Goal: Task Accomplishment & Management: Manage account settings

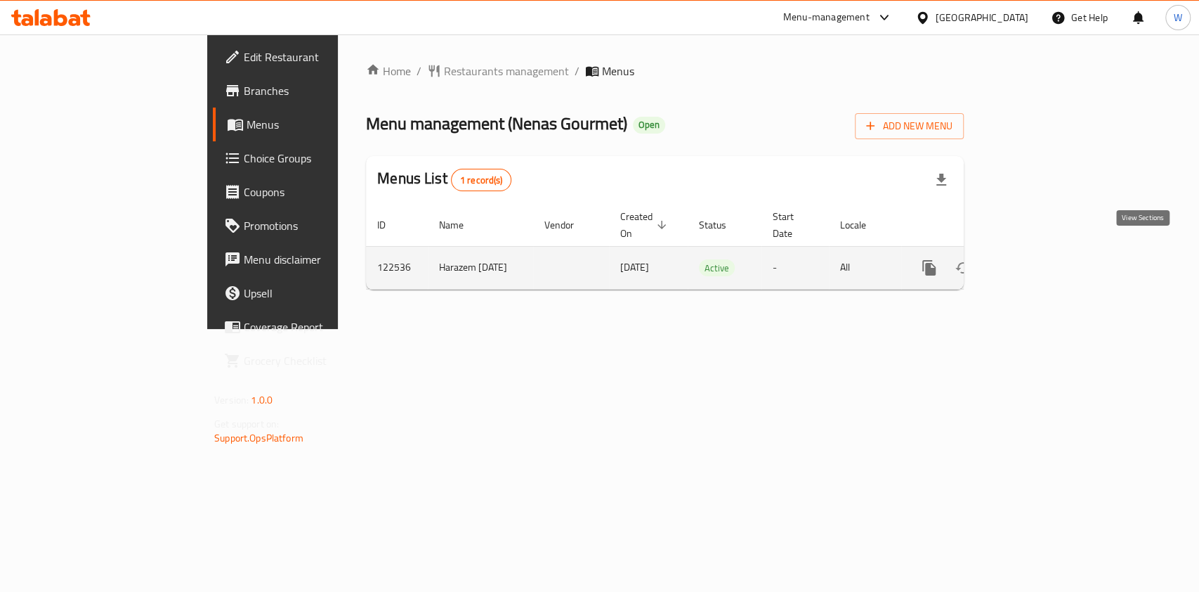
click at [1039, 259] on icon "enhanced table" at bounding box center [1030, 267] width 17 height 17
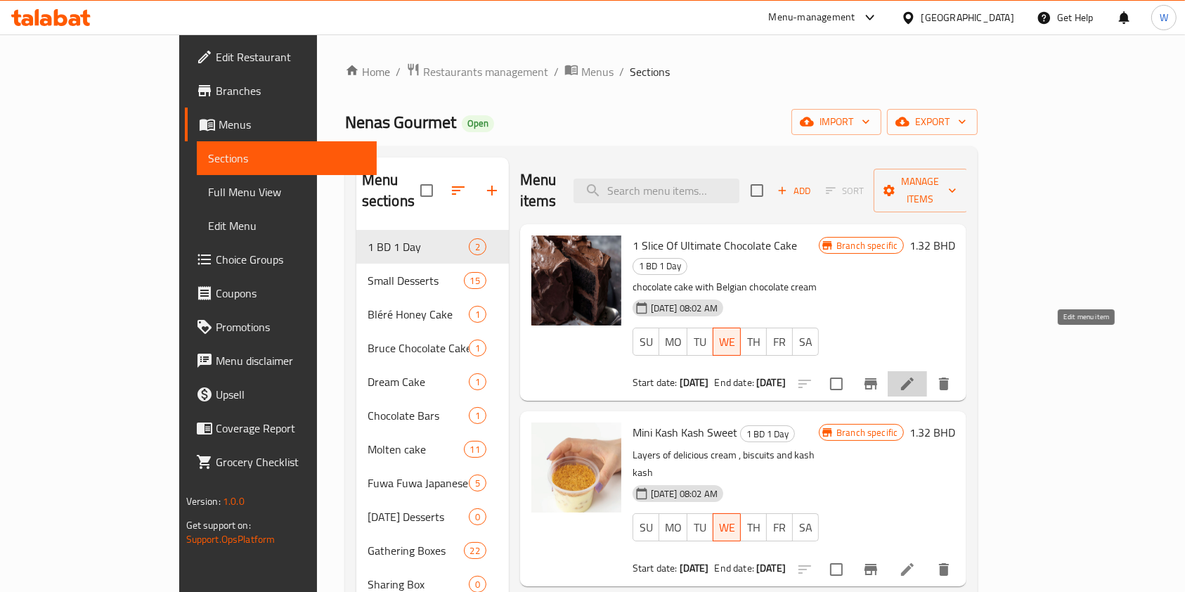
click at [915, 375] on icon at bounding box center [907, 383] width 17 height 17
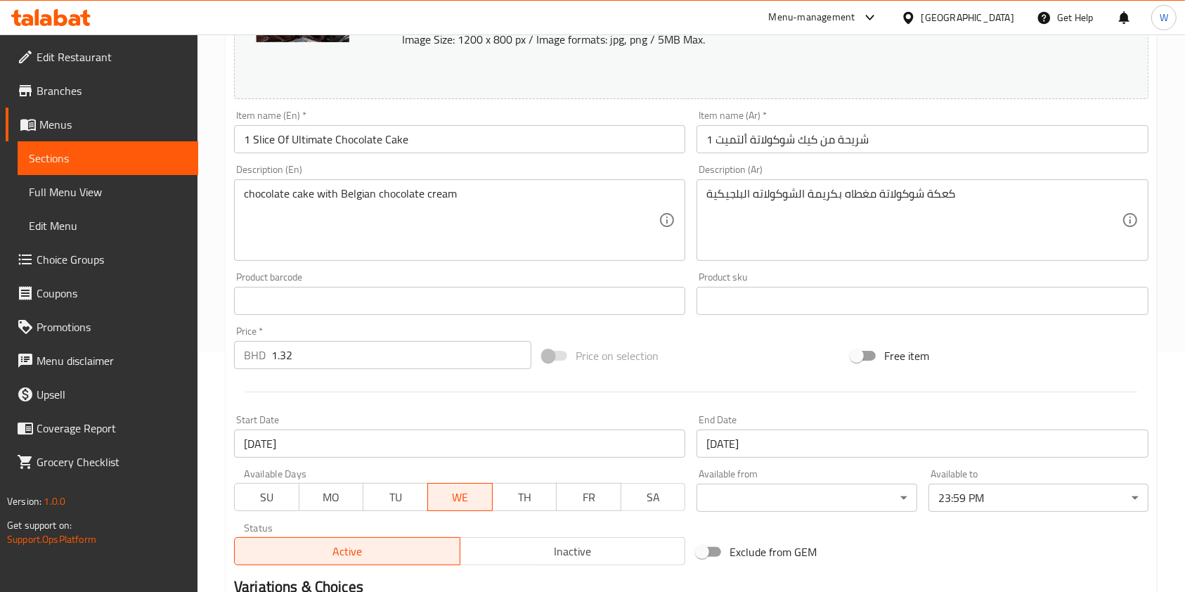
scroll to position [422, 0]
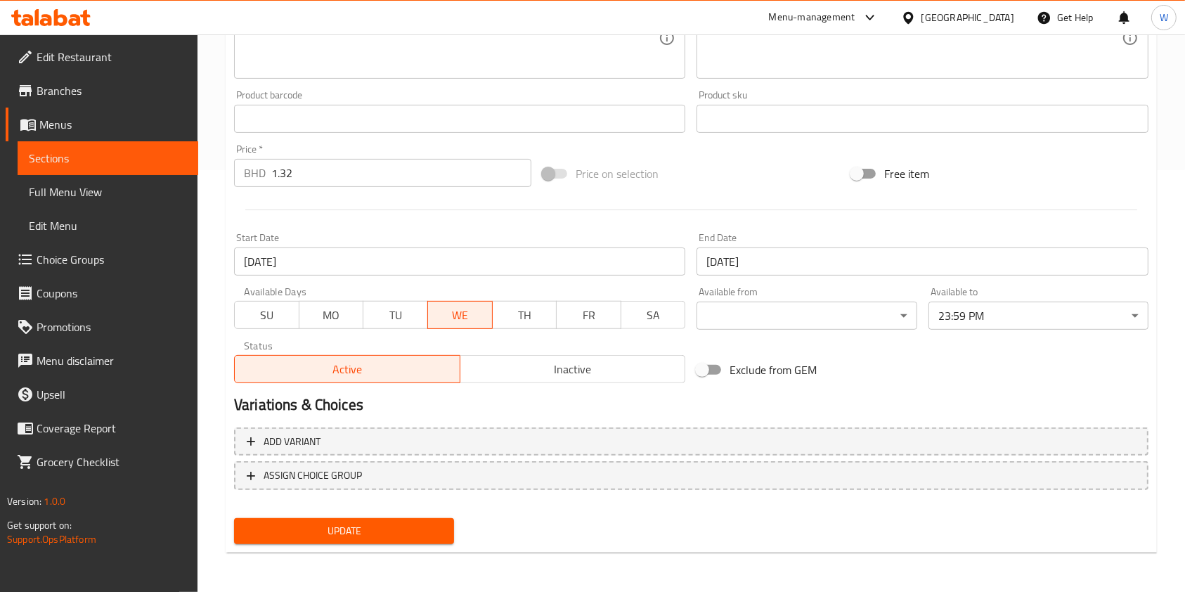
click at [348, 278] on div "Start Date 06-08-2025 Start Date" at bounding box center [459, 254] width 462 height 54
click at [351, 268] on input "06-08-2025" at bounding box center [459, 261] width 451 height 28
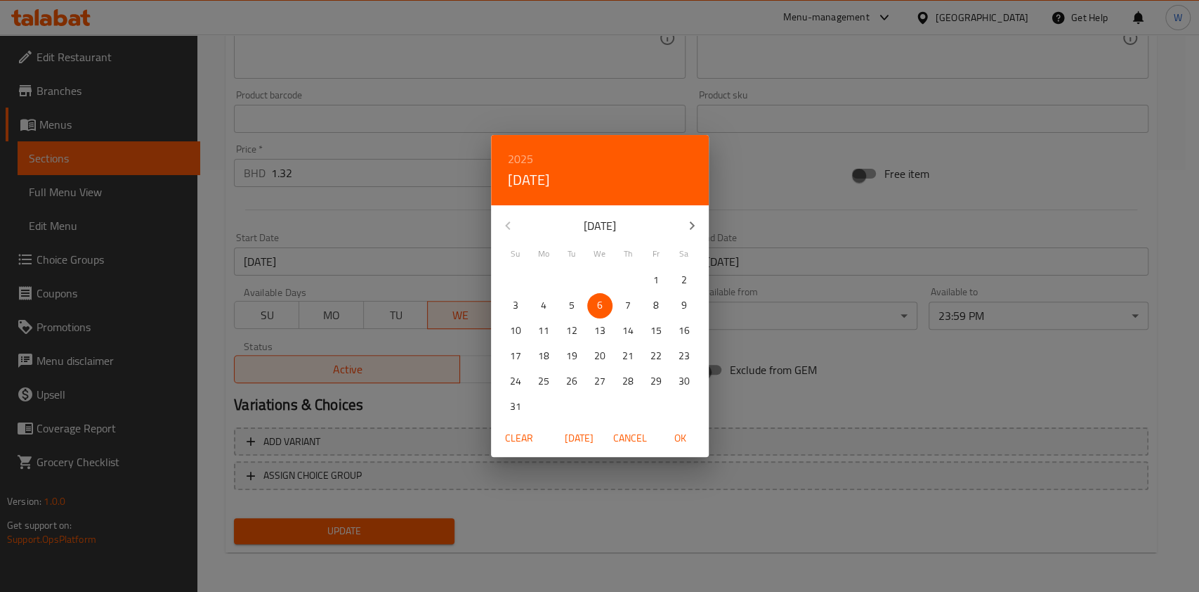
click at [533, 441] on span "Clear" at bounding box center [519, 438] width 34 height 18
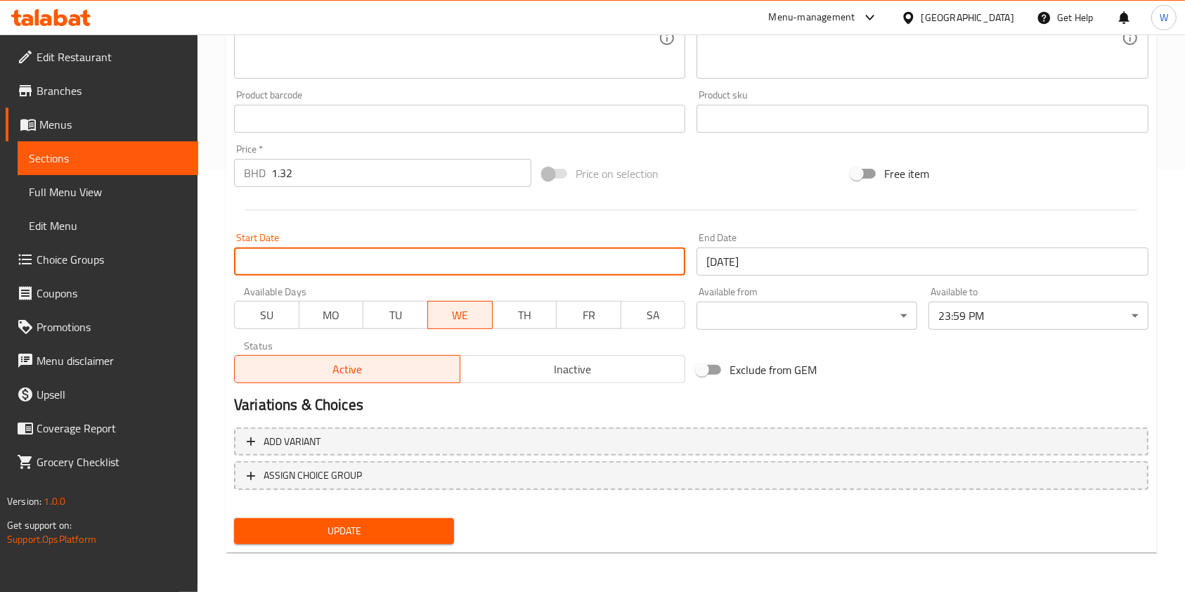
click at [413, 529] on span "Update" at bounding box center [343, 531] width 197 height 18
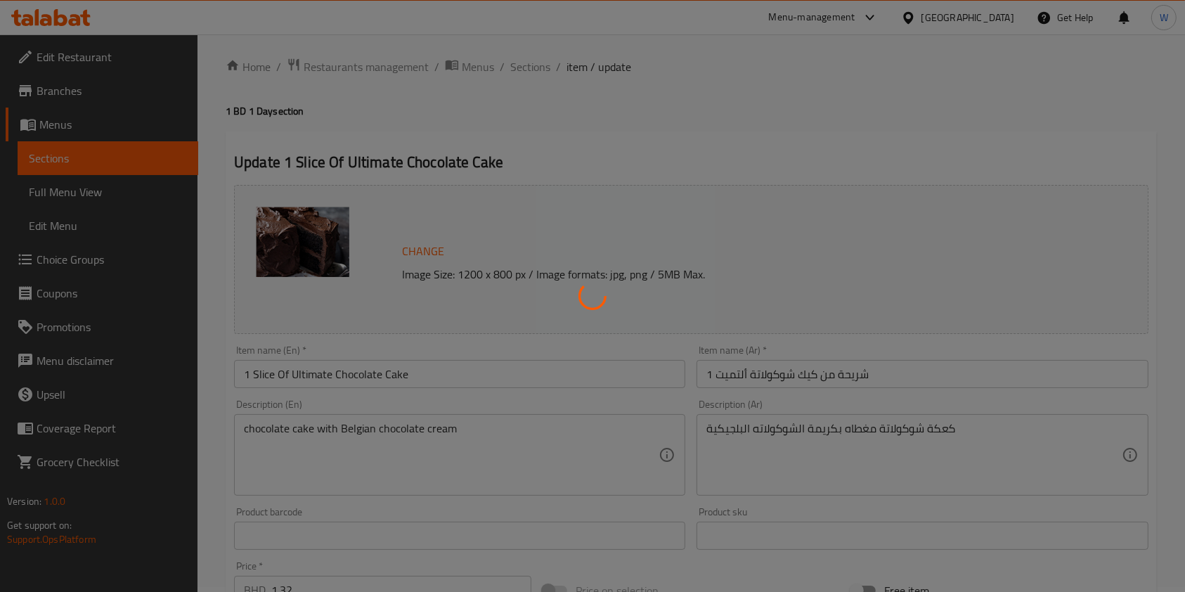
scroll to position [0, 0]
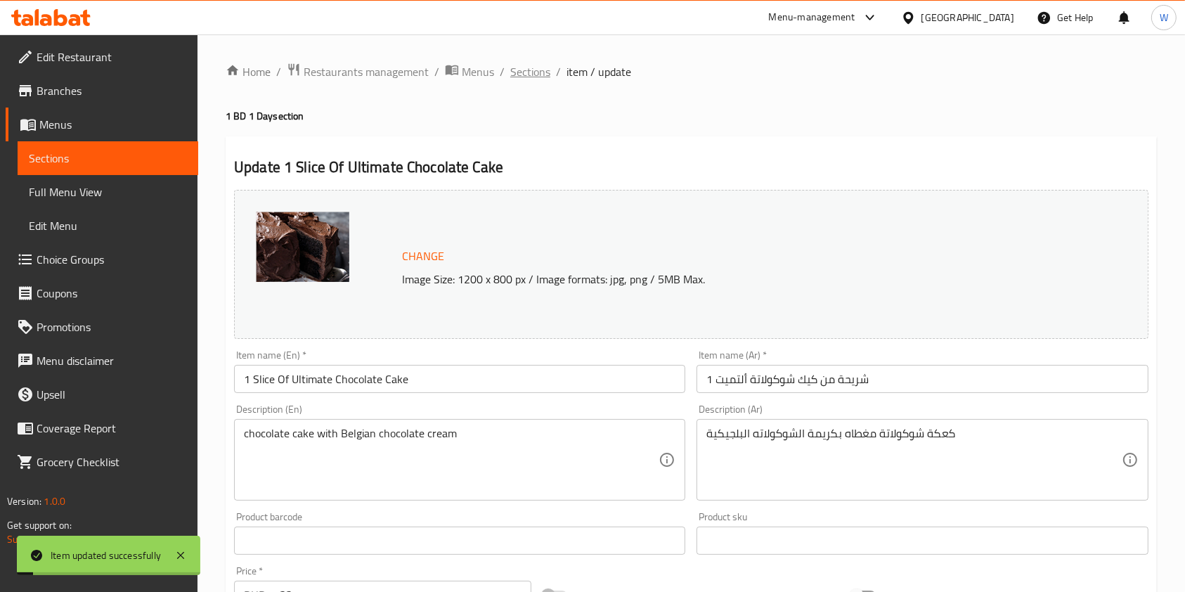
click at [526, 76] on span "Sections" at bounding box center [530, 71] width 40 height 17
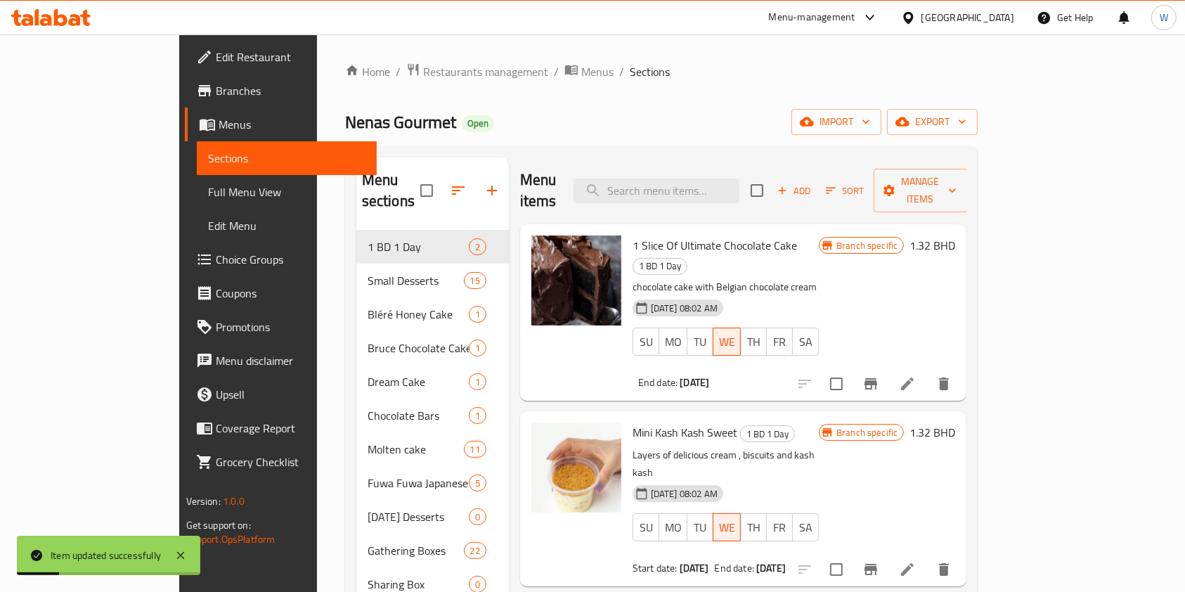
click at [927, 556] on li at bounding box center [906, 568] width 39 height 25
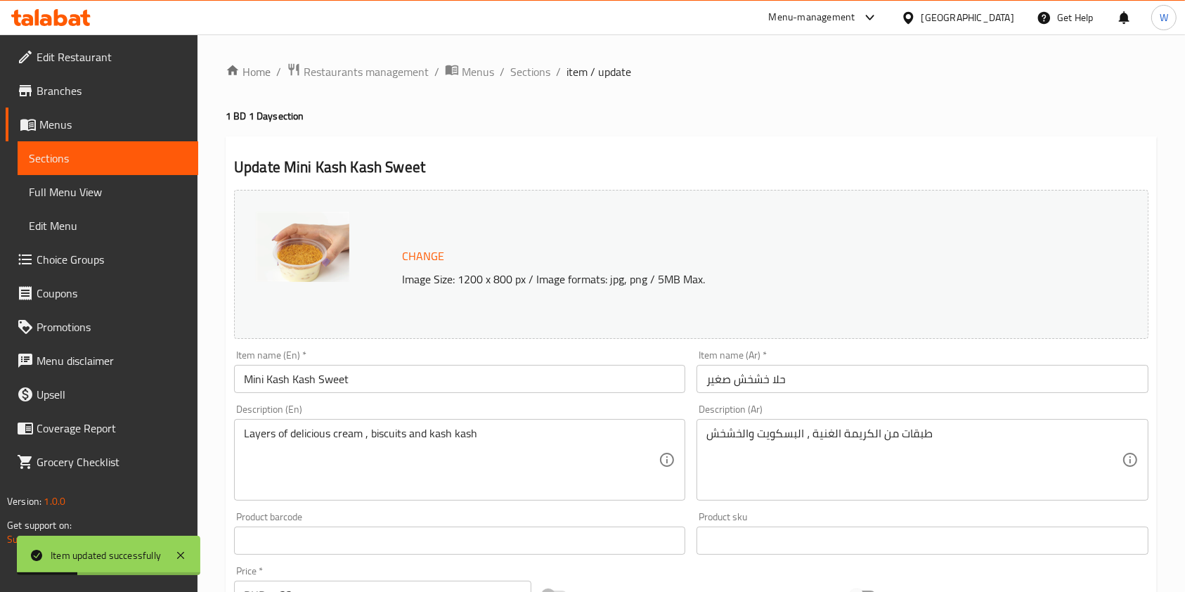
scroll to position [422, 0]
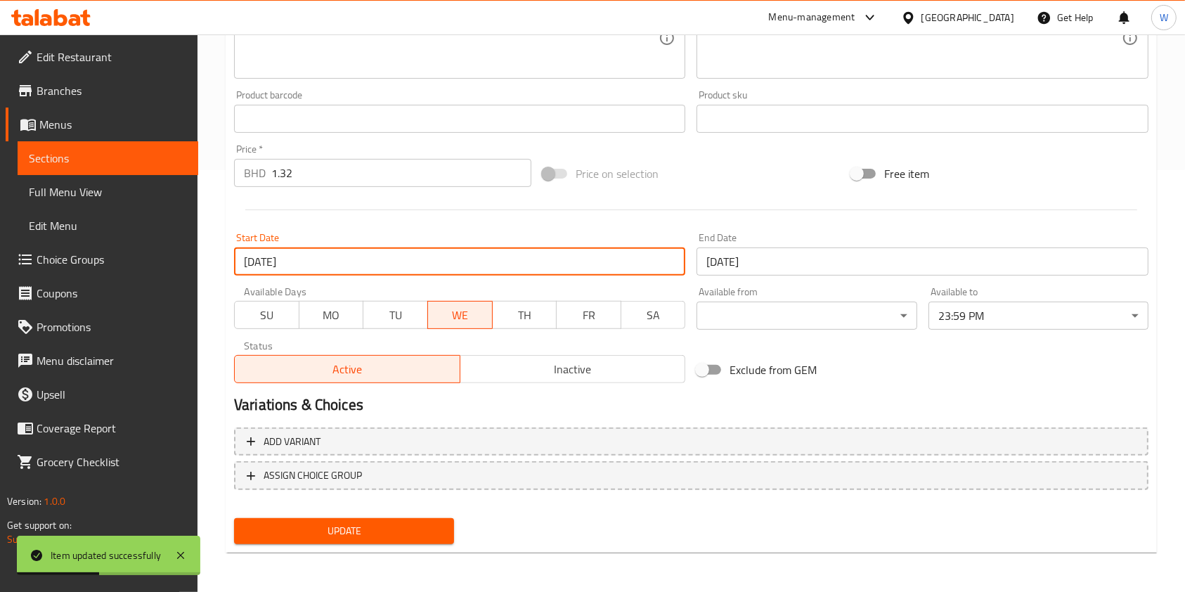
click at [345, 263] on input "06-08-2025" at bounding box center [459, 261] width 451 height 28
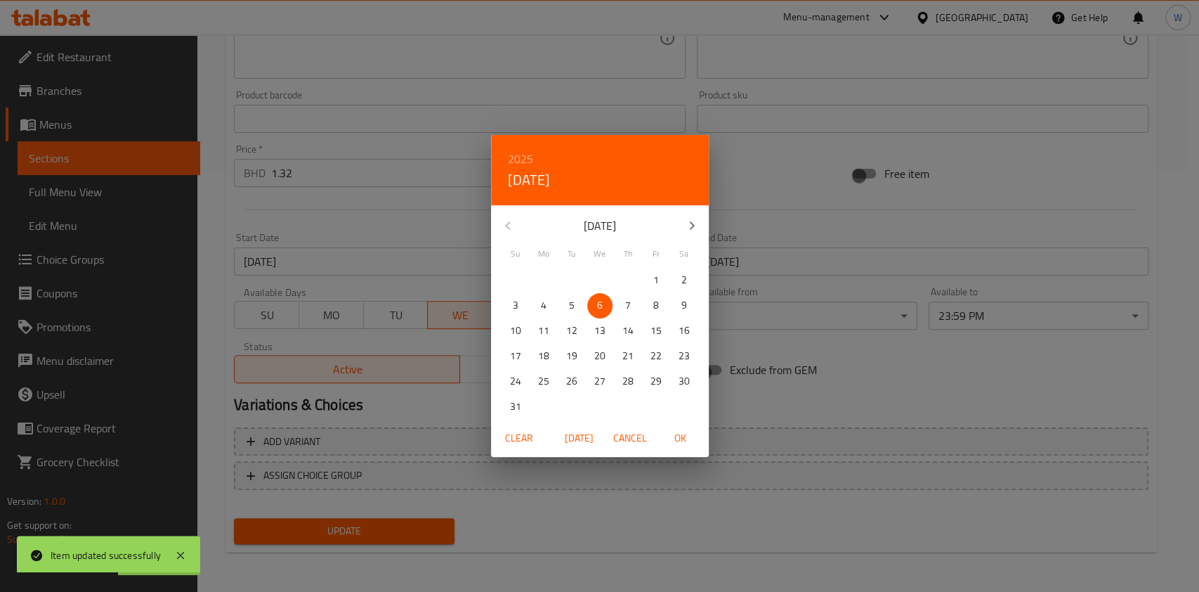
click at [527, 436] on span "Clear" at bounding box center [519, 438] width 34 height 18
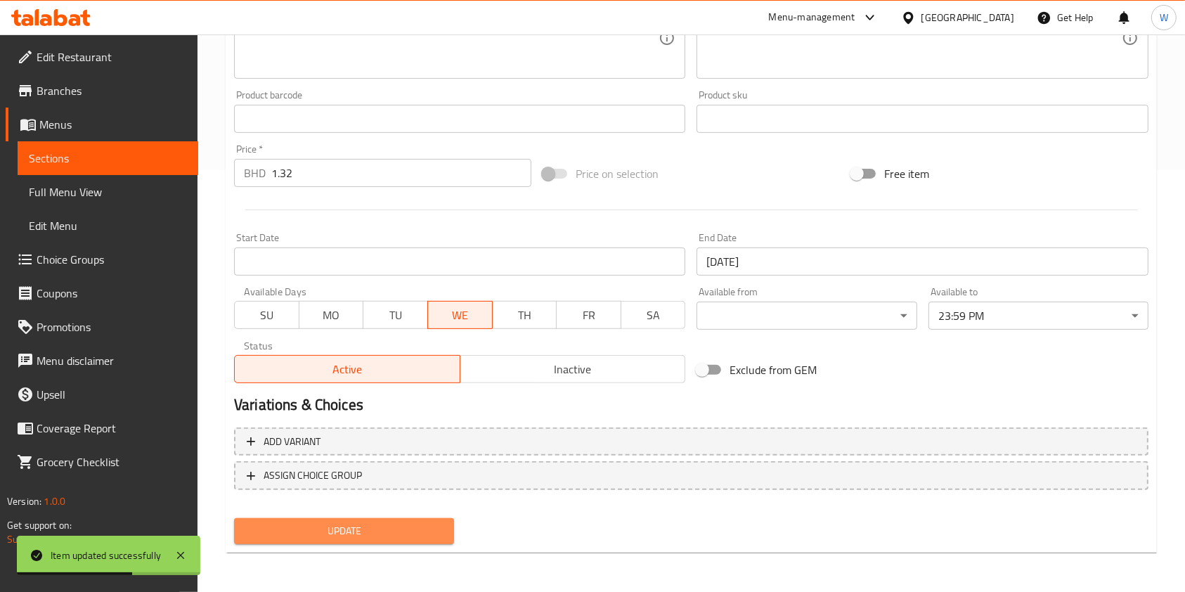
click at [370, 526] on span "Update" at bounding box center [343, 531] width 197 height 18
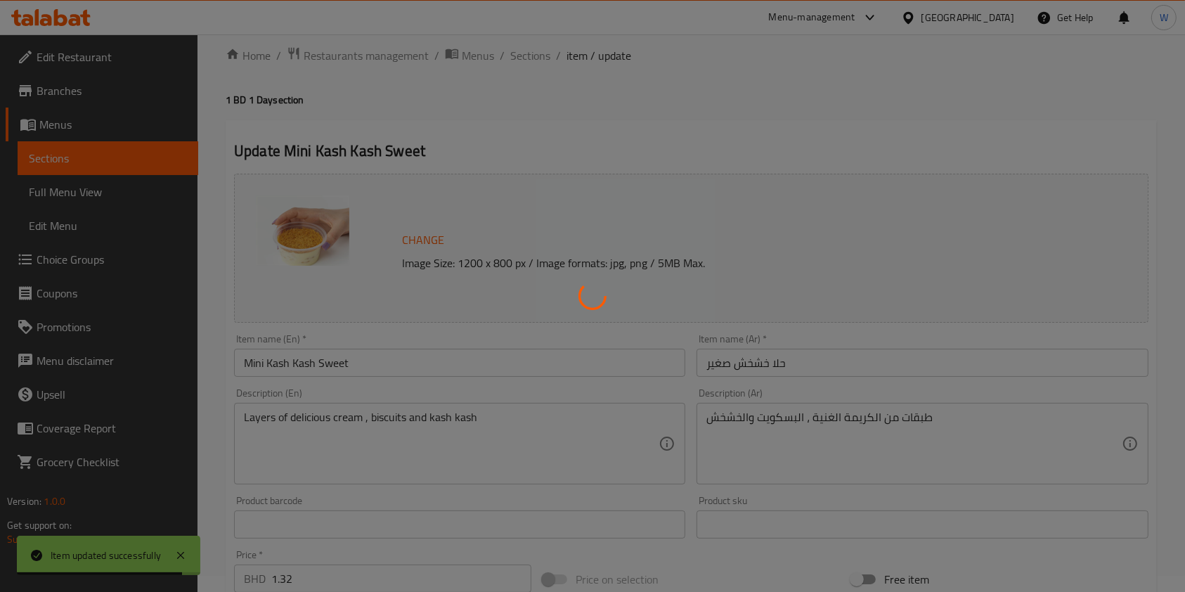
scroll to position [0, 0]
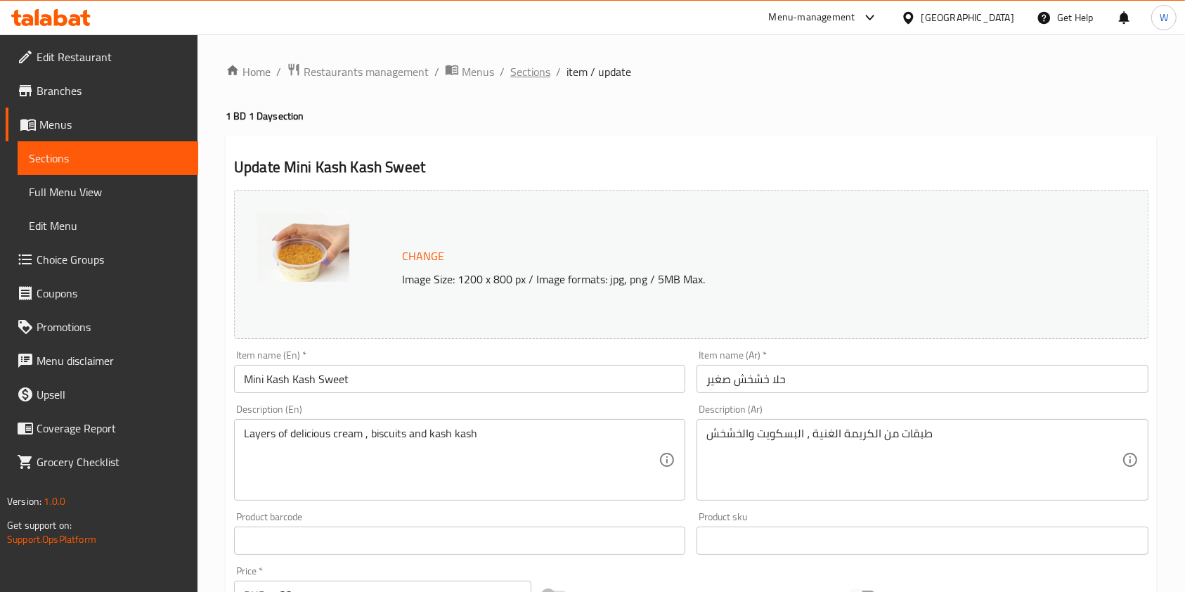
click at [522, 74] on span "Sections" at bounding box center [530, 71] width 40 height 17
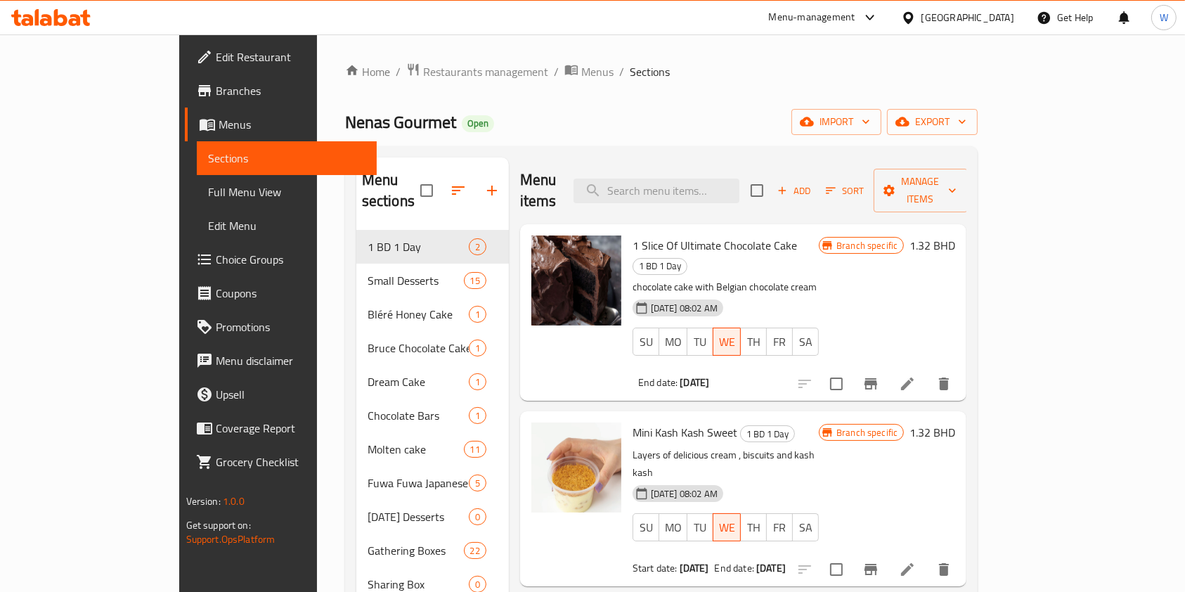
click at [771, 183] on input "checkbox" at bounding box center [757, 191] width 30 height 30
checkbox input "true"
click at [955, 304] on div "Branch specific 1.32 BHD" at bounding box center [886, 312] width 136 height 154
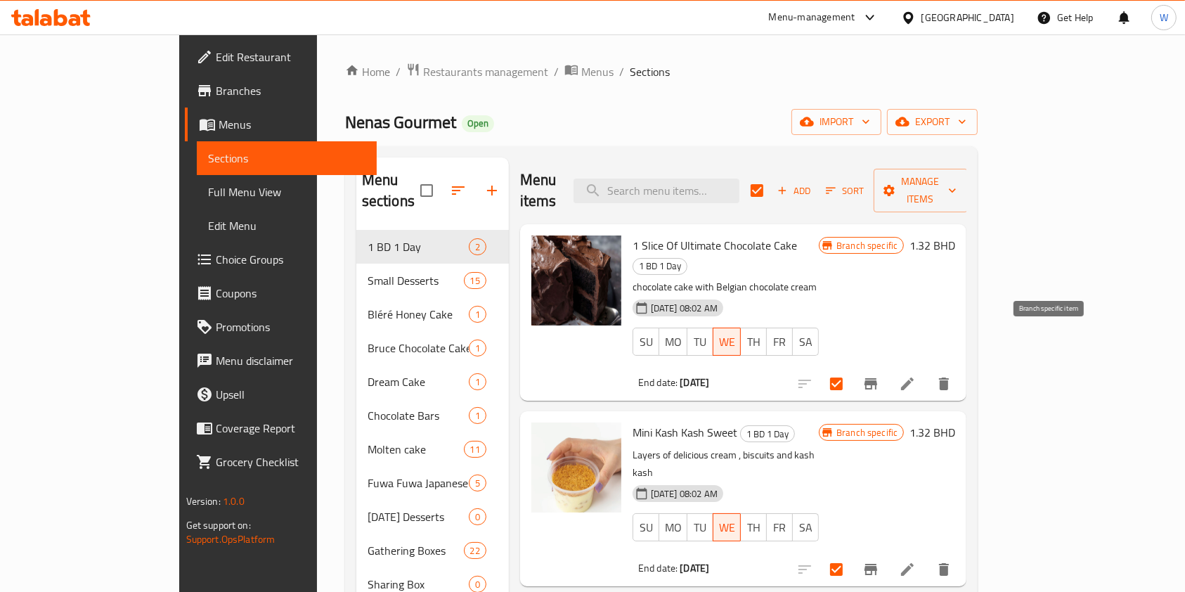
click at [877, 378] on icon "Branch-specific-item" at bounding box center [870, 383] width 13 height 11
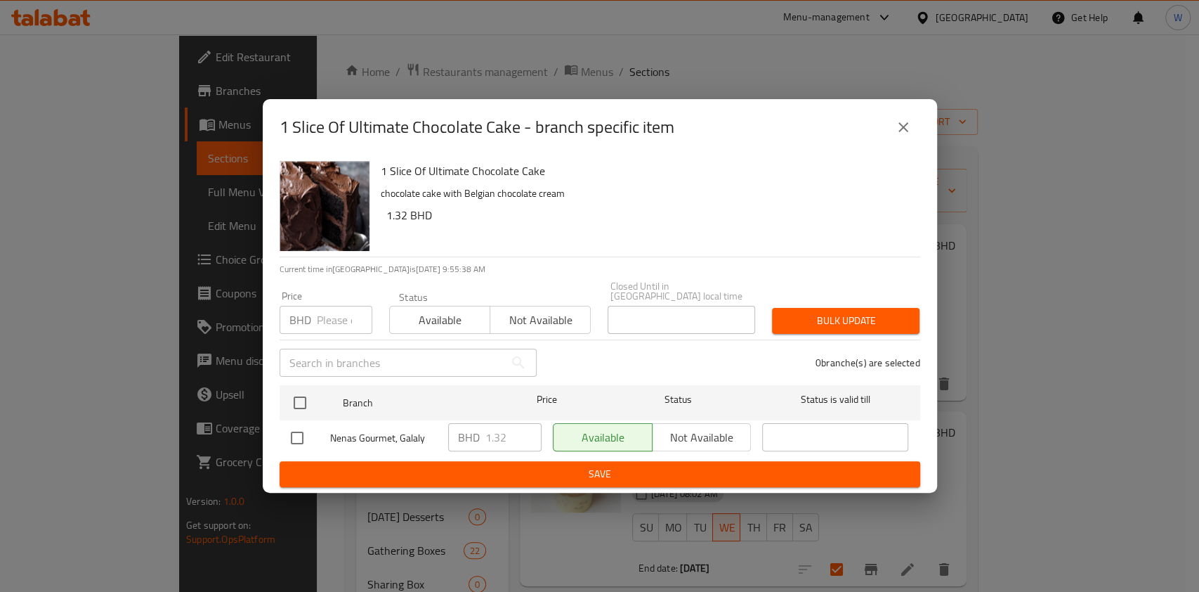
click at [919, 123] on div "1 Slice Of Ultimate Chocolate Cake - branch specific item" at bounding box center [600, 127] width 641 height 34
click at [895, 143] on button "close" at bounding box center [904, 127] width 34 height 34
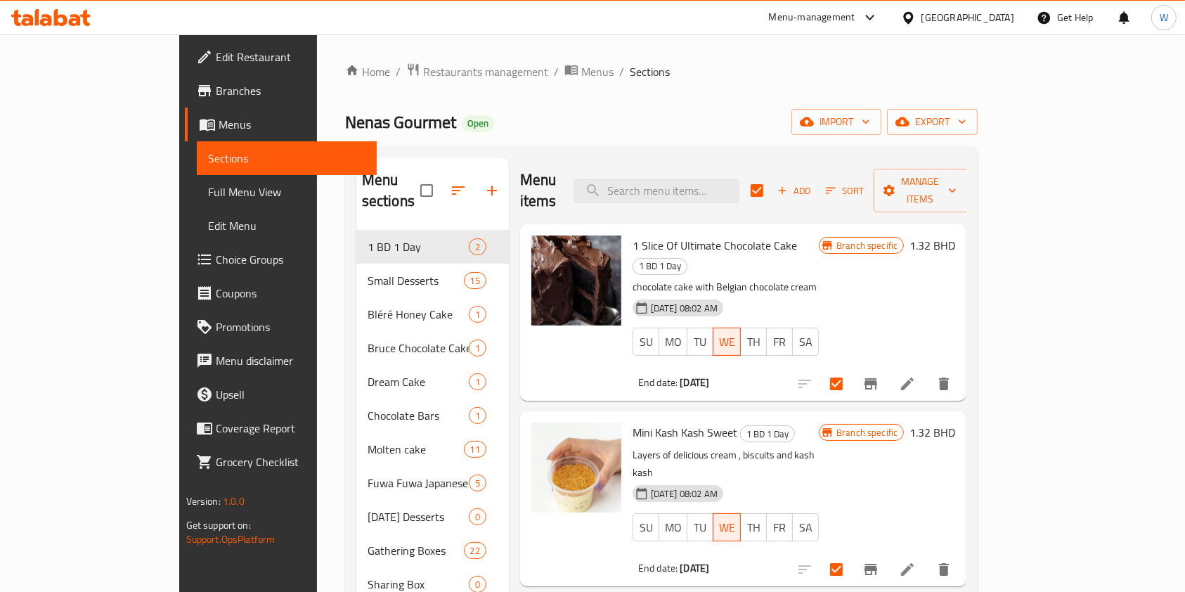
click at [887, 552] on button "Branch-specific-item" at bounding box center [871, 569] width 34 height 34
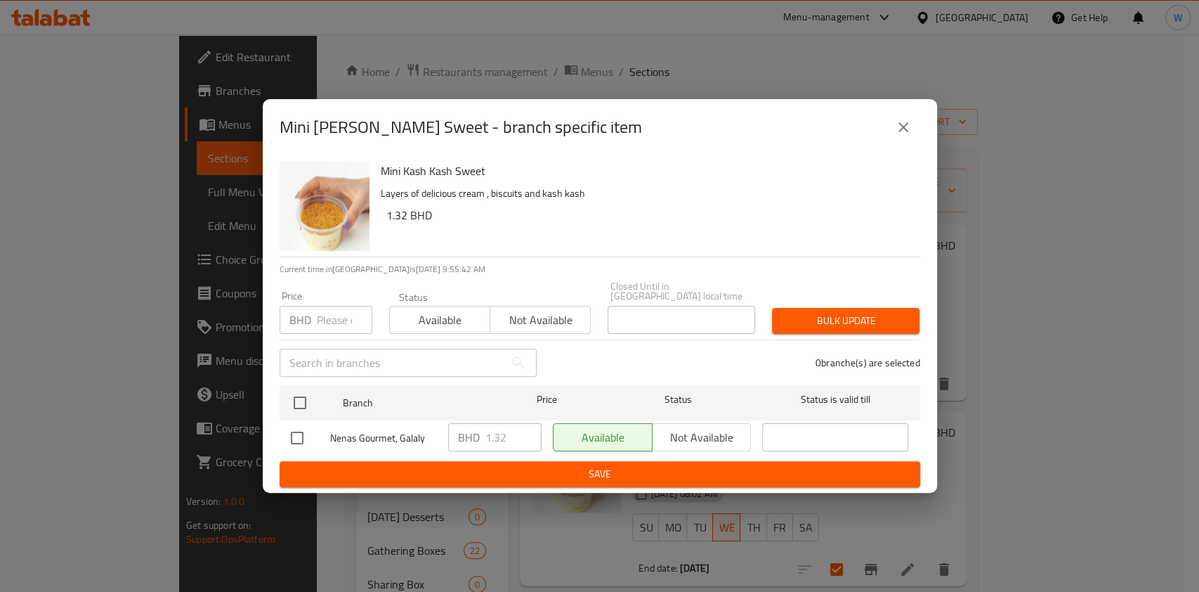
click at [858, 542] on div "Mini Kash Kash Sweet - branch specific item Mini Kash Kash Sweet Layers of deli…" at bounding box center [599, 296] width 1199 height 592
click at [910, 131] on icon "close" at bounding box center [903, 127] width 17 height 17
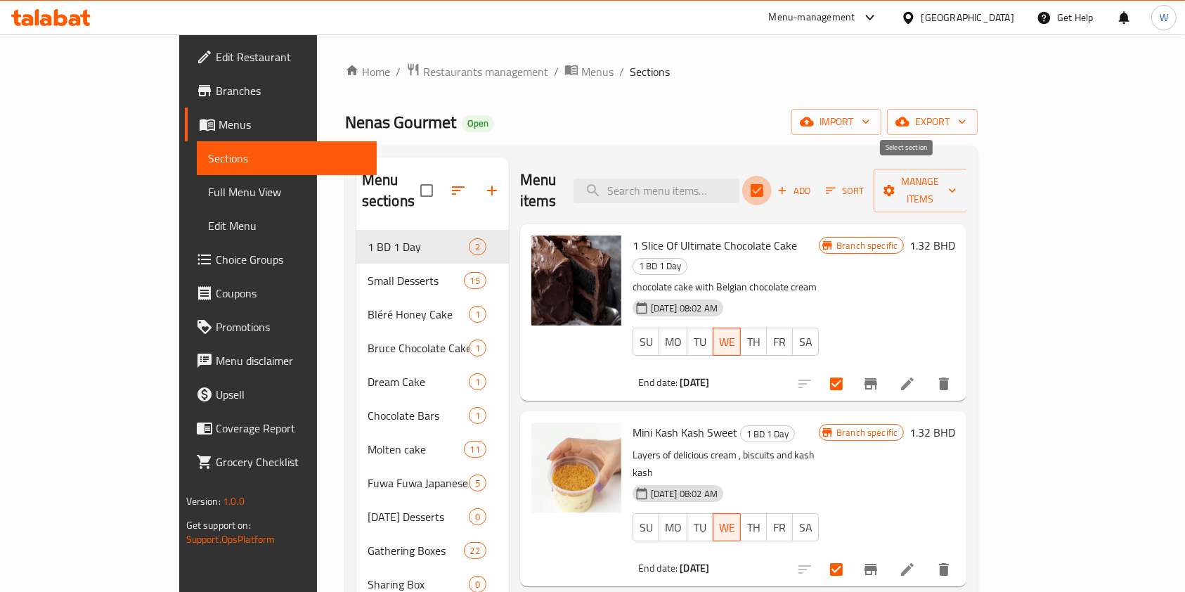
click at [771, 176] on input "checkbox" at bounding box center [757, 191] width 30 height 30
checkbox input "false"
click at [345, 121] on span "Nenas Gourmet" at bounding box center [400, 122] width 111 height 32
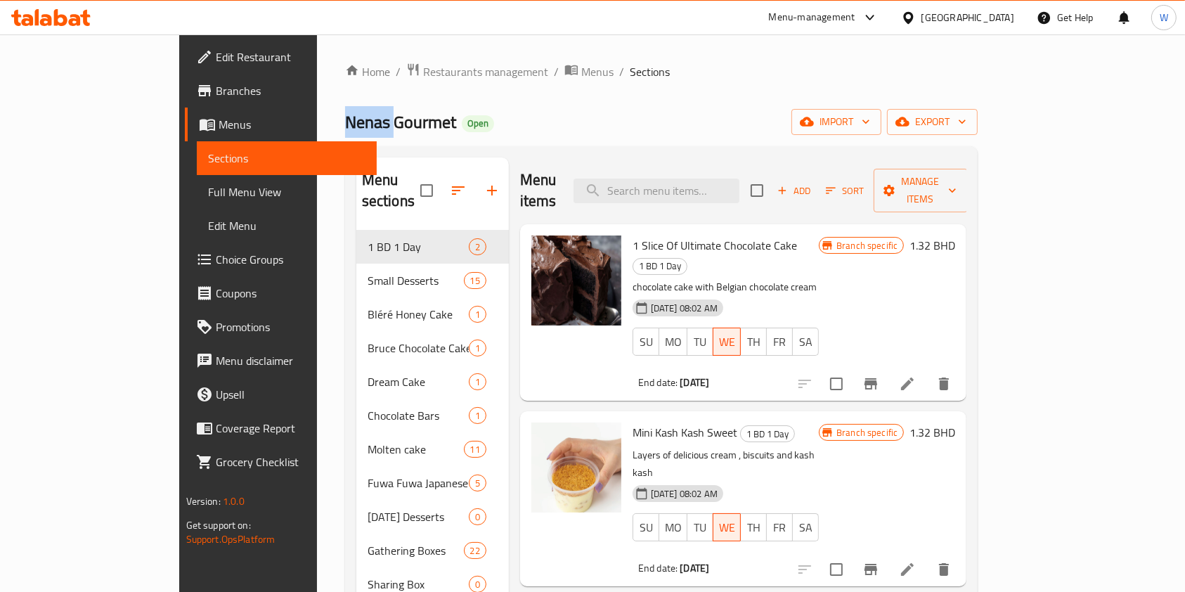
click at [345, 121] on span "Nenas Gourmet" at bounding box center [400, 122] width 111 height 32
copy span "Nenas"
click at [423, 70] on span "Restaurants management" at bounding box center [485, 71] width 125 height 17
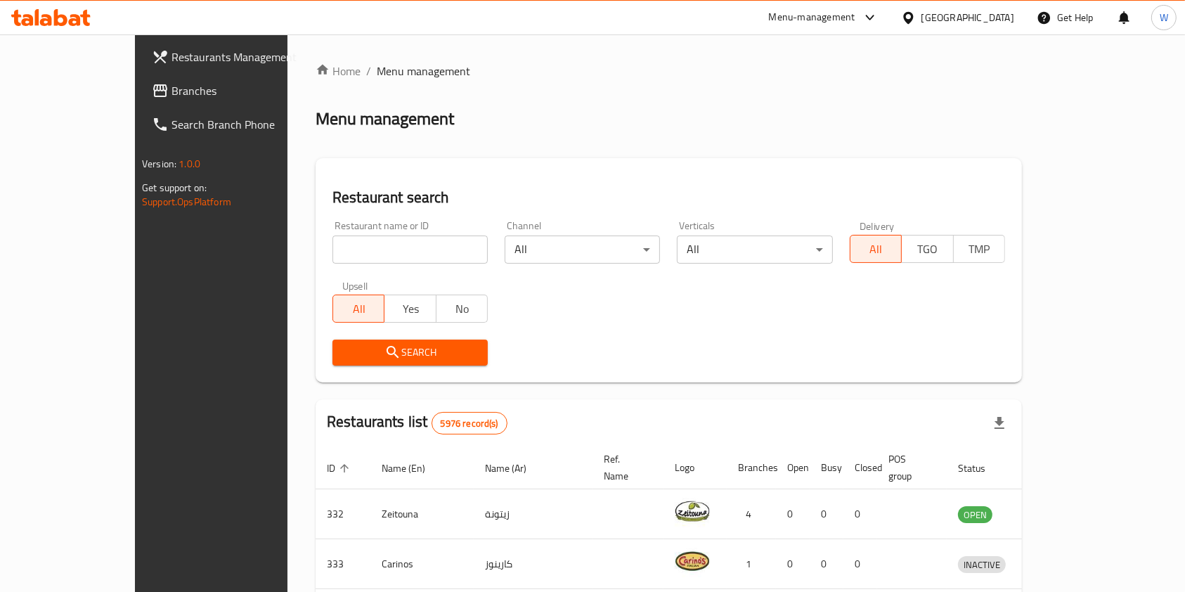
click at [349, 241] on input "search" at bounding box center [409, 249] width 155 height 28
paste input "Nenas"
type input "Nenas"
click button "Search" at bounding box center [409, 352] width 155 height 26
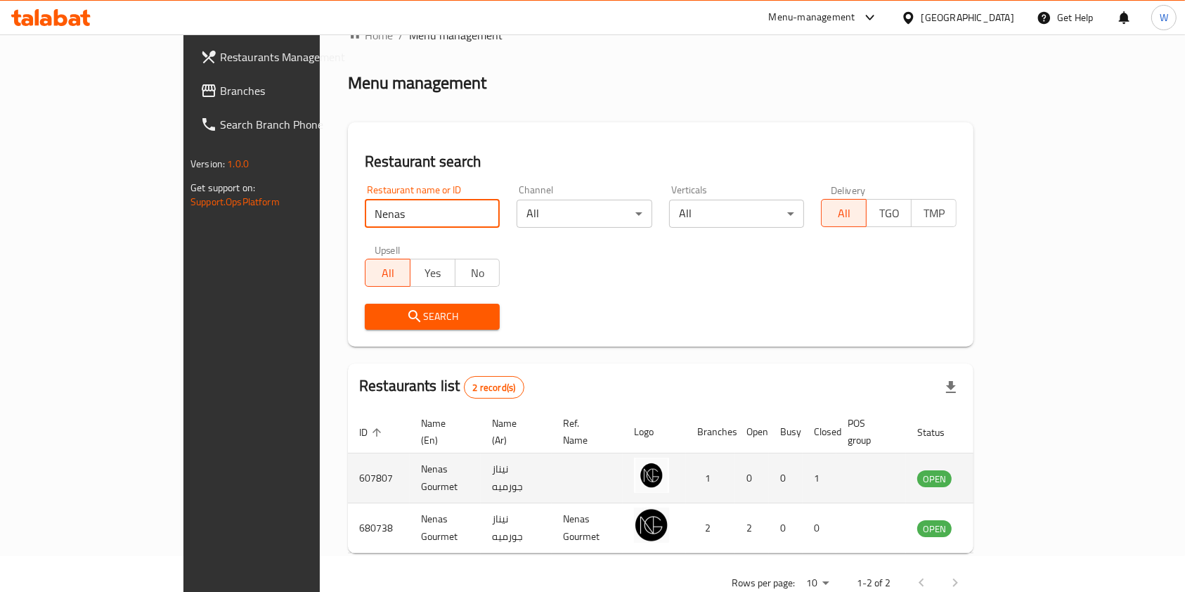
scroll to position [56, 0]
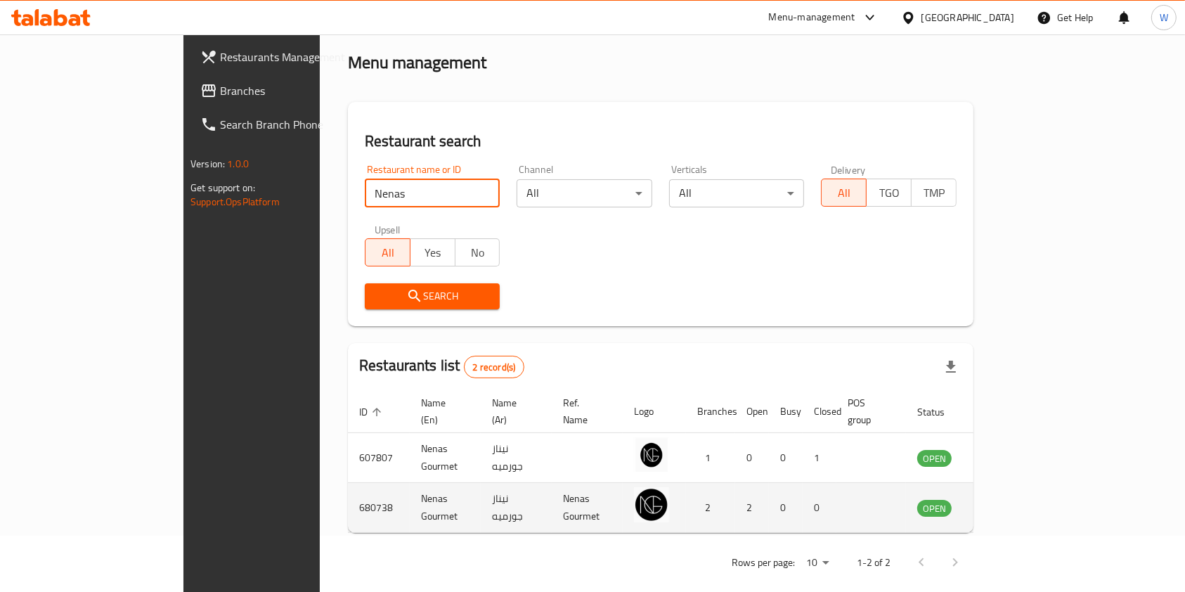
click at [1017, 499] on link "enhanced table" at bounding box center [1004, 507] width 26 height 17
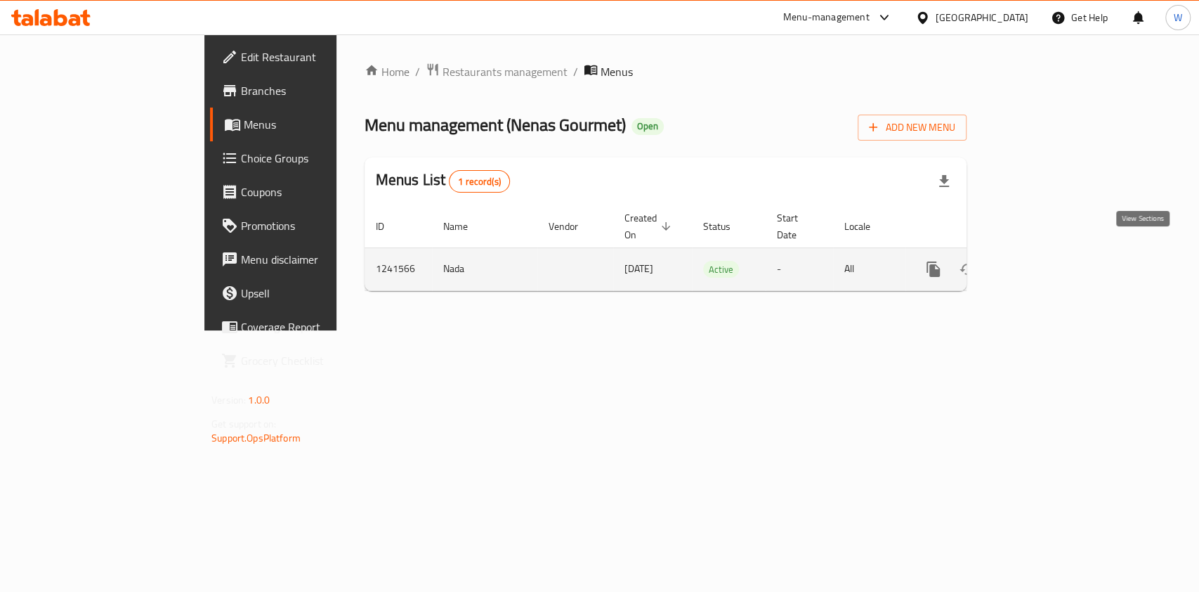
click at [1052, 254] on link "enhanced table" at bounding box center [1035, 269] width 34 height 34
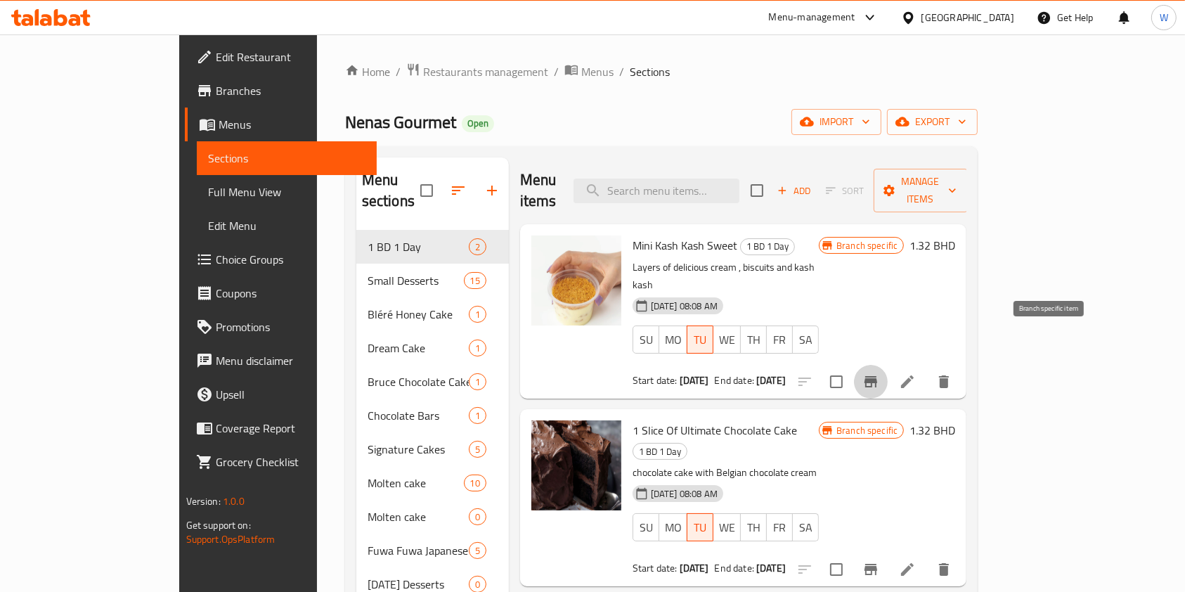
click at [879, 373] on icon "Branch-specific-item" at bounding box center [870, 381] width 17 height 17
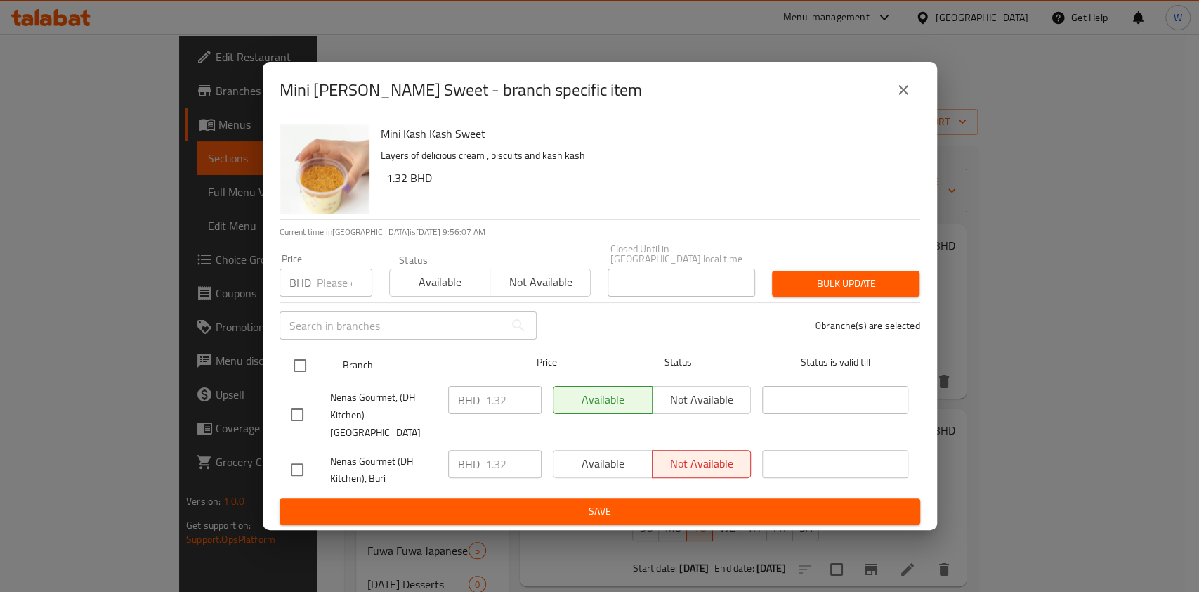
click at [302, 363] on input "checkbox" at bounding box center [300, 366] width 30 height 30
checkbox input "true"
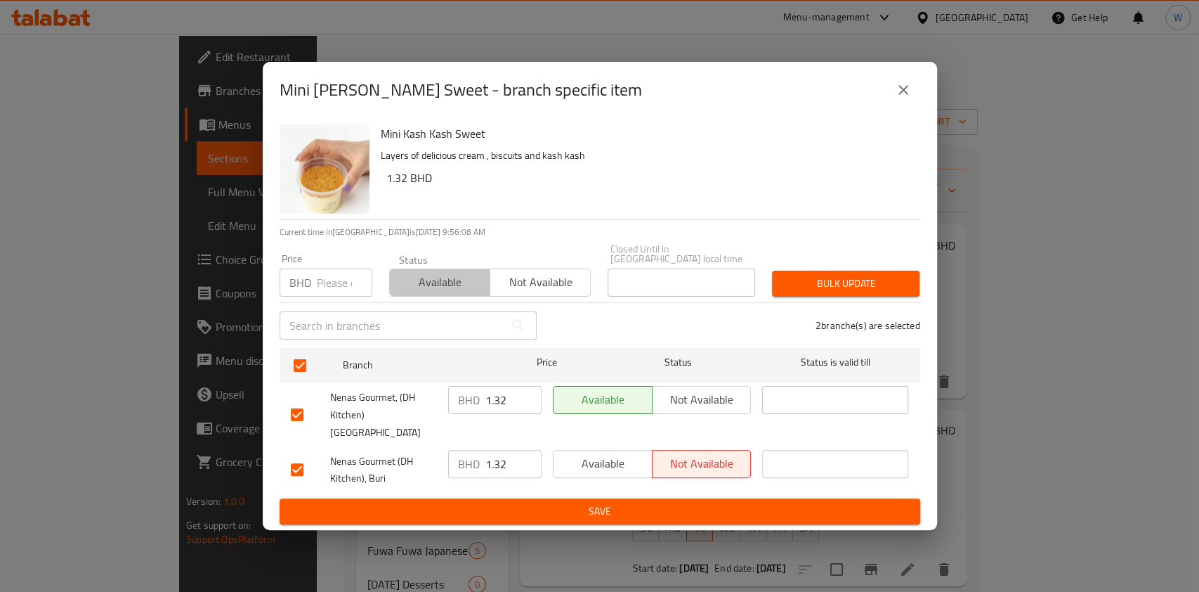
click at [413, 296] on button "Available" at bounding box center [439, 282] width 101 height 28
click at [808, 291] on span "Bulk update" at bounding box center [845, 284] width 125 height 18
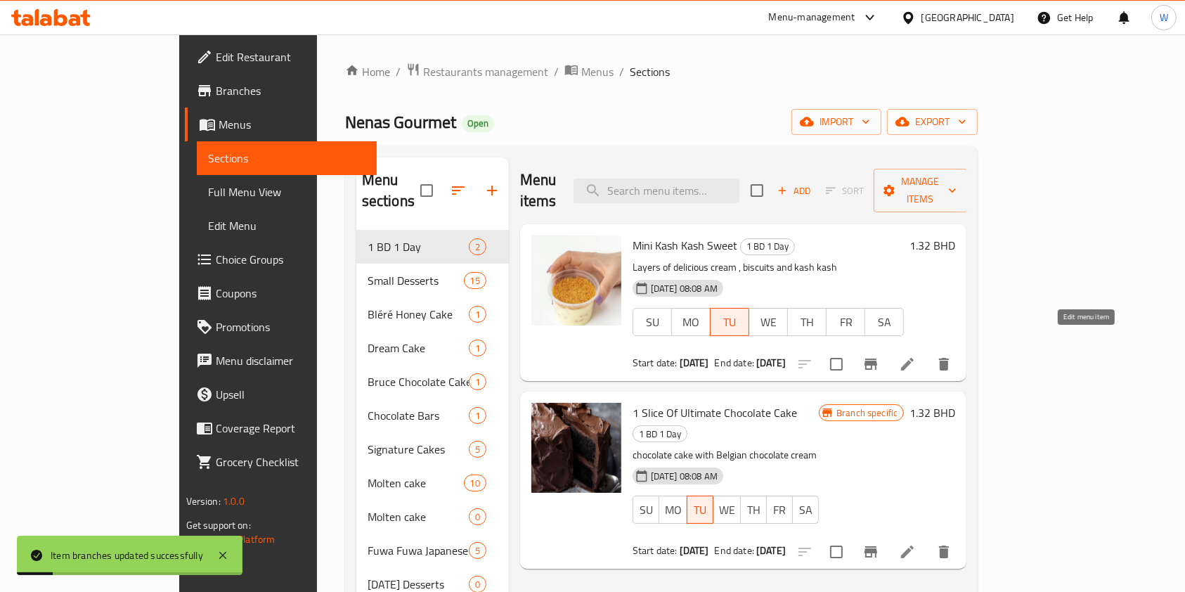
click at [915, 355] on icon at bounding box center [907, 363] width 17 height 17
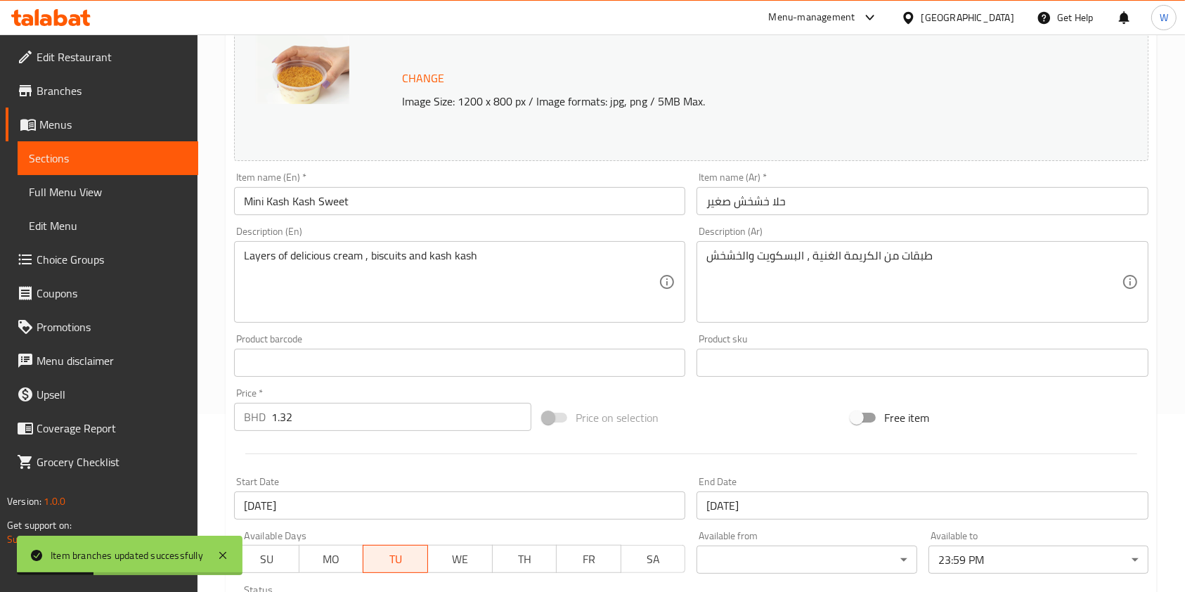
scroll to position [374, 0]
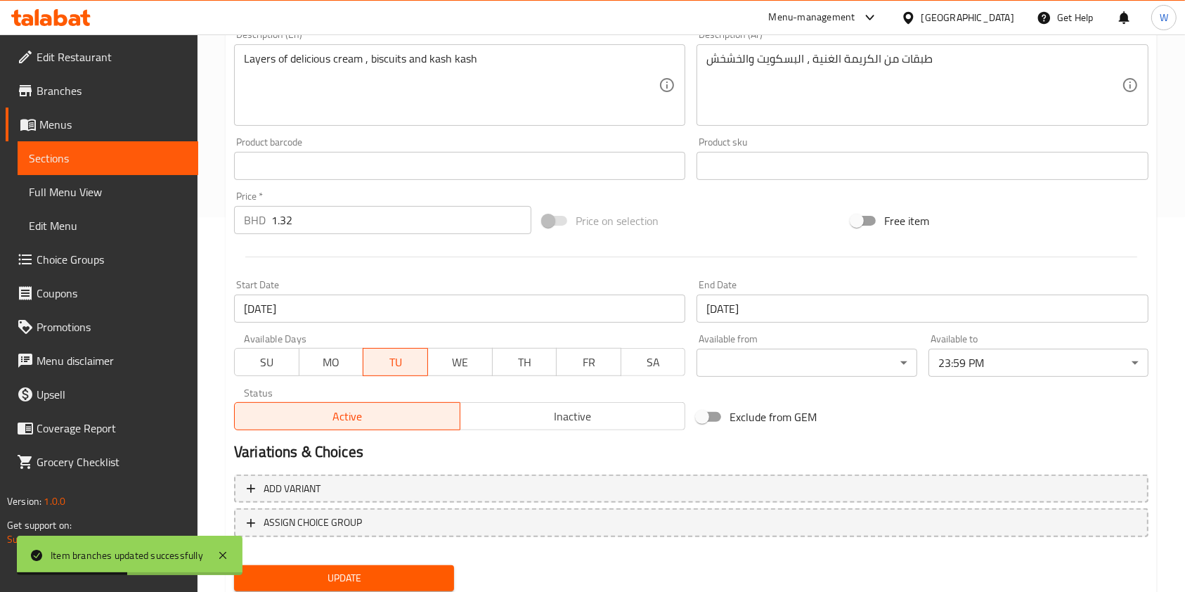
click at [313, 312] on input "06-08-2025" at bounding box center [459, 308] width 451 height 28
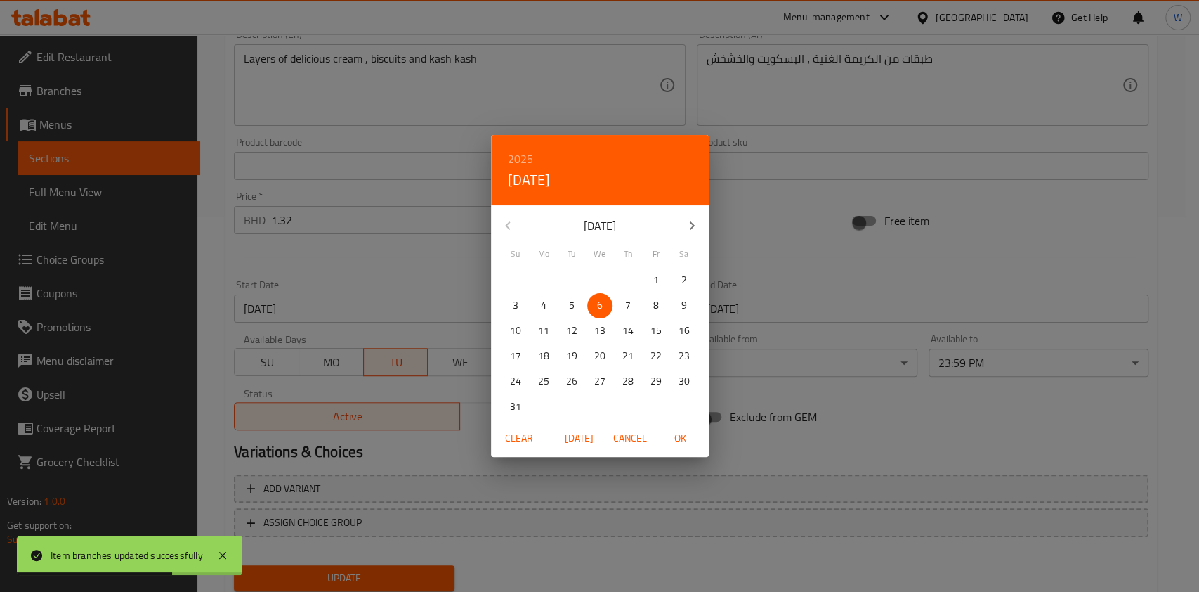
click at [530, 434] on span "Clear" at bounding box center [519, 438] width 34 height 18
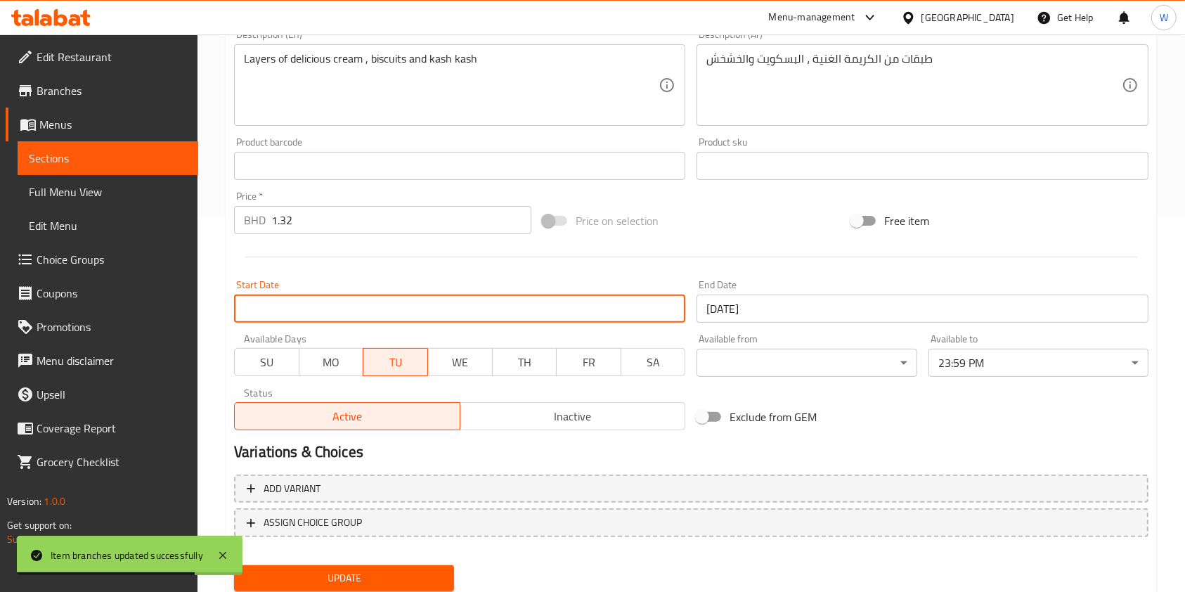
click at [753, 318] on input "26-08-2025" at bounding box center [921, 308] width 451 height 28
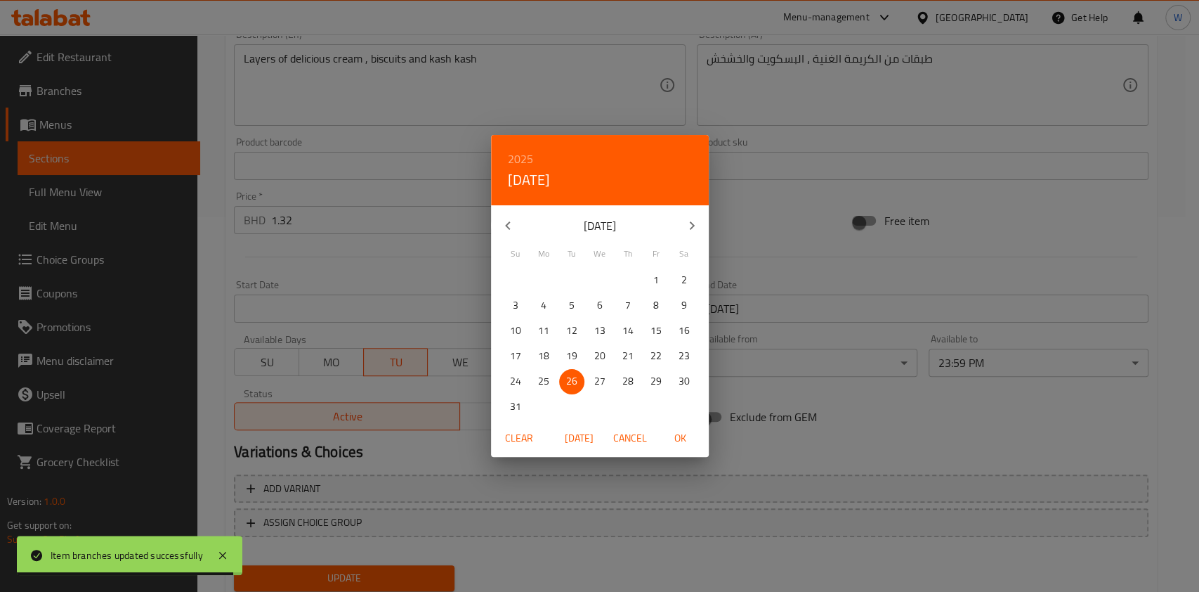
click at [692, 226] on icon "button" at bounding box center [691, 225] width 5 height 8
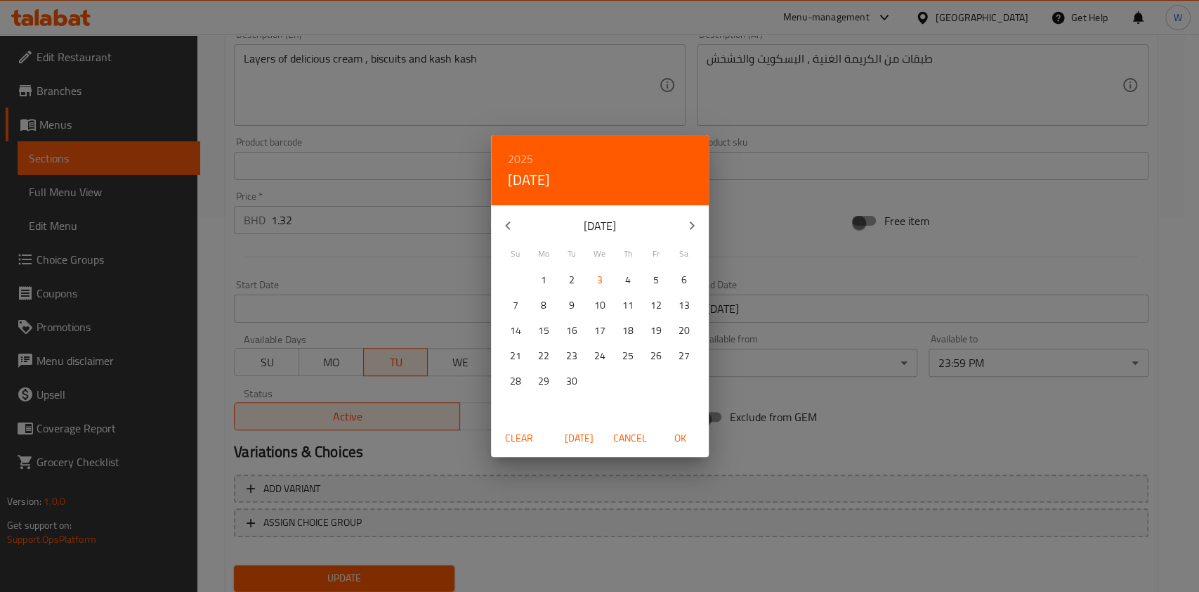
click at [603, 283] on span "3" at bounding box center [599, 280] width 25 height 18
click at [696, 439] on span "OK" at bounding box center [681, 438] width 34 height 18
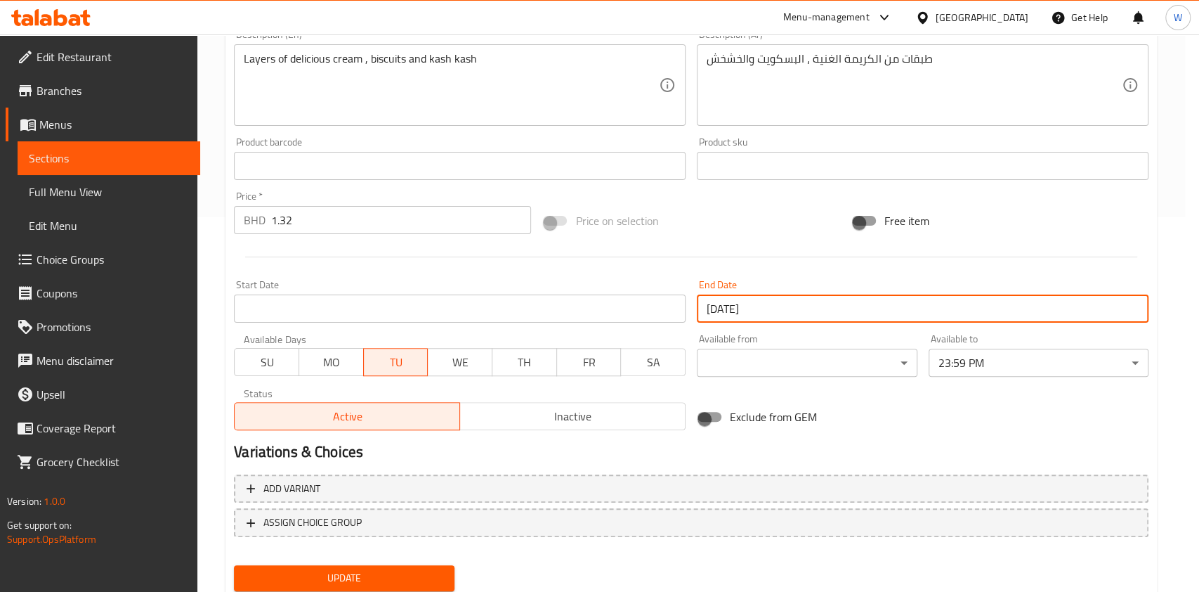
type input "[DATE]"
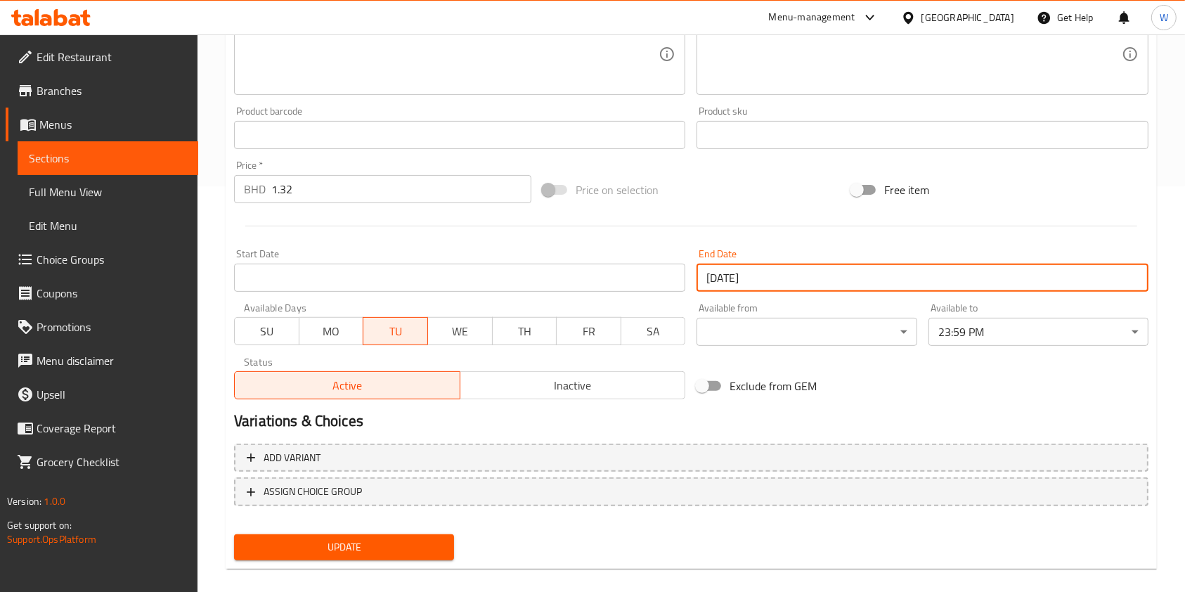
scroll to position [422, 0]
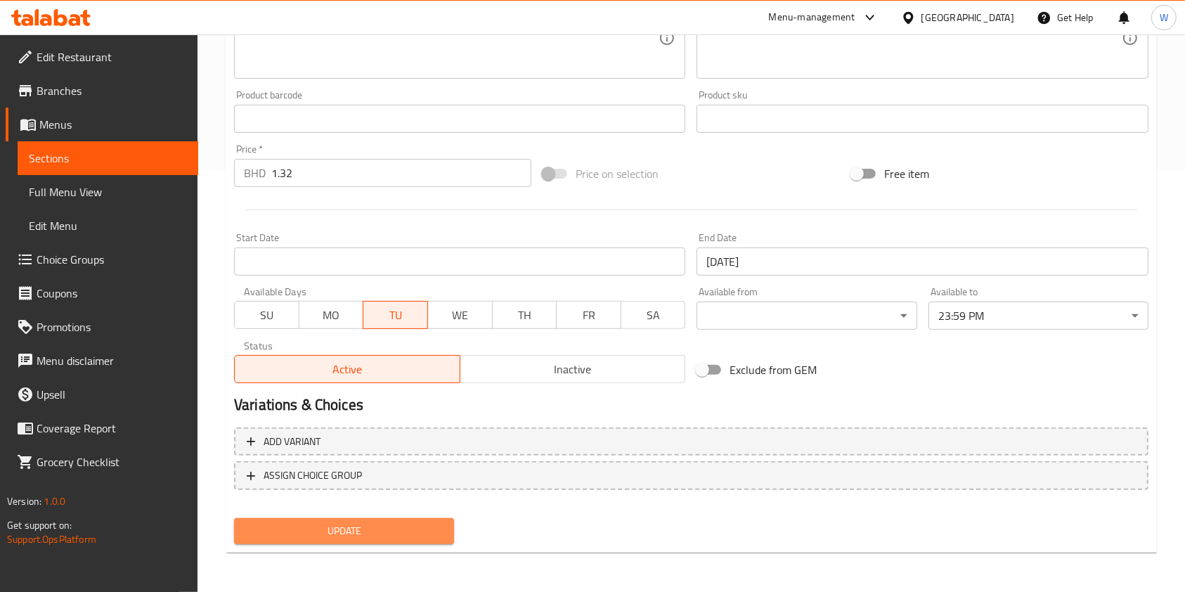
click at [320, 540] on button "Update" at bounding box center [344, 531] width 220 height 26
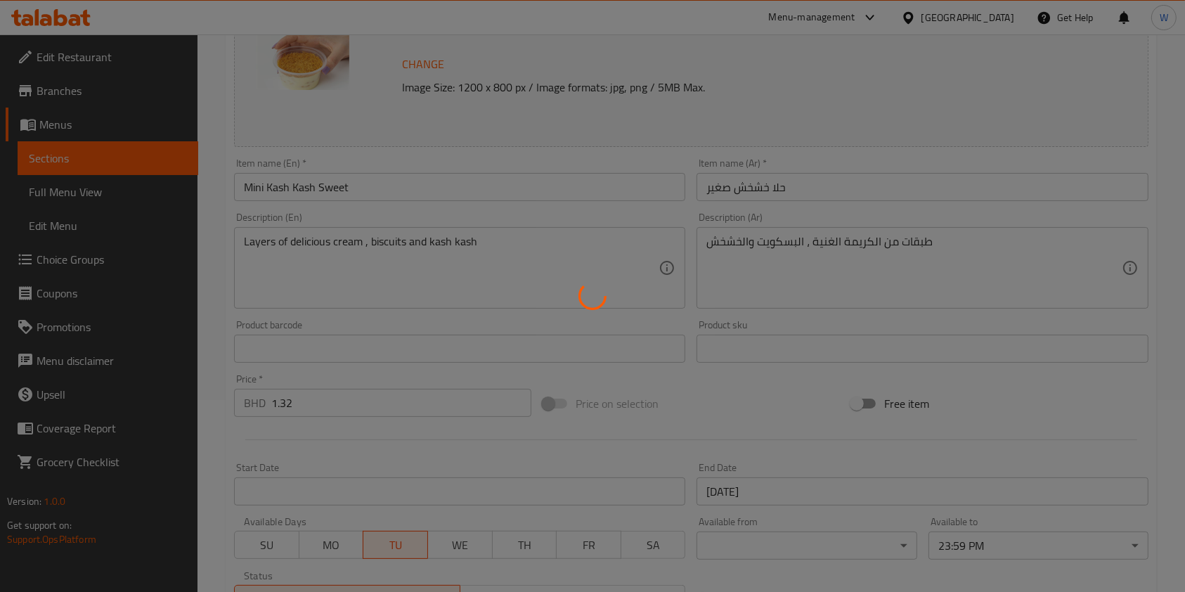
scroll to position [0, 0]
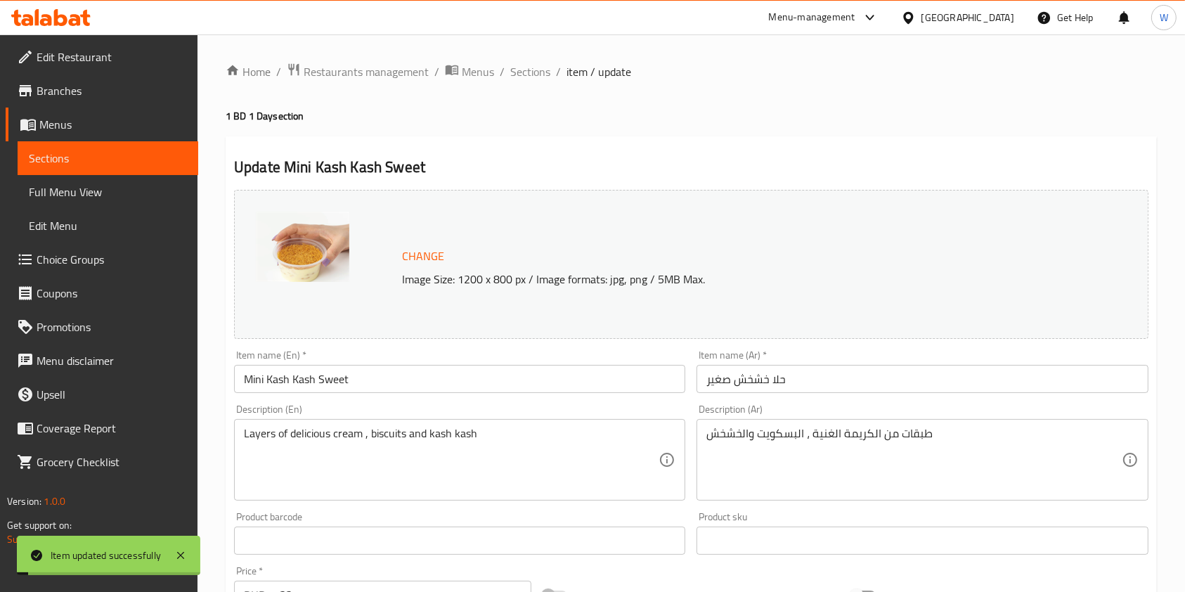
click at [556, 63] on li "/" at bounding box center [558, 71] width 5 height 17
click at [531, 72] on span "Sections" at bounding box center [530, 71] width 40 height 17
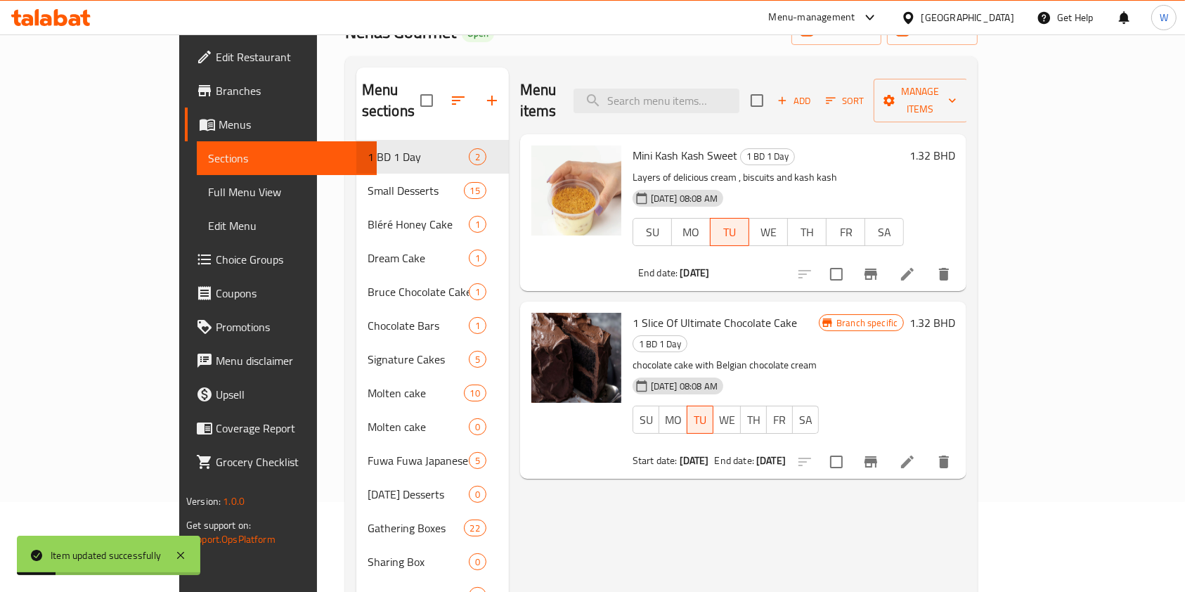
scroll to position [93, 0]
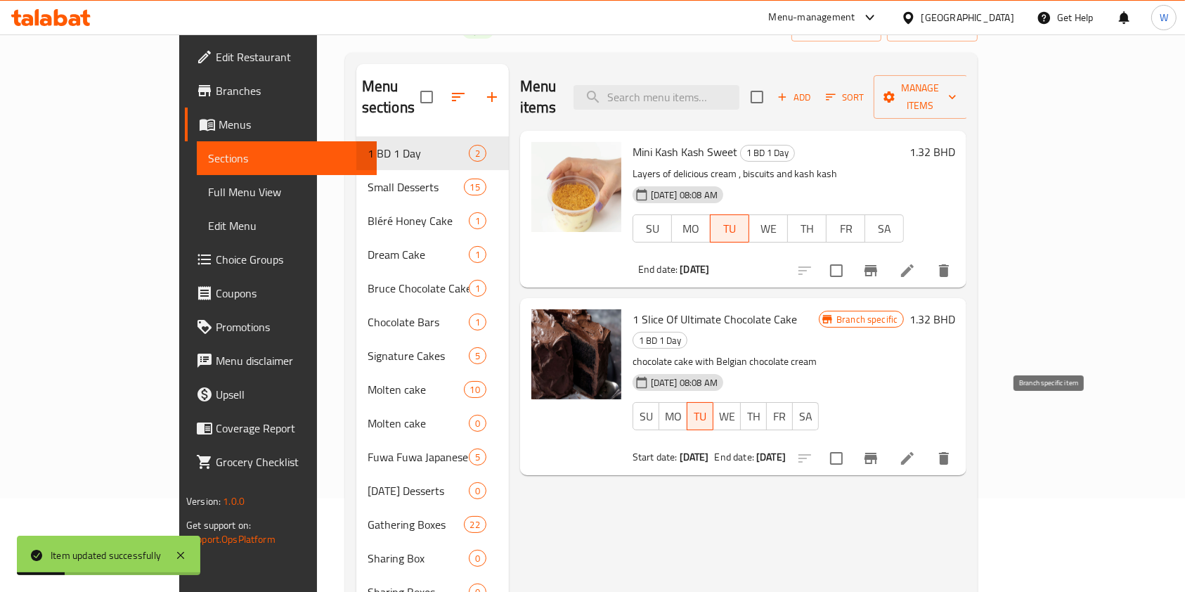
click at [879, 450] on icon "Branch-specific-item" at bounding box center [870, 458] width 17 height 17
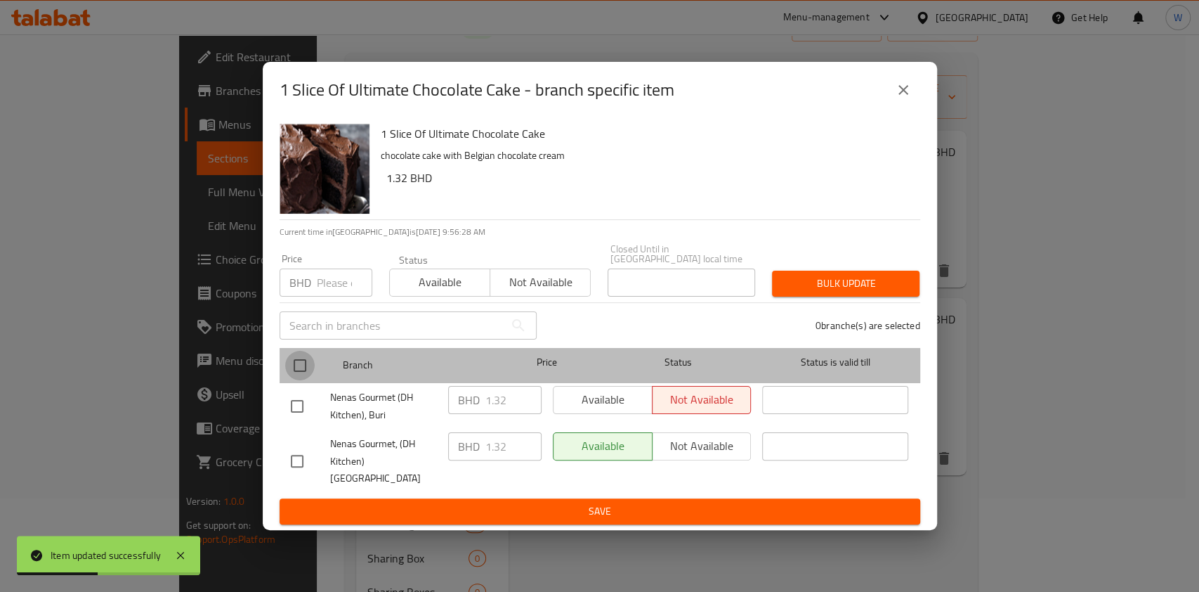
click at [305, 370] on input "checkbox" at bounding box center [300, 366] width 30 height 30
checkbox input "true"
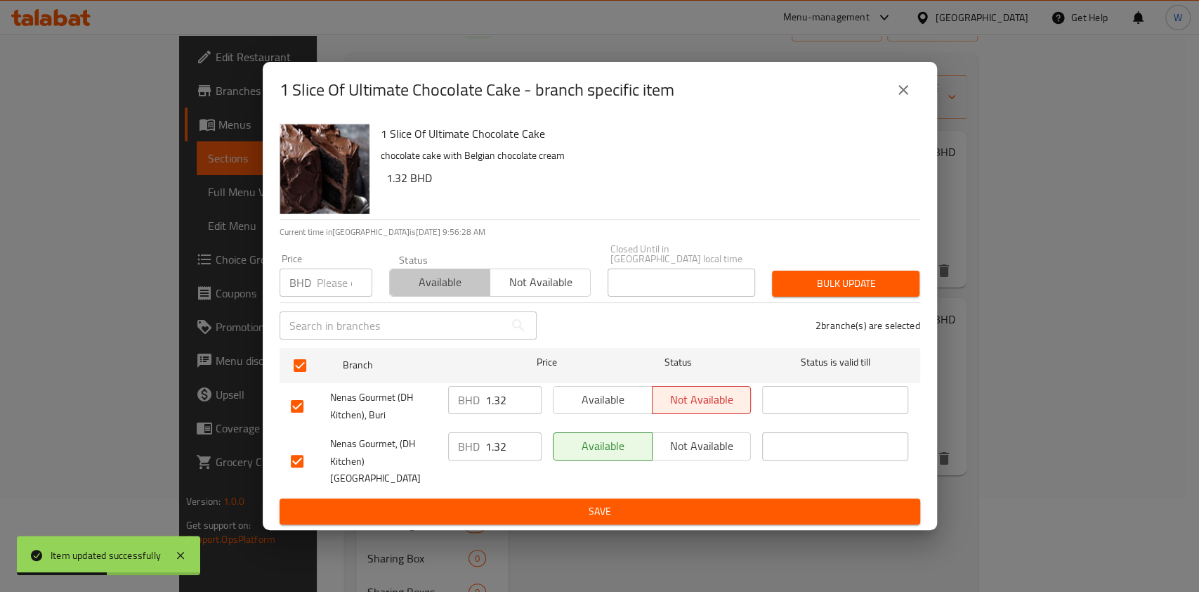
click at [429, 285] on span "Available" at bounding box center [440, 282] width 89 height 20
click at [829, 278] on span "Bulk update" at bounding box center [845, 284] width 125 height 18
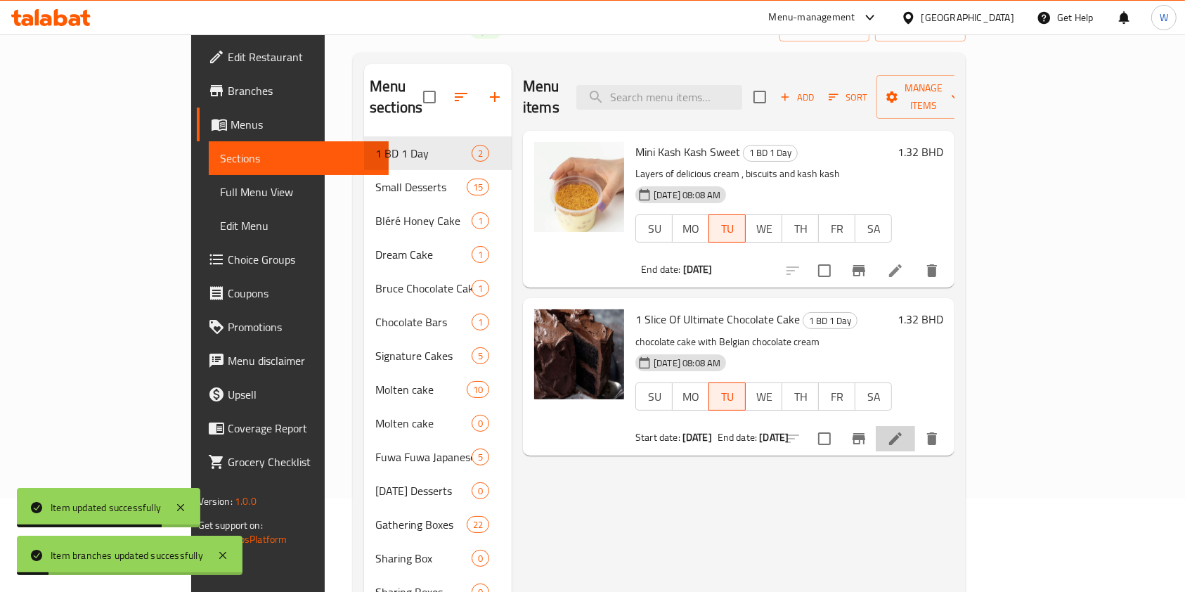
click at [915, 426] on li at bounding box center [894, 438] width 39 height 25
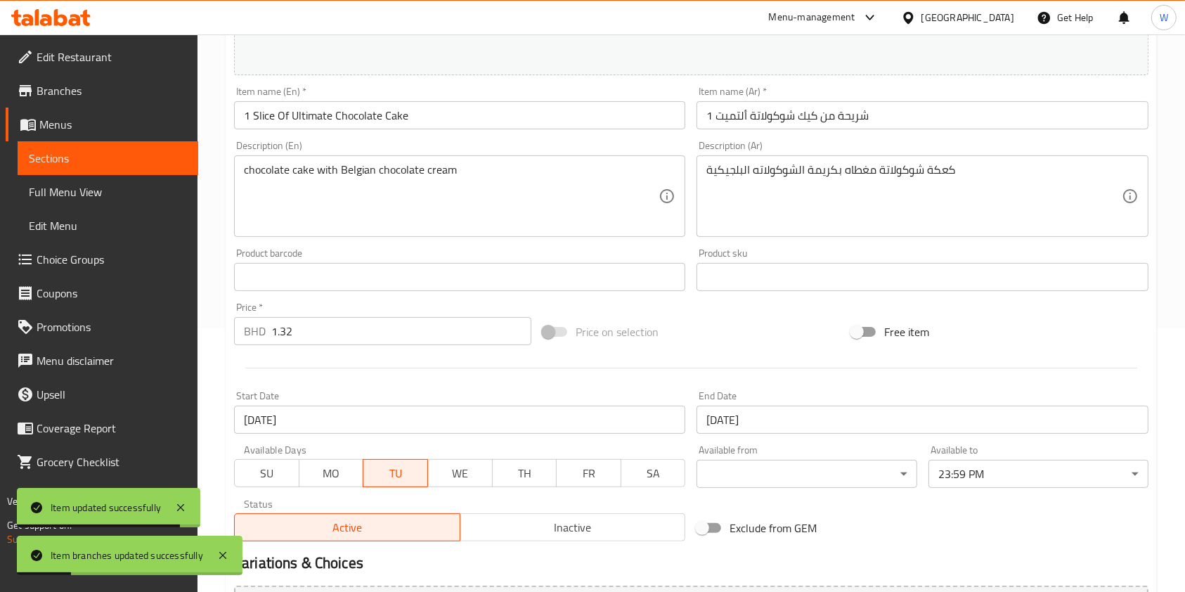
scroll to position [422, 0]
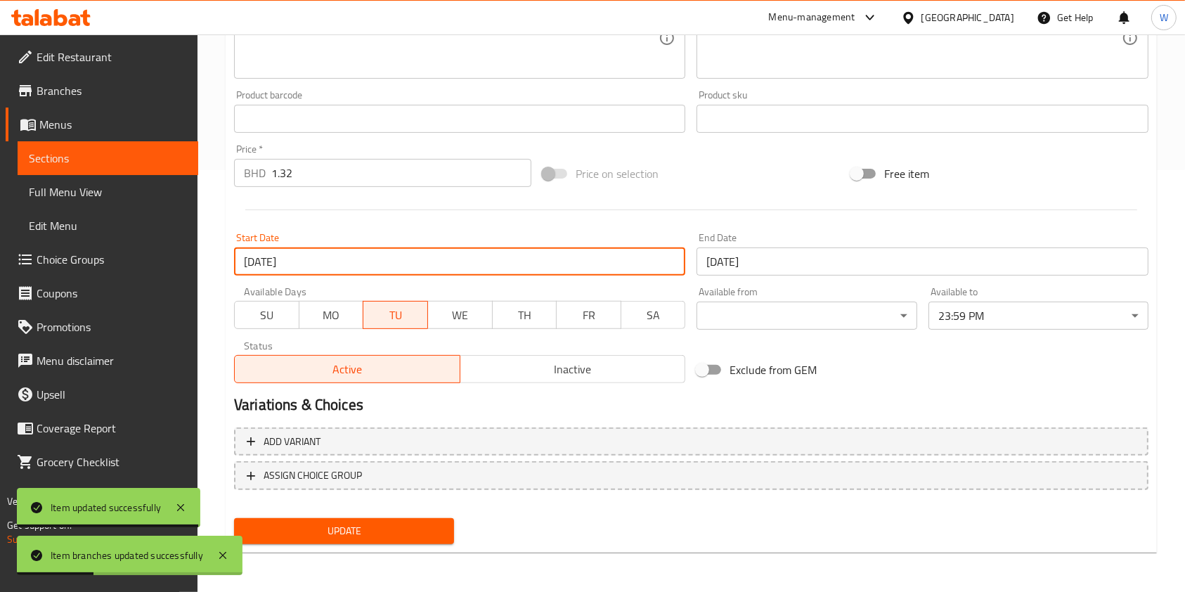
click at [341, 265] on input "06-08-2025" at bounding box center [459, 261] width 451 height 28
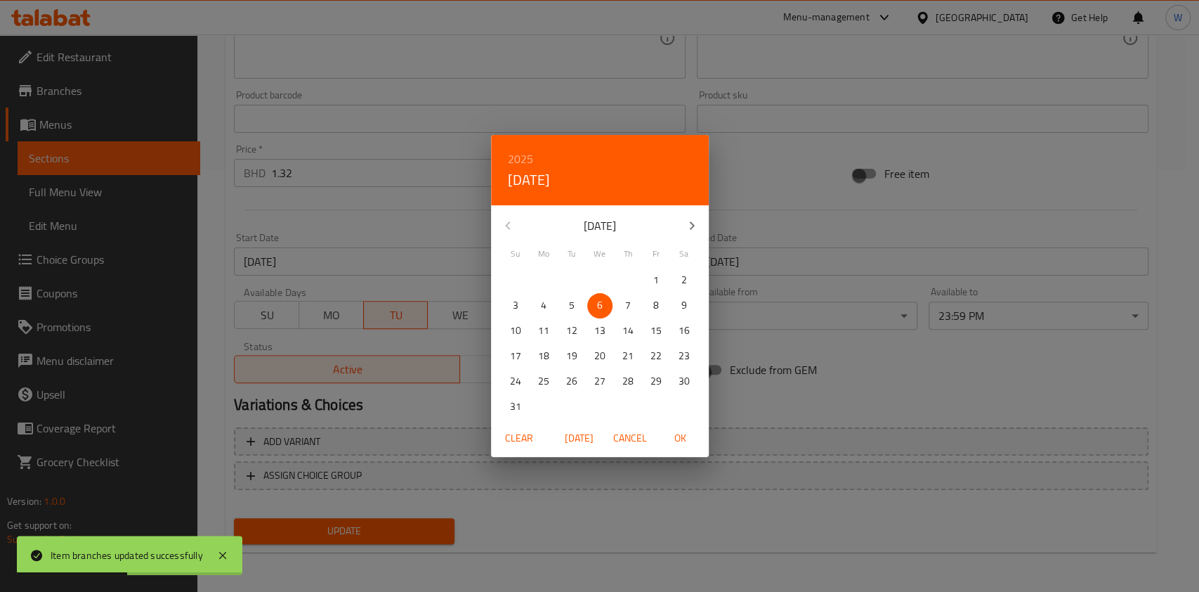
drag, startPoint x: 527, startPoint y: 441, endPoint x: 587, endPoint y: 404, distance: 70.6
click at [527, 441] on span "Clear" at bounding box center [519, 438] width 34 height 18
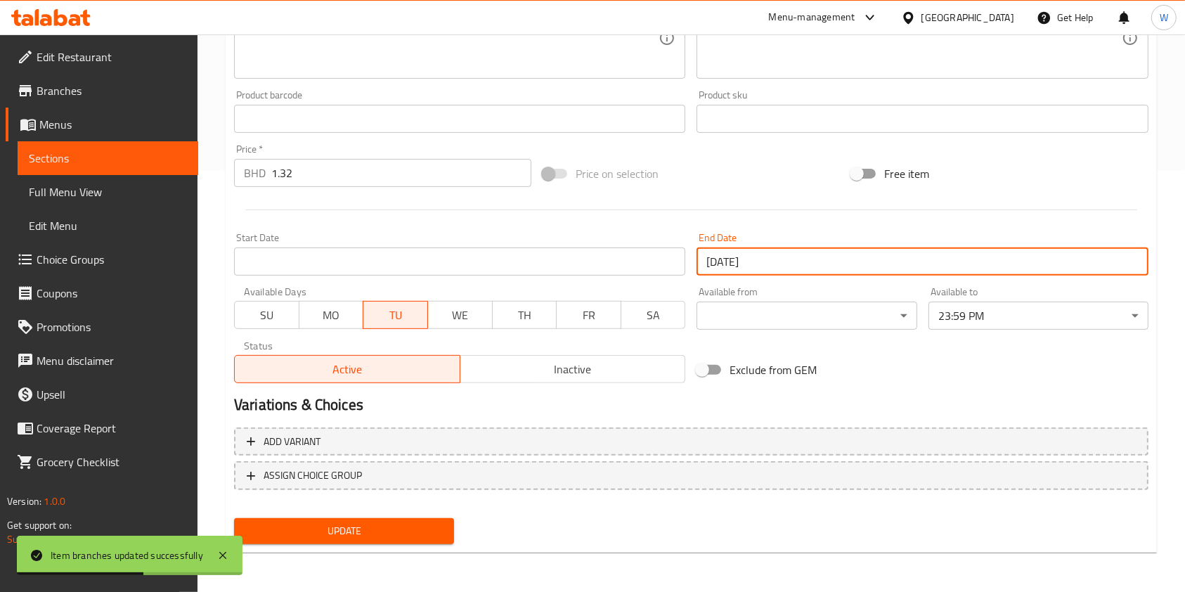
click at [831, 254] on input "26-08-2025" at bounding box center [921, 261] width 451 height 28
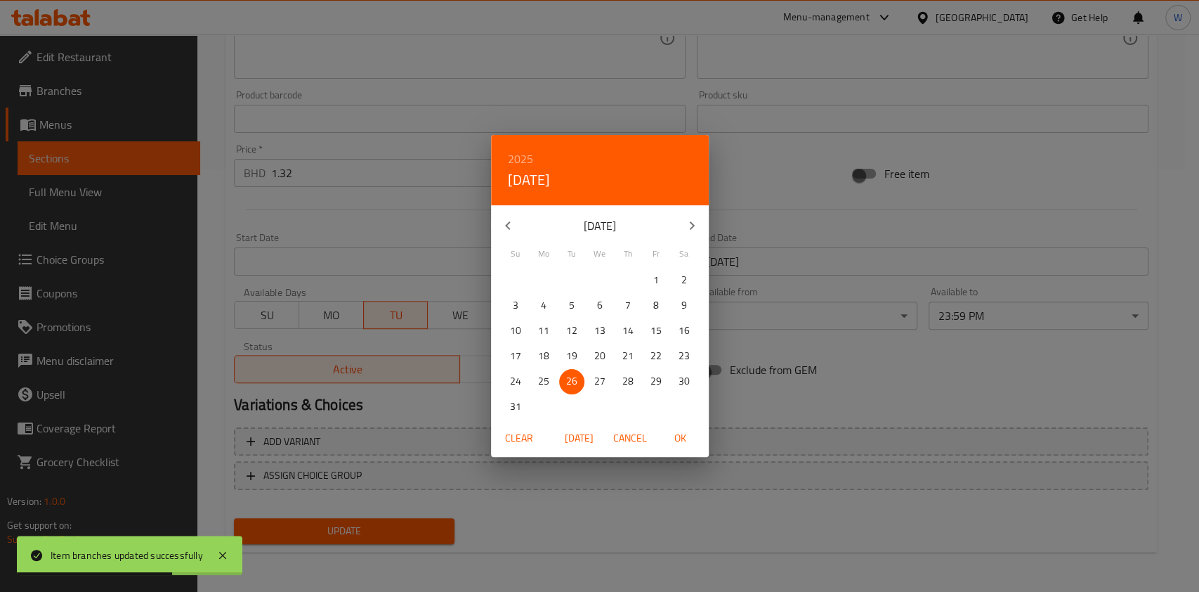
click at [687, 223] on icon "button" at bounding box center [692, 225] width 17 height 17
click at [605, 283] on span "3" at bounding box center [599, 280] width 25 height 18
click at [685, 442] on span "OK" at bounding box center [681, 438] width 34 height 18
type input "[DATE]"
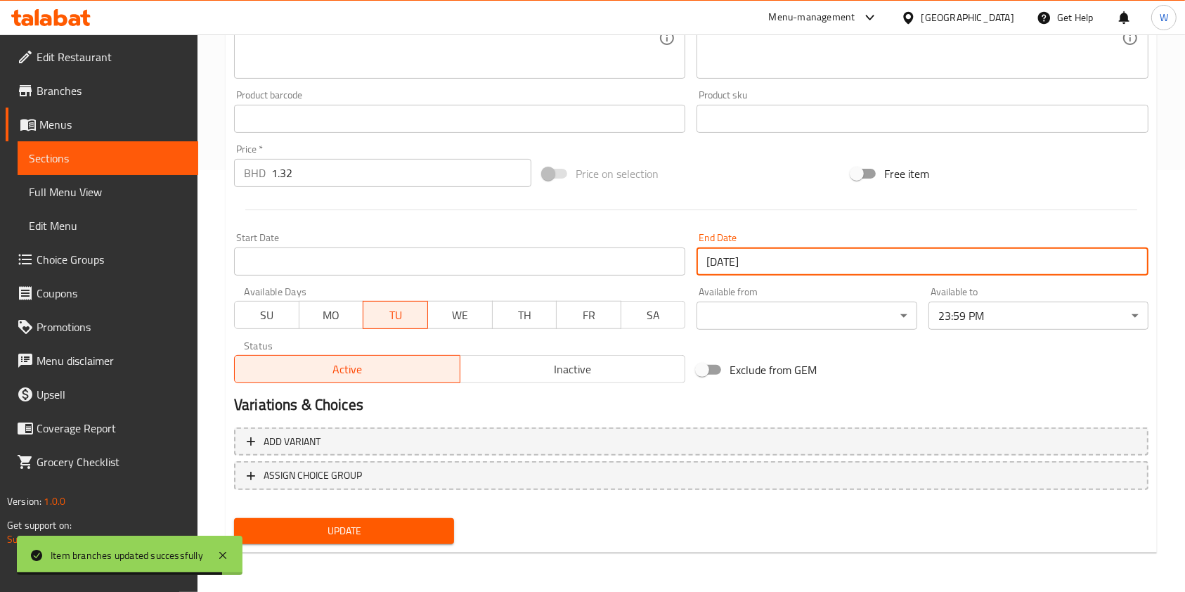
click at [433, 537] on span "Update" at bounding box center [343, 531] width 197 height 18
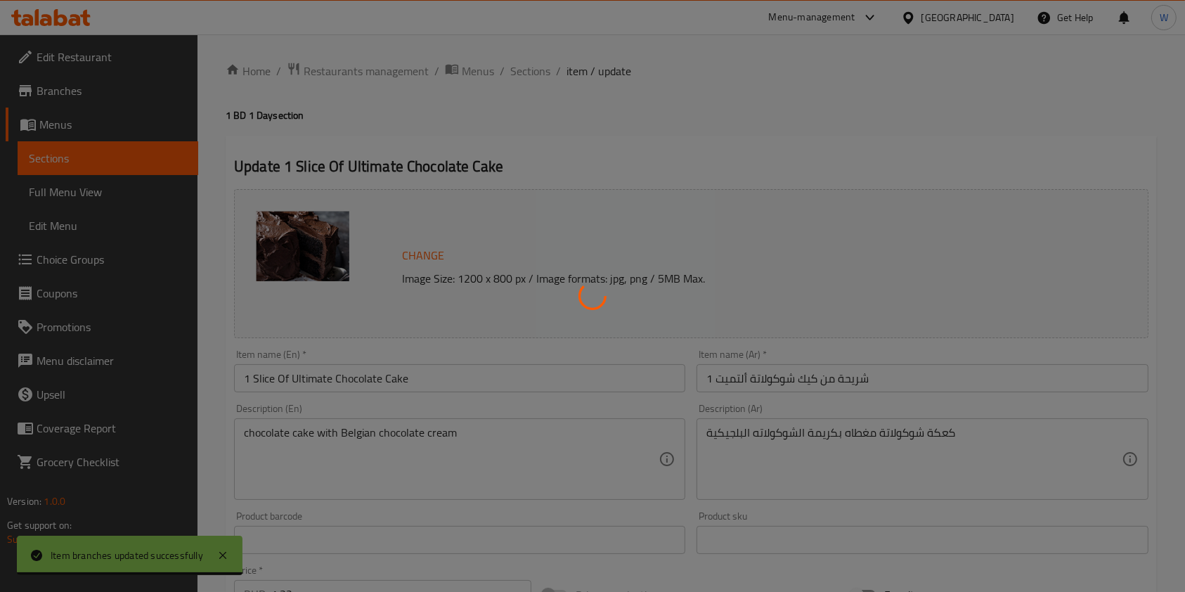
scroll to position [0, 0]
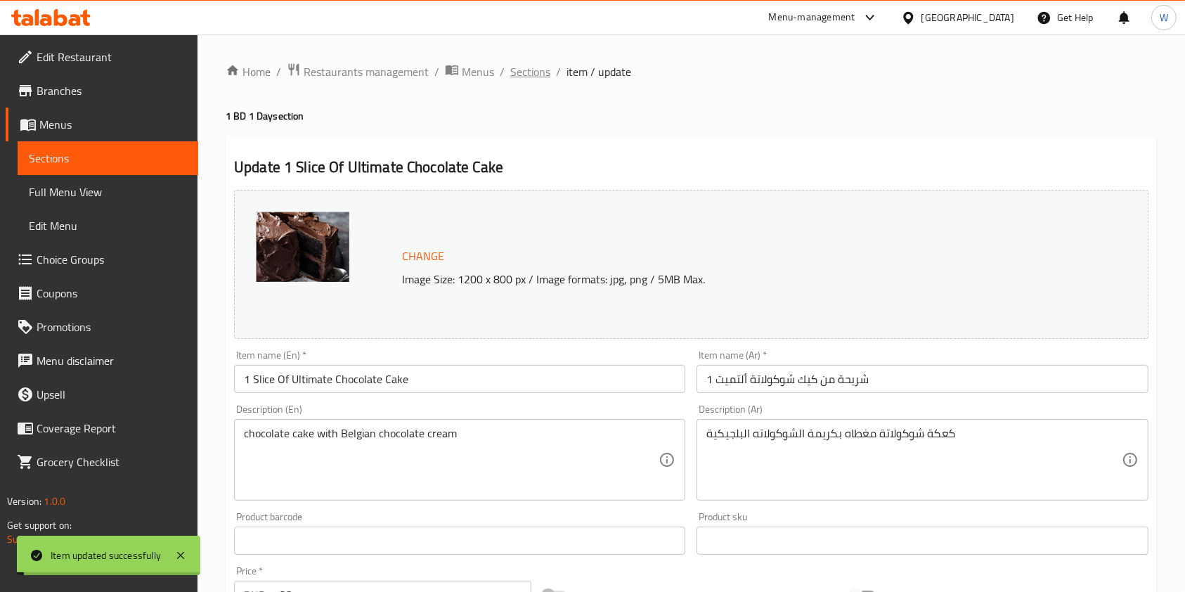
click at [533, 75] on span "Sections" at bounding box center [530, 71] width 40 height 17
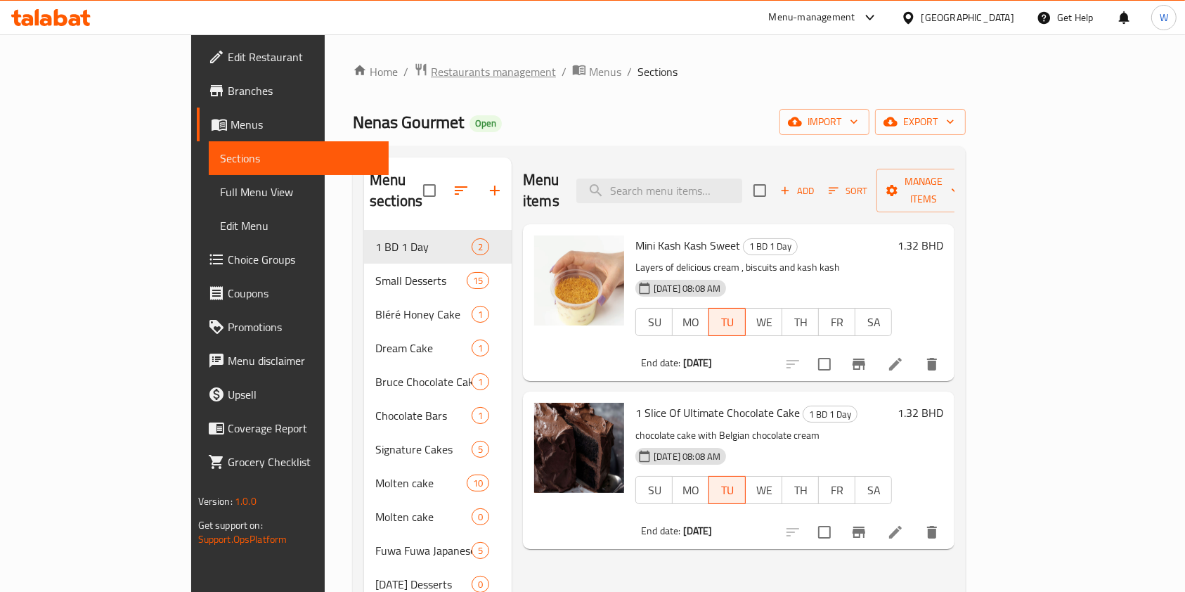
click at [431, 69] on span "Restaurants management" at bounding box center [493, 71] width 125 height 17
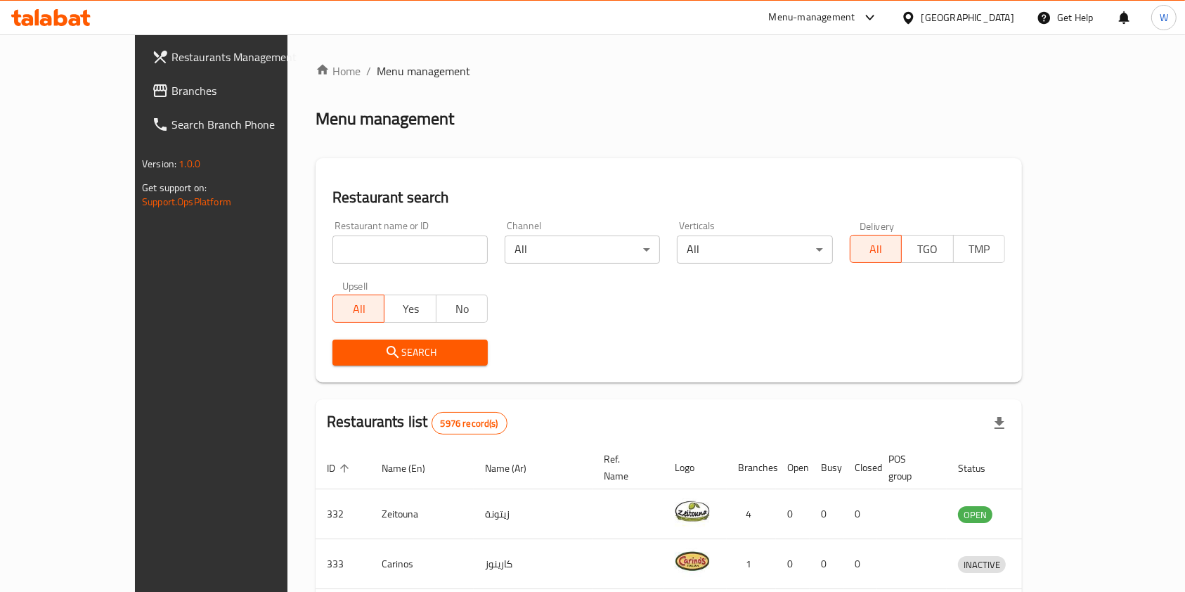
click at [368, 242] on input "search" at bounding box center [409, 249] width 155 height 28
type input "wokman"
click button "Search" at bounding box center [409, 352] width 155 height 26
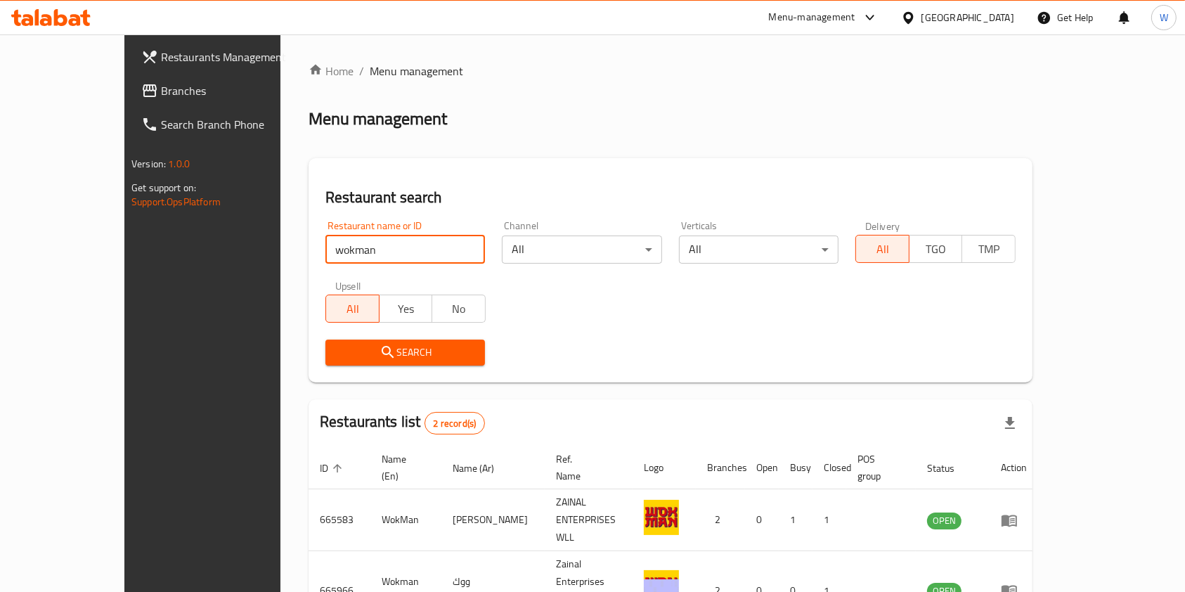
click at [685, 308] on div "Restaurant name or ID wokman Restaurant name or ID Channel All ​ Verticals All …" at bounding box center [670, 293] width 707 height 162
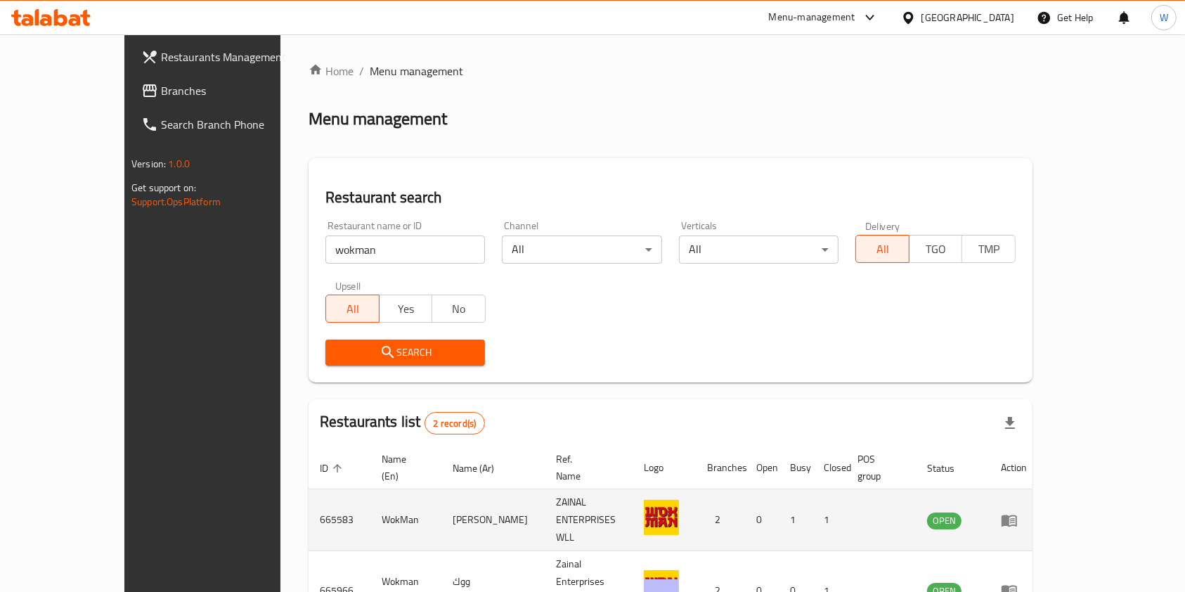
scroll to position [56, 0]
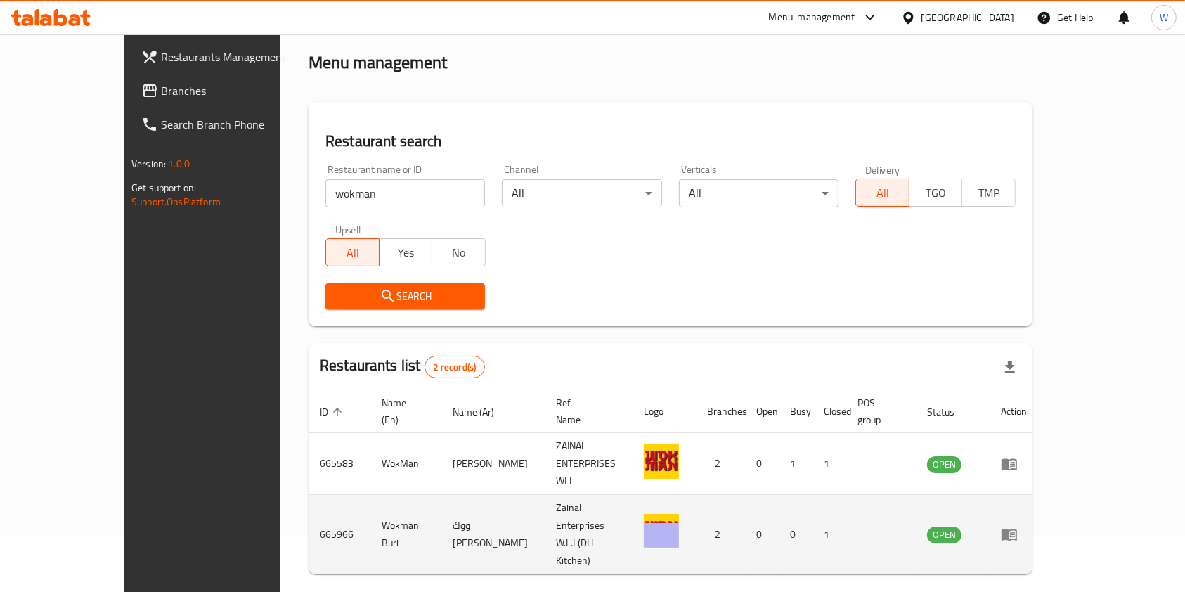
click at [1017, 529] on icon "enhanced table" at bounding box center [1008, 535] width 15 height 12
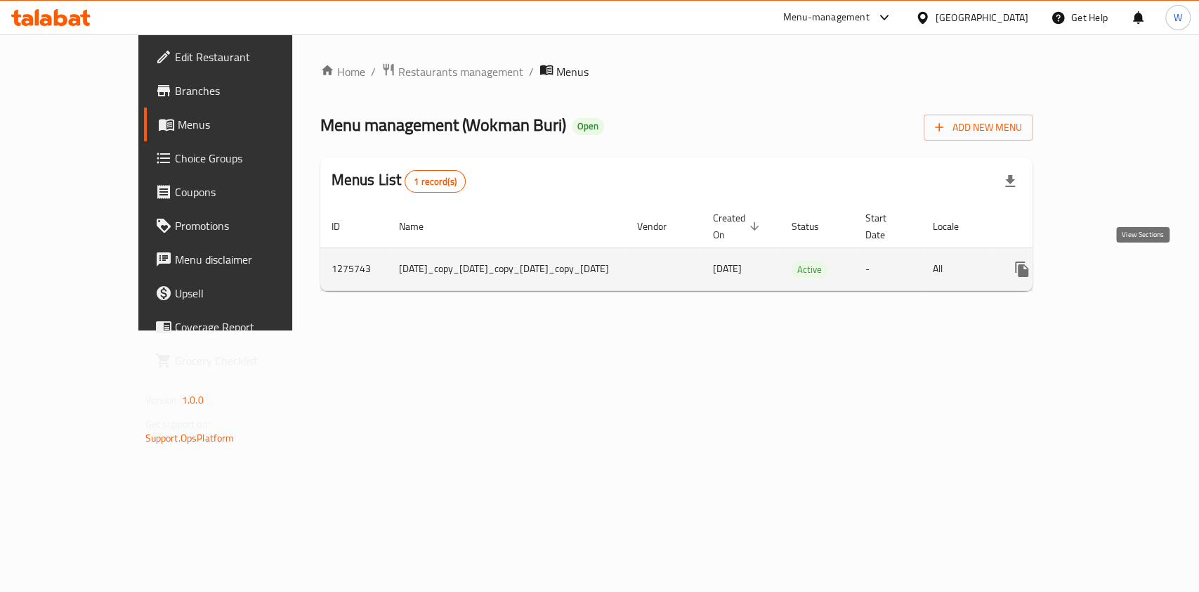
click at [1132, 268] on icon "enhanced table" at bounding box center [1123, 269] width 17 height 17
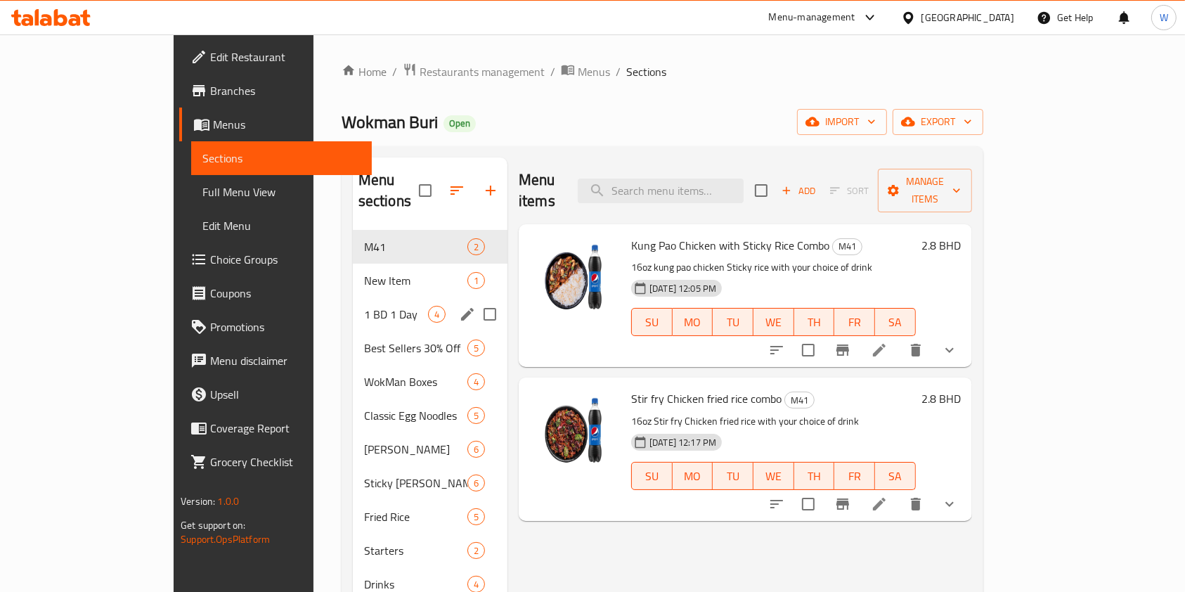
click at [364, 306] on span "1 BD 1 Day" at bounding box center [396, 314] width 64 height 17
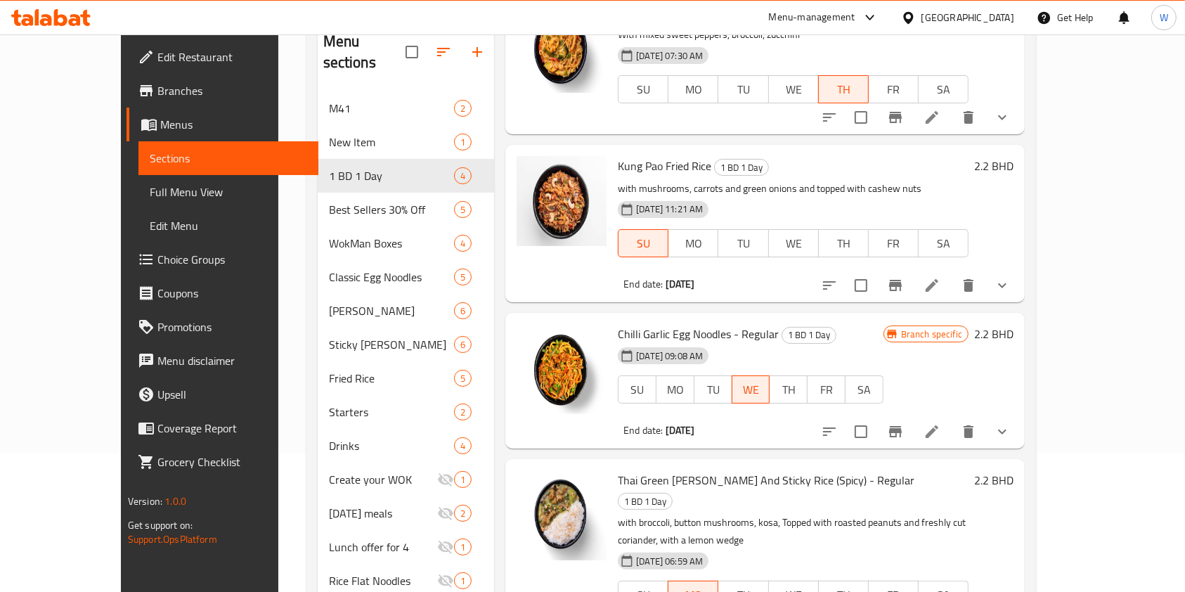
scroll to position [202, 0]
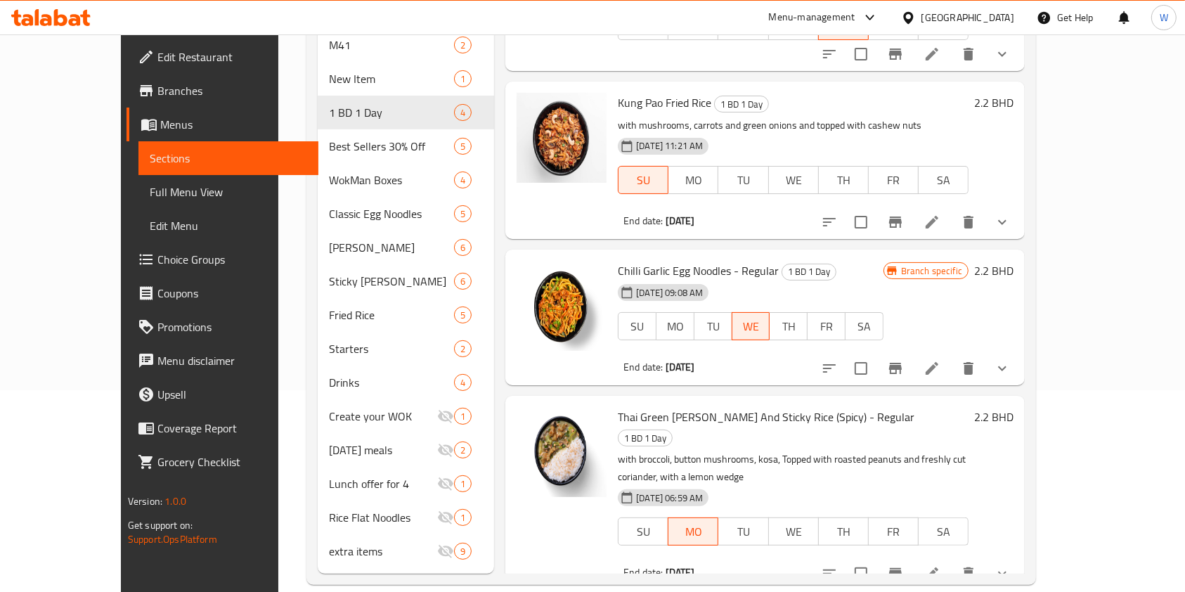
click at [912, 373] on button "Branch-specific-item" at bounding box center [895, 368] width 34 height 34
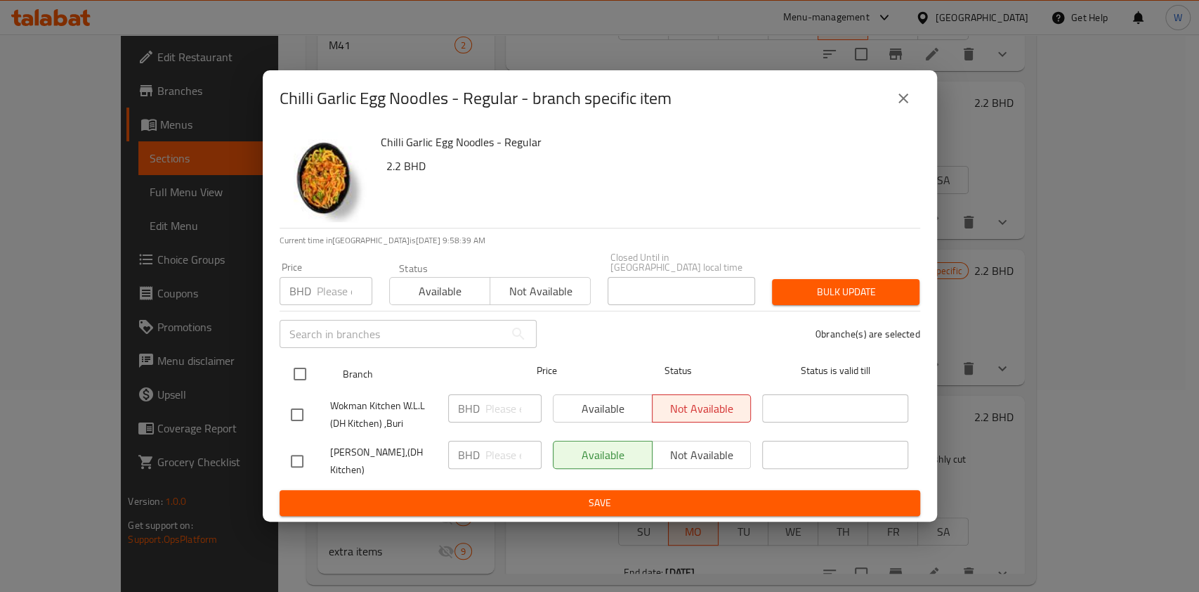
click at [300, 371] on input "checkbox" at bounding box center [300, 374] width 30 height 30
checkbox input "true"
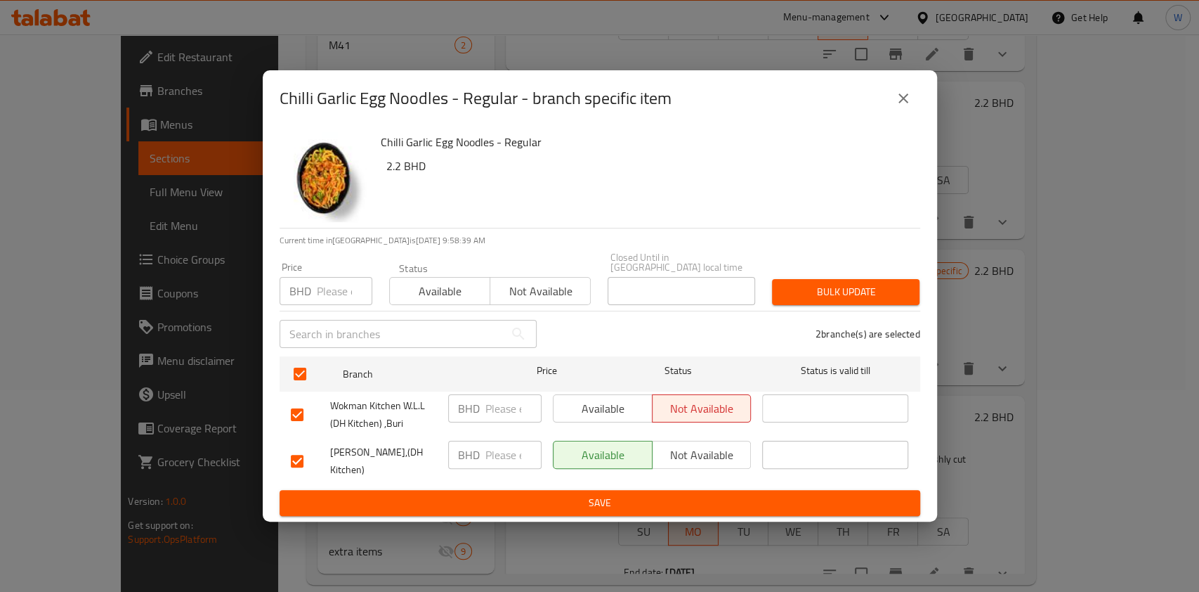
click at [450, 287] on span "Available" at bounding box center [440, 291] width 89 height 20
click at [826, 270] on div "Bulk update" at bounding box center [846, 291] width 164 height 43
click at [833, 284] on span "Bulk update" at bounding box center [845, 292] width 125 height 18
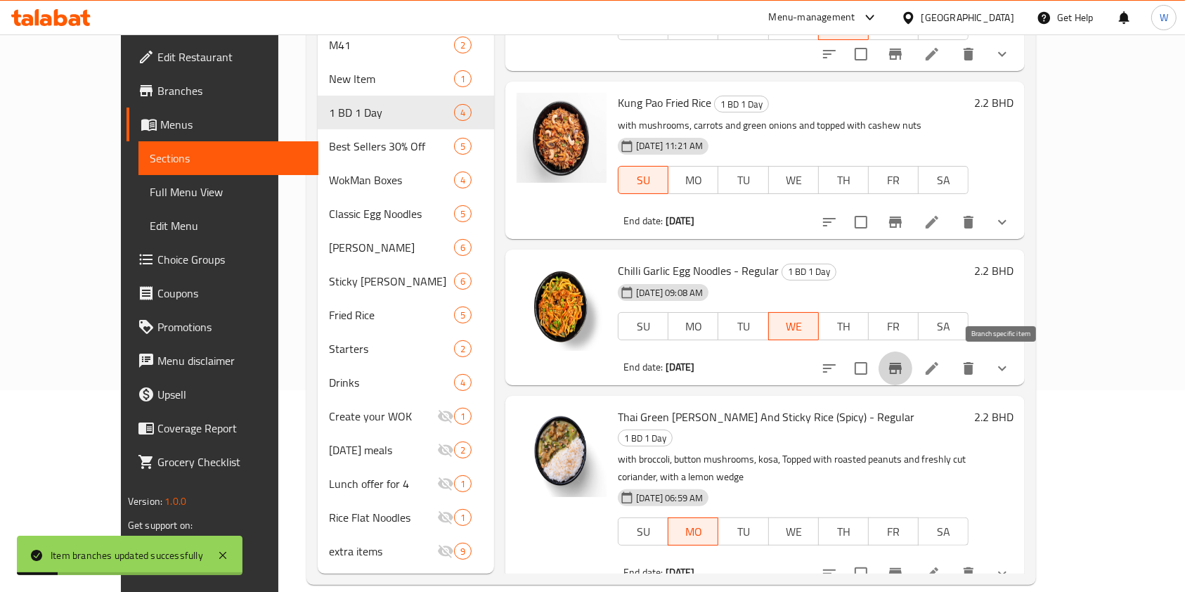
click at [903, 371] on icon "Branch-specific-item" at bounding box center [895, 368] width 17 height 17
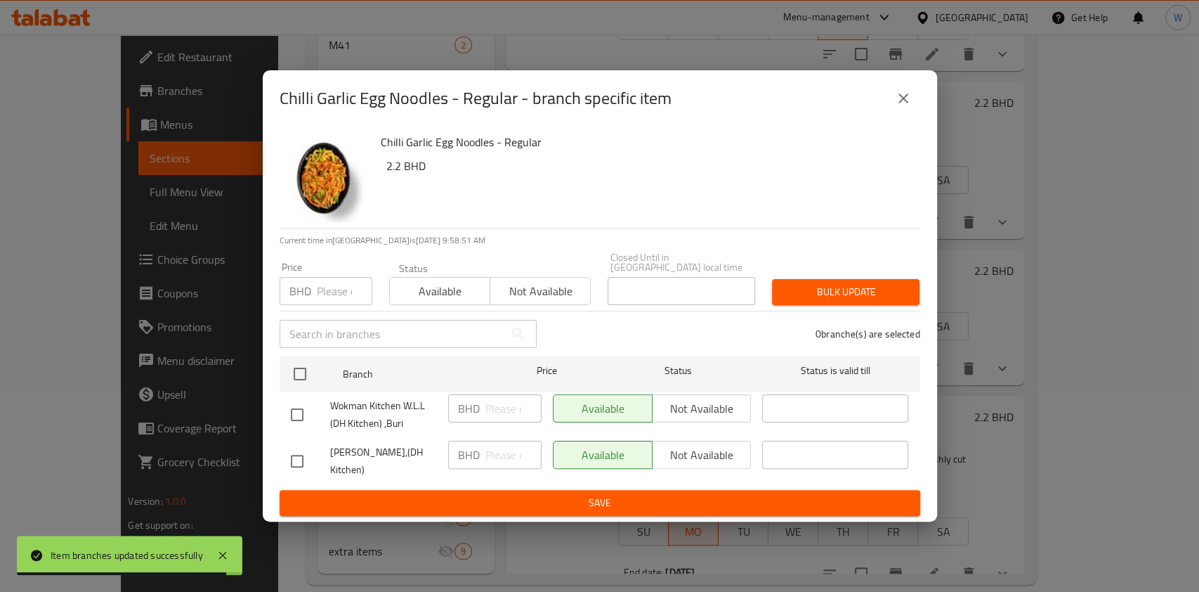
click at [283, 412] on input "checkbox" at bounding box center [297, 415] width 30 height 30
checkbox input "true"
click at [684, 398] on span "Not available" at bounding box center [702, 408] width 88 height 20
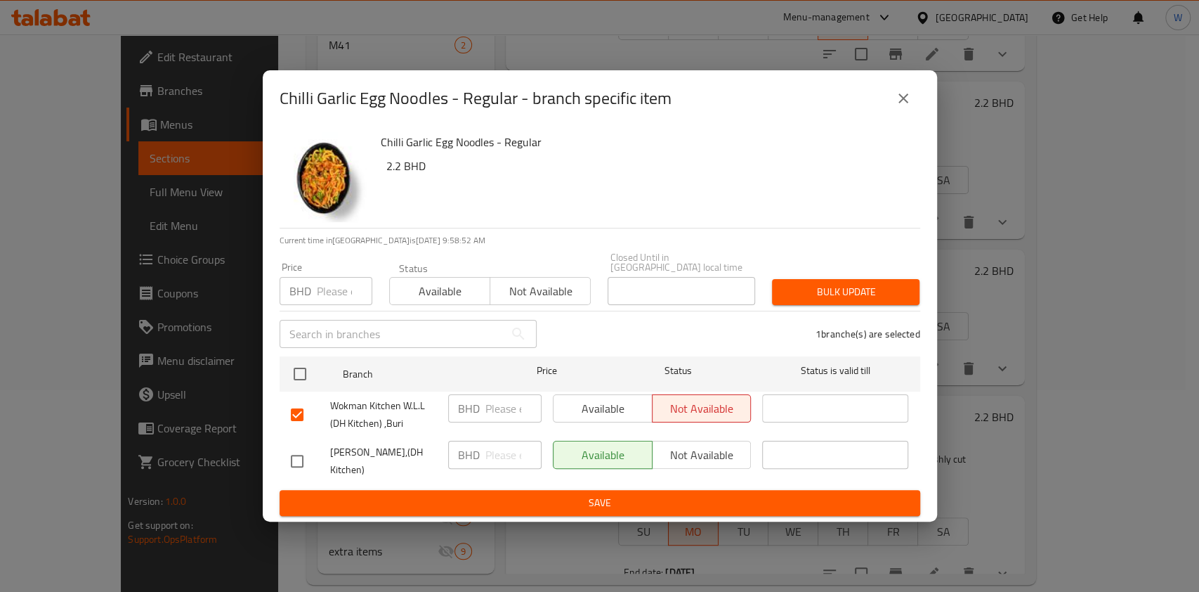
click at [868, 291] on span "Bulk update" at bounding box center [845, 292] width 125 height 18
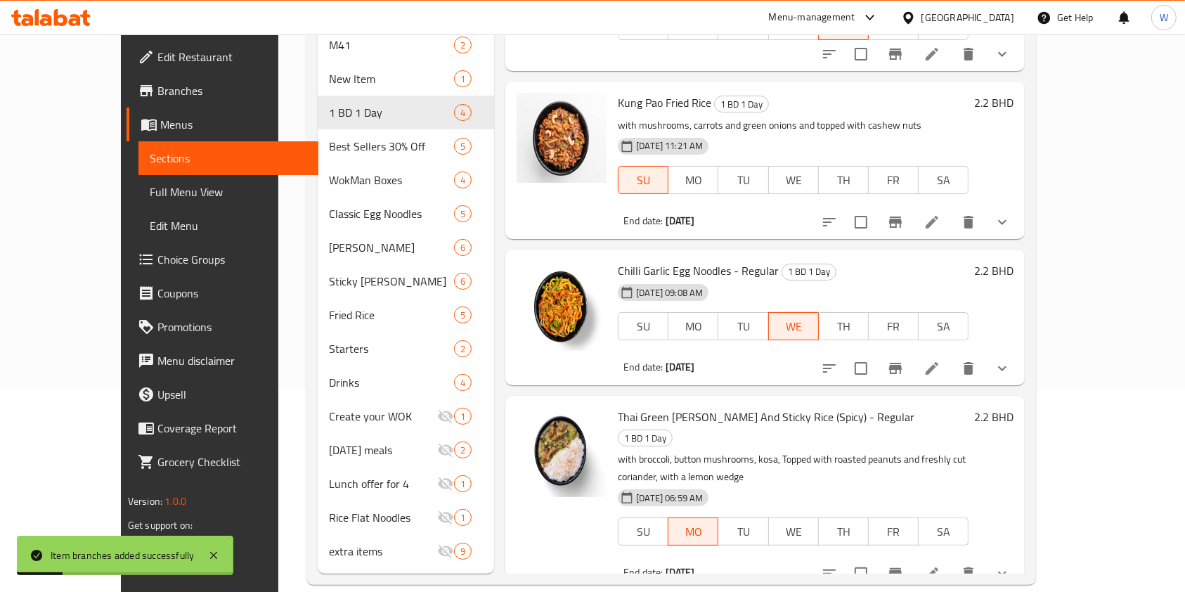
click at [895, 376] on div "Chilli Garlic Egg Noodles - Regular 1 BD 1 Day 05-08-2025 09:08 AM SU MO TU WE …" at bounding box center [793, 317] width 362 height 125
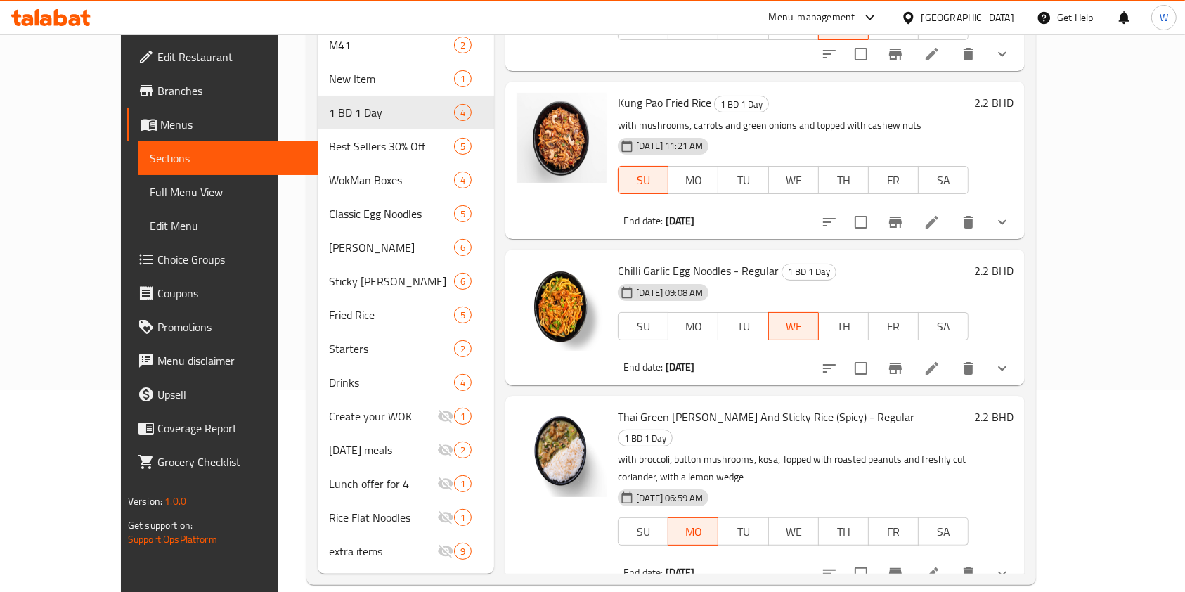
click at [903, 371] on icon "Branch-specific-item" at bounding box center [895, 368] width 17 height 17
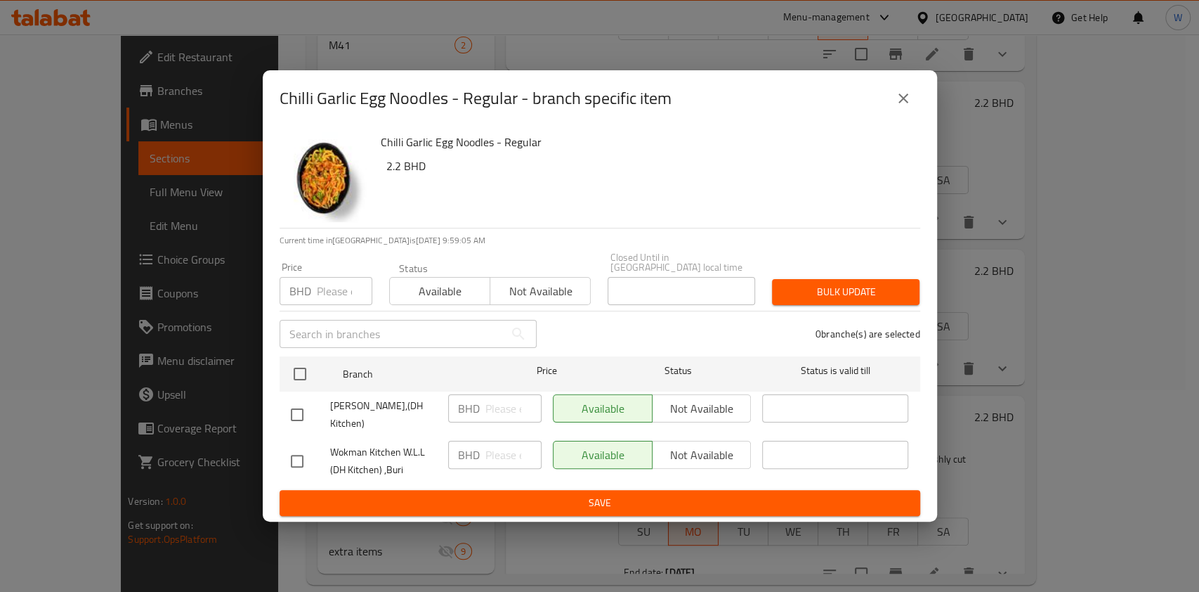
click at [303, 410] on input "checkbox" at bounding box center [297, 415] width 30 height 30
checkbox input "true"
click at [554, 281] on span "Not available" at bounding box center [540, 291] width 89 height 20
click at [847, 284] on span "Bulk update" at bounding box center [845, 292] width 125 height 18
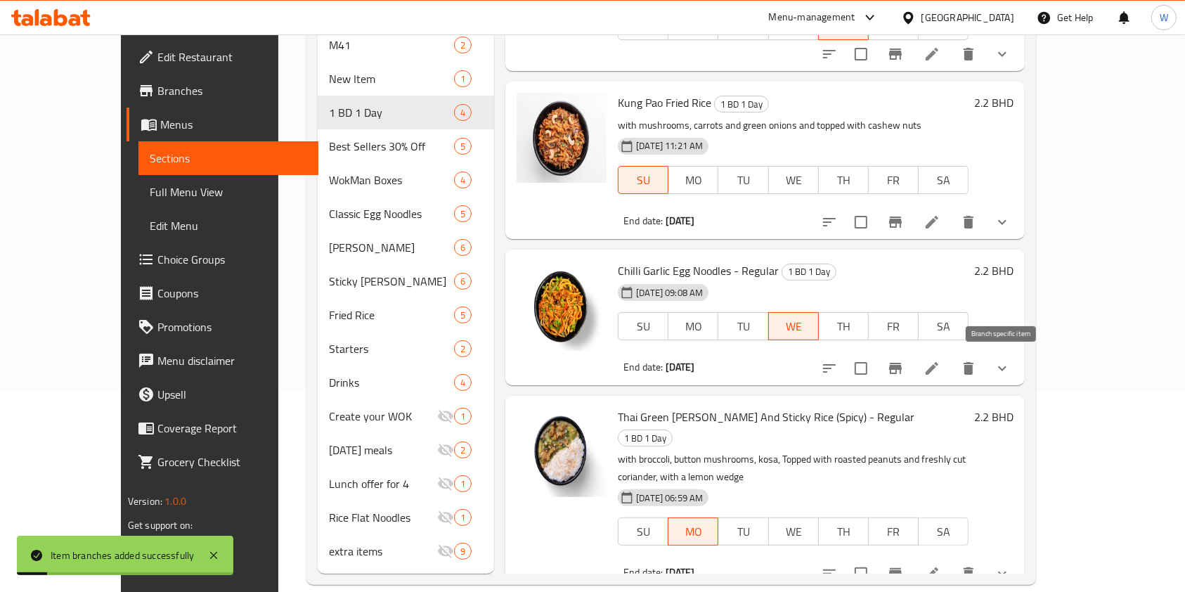
click at [901, 365] on icon "Branch-specific-item" at bounding box center [895, 368] width 13 height 11
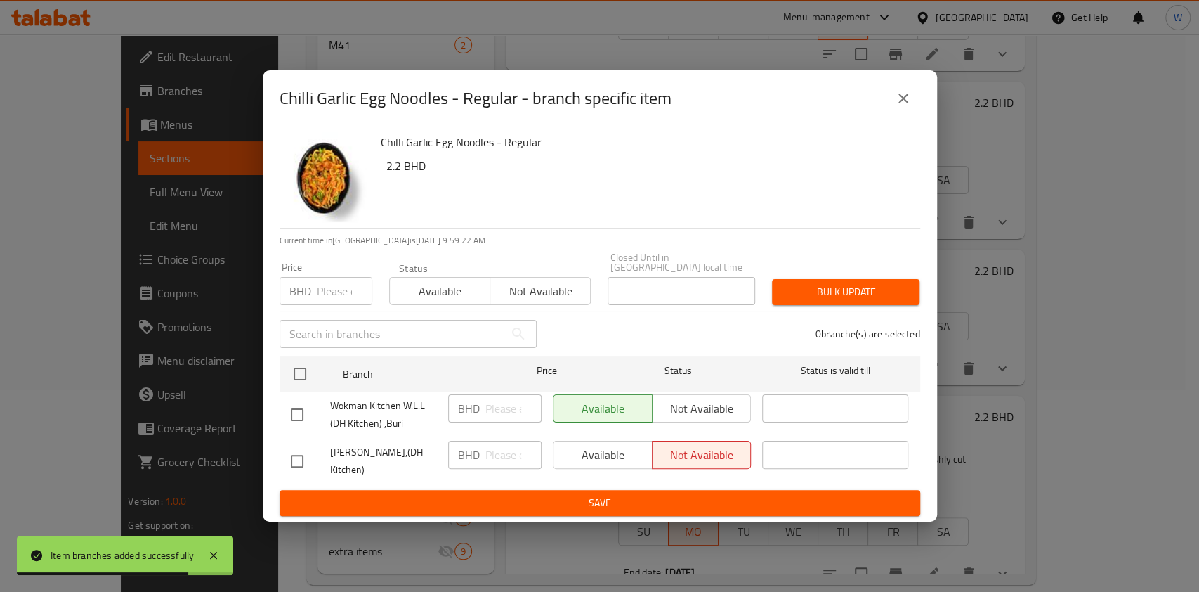
click at [312, 341] on input "text" at bounding box center [392, 334] width 225 height 28
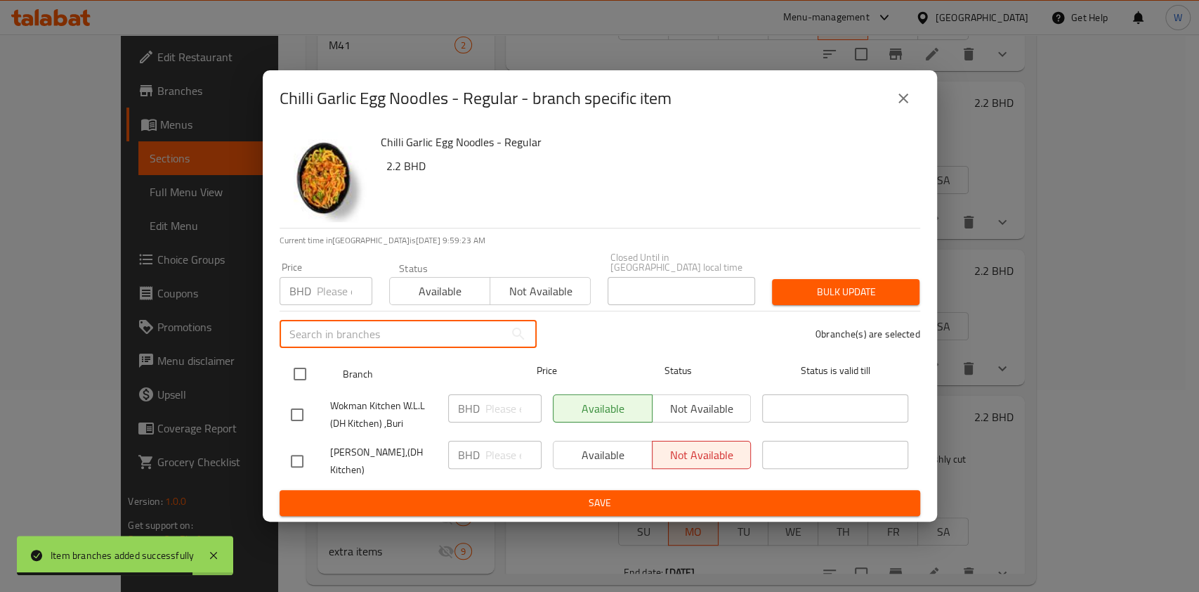
click at [300, 367] on input "checkbox" at bounding box center [300, 374] width 30 height 30
checkbox input "true"
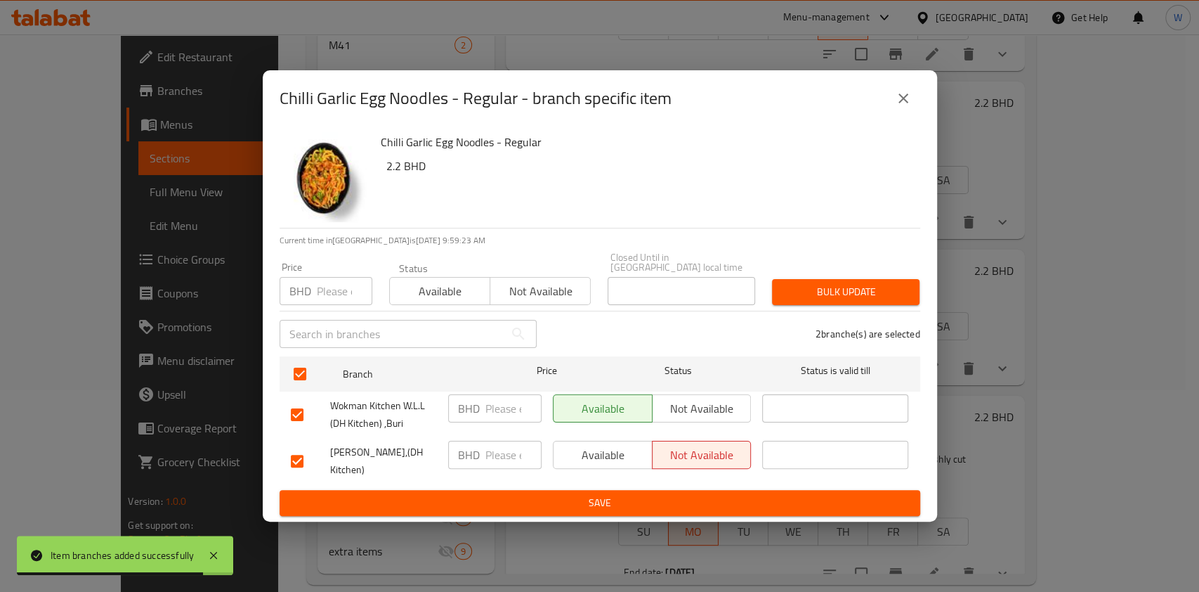
click at [472, 281] on span "Available" at bounding box center [440, 291] width 89 height 20
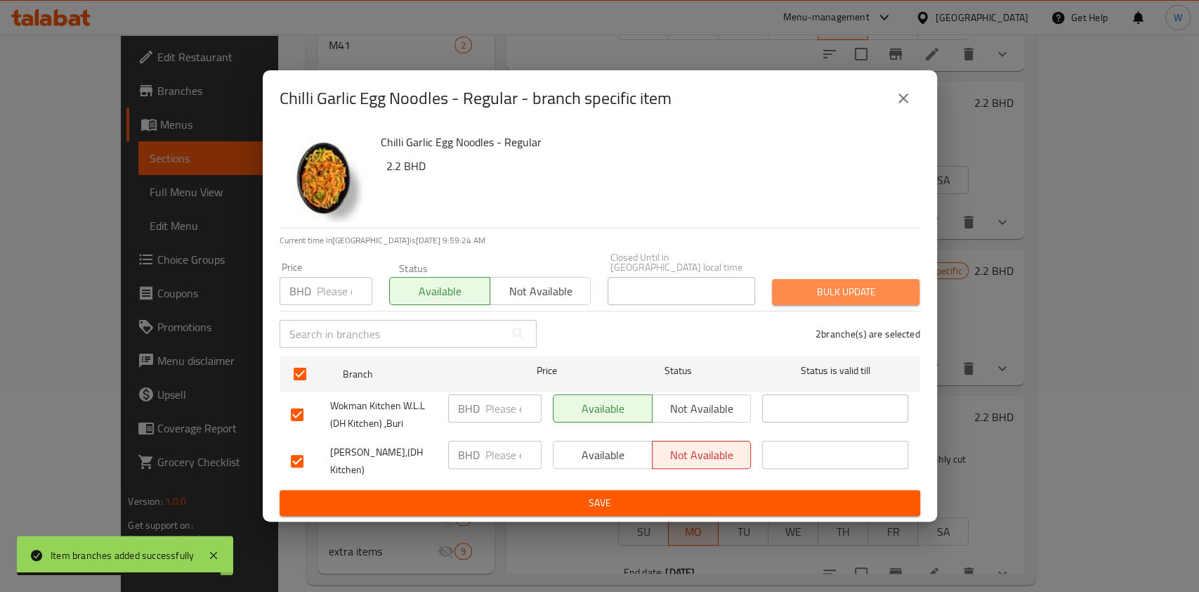
click at [860, 283] on span "Bulk update" at bounding box center [845, 292] width 125 height 18
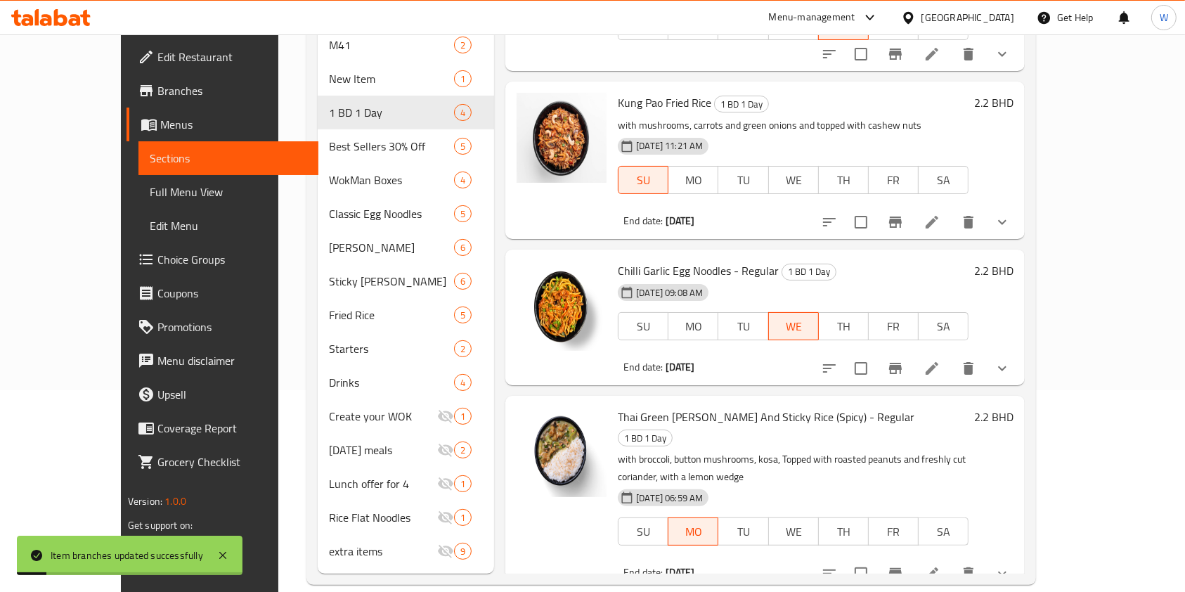
click at [951, 385] on div "Menu items Add Sort Manage items Sweet Chili Egg Noodles 1 BD 1 Day With mixed …" at bounding box center [759, 265] width 530 height 618
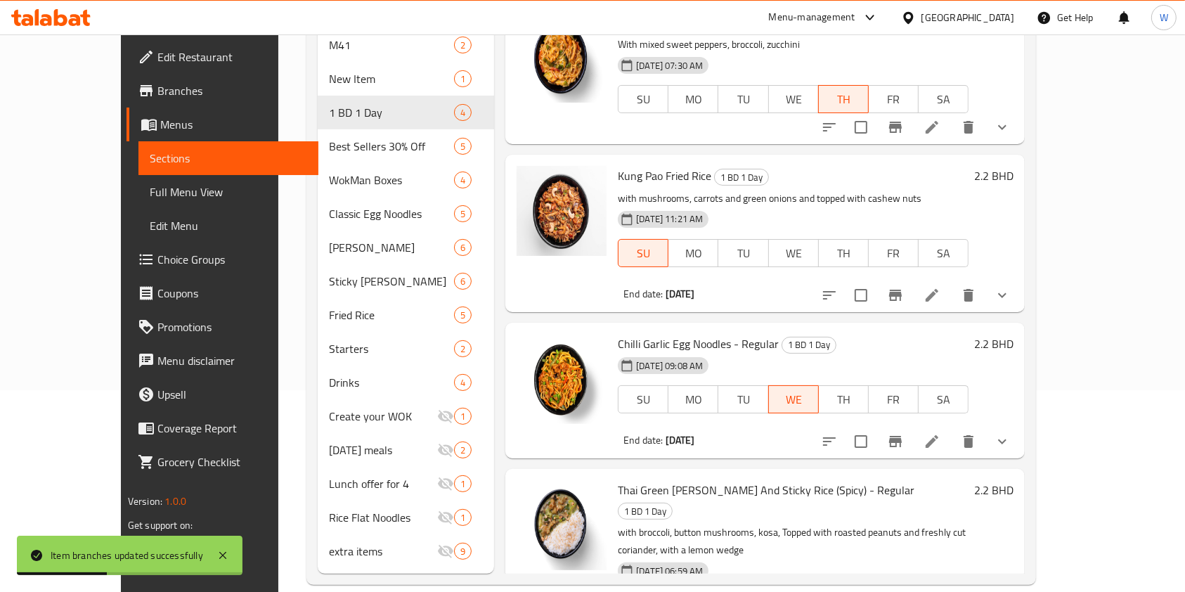
scroll to position [0, 0]
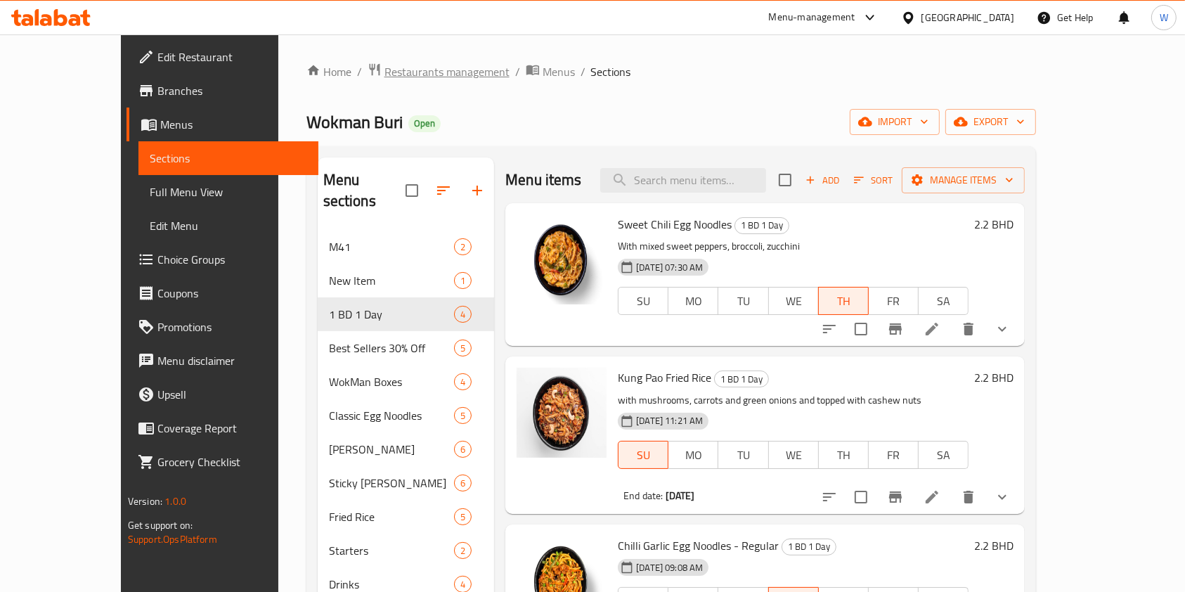
click at [410, 70] on span "Restaurants management" at bounding box center [446, 71] width 125 height 17
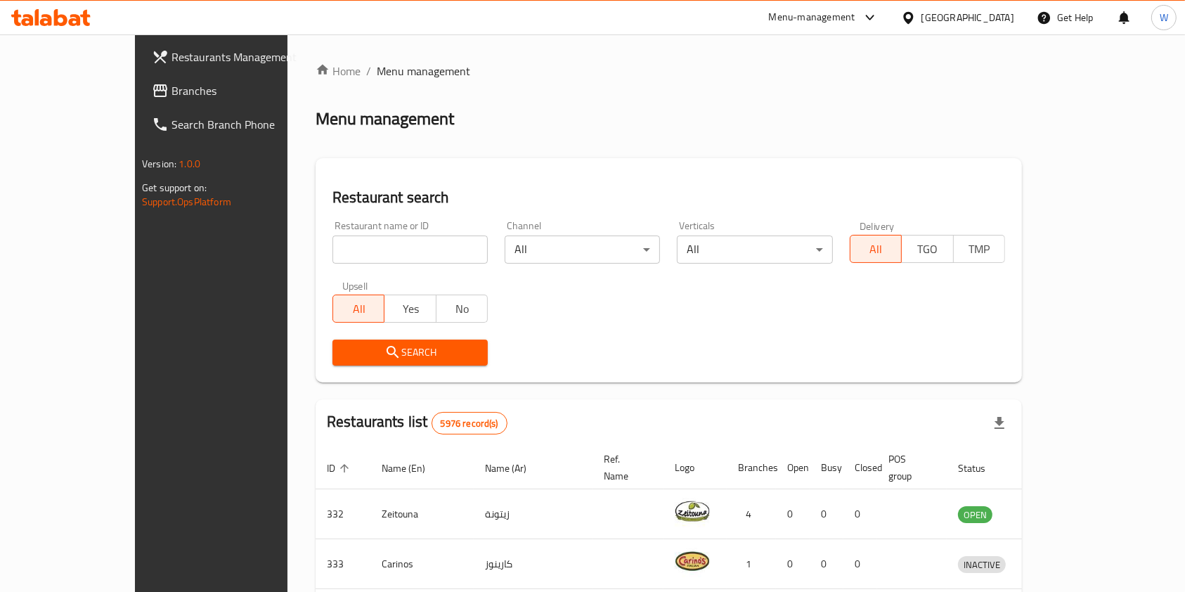
click at [352, 265] on div "Restaurant name or ID Restaurant name or ID" at bounding box center [410, 242] width 172 height 60
click at [354, 261] on input "search" at bounding box center [409, 249] width 155 height 28
type input "Nenas Gourmet"
click button "Search" at bounding box center [409, 352] width 155 height 26
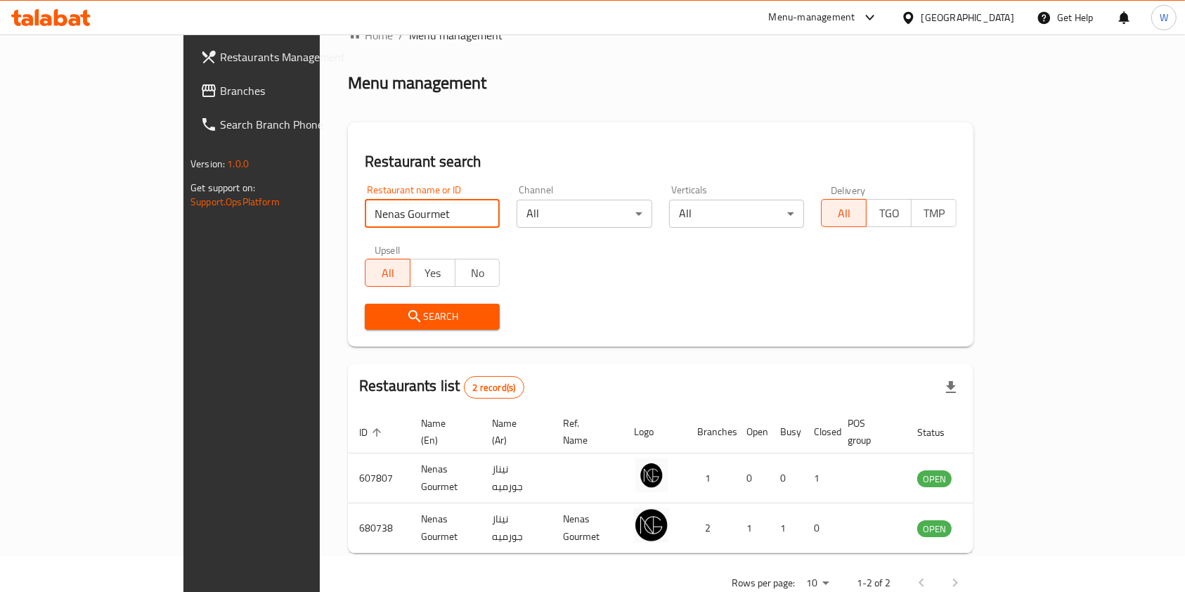
scroll to position [56, 0]
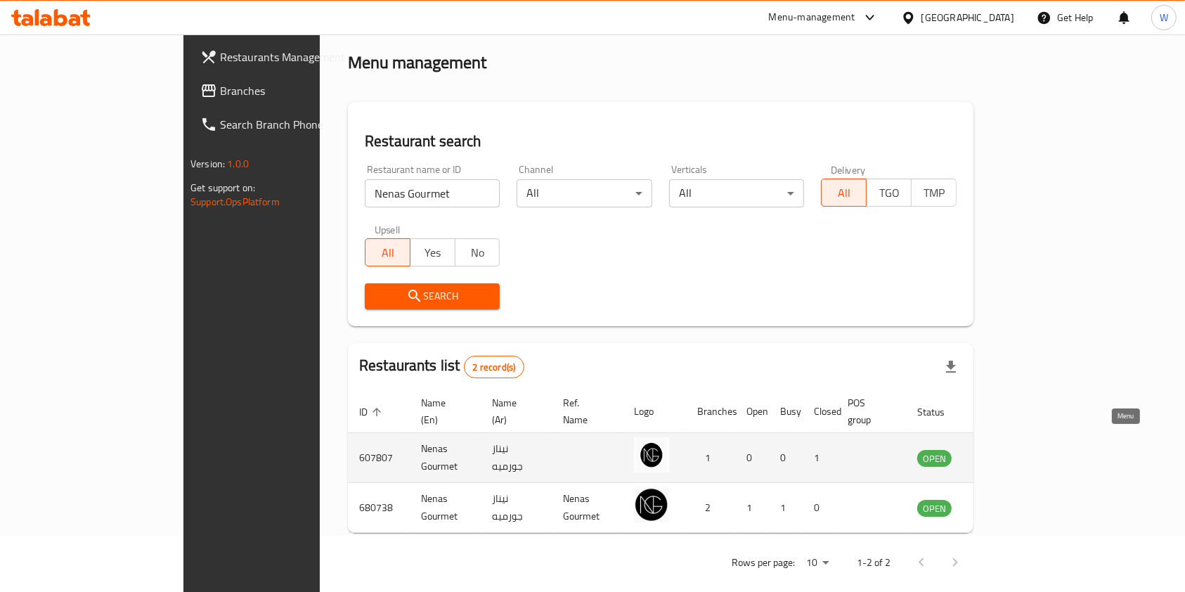
click at [1007, 449] on icon "enhanced table" at bounding box center [999, 457] width 17 height 17
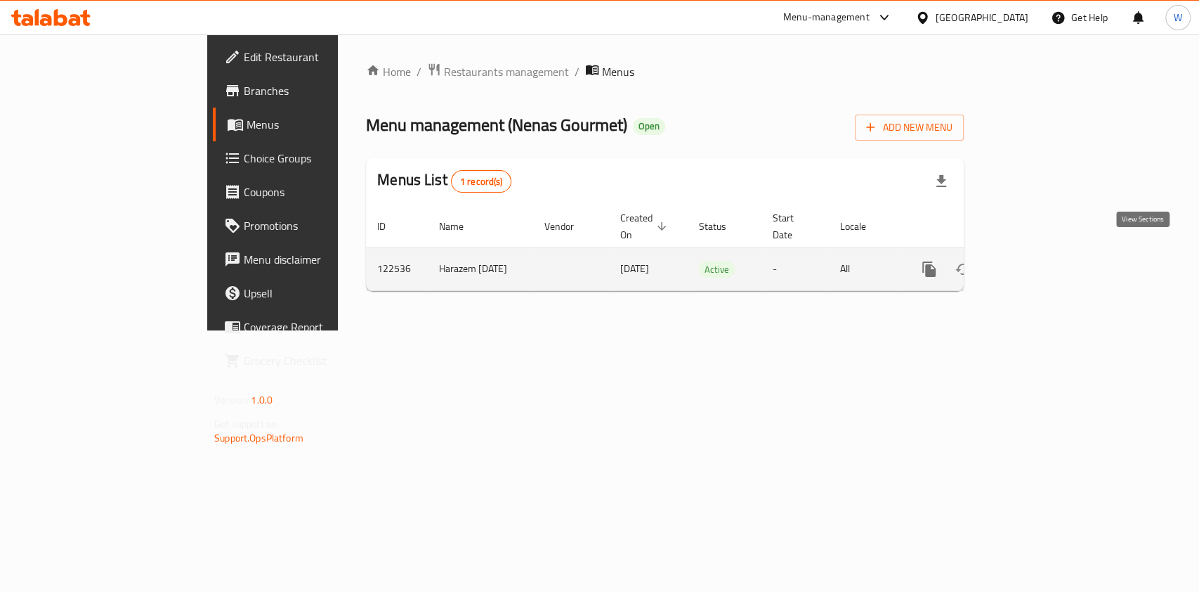
click at [1048, 260] on link "enhanced table" at bounding box center [1031, 269] width 34 height 34
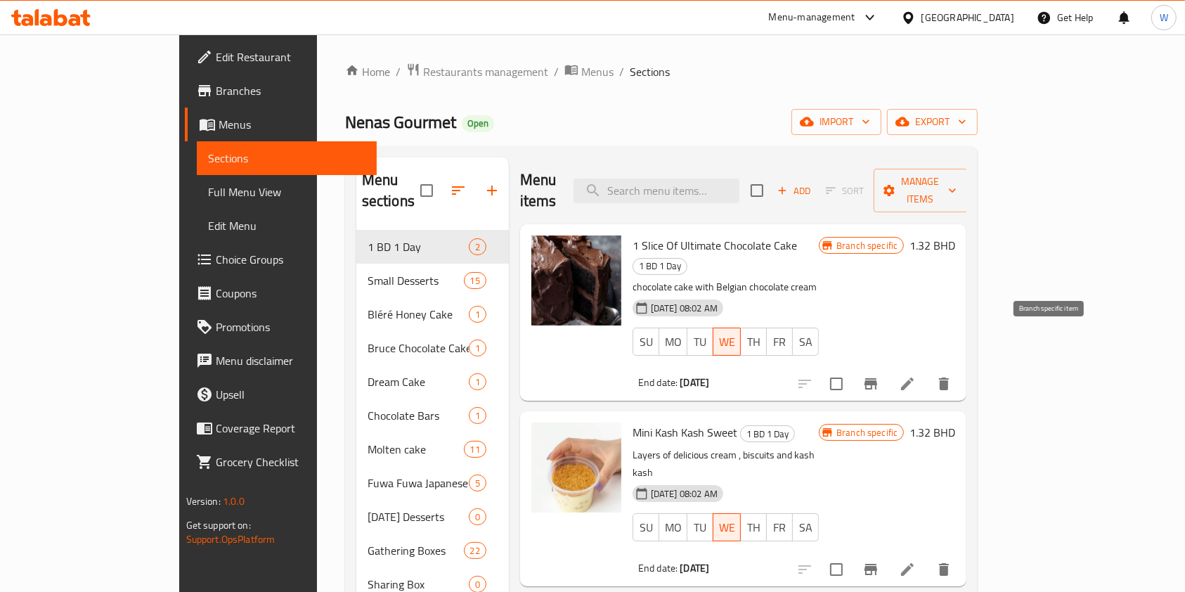
click at [879, 375] on icon "Branch-specific-item" at bounding box center [870, 383] width 17 height 17
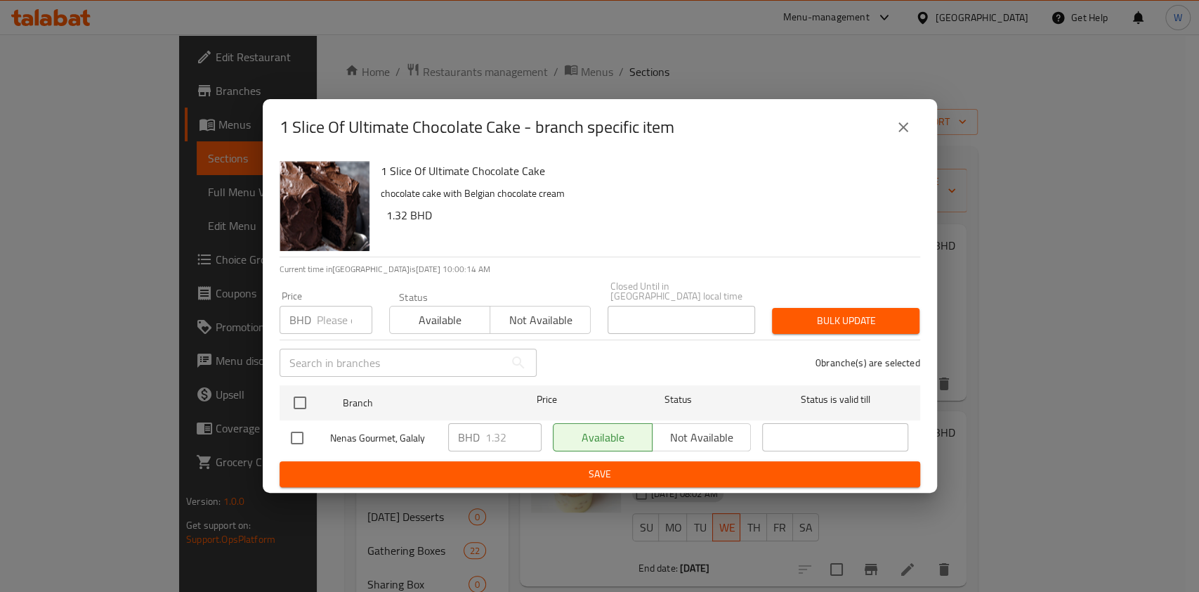
click at [899, 132] on icon "close" at bounding box center [904, 127] width 10 height 10
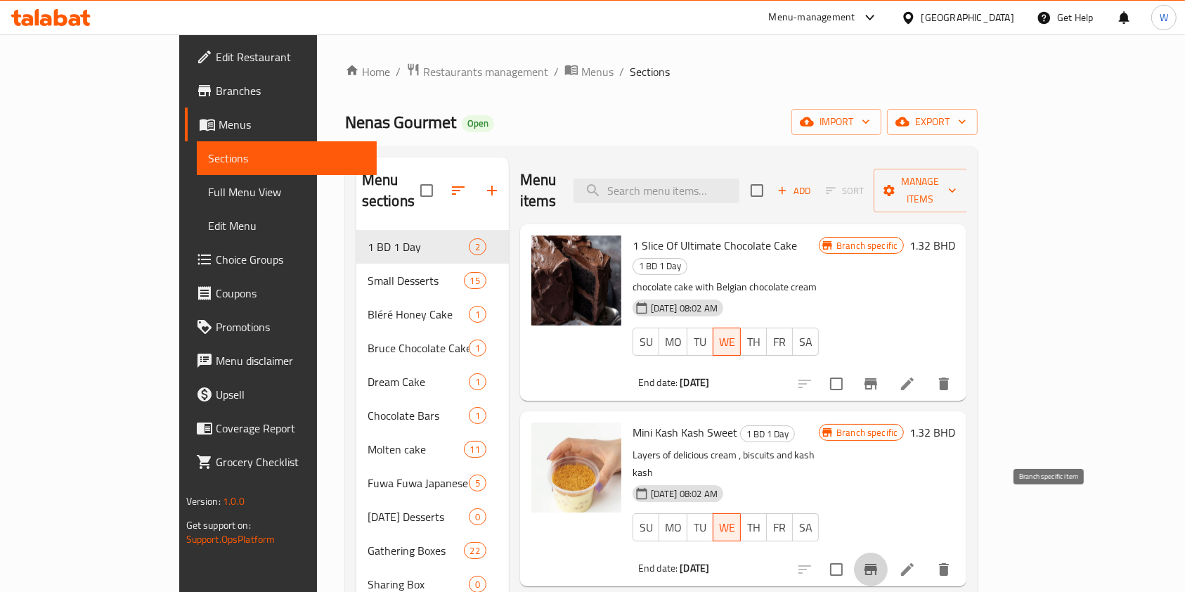
click at [879, 561] on icon "Branch-specific-item" at bounding box center [870, 569] width 17 height 17
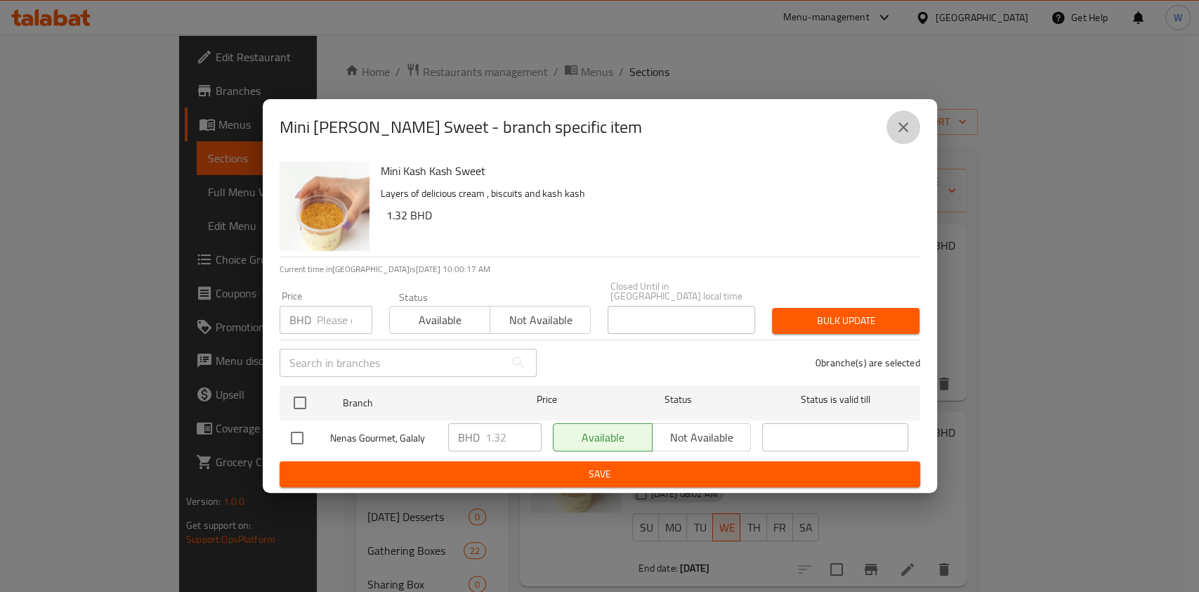
click at [904, 144] on button "close" at bounding box center [904, 127] width 34 height 34
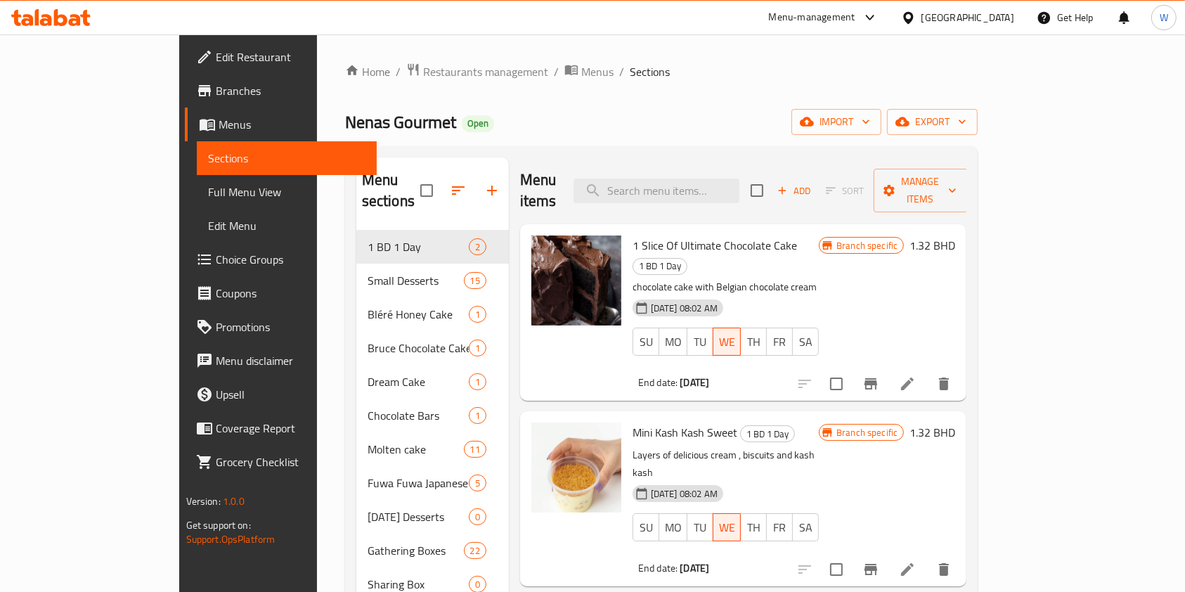
click at [832, 531] on div "Menu items Add Sort Manage items 1 Slice Of Ultimate Chocolate Cake 1 BD 1 Day …" at bounding box center [738, 516] width 458 height 719
click at [423, 71] on span "Restaurants management" at bounding box center [485, 71] width 125 height 17
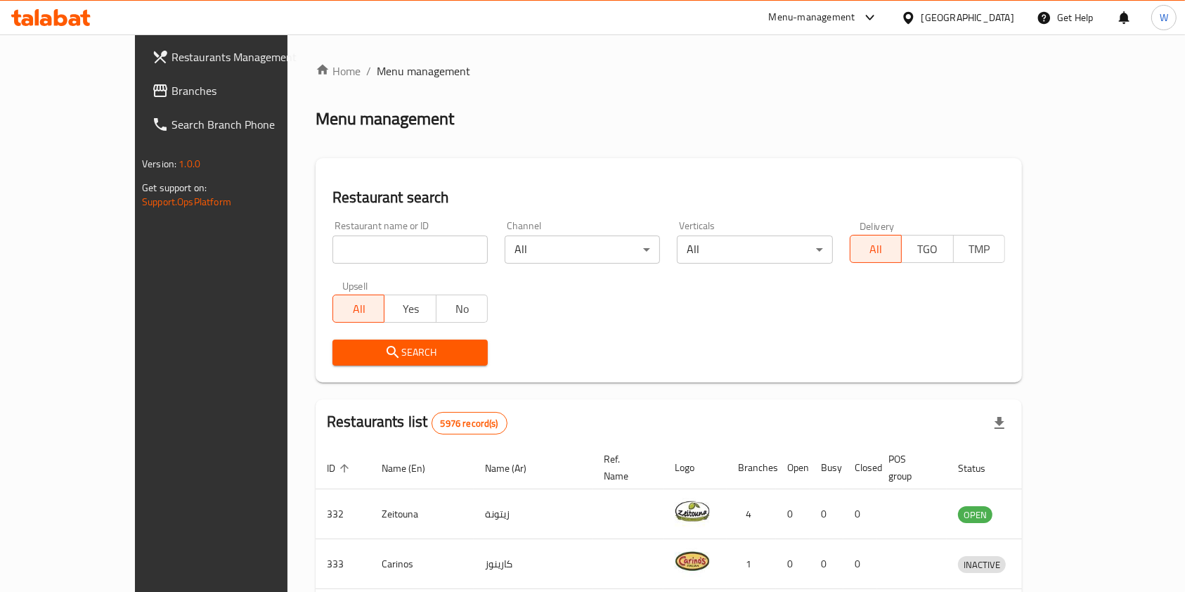
click at [332, 256] on input "search" at bounding box center [409, 249] width 155 height 28
type input "v"
paste input "Cool Mood"
type input "Cool Mood"
click button "Search" at bounding box center [409, 352] width 155 height 26
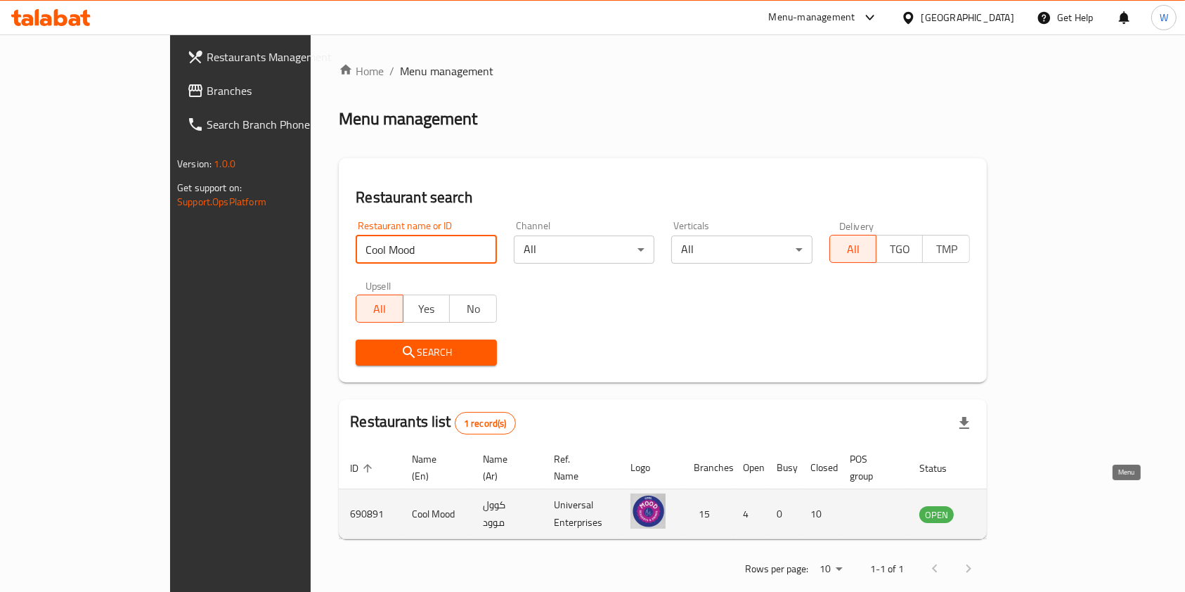
click at [1019, 505] on link "enhanced table" at bounding box center [1006, 513] width 26 height 17
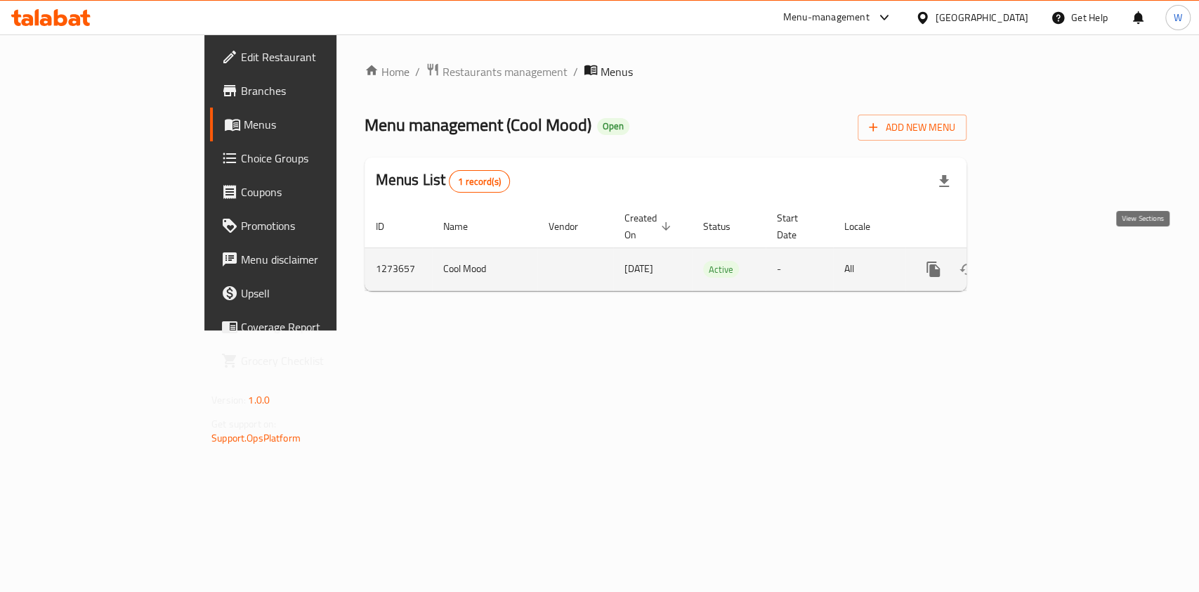
click at [1041, 263] on icon "enhanced table" at bounding box center [1035, 269] width 13 height 13
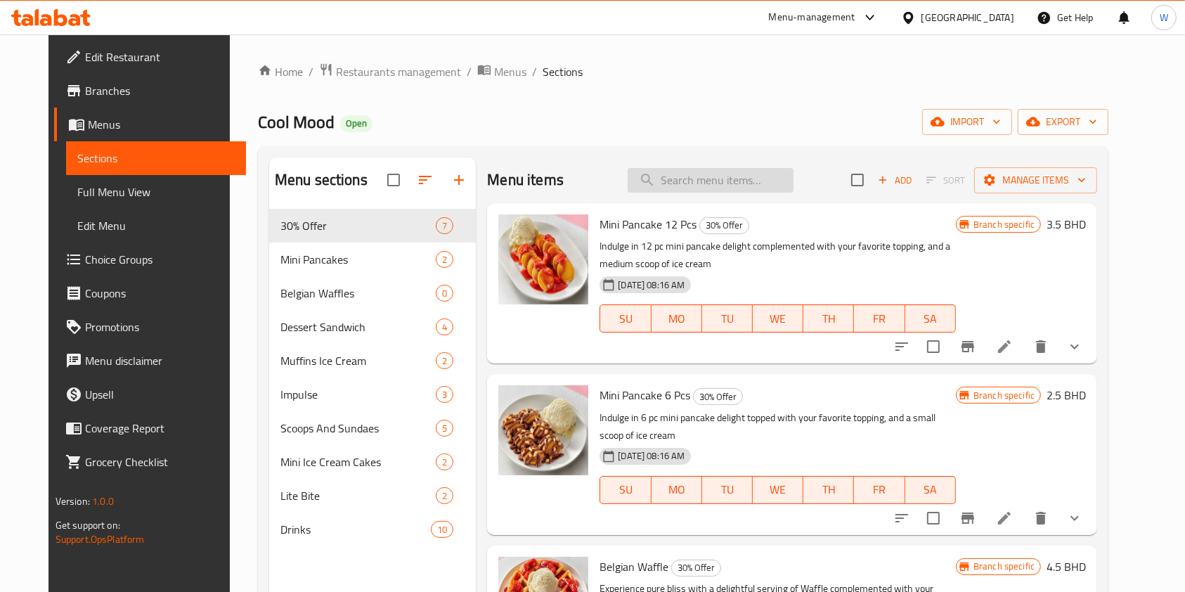
click at [739, 180] on input "search" at bounding box center [710, 180] width 166 height 25
paste input "Caramel Shake"
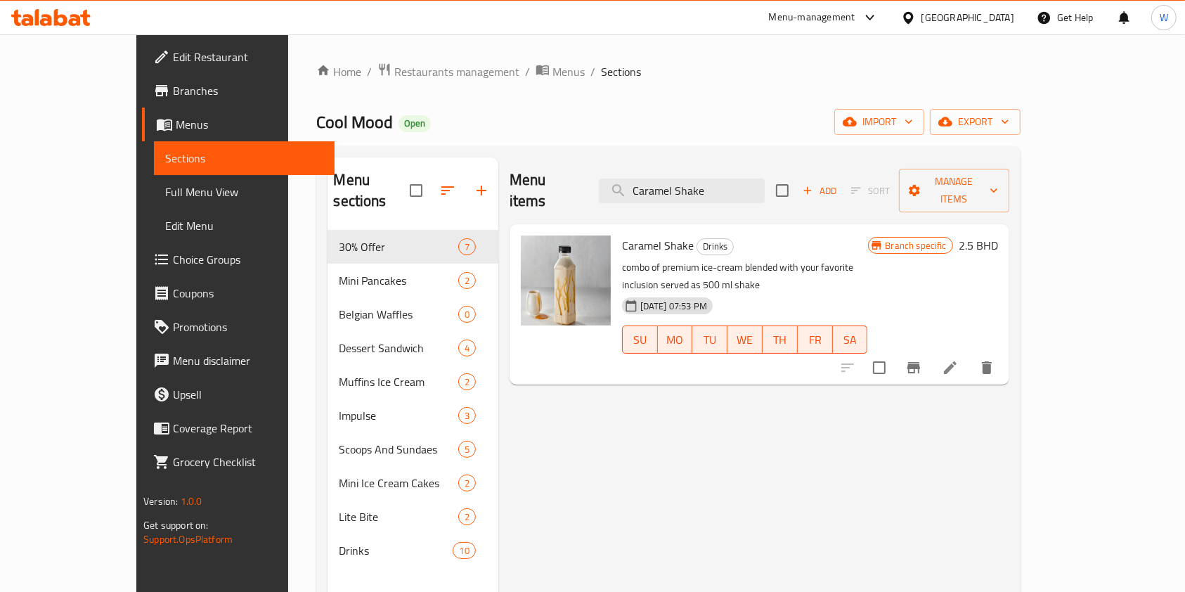
type input "Caramel Shake"
click at [930, 351] on button "Branch-specific-item" at bounding box center [913, 368] width 34 height 34
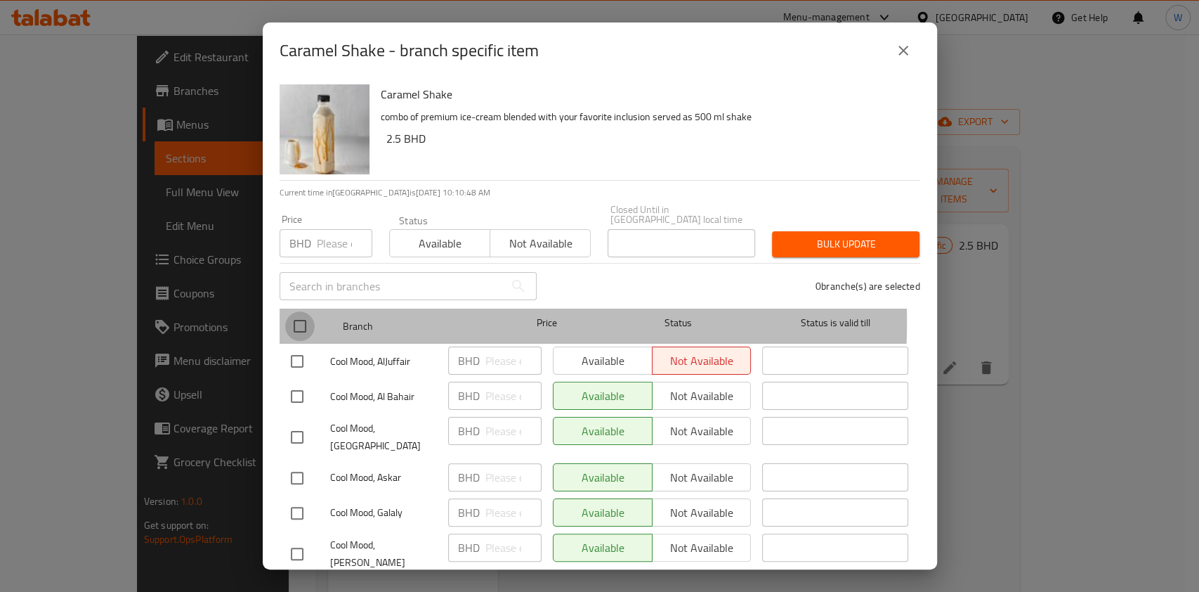
click at [297, 319] on input "checkbox" at bounding box center [300, 326] width 30 height 30
checkbox input "true"
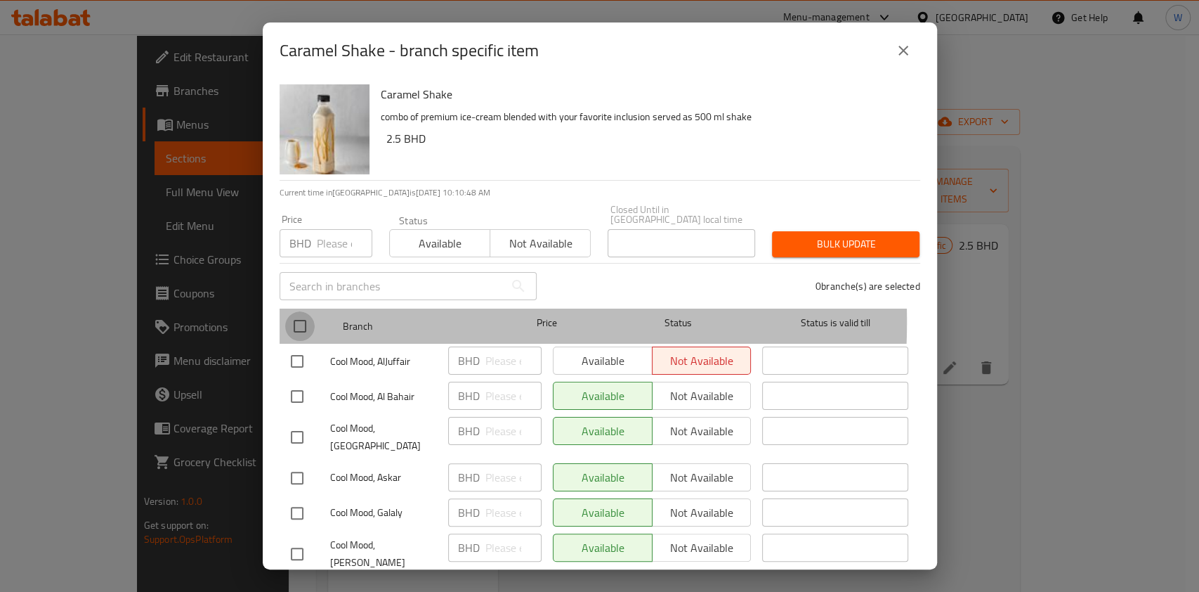
checkbox input "true"
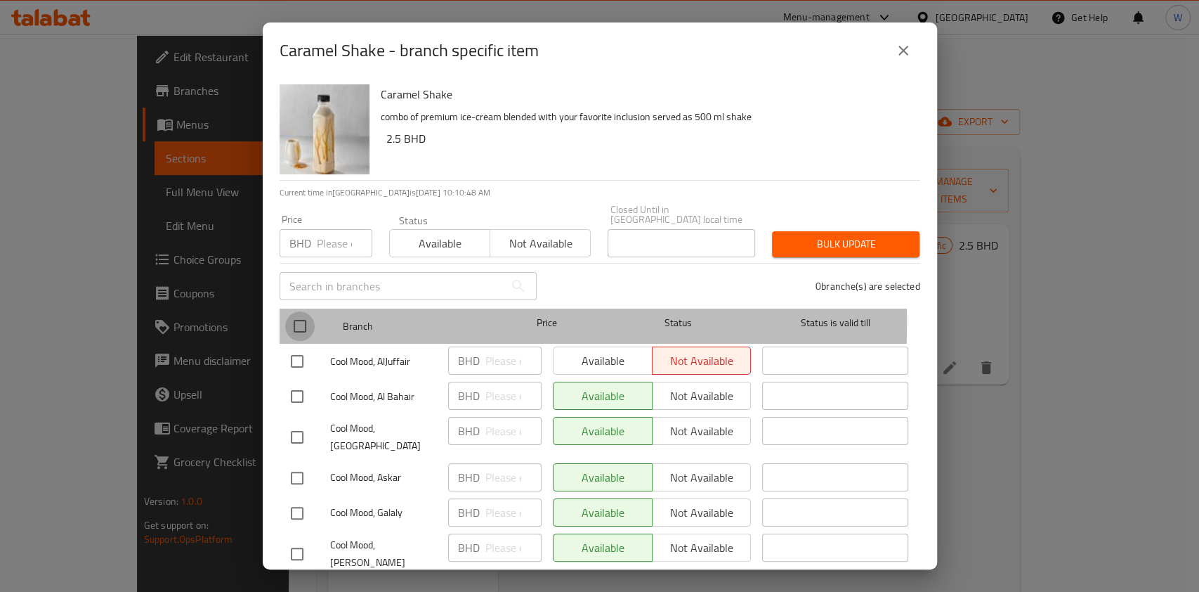
checkbox input "true"
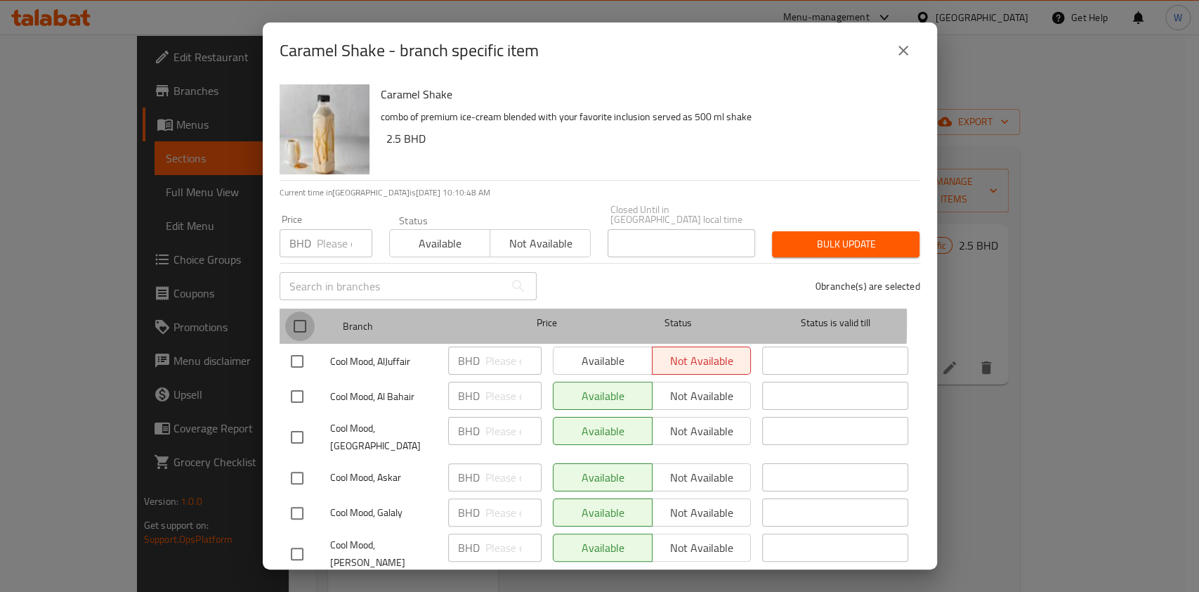
checkbox input "true"
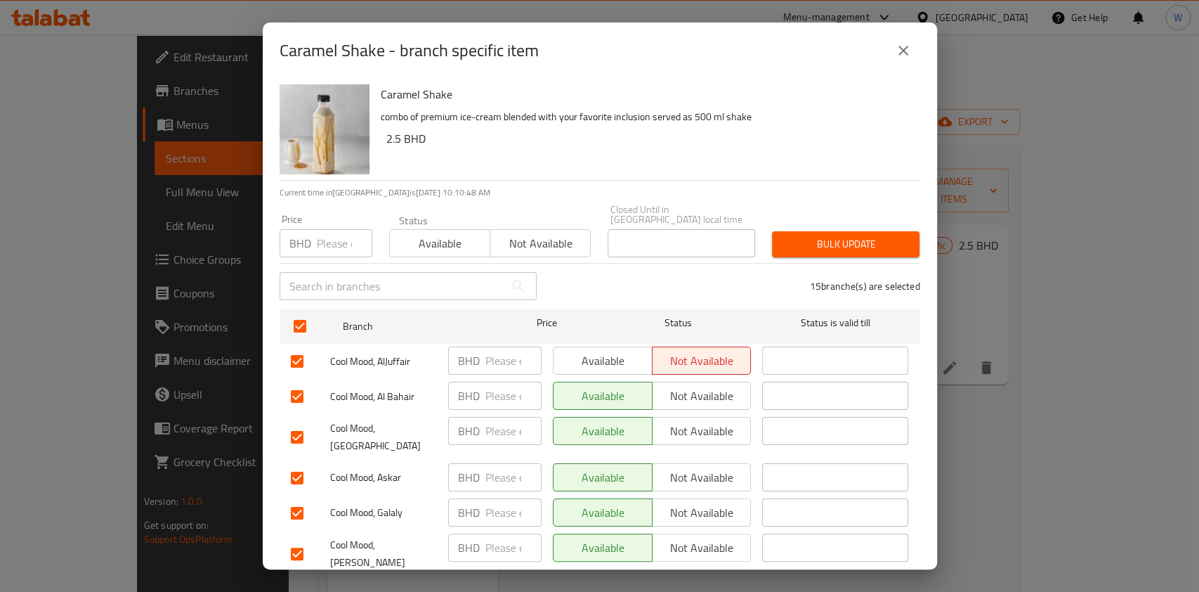
click at [447, 243] on span "Available" at bounding box center [440, 243] width 89 height 20
click at [792, 235] on span "Bulk update" at bounding box center [845, 244] width 125 height 18
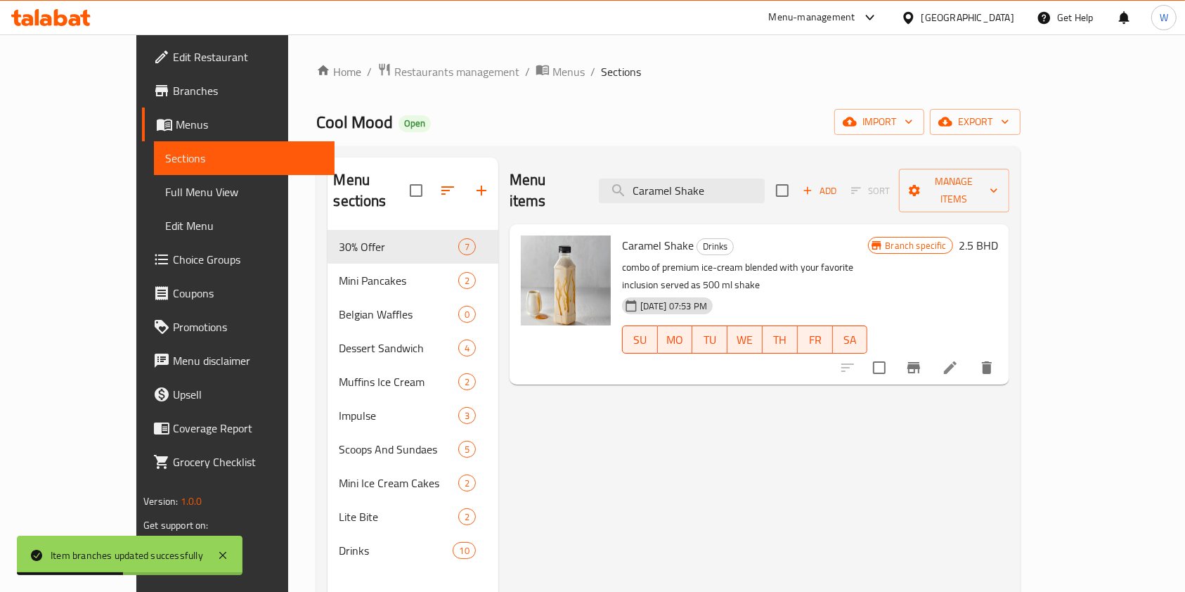
click at [729, 166] on div "Menu items Caramel Shake Add Sort Manage items" at bounding box center [759, 190] width 500 height 67
click at [729, 178] on input "Caramel Shake" at bounding box center [682, 190] width 166 height 25
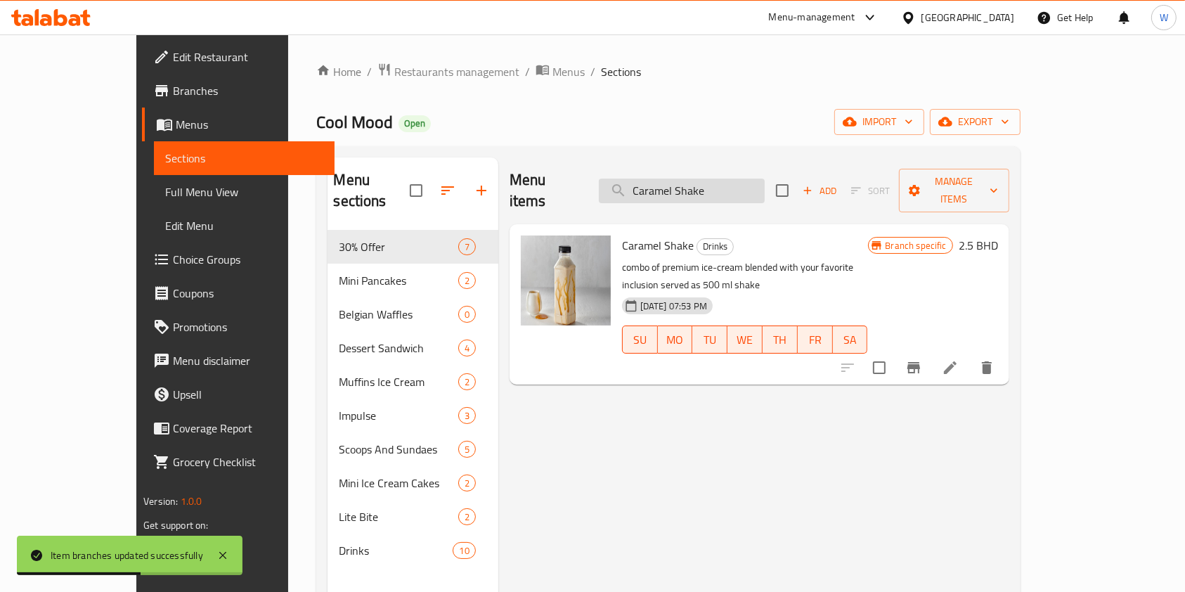
click at [730, 178] on input "Caramel Shake" at bounding box center [682, 190] width 166 height 25
paste input "hocolate"
type input "Chocolate Shake"
click at [930, 351] on button "Branch-specific-item" at bounding box center [913, 368] width 34 height 34
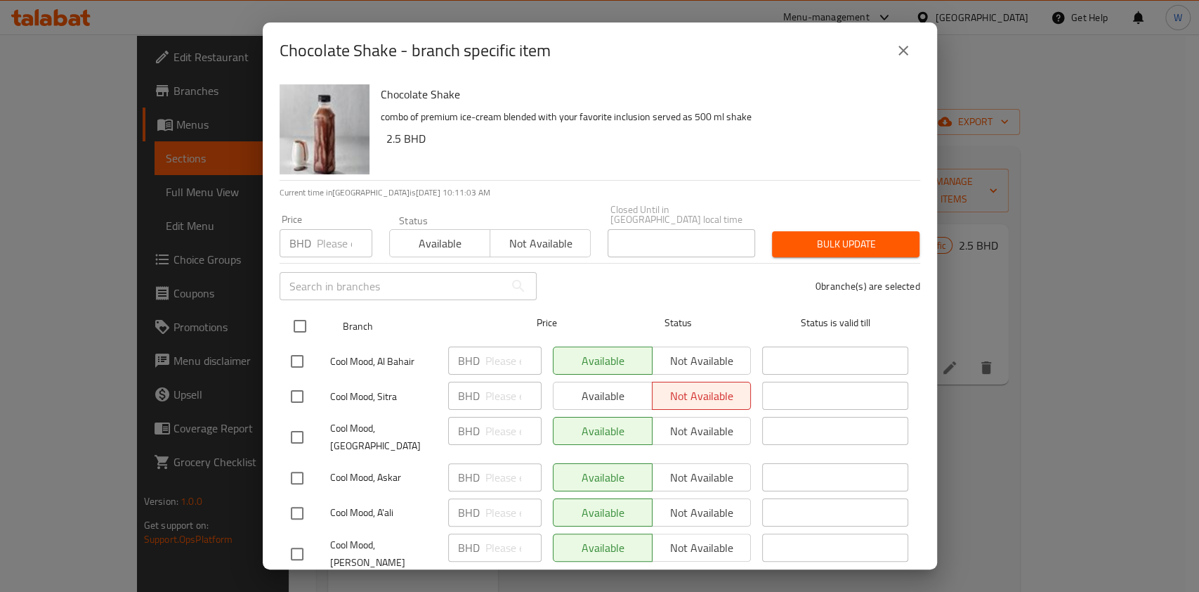
click at [289, 312] on input "checkbox" at bounding box center [300, 326] width 30 height 30
checkbox input "true"
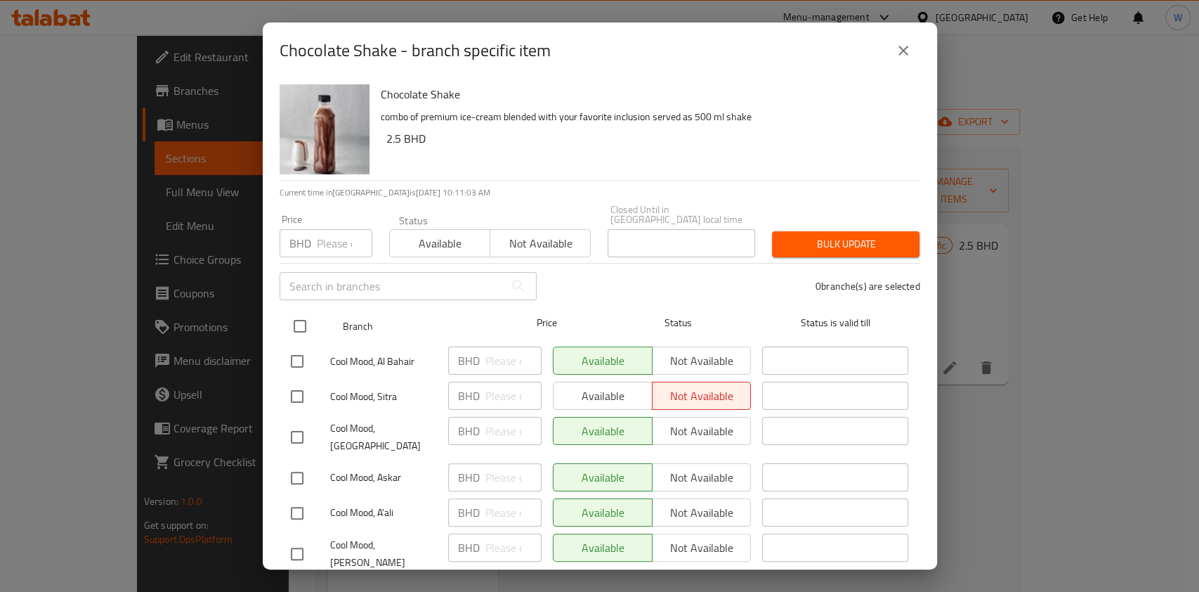
checkbox input "true"
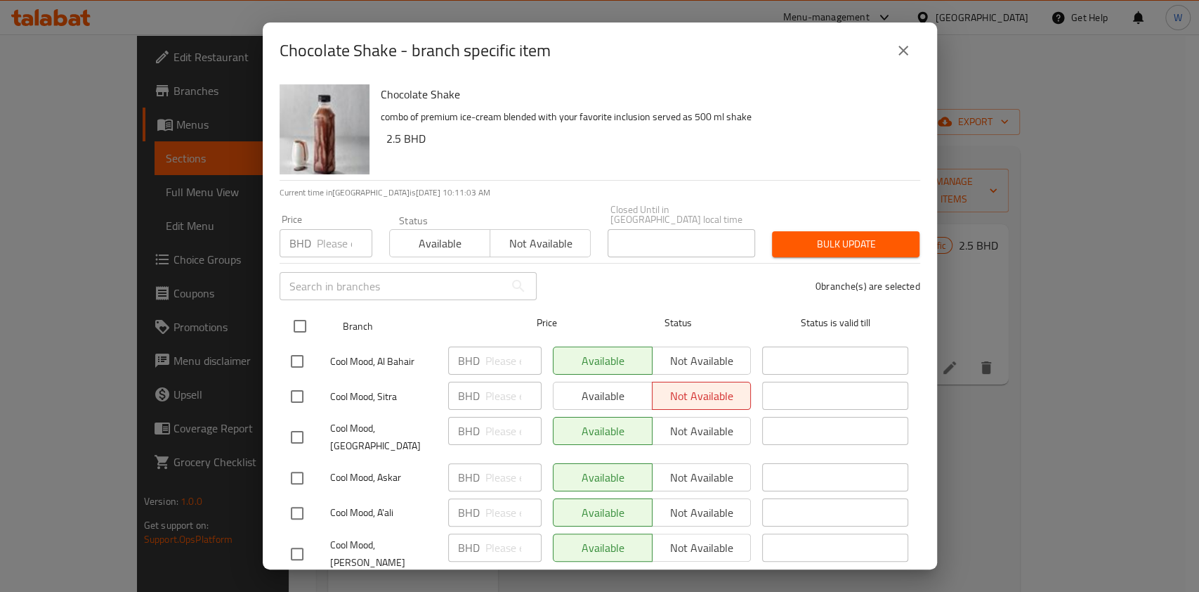
checkbox input "true"
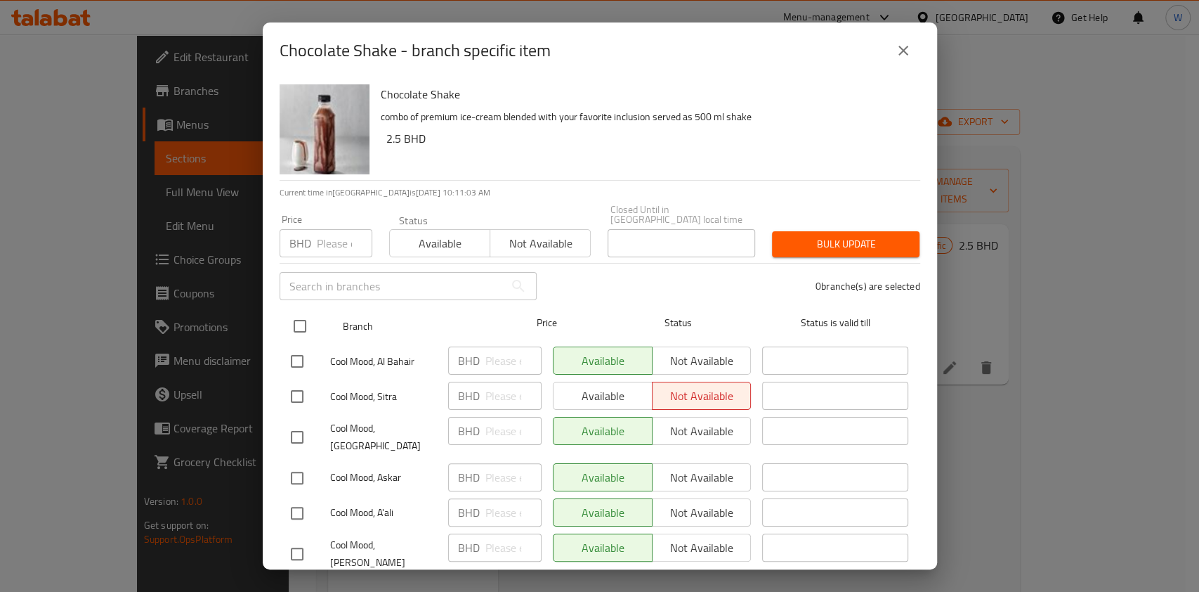
checkbox input "true"
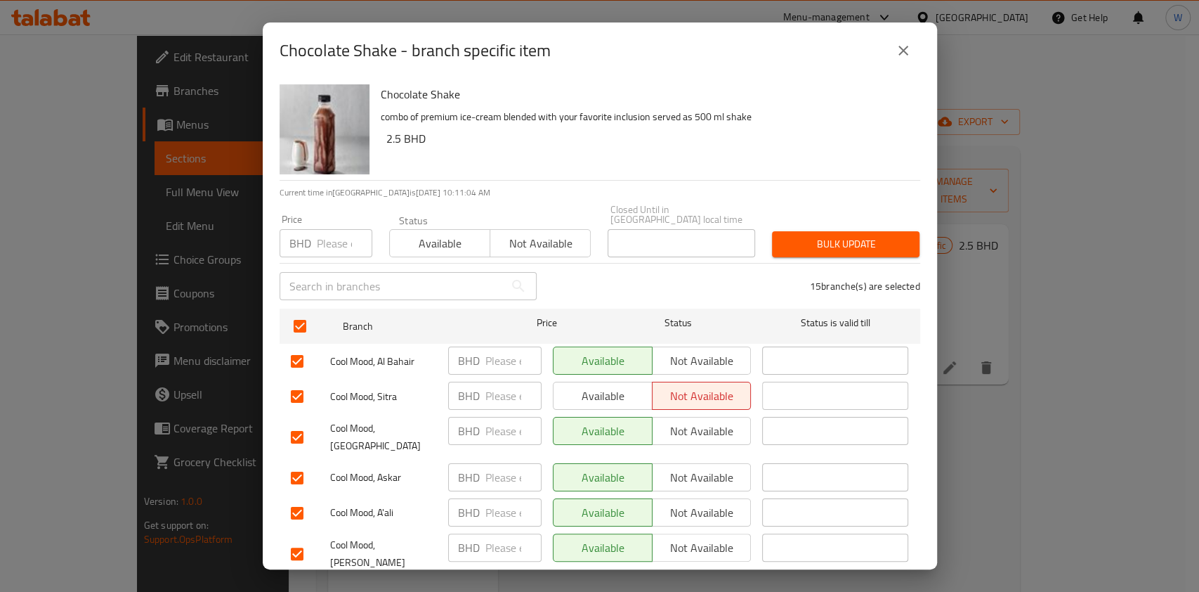
click at [450, 233] on span "Available" at bounding box center [440, 243] width 89 height 20
click at [849, 235] on span "Bulk update" at bounding box center [845, 244] width 125 height 18
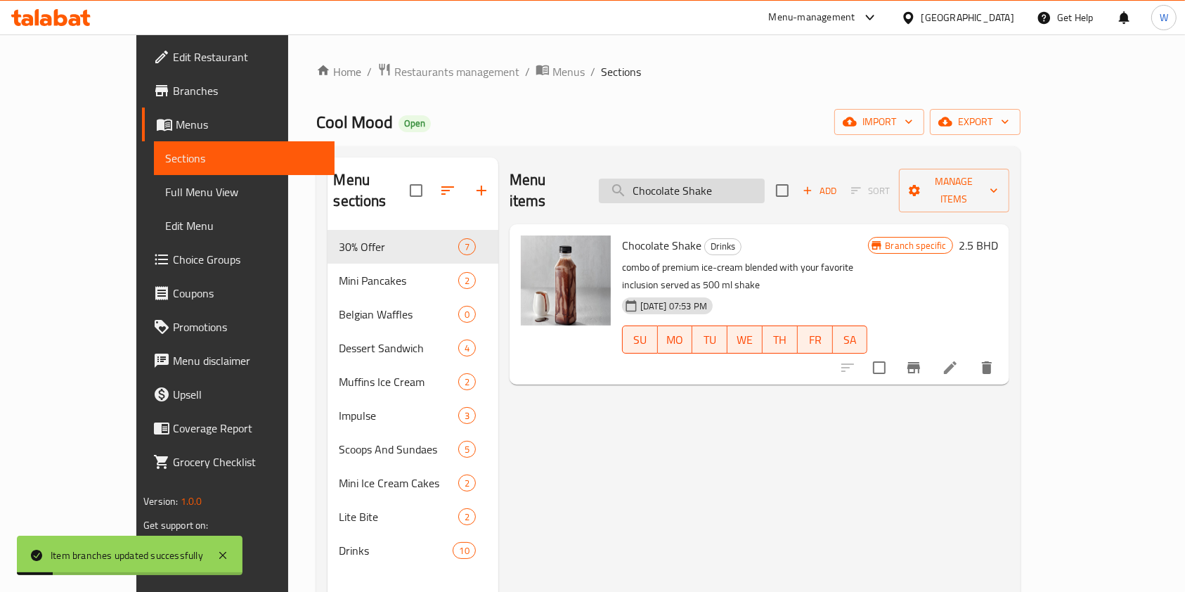
click at [727, 183] on input "Chocolate Shake" at bounding box center [682, 190] width 166 height 25
paste input "Nutella Choco"
type input "Nutella Choco Shake"
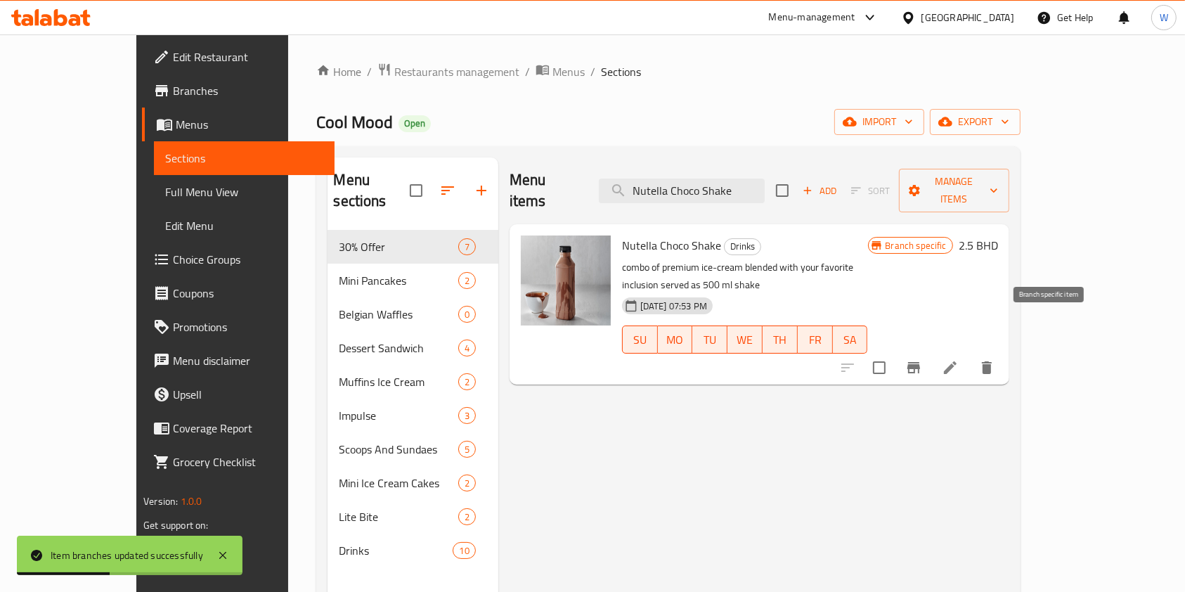
click at [922, 359] on icon "Branch-specific-item" at bounding box center [913, 367] width 17 height 17
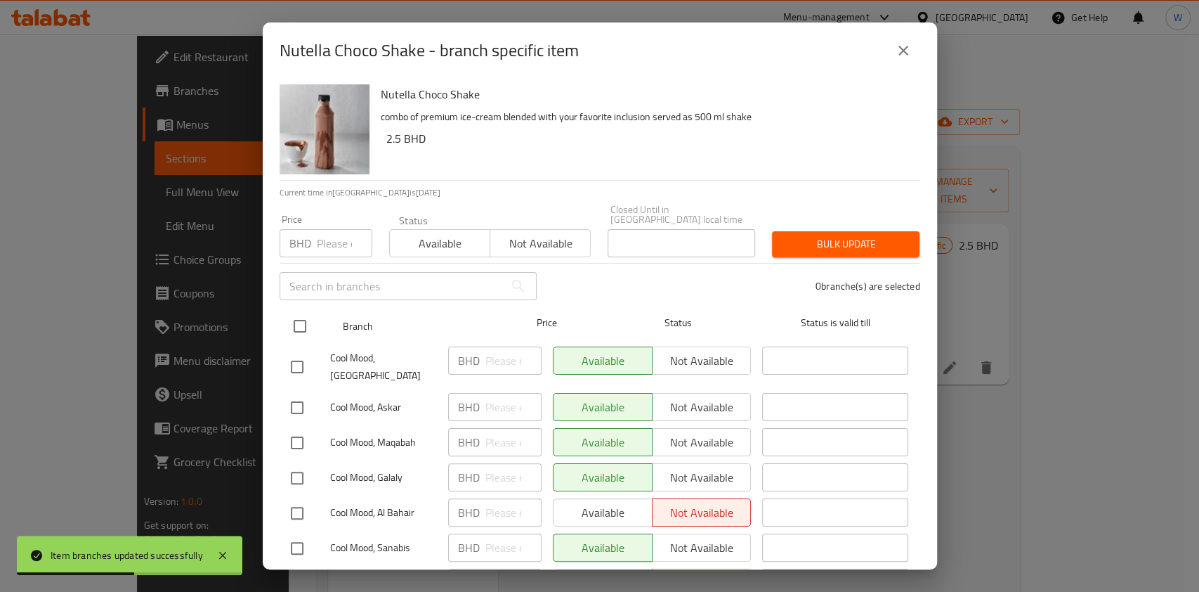
click at [304, 318] on input "checkbox" at bounding box center [300, 326] width 30 height 30
checkbox input "true"
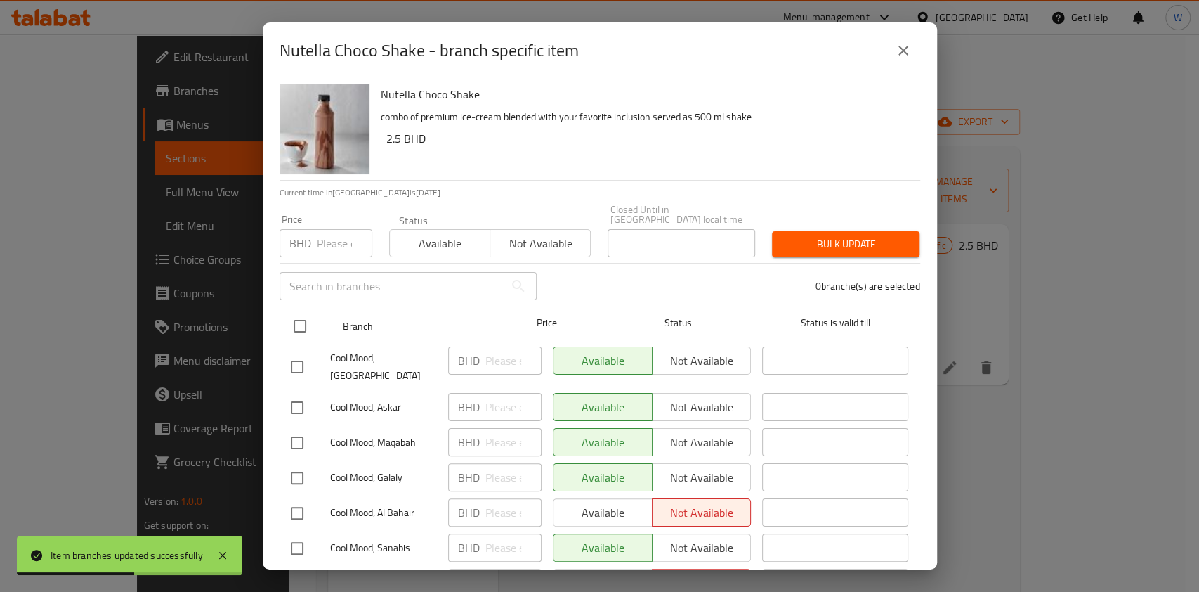
checkbox input "true"
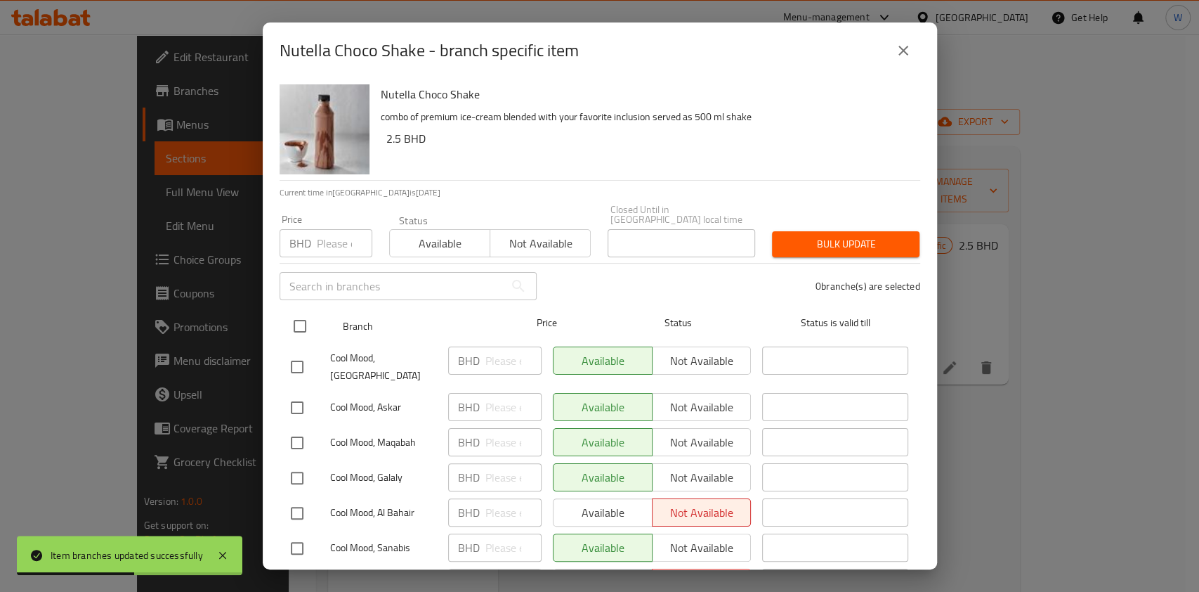
checkbox input "true"
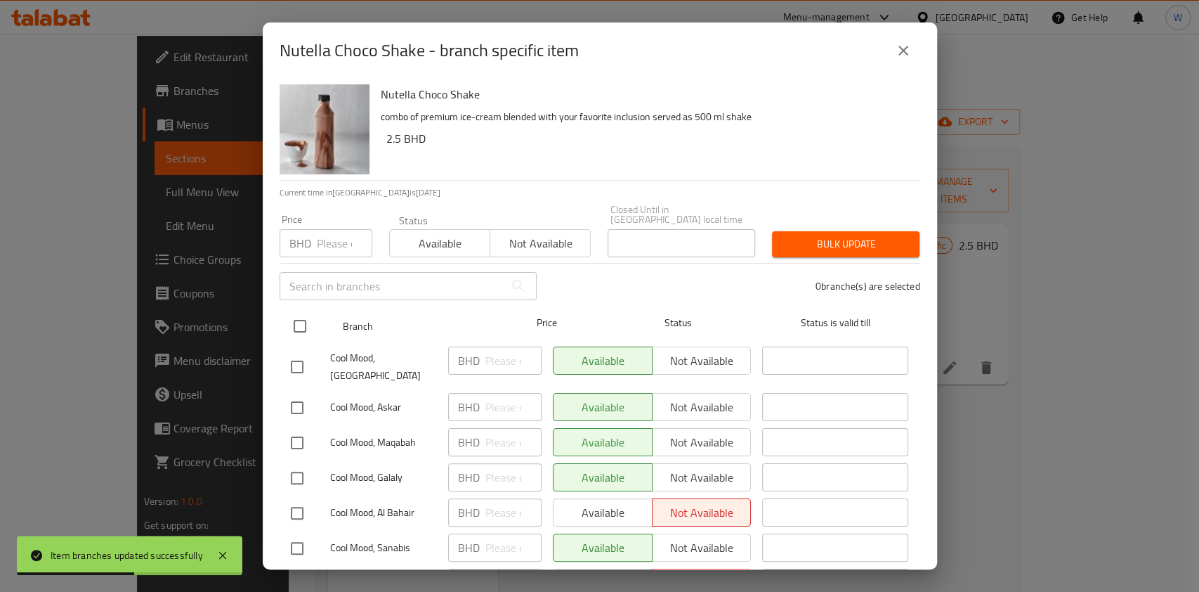
checkbox input "true"
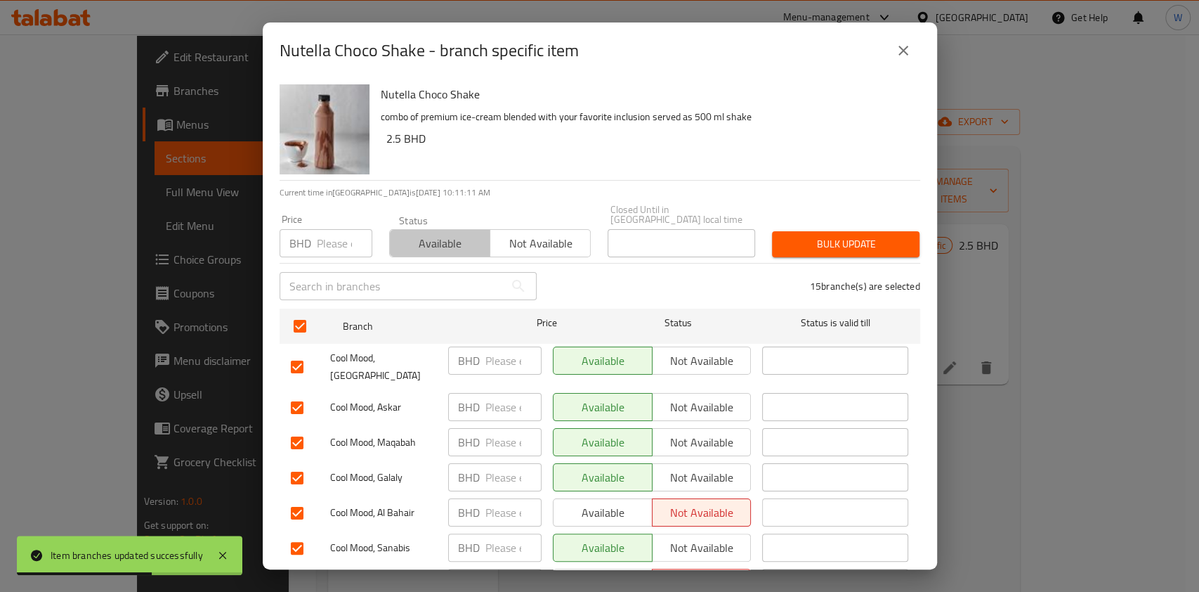
click at [461, 235] on span "Available" at bounding box center [440, 243] width 89 height 20
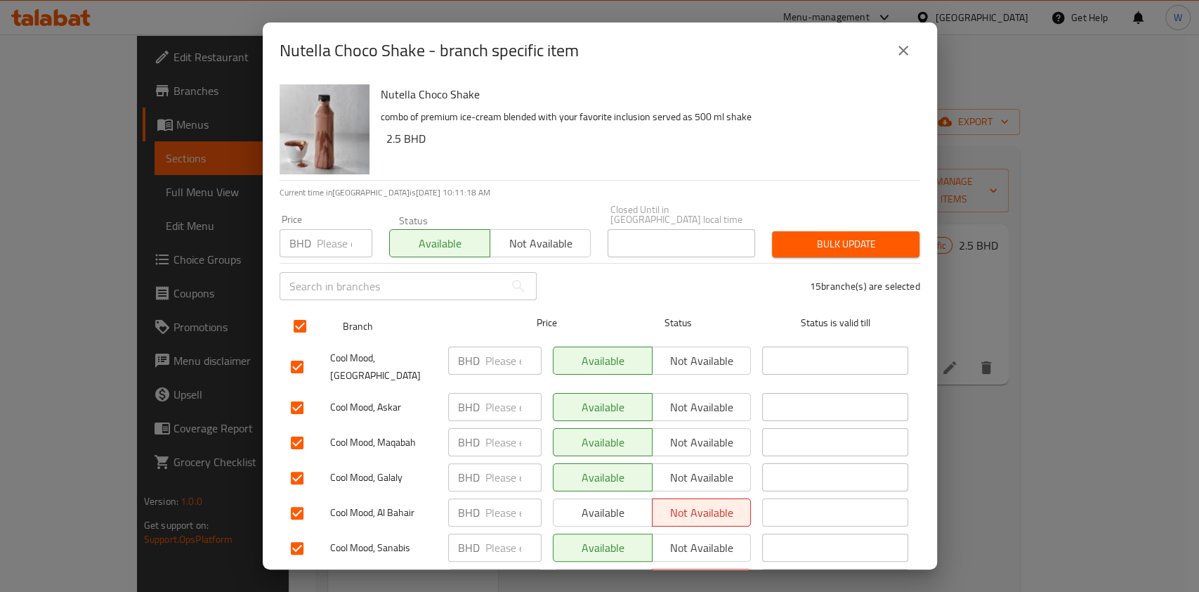
click at [304, 317] on input "checkbox" at bounding box center [300, 326] width 30 height 30
checkbox input "false"
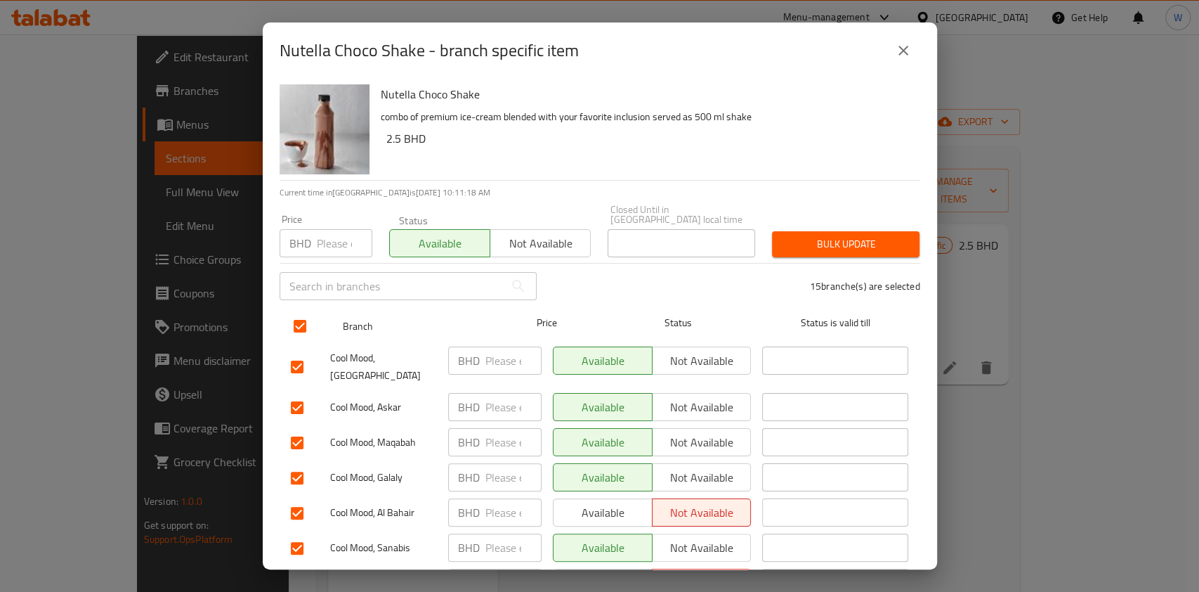
checkbox input "false"
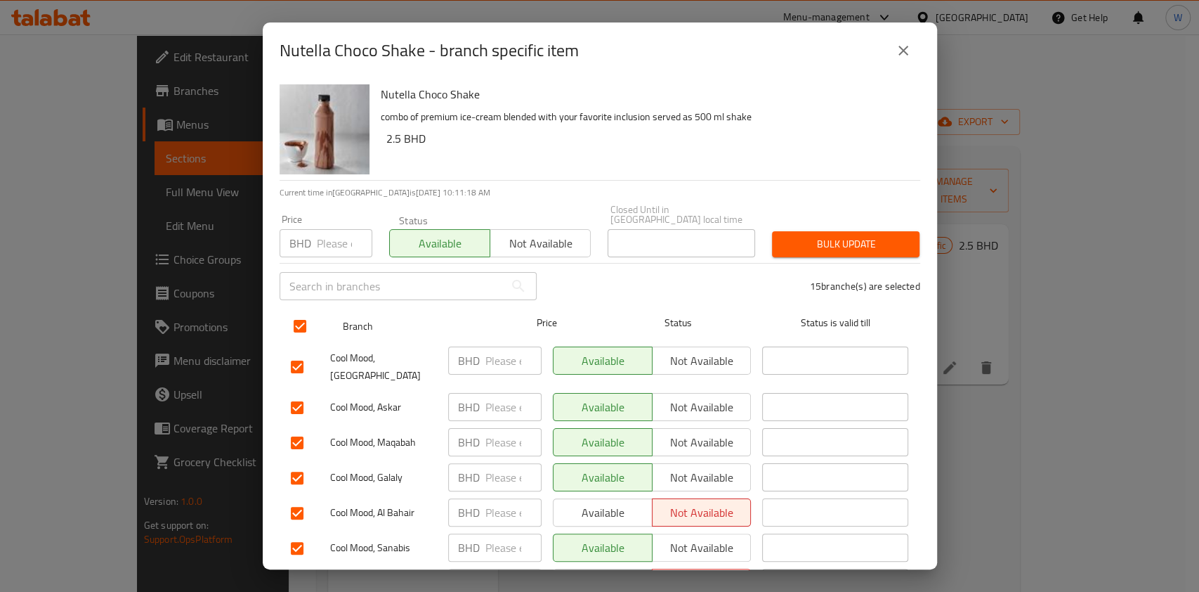
checkbox input "false"
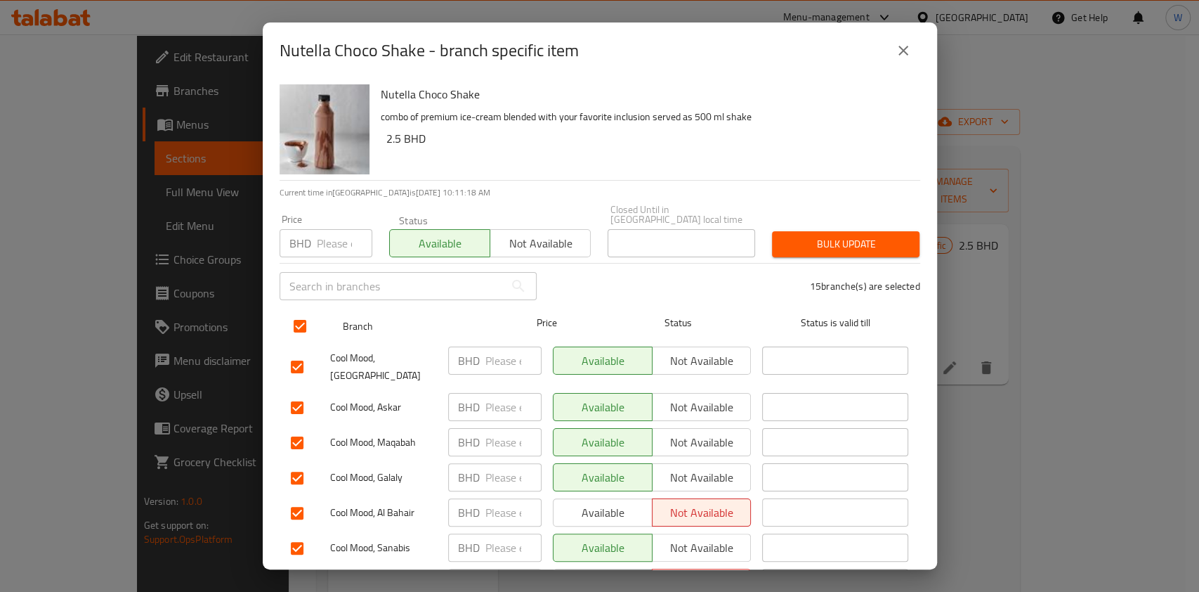
checkbox input "false"
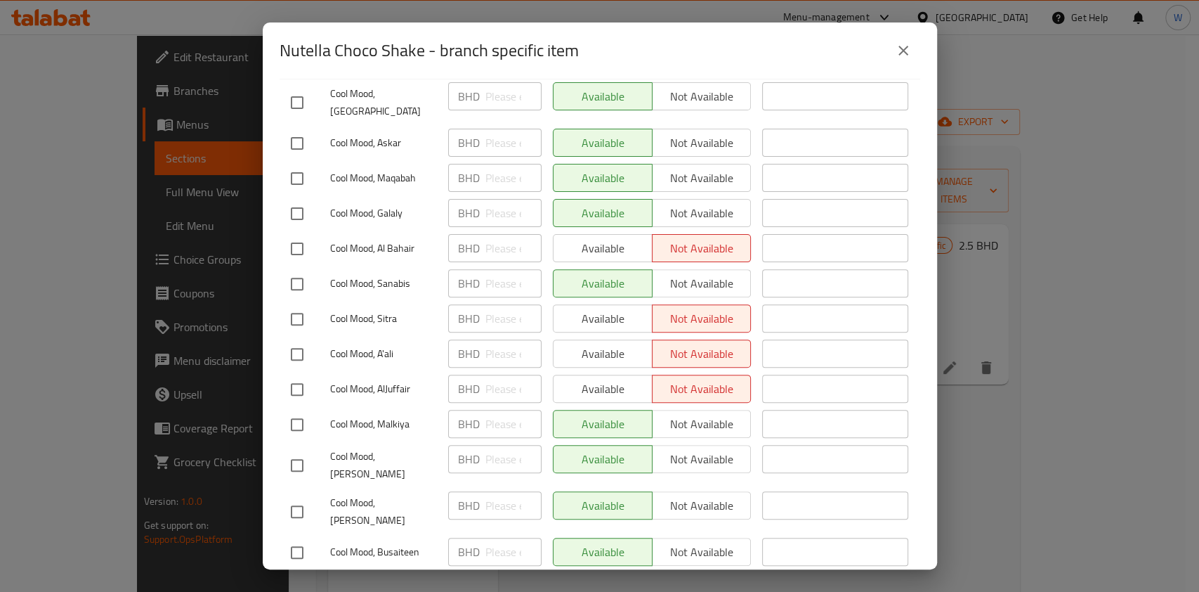
scroll to position [235, 0]
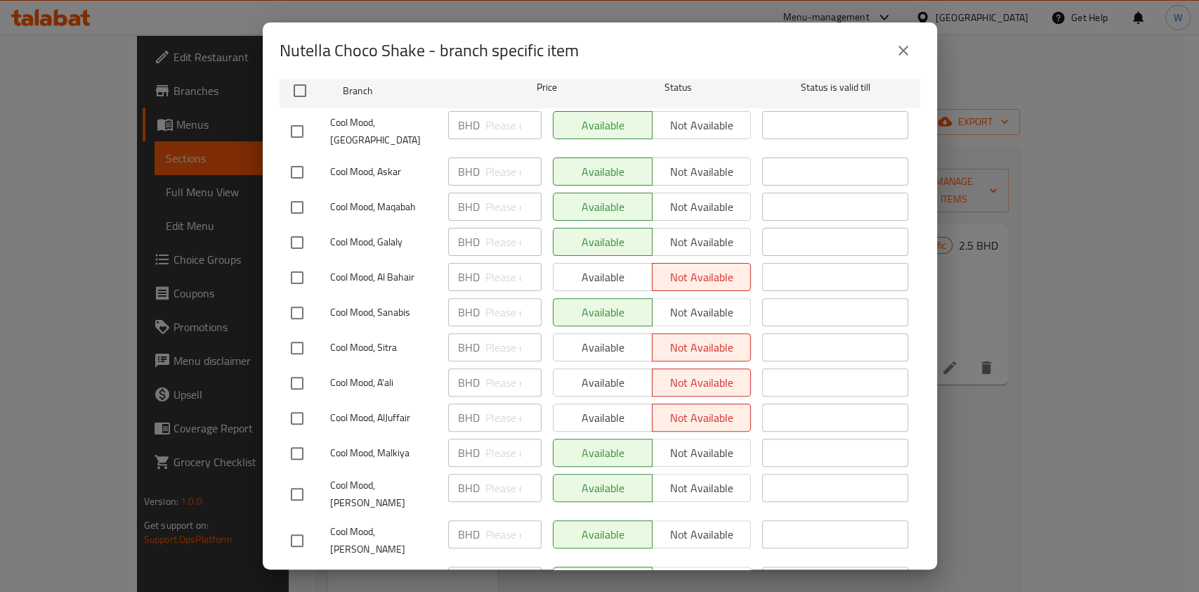
click at [293, 333] on input "checkbox" at bounding box center [297, 348] width 30 height 30
checkbox input "true"
click at [296, 403] on input "checkbox" at bounding box center [297, 418] width 30 height 30
checkbox input "true"
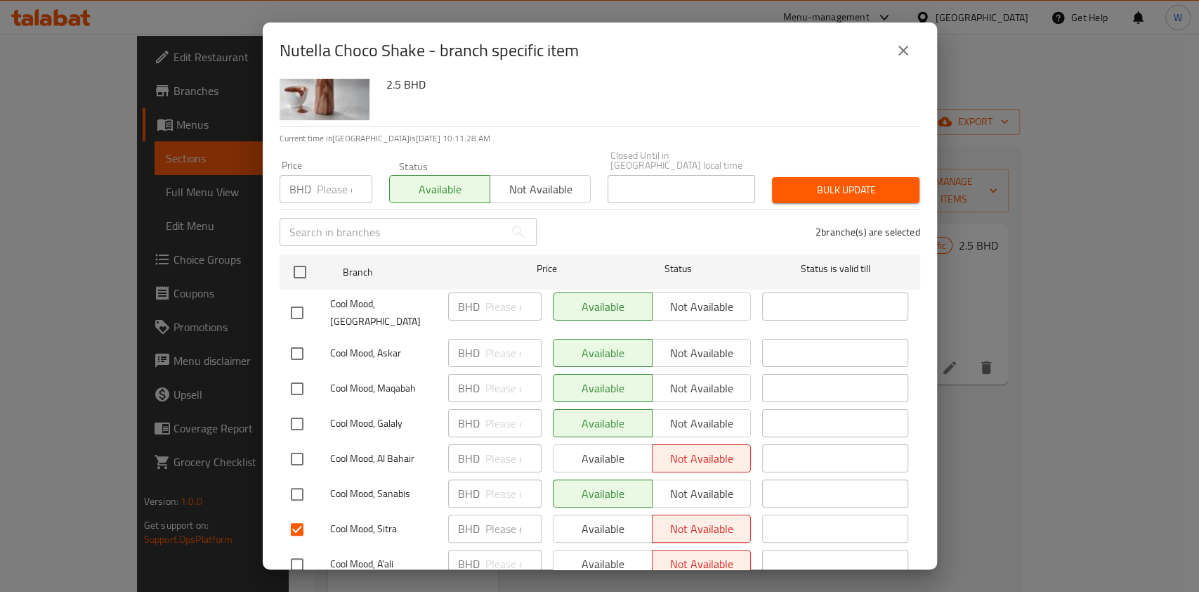
scroll to position [0, 0]
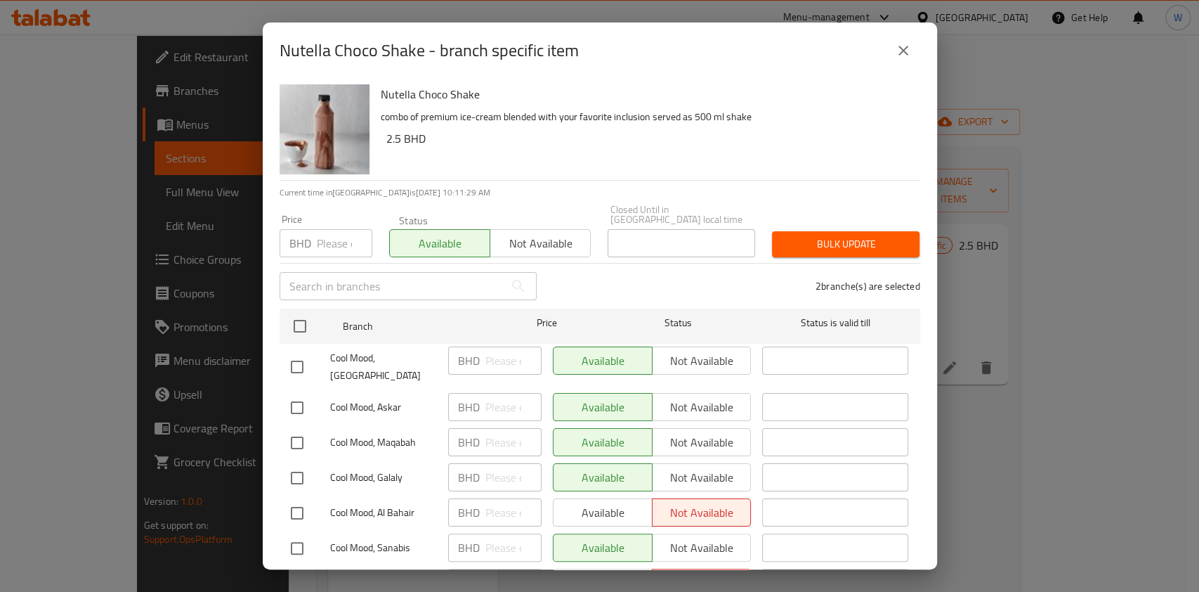
click at [800, 240] on span "Bulk update" at bounding box center [845, 244] width 125 height 18
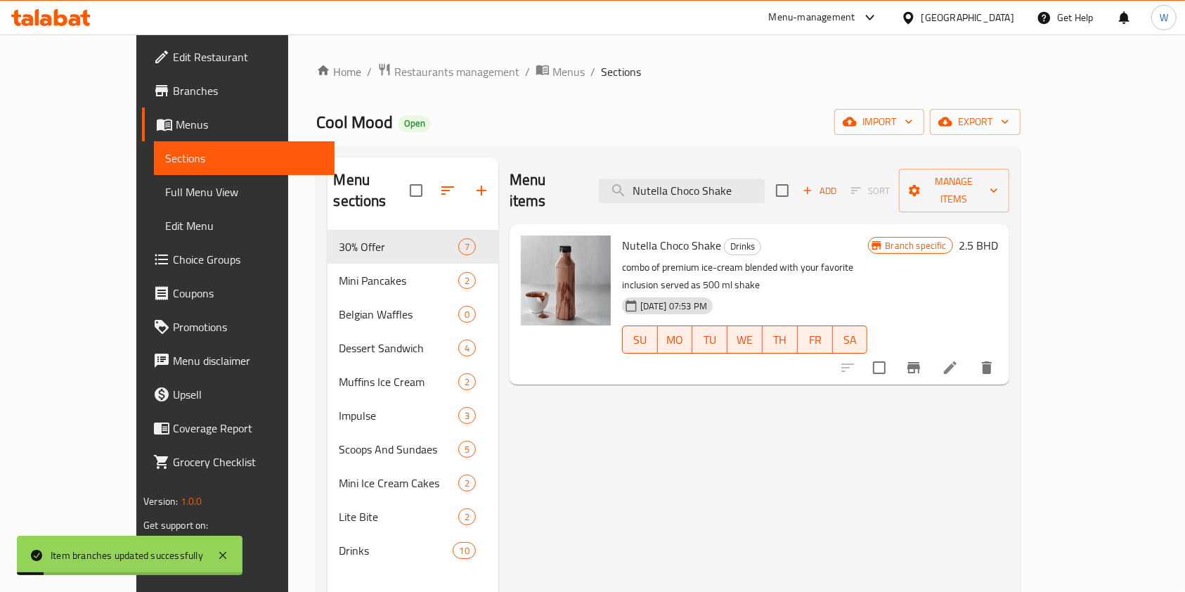
click at [930, 351] on button "Branch-specific-item" at bounding box center [913, 368] width 34 height 34
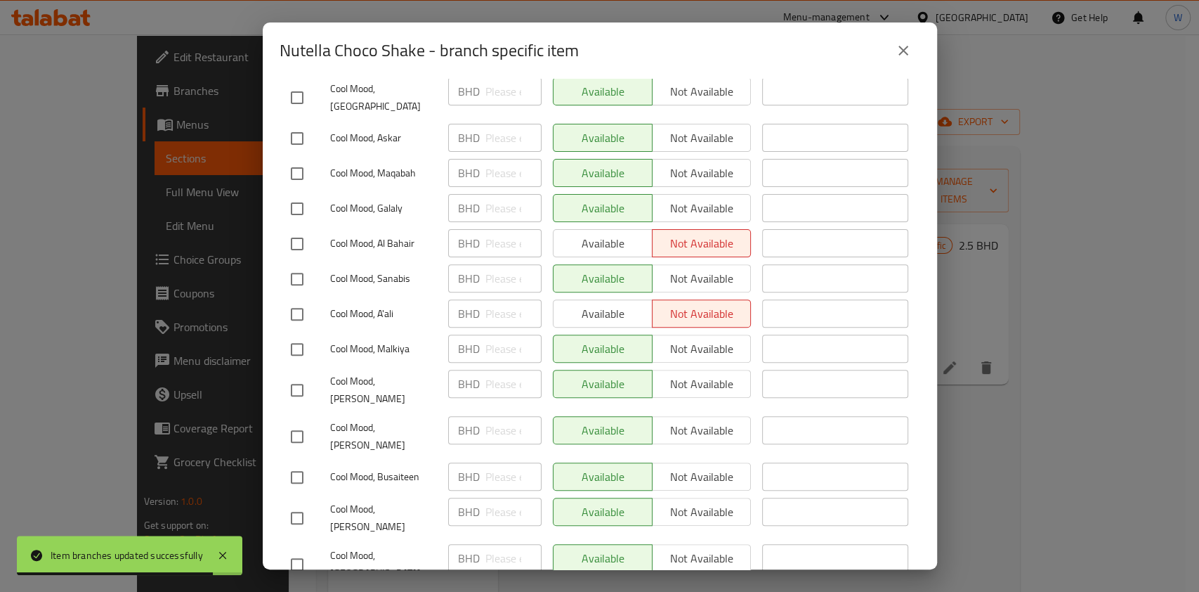
scroll to position [141, 0]
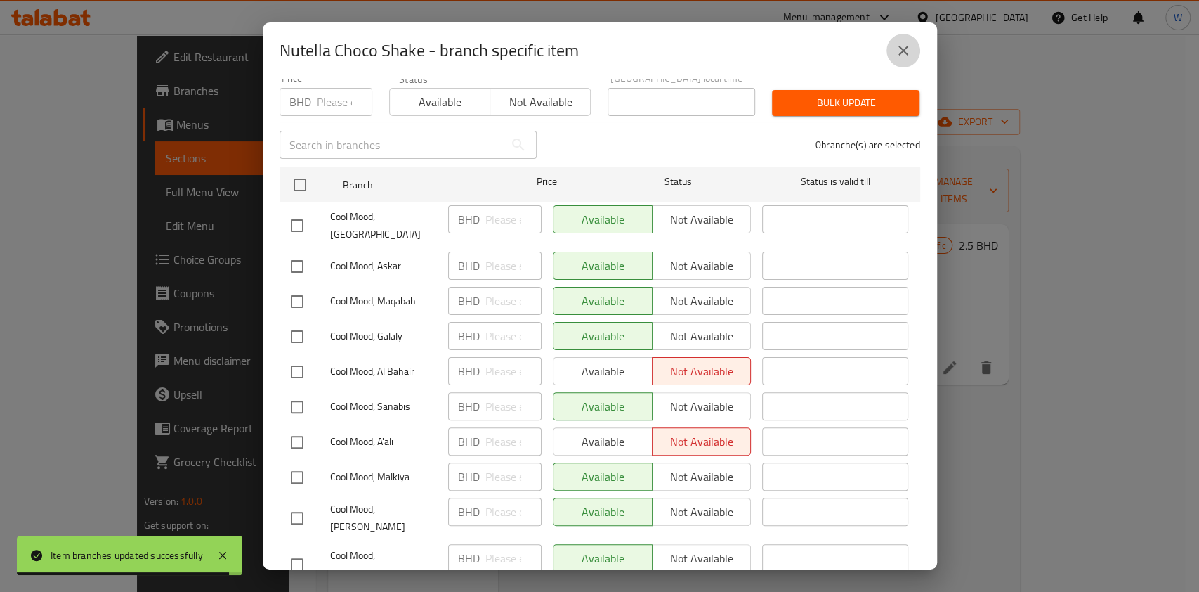
click at [909, 45] on icon "close" at bounding box center [903, 50] width 17 height 17
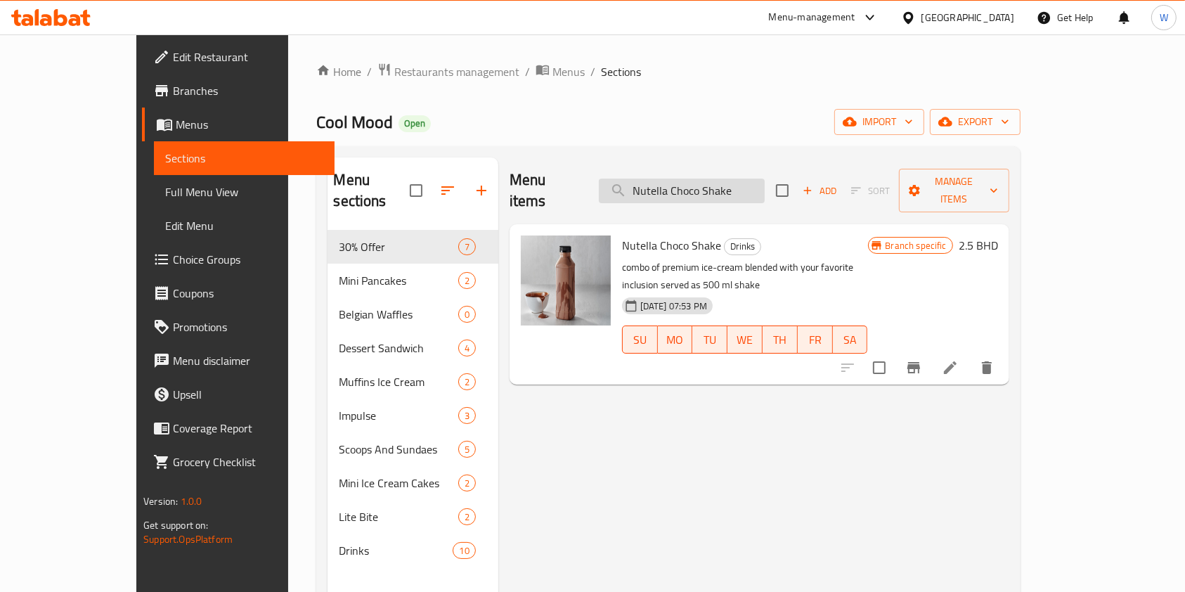
click at [724, 183] on input "Nutella Choco Shake" at bounding box center [682, 190] width 166 height 25
paste input "Ore"
type input "Oreo"
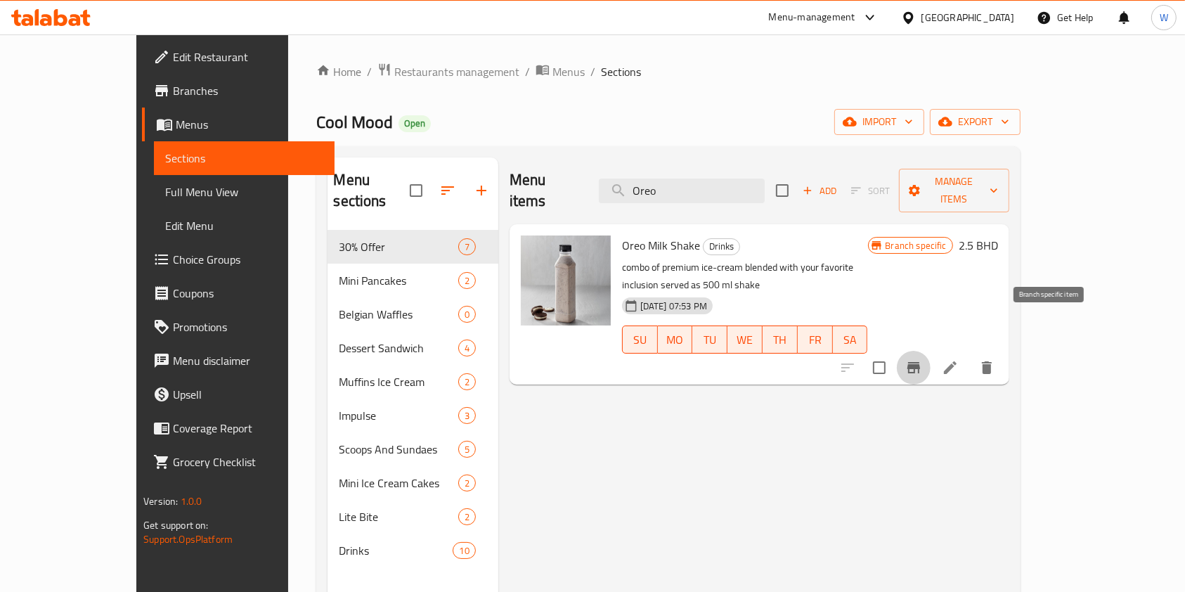
click at [930, 351] on button "Branch-specific-item" at bounding box center [913, 368] width 34 height 34
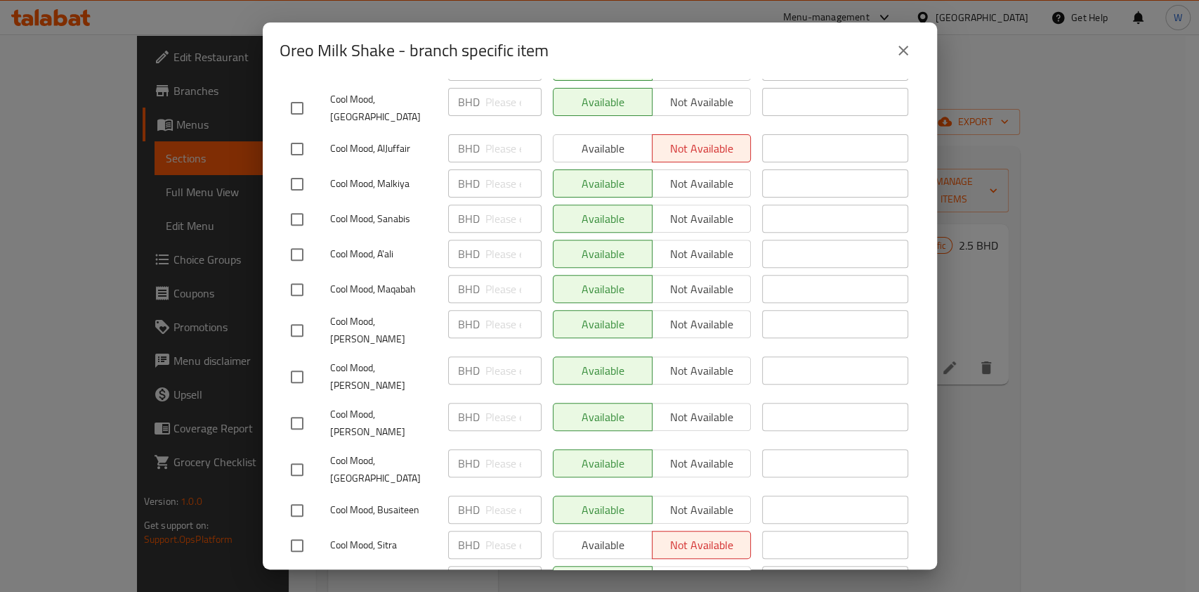
scroll to position [48, 0]
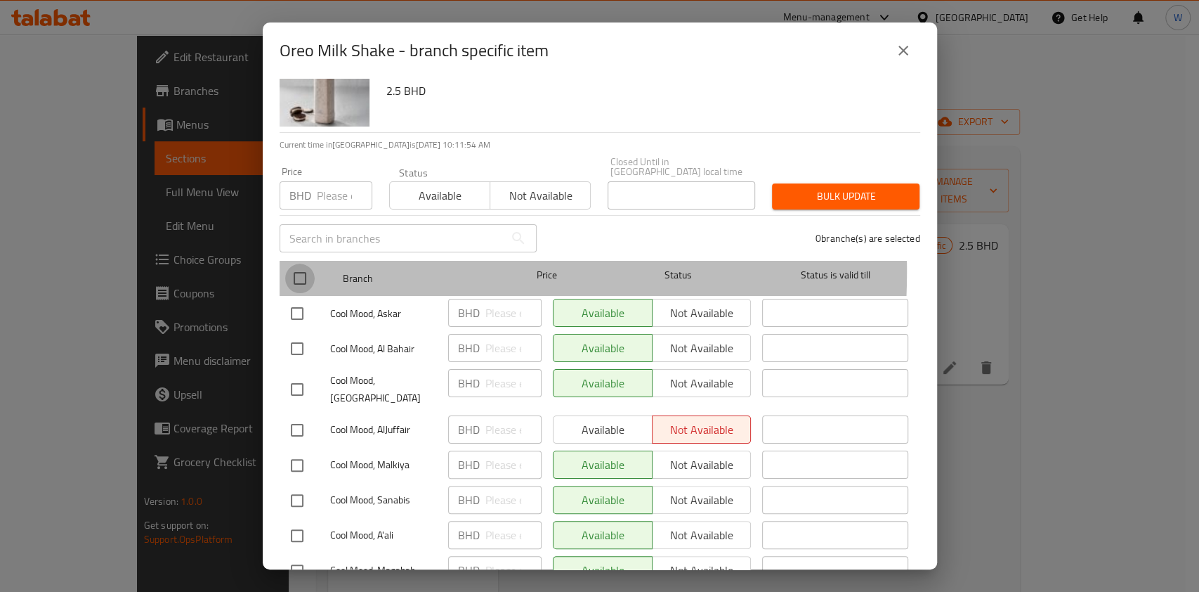
click at [308, 263] on input "checkbox" at bounding box center [300, 278] width 30 height 30
checkbox input "true"
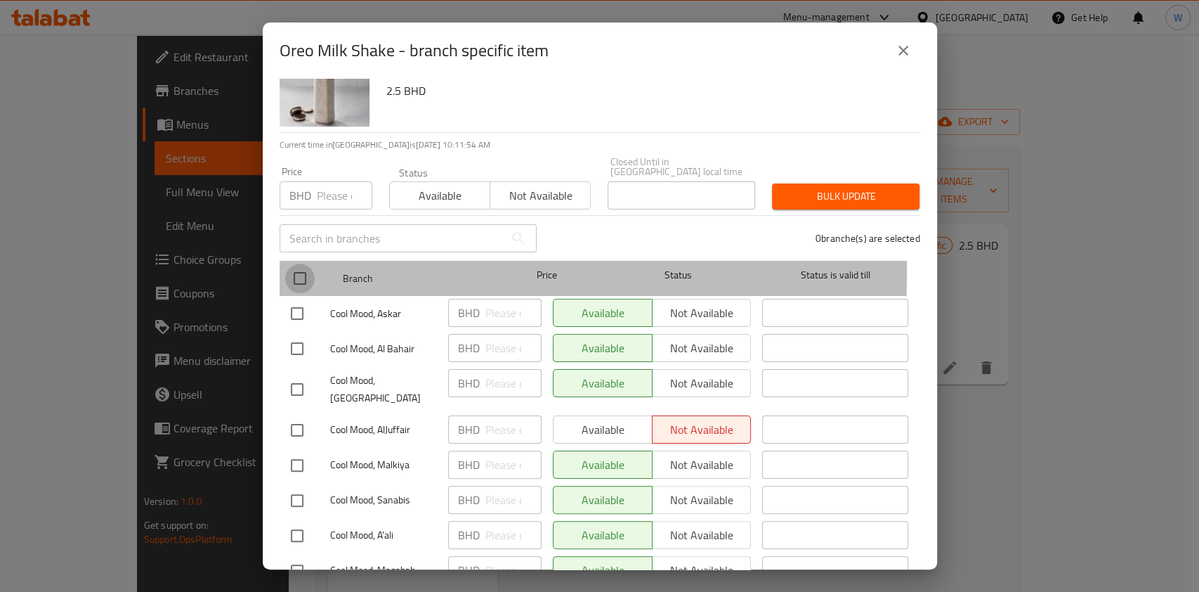
checkbox input "true"
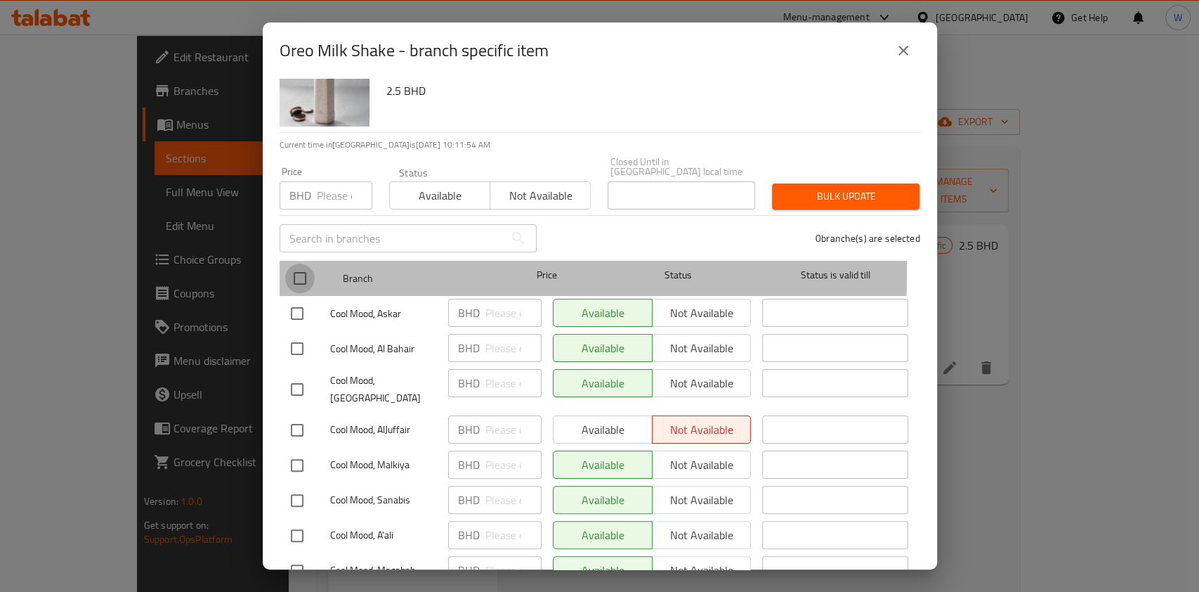
checkbox input "true"
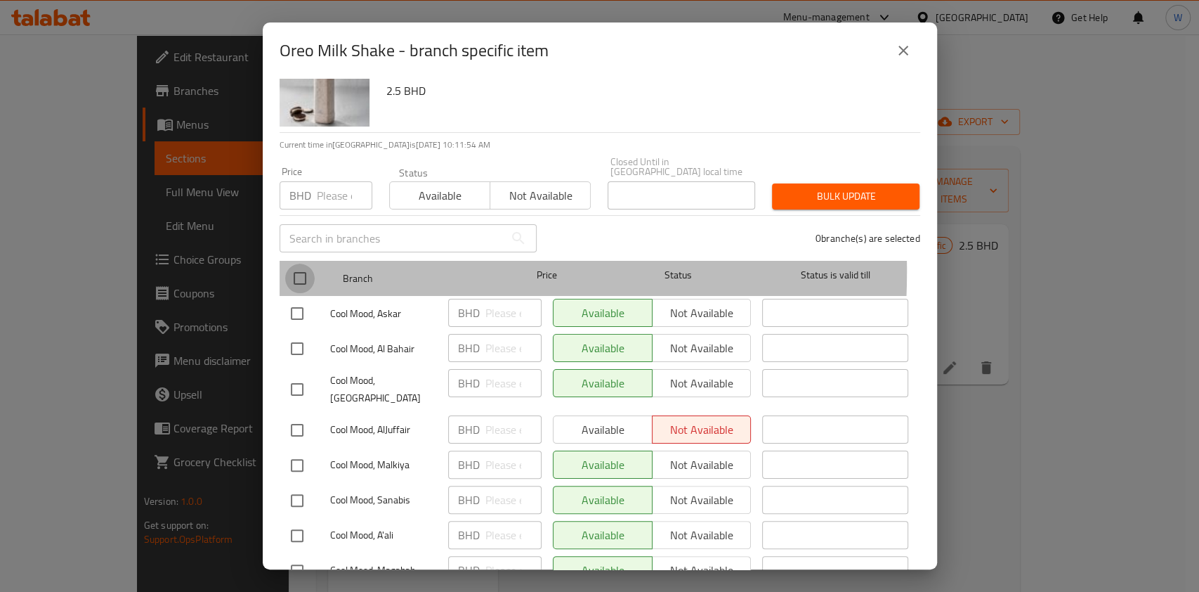
checkbox input "true"
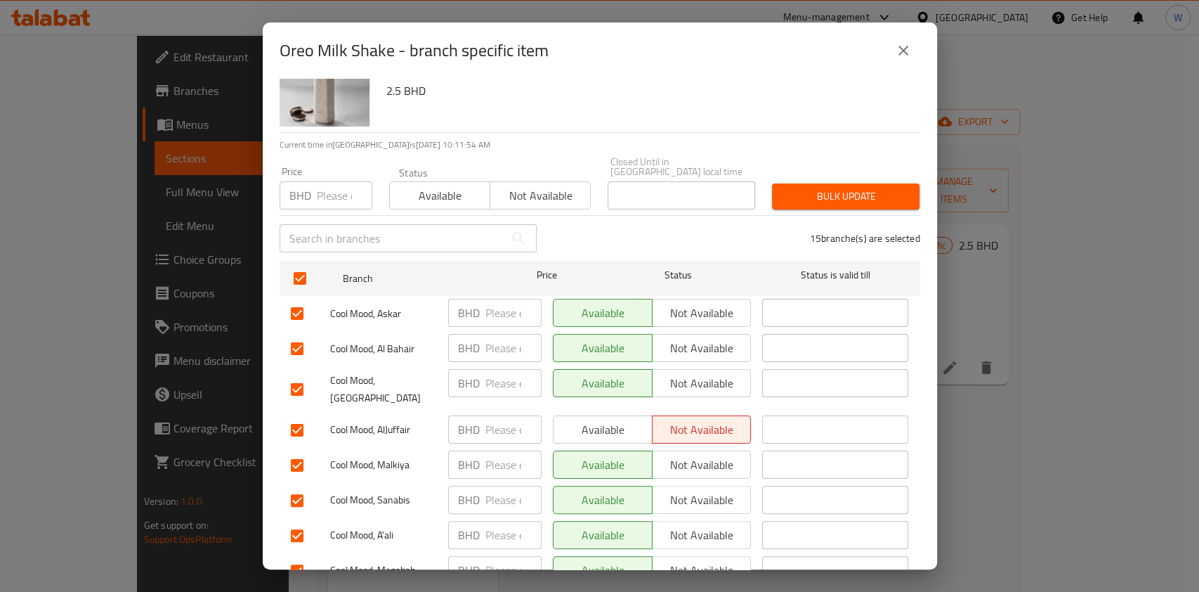
click at [430, 200] on div "Status Available Not available" at bounding box center [490, 188] width 219 height 59
click at [462, 185] on span "Available" at bounding box center [440, 195] width 89 height 20
click at [792, 183] on button "Bulk update" at bounding box center [846, 196] width 148 height 26
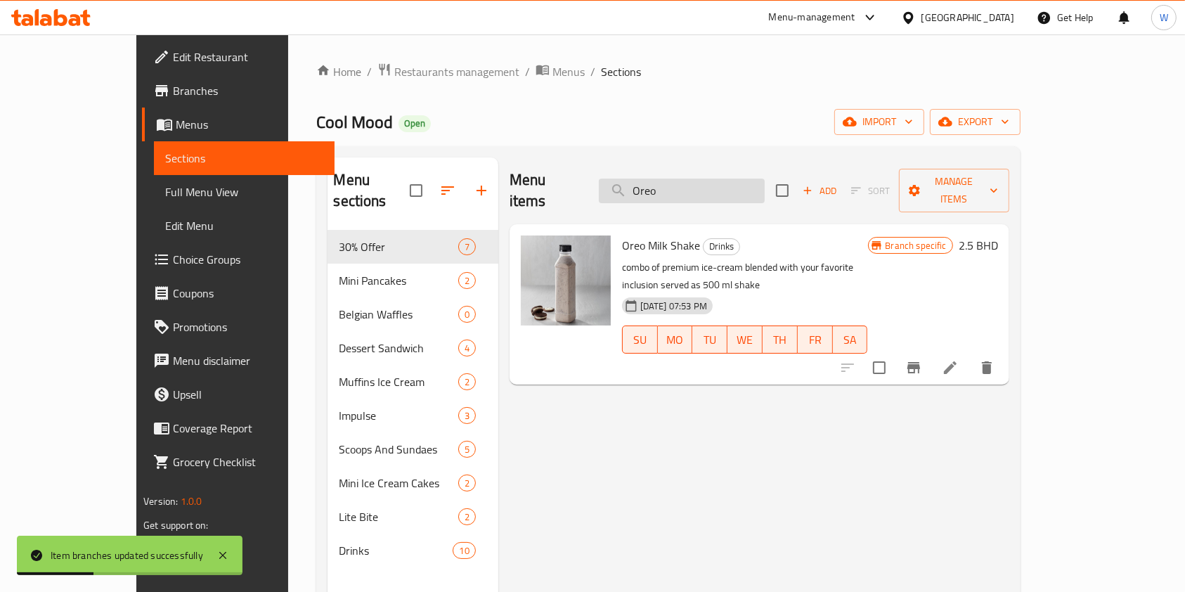
click at [737, 182] on input "Oreo" at bounding box center [682, 190] width 166 height 25
paste input "Strawberry Shake"
type input "Strawberry"
click at [920, 362] on icon "Branch-specific-item" at bounding box center [913, 367] width 13 height 11
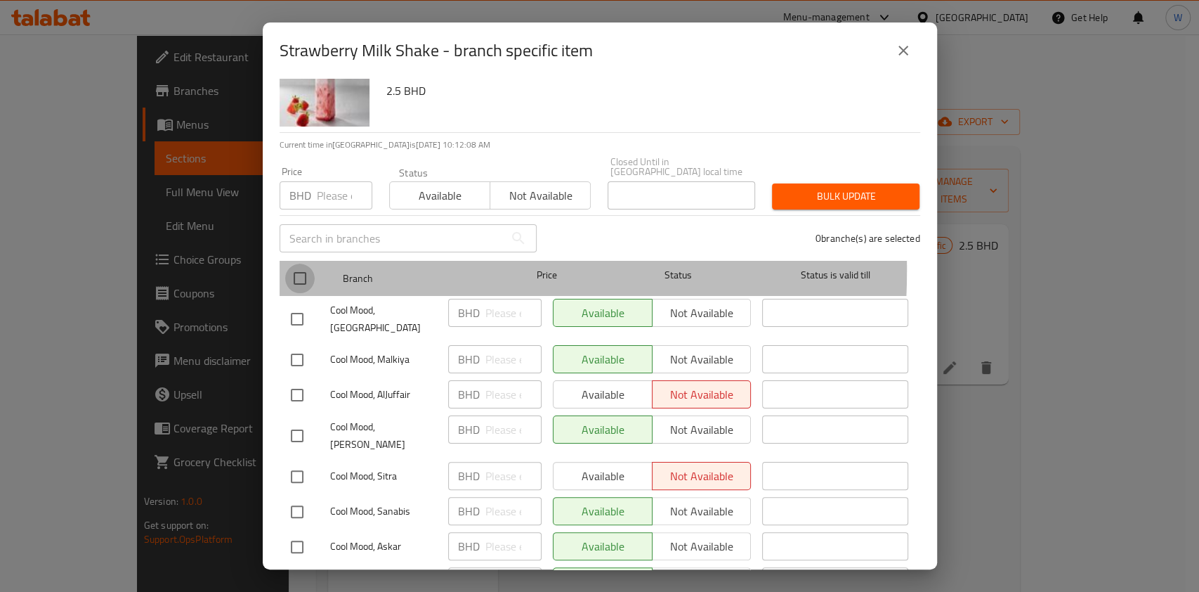
click at [309, 263] on input "checkbox" at bounding box center [300, 278] width 30 height 30
checkbox input "true"
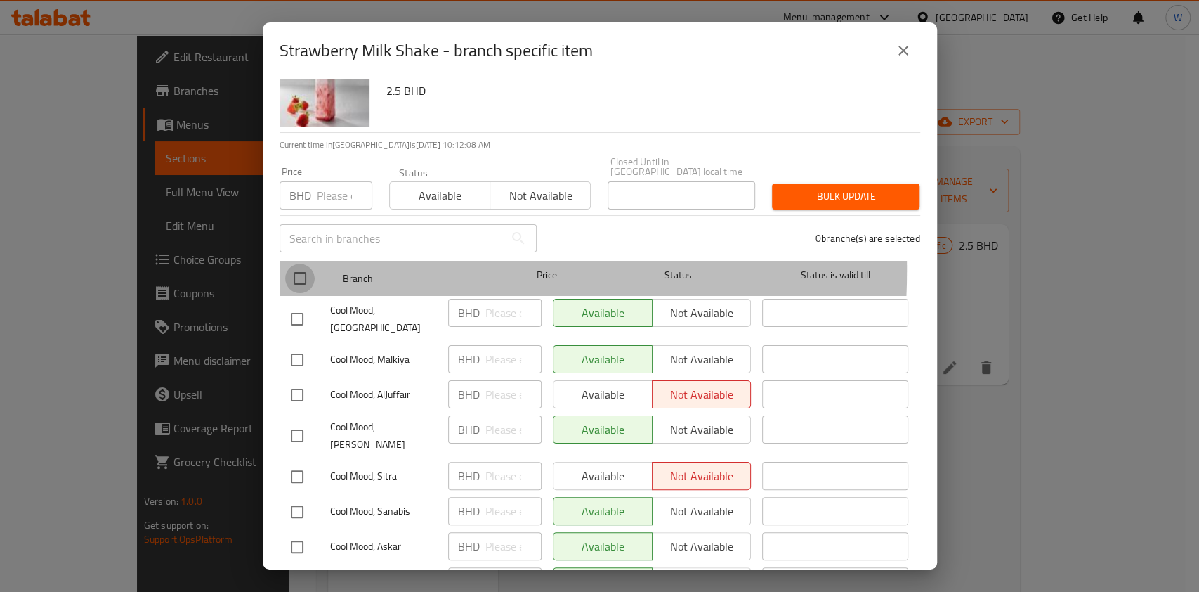
checkbox input "true"
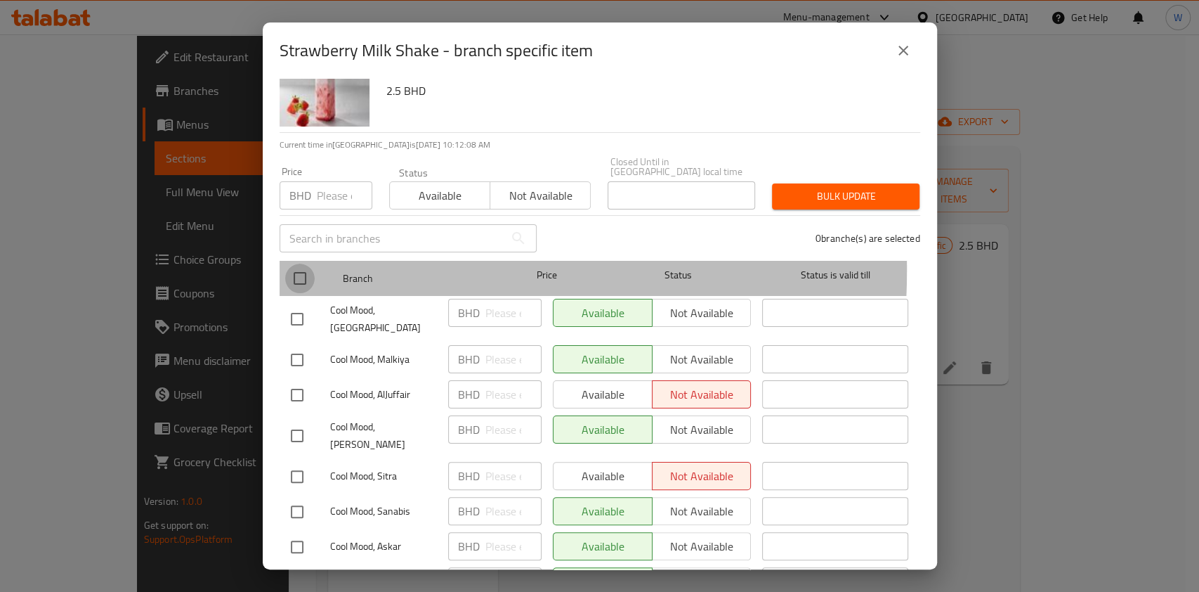
checkbox input "true"
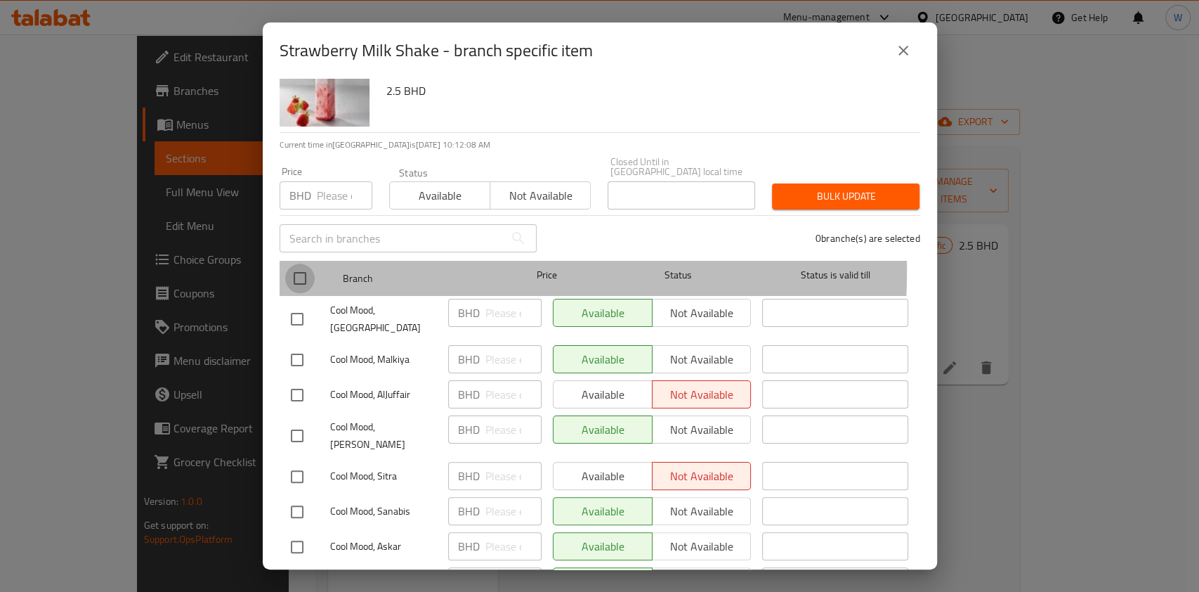
checkbox input "true"
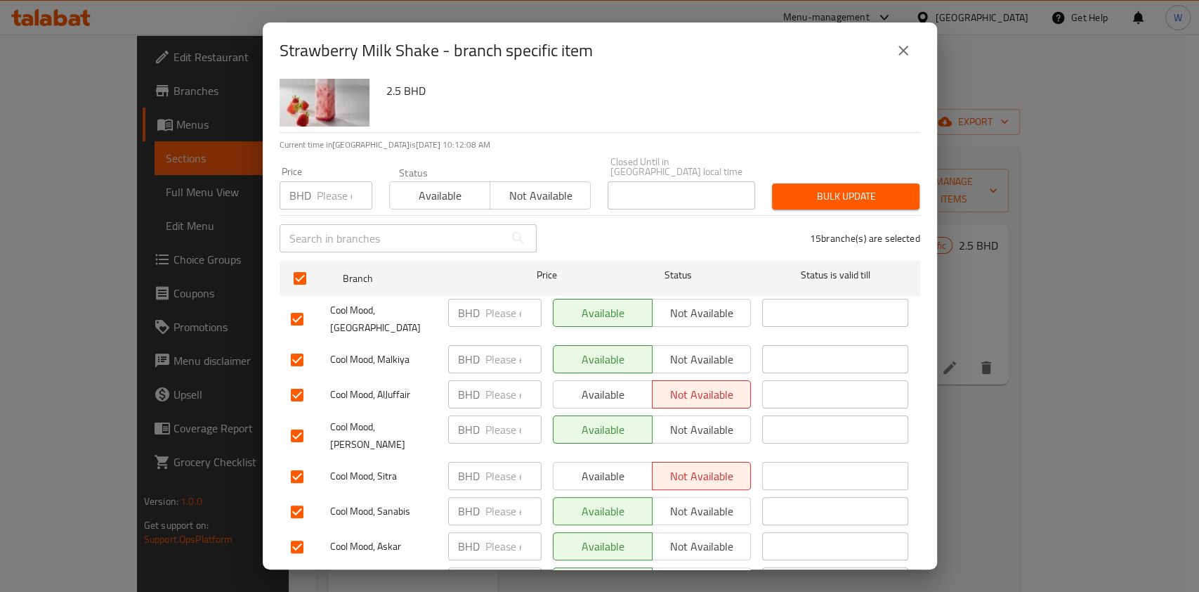
click at [462, 196] on button "Available" at bounding box center [439, 195] width 101 height 28
drag, startPoint x: 818, startPoint y: 188, endPoint x: 833, endPoint y: 189, distance: 15.5
click at [818, 189] on span "Bulk update" at bounding box center [845, 197] width 125 height 18
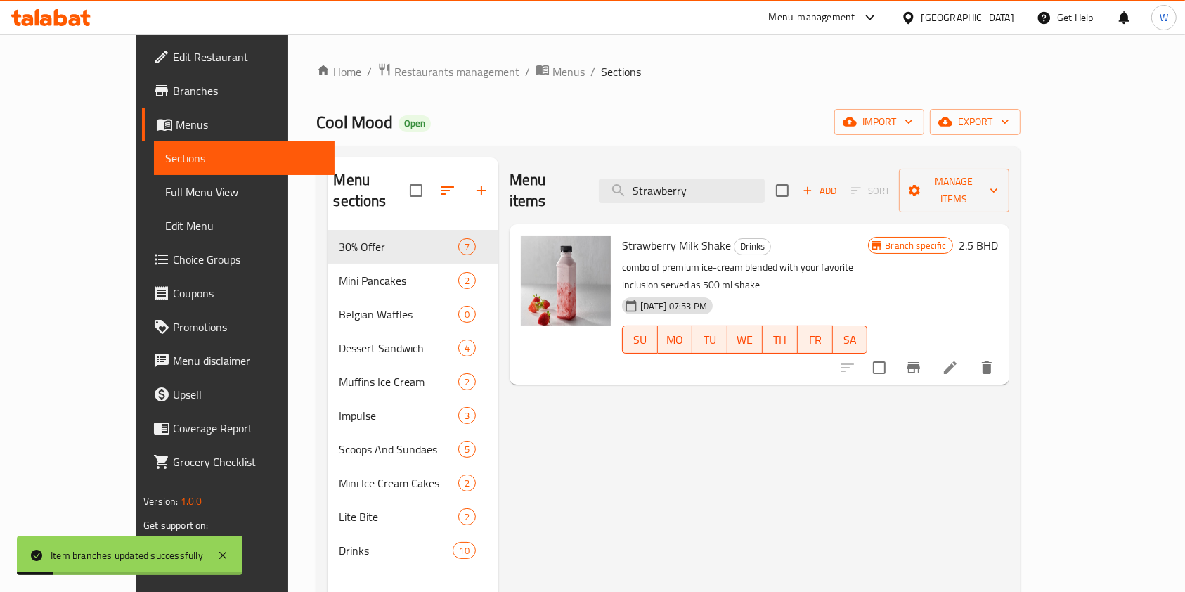
click at [766, 197] on div "Menu items Strawberry Add Sort Manage items" at bounding box center [759, 190] width 500 height 67
click at [764, 187] on input "Strawberry" at bounding box center [682, 190] width 166 height 25
paste input "Mango Shake"
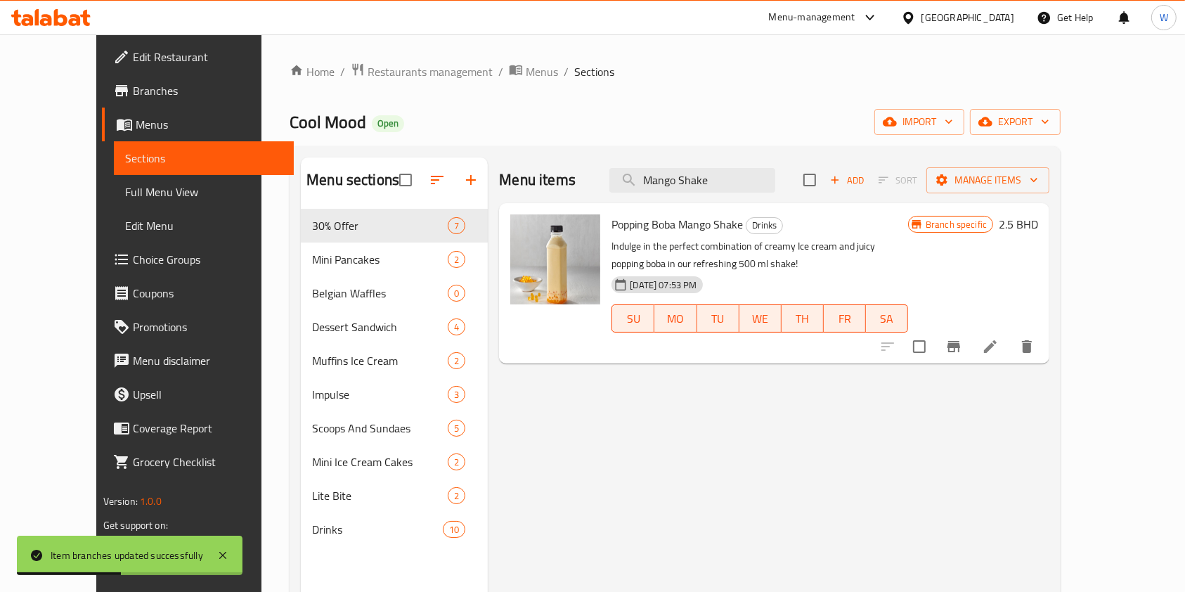
type input "Mango Shake"
click at [960, 345] on icon "Branch-specific-item" at bounding box center [953, 346] width 13 height 11
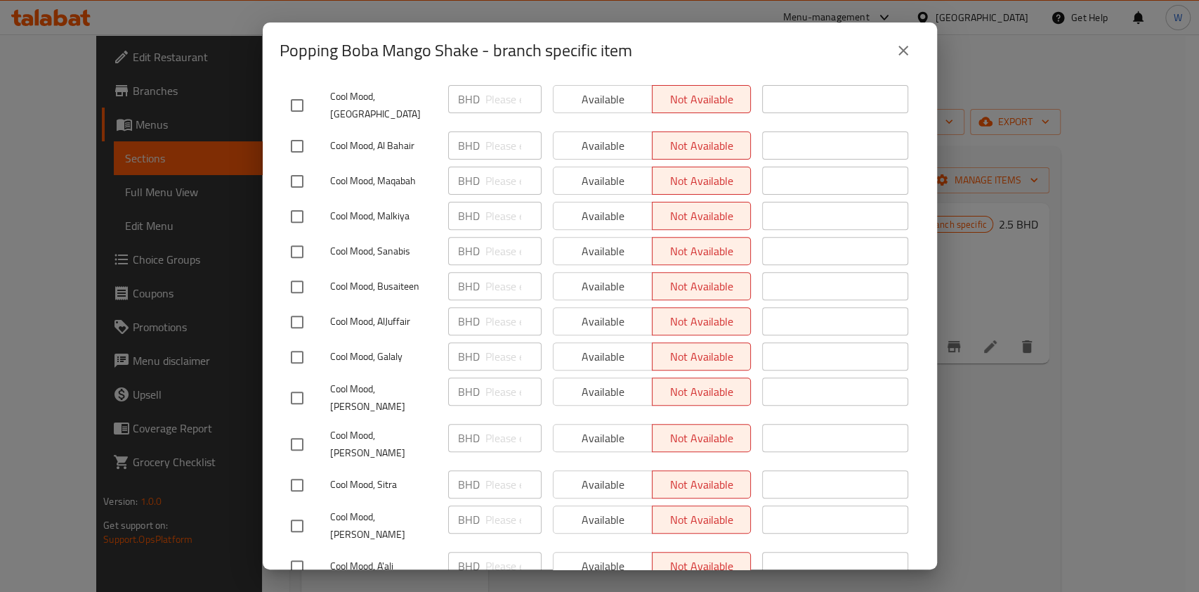
scroll to position [329, 0]
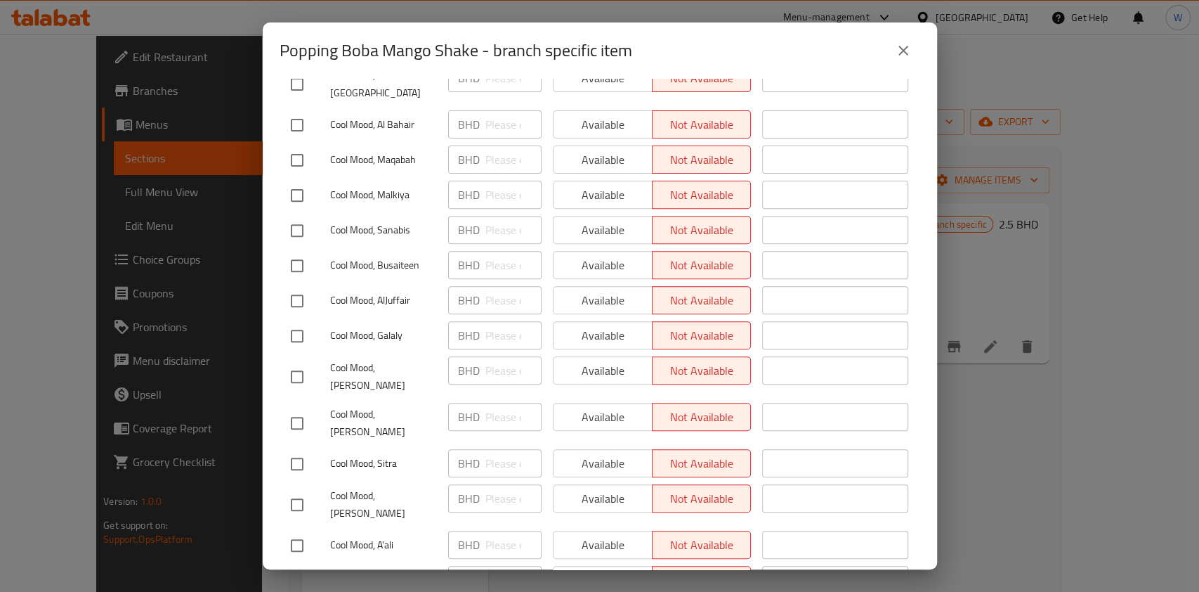
click at [300, 449] on input "checkbox" at bounding box center [297, 464] width 30 height 30
checkbox input "true"
click at [297, 286] on input "checkbox" at bounding box center [297, 301] width 30 height 30
checkbox input "true"
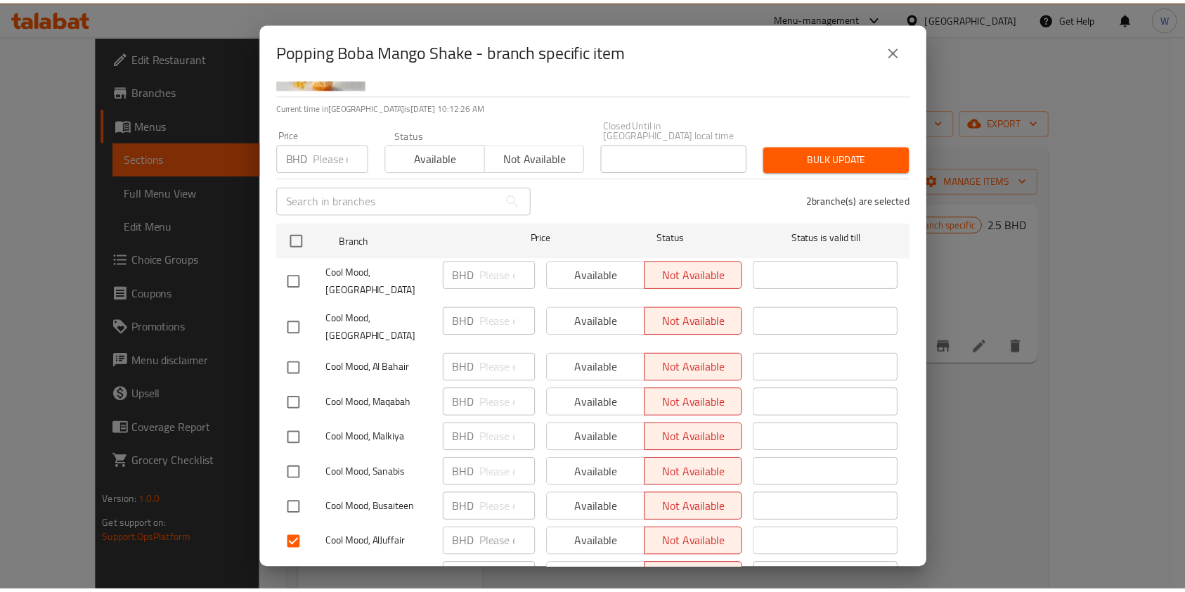
scroll to position [0, 0]
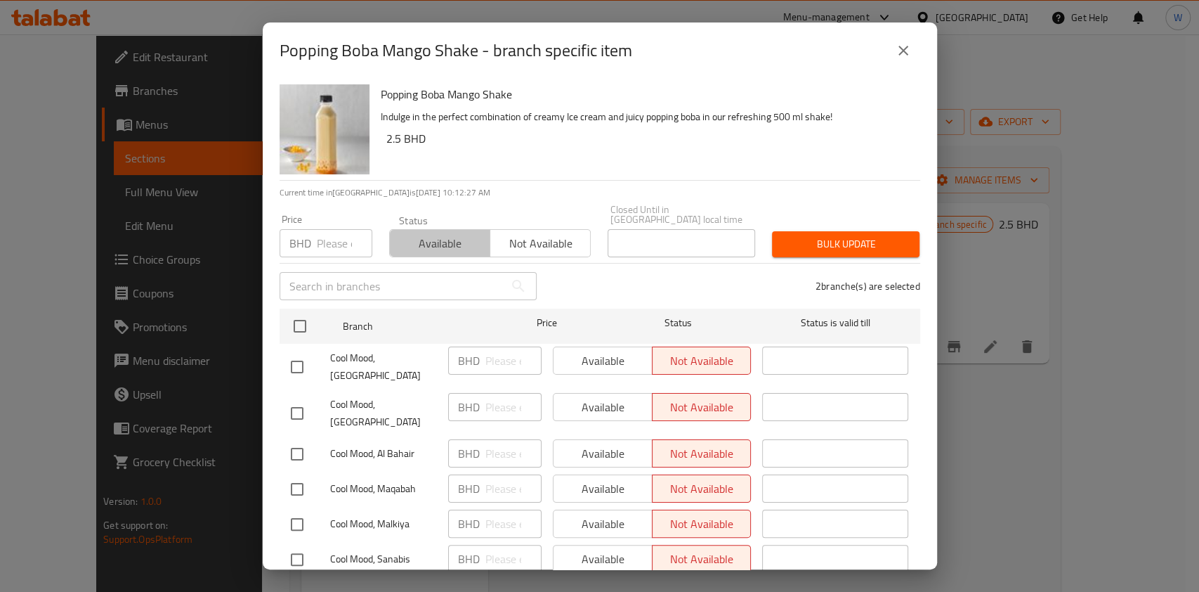
click at [445, 233] on span "Available" at bounding box center [440, 243] width 89 height 20
click at [803, 235] on span "Bulk update" at bounding box center [845, 244] width 125 height 18
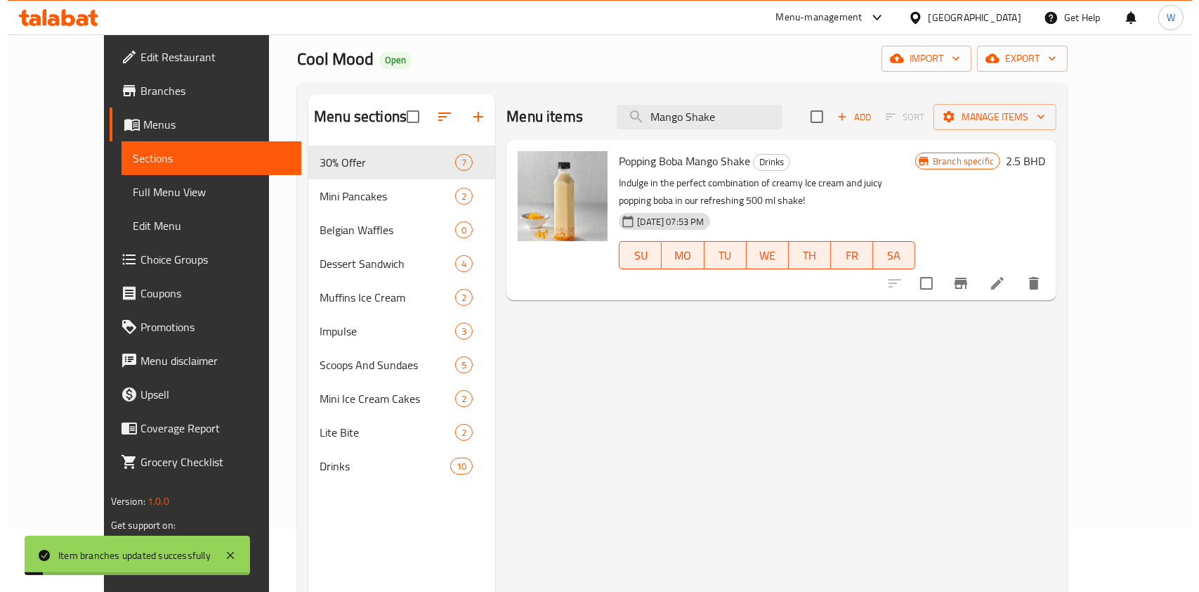
scroll to position [93, 0]
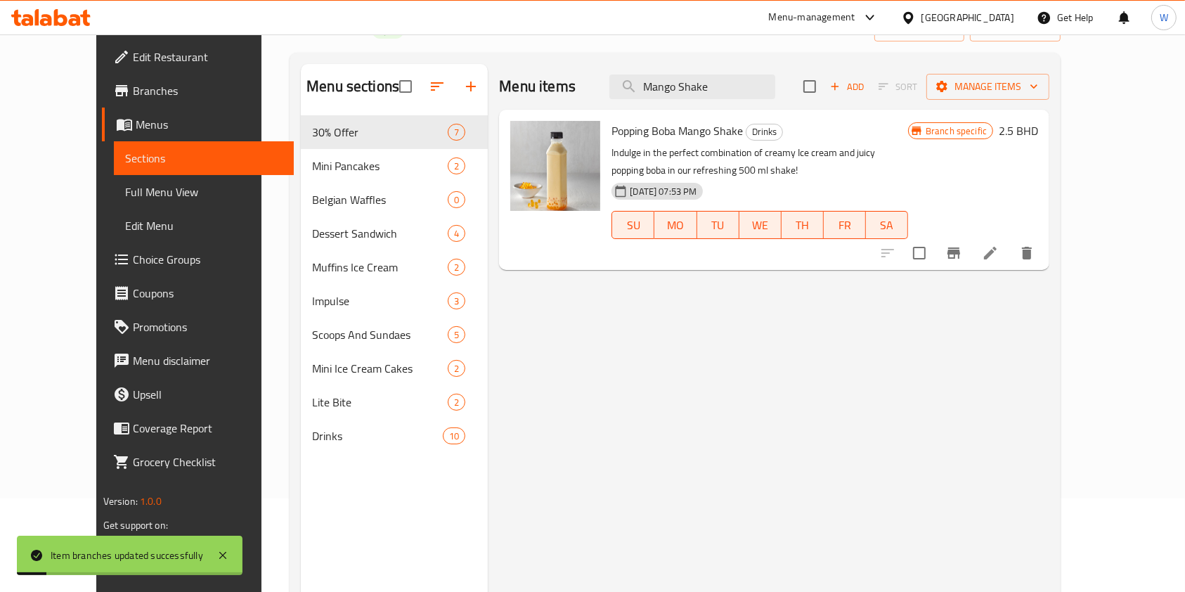
click at [962, 256] on icon "Branch-specific-item" at bounding box center [953, 252] width 17 height 17
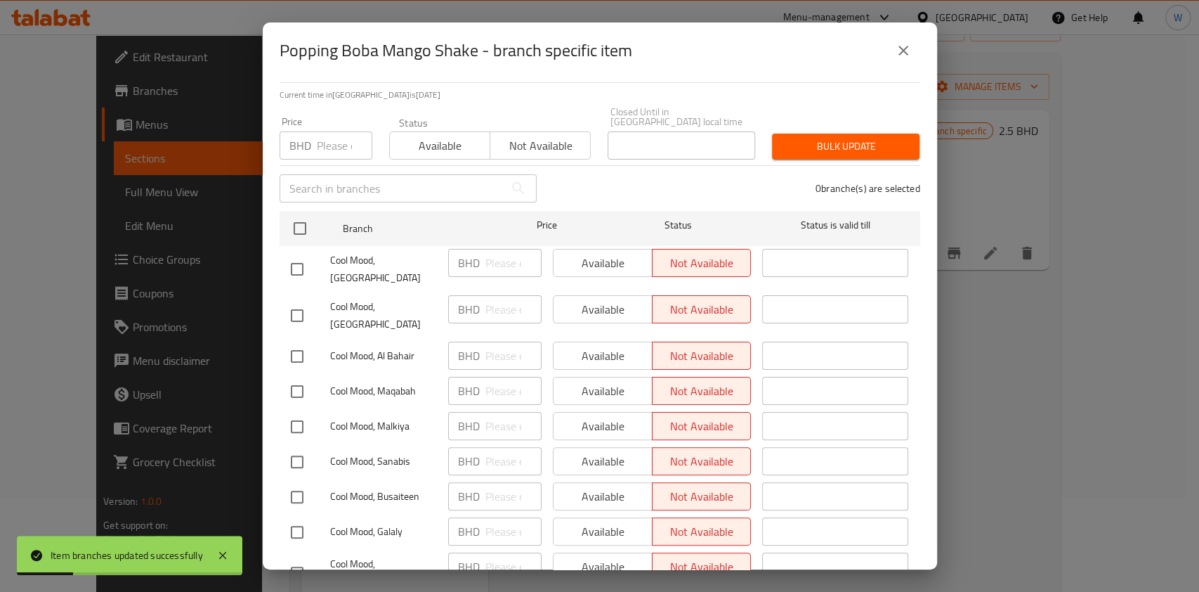
scroll to position [329, 0]
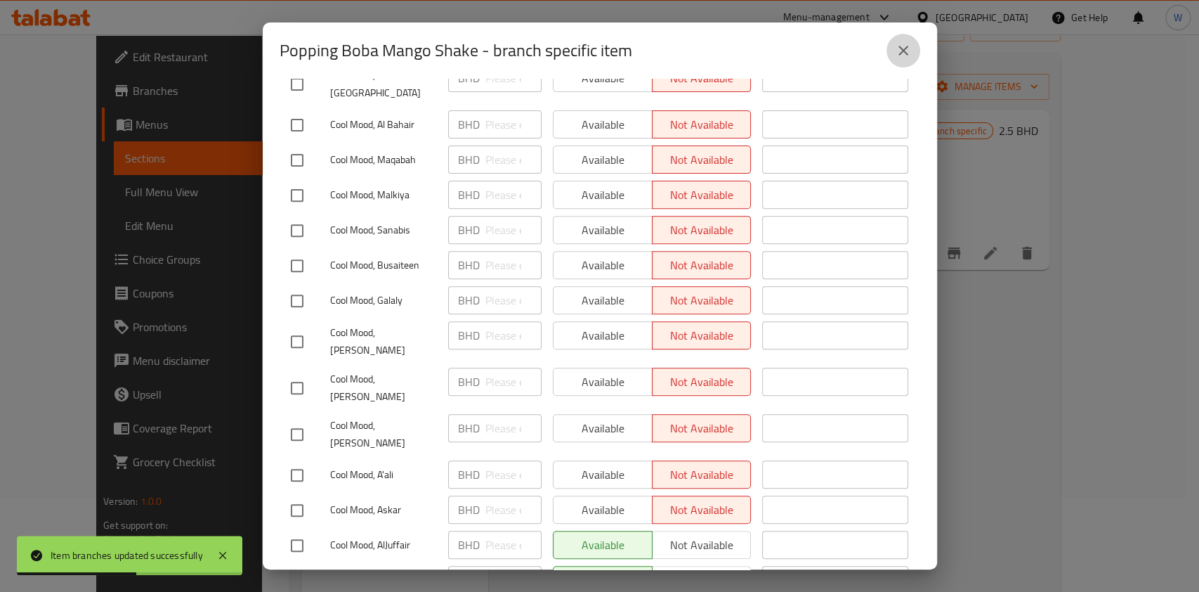
click at [901, 56] on icon "close" at bounding box center [903, 50] width 17 height 17
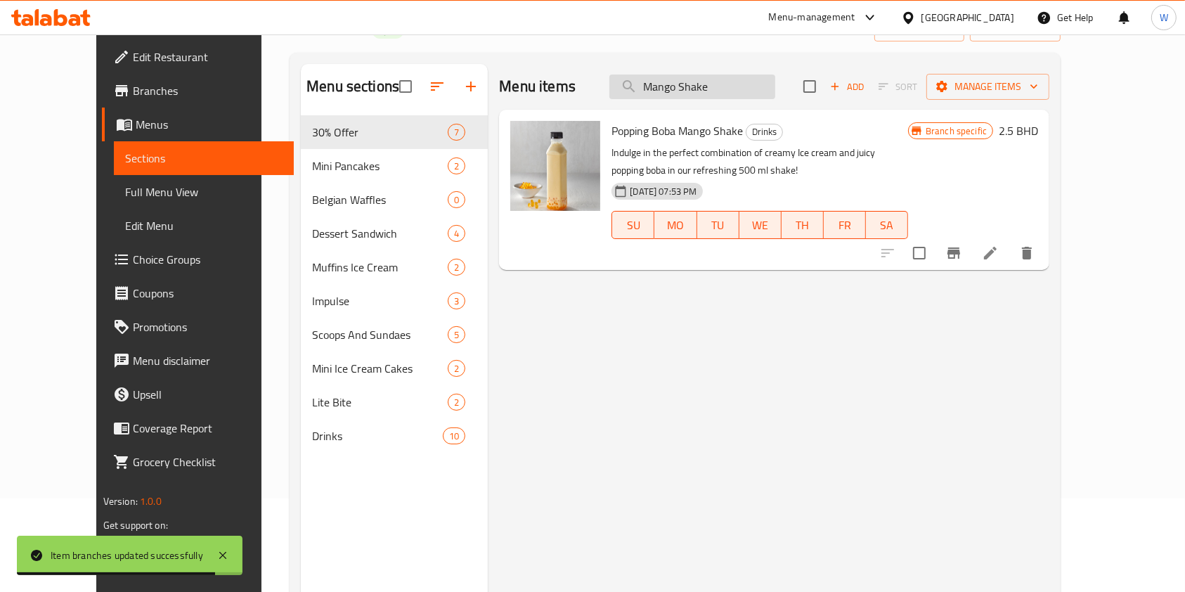
click at [725, 86] on input "Mango Shake" at bounding box center [692, 86] width 166 height 25
paste input "Vanilla"
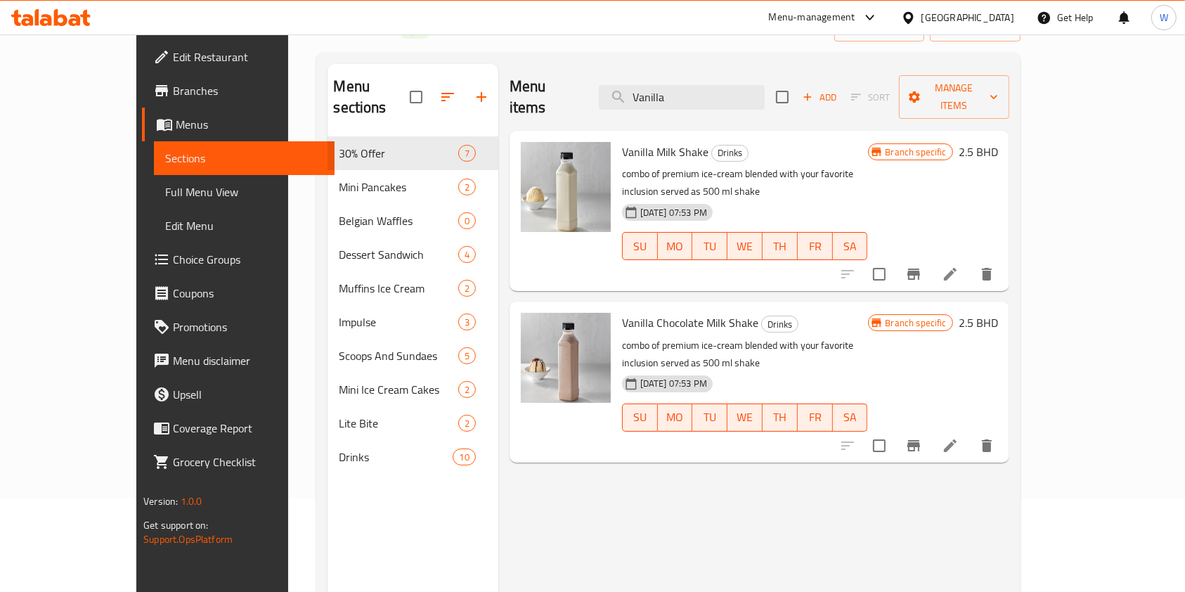
type input "Vanilla"
click at [930, 257] on button "Branch-specific-item" at bounding box center [913, 274] width 34 height 34
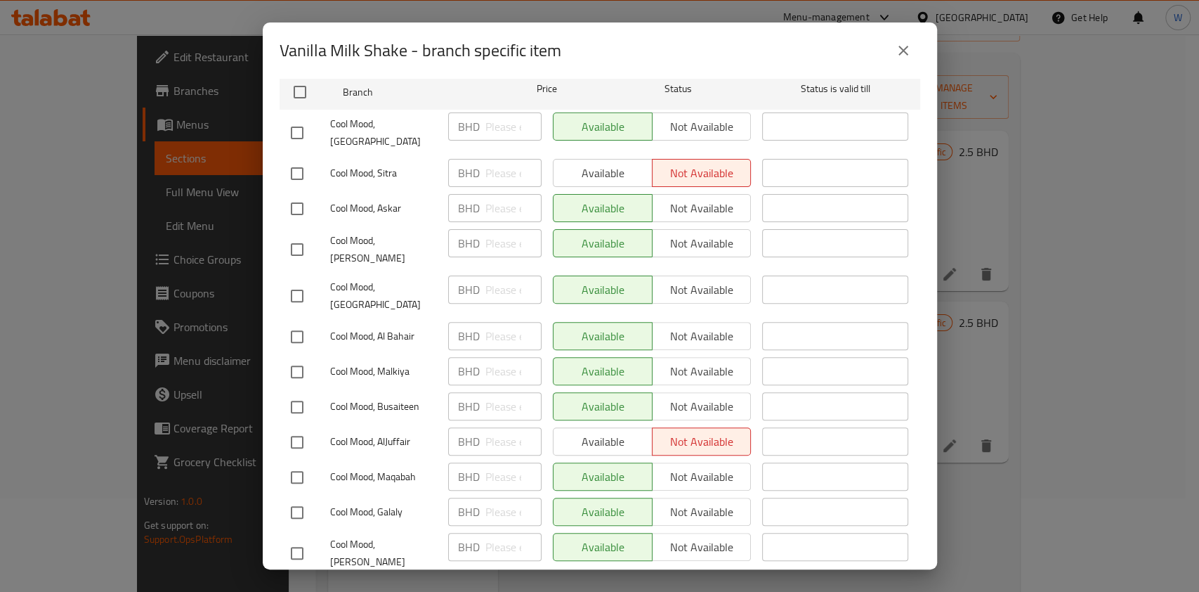
scroll to position [141, 0]
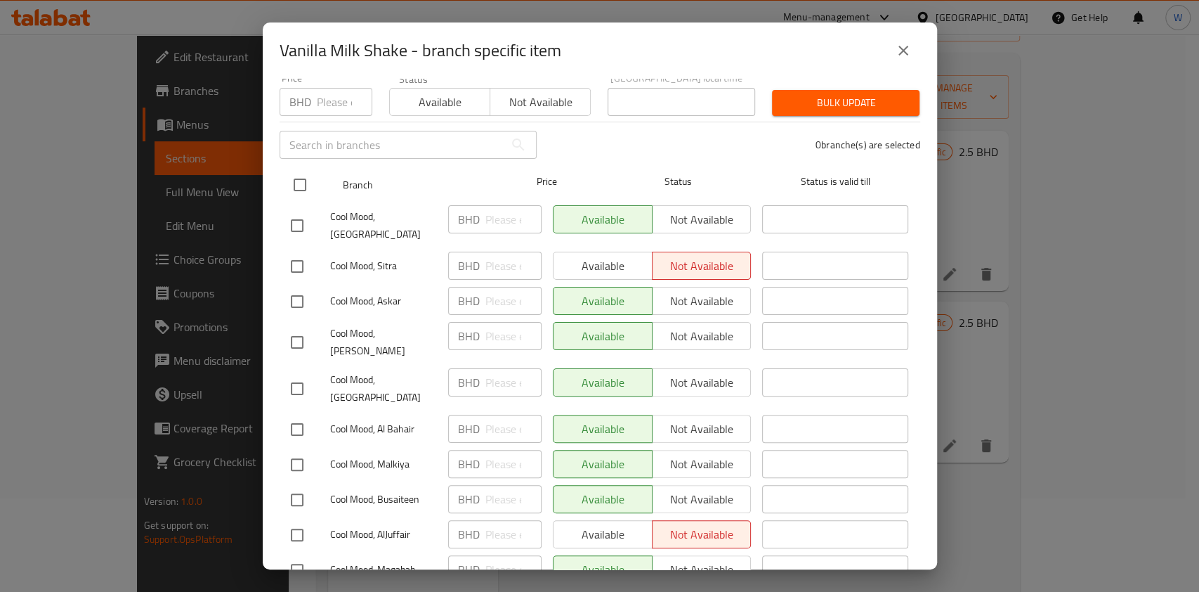
click at [304, 171] on input "checkbox" at bounding box center [300, 185] width 30 height 30
checkbox input "true"
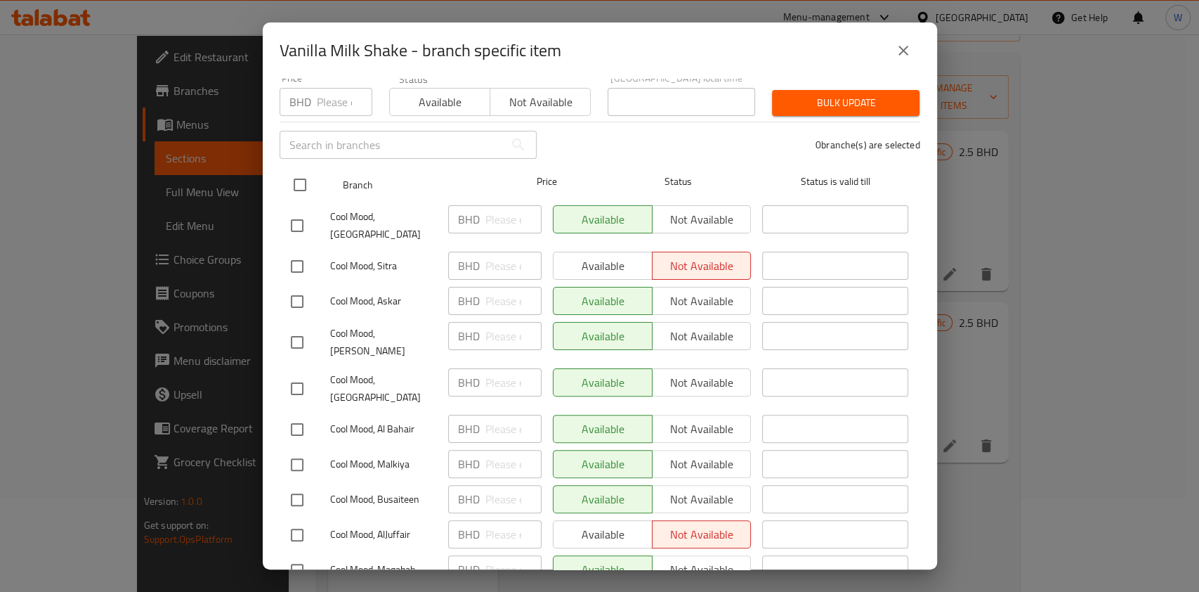
checkbox input "true"
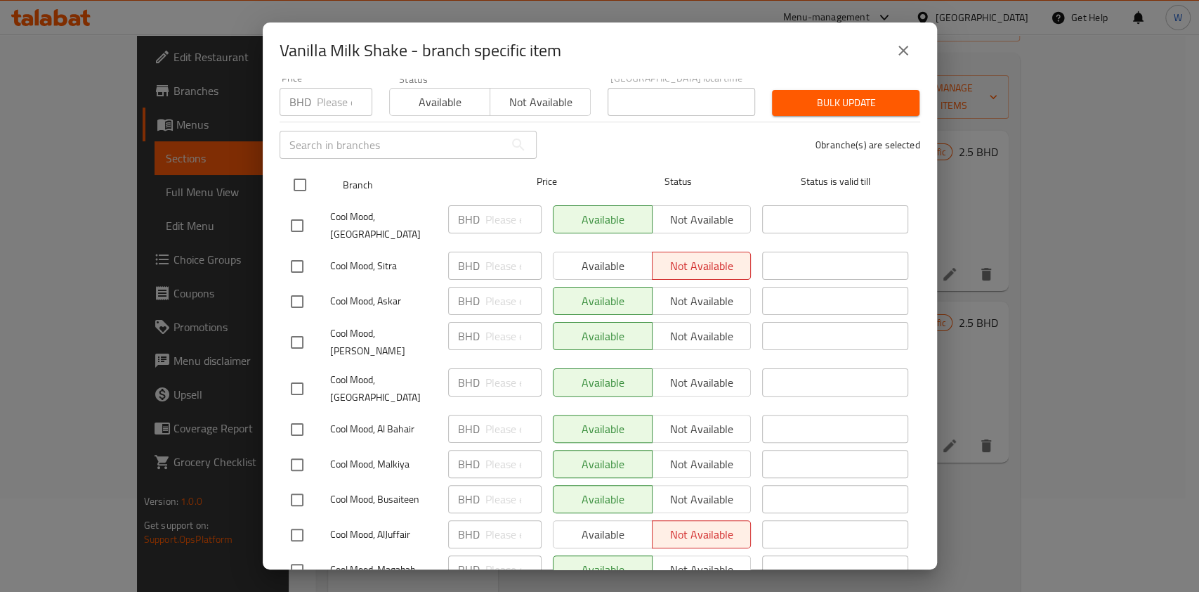
checkbox input "true"
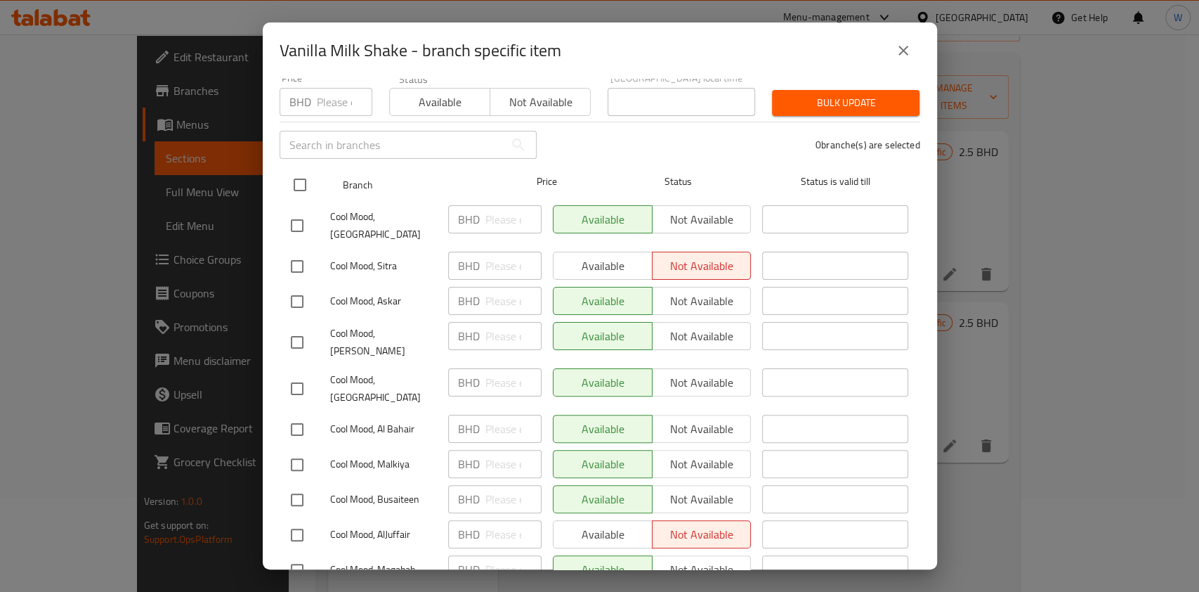
checkbox input "true"
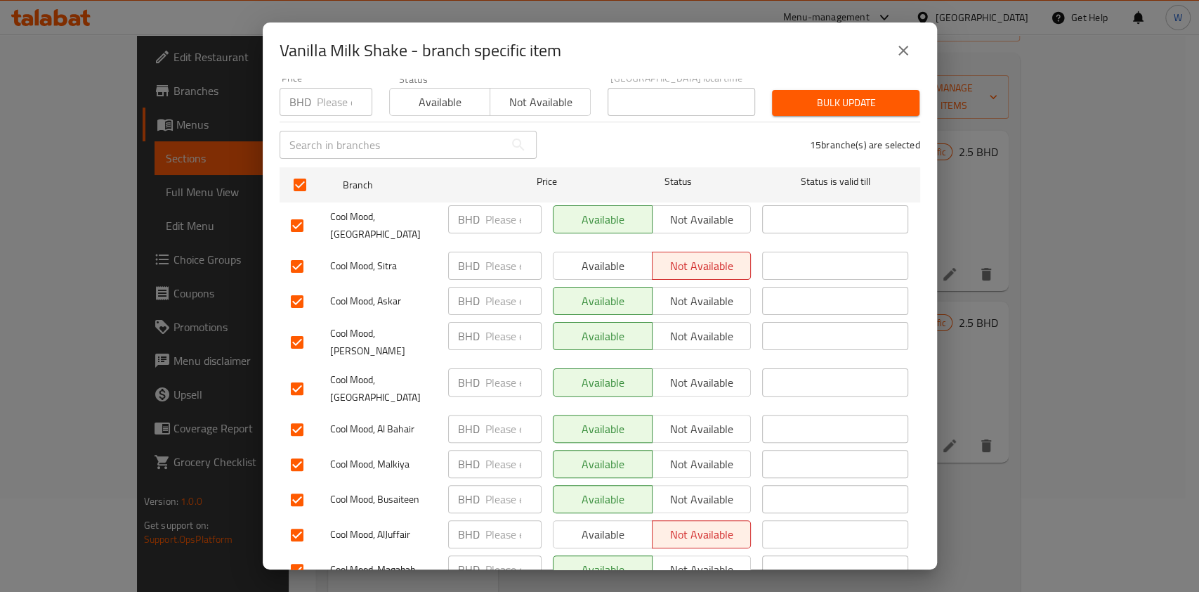
click at [453, 110] on div "Status Available Not available" at bounding box center [490, 94] width 219 height 59
click at [457, 98] on span "Available" at bounding box center [440, 102] width 89 height 20
click at [878, 96] on span "Bulk update" at bounding box center [845, 103] width 125 height 18
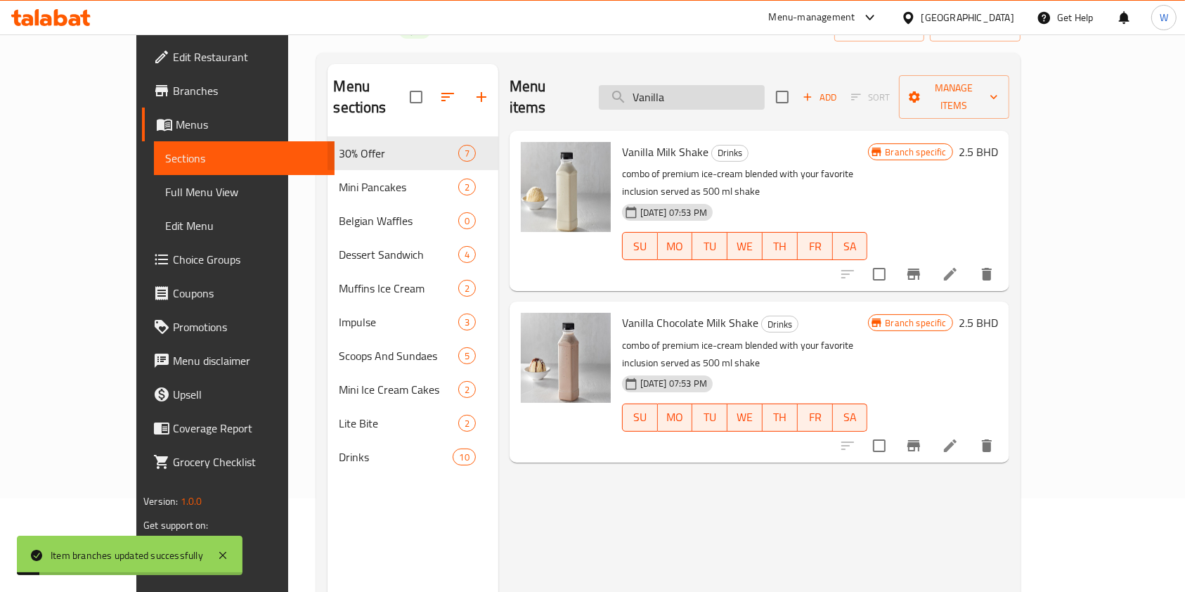
click at [715, 85] on input "Vanilla" at bounding box center [682, 97] width 166 height 25
click at [716, 85] on input "Vanilla" at bounding box center [682, 97] width 166 height 25
paste input "Chocolate Shake"
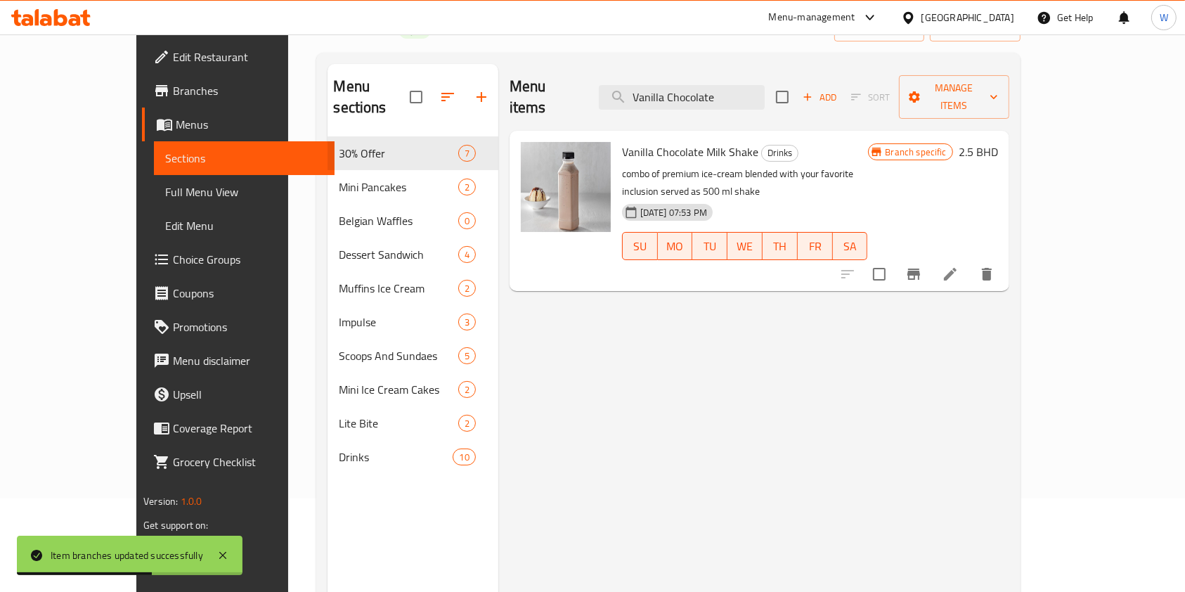
type input "Vanilla Chocolate"
click at [930, 257] on button "Branch-specific-item" at bounding box center [913, 274] width 34 height 34
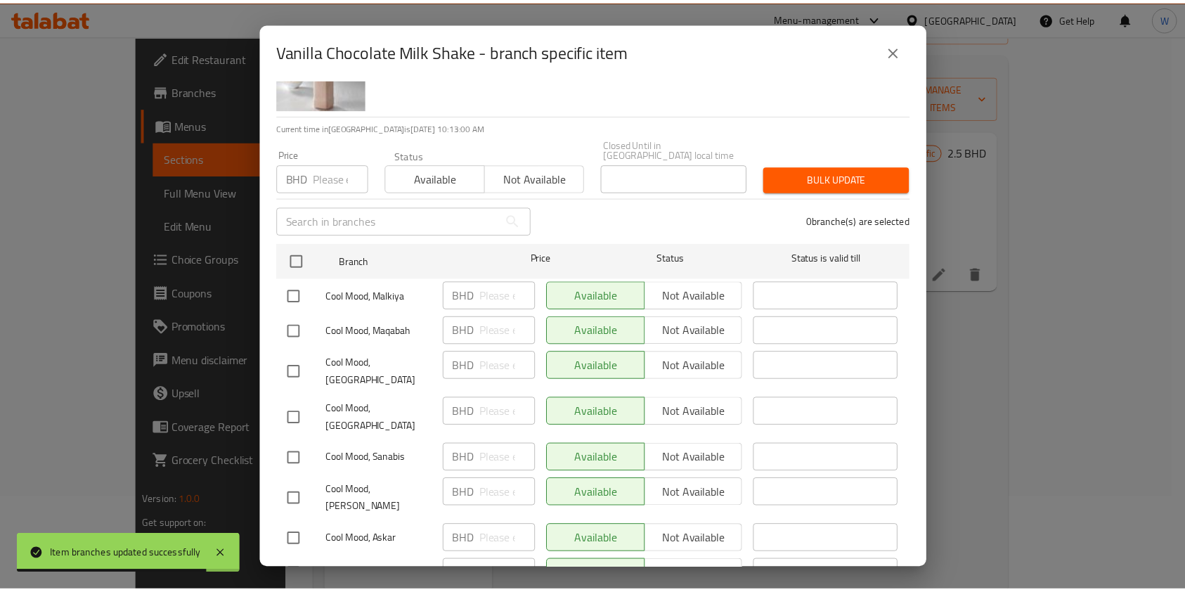
scroll to position [48, 0]
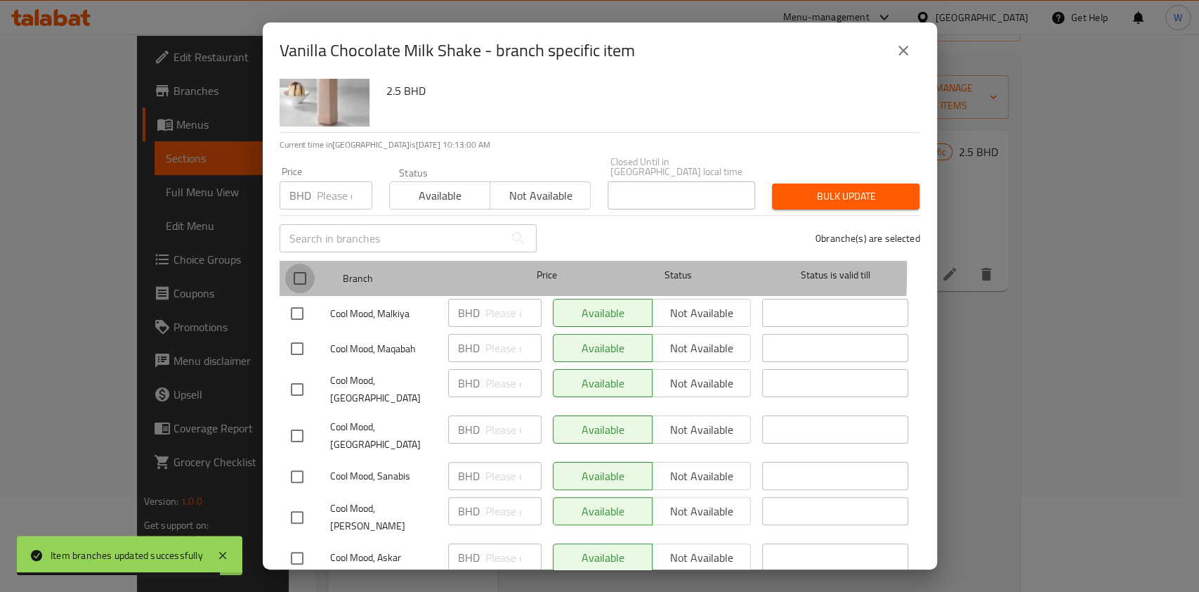
click at [313, 263] on input "checkbox" at bounding box center [300, 278] width 30 height 30
checkbox input "true"
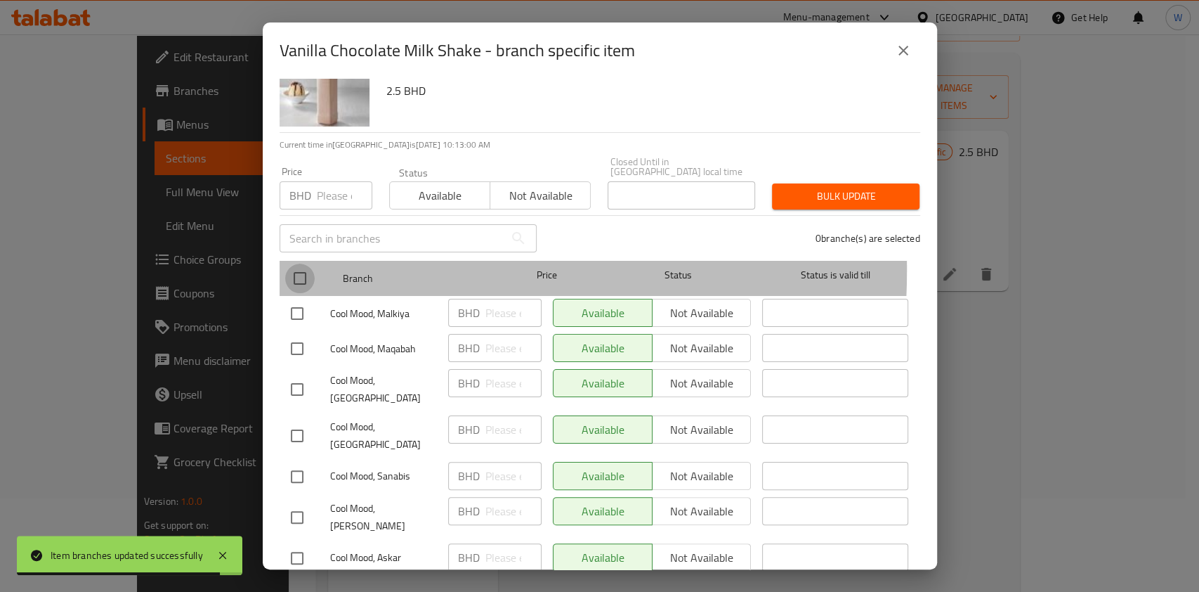
checkbox input "true"
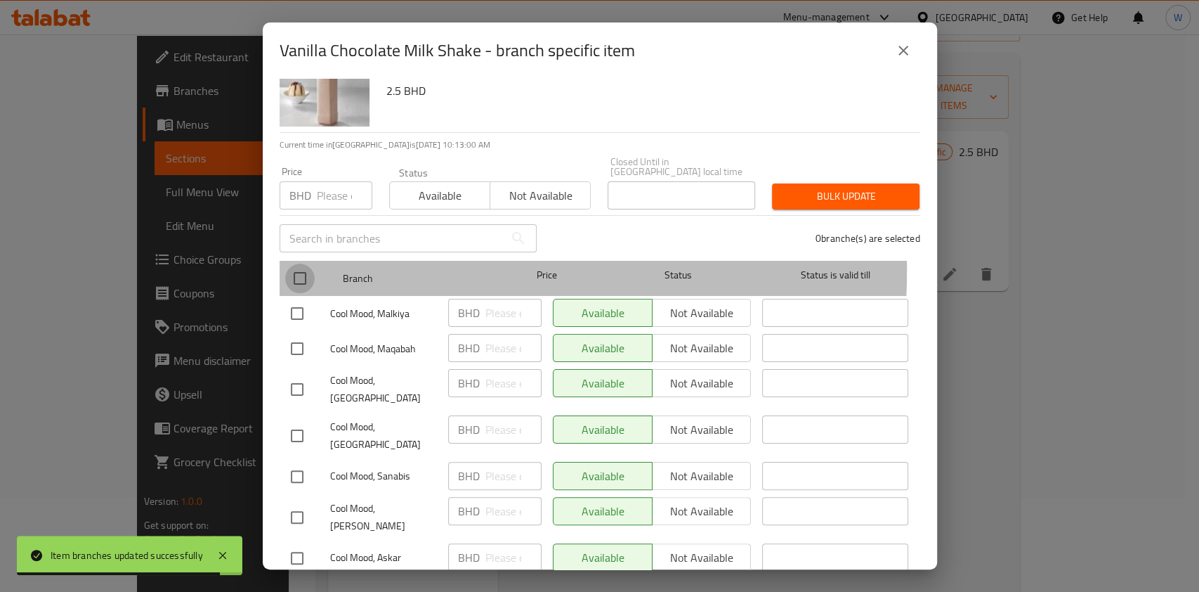
checkbox input "true"
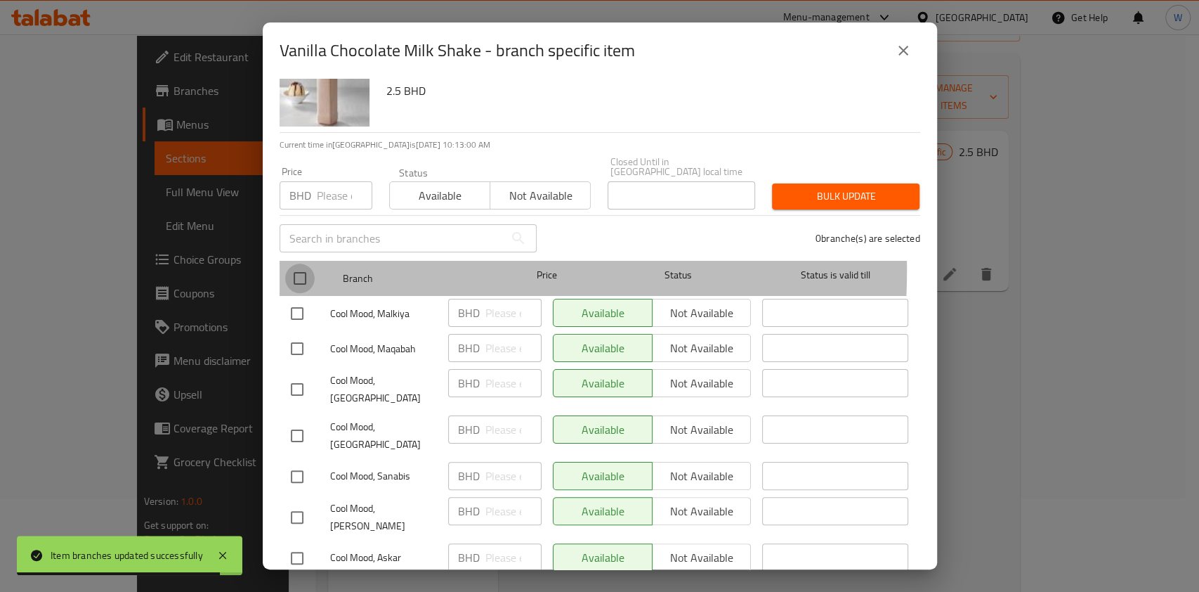
checkbox input "true"
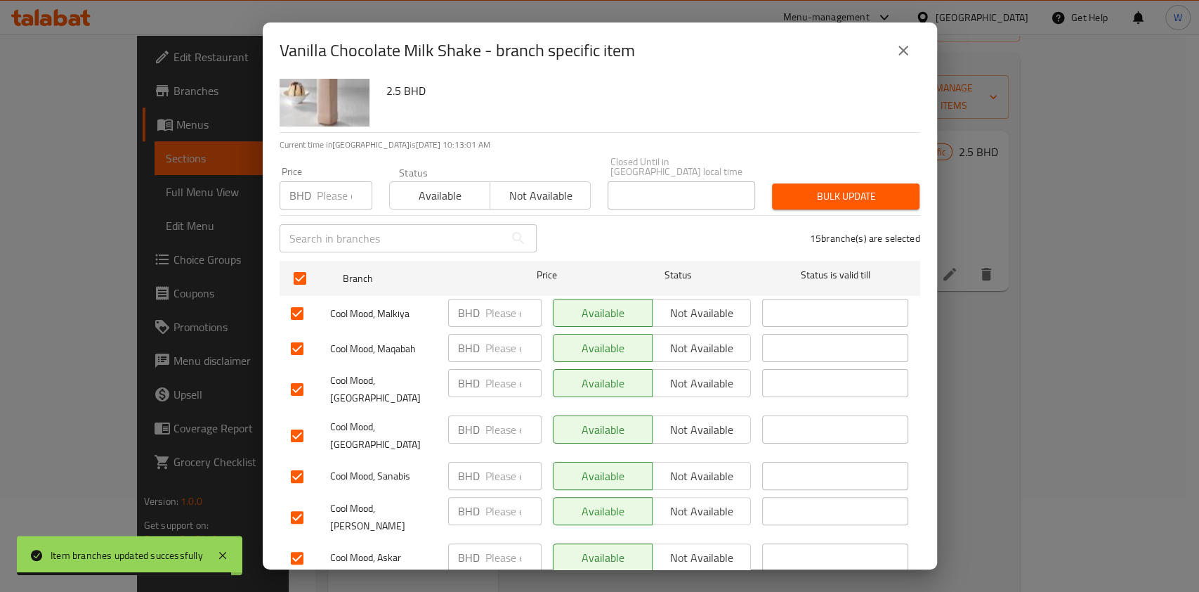
click at [426, 200] on div "Status Available Not available" at bounding box center [490, 188] width 219 height 59
click at [452, 186] on span "Available" at bounding box center [440, 195] width 89 height 20
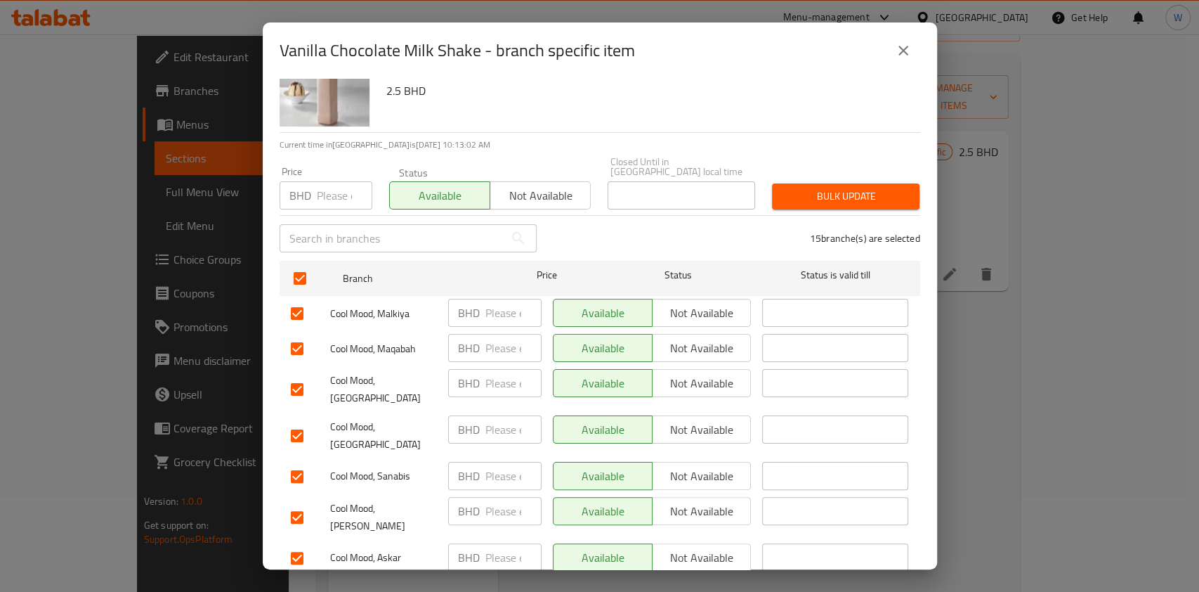
click at [908, 190] on div "Bulk update" at bounding box center [846, 196] width 164 height 43
click at [894, 190] on button "Bulk update" at bounding box center [846, 196] width 148 height 26
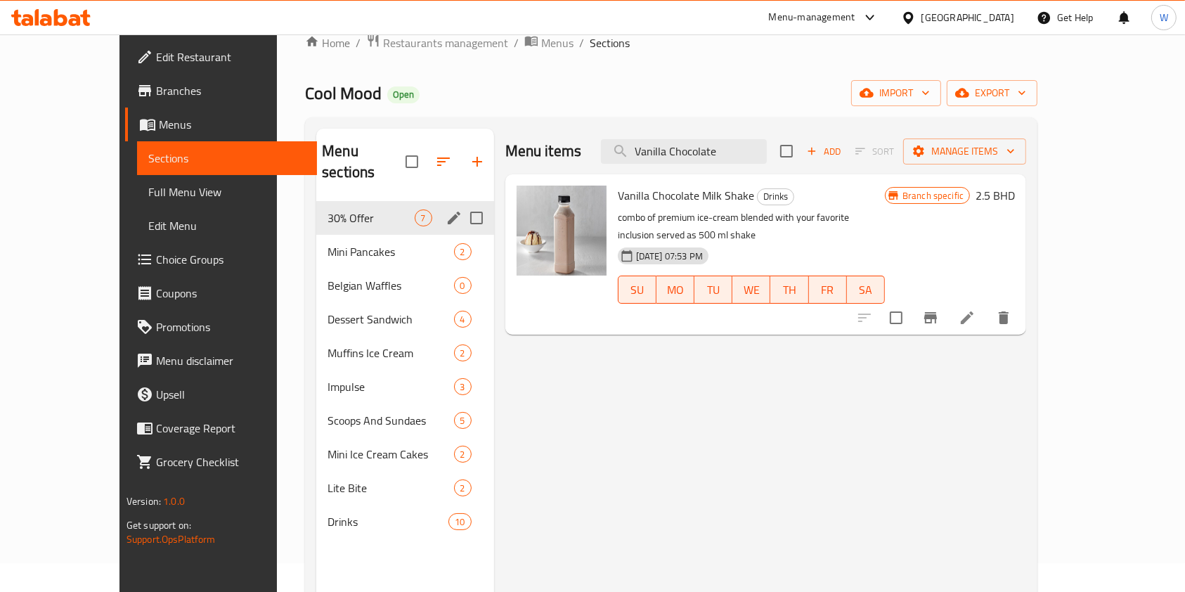
scroll to position [0, 0]
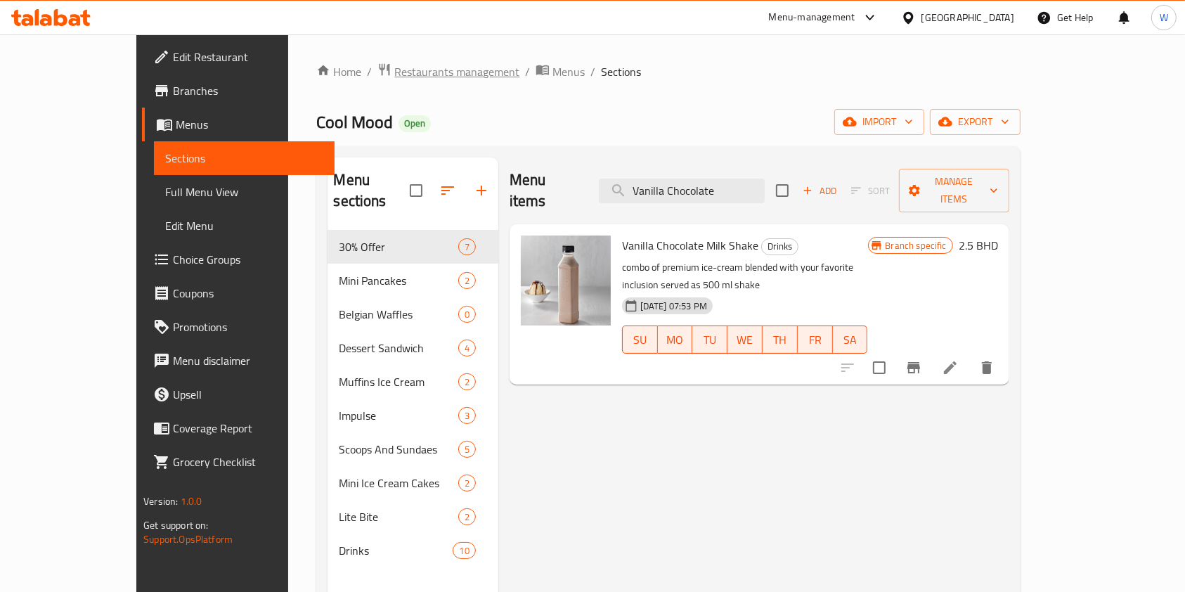
click at [396, 71] on span "Restaurants management" at bounding box center [456, 71] width 125 height 17
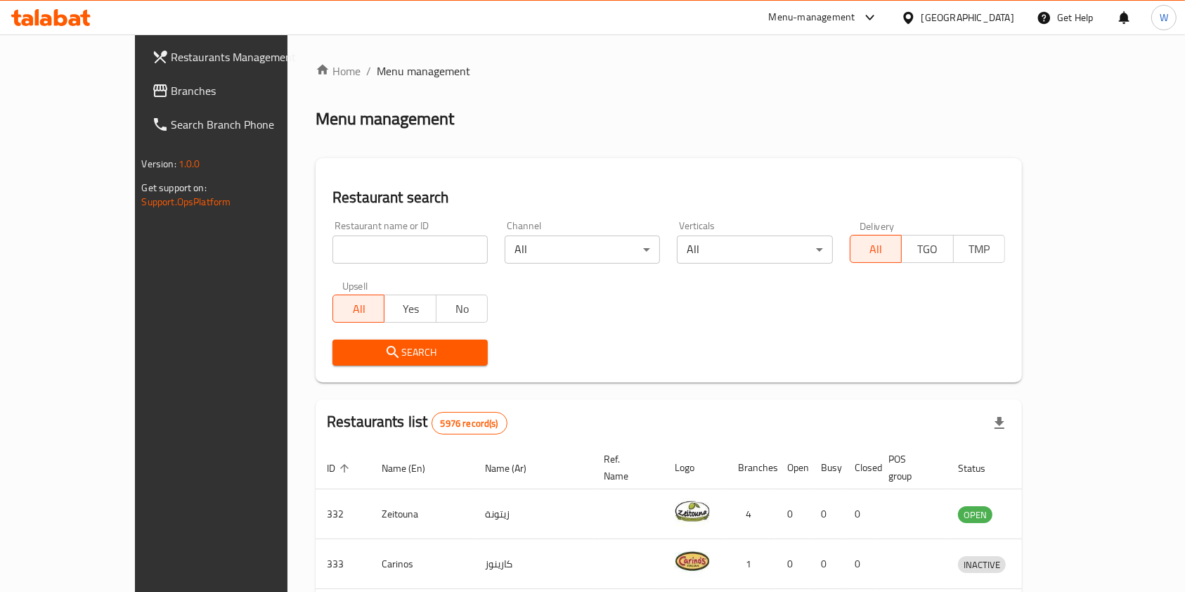
click at [358, 242] on div "Home / Menu management Menu management Restaurant search Restaurant name or ID …" at bounding box center [668, 524] width 706 height 922
click at [361, 247] on input "search" at bounding box center [409, 249] width 155 height 28
type input "Nenas Gourmet"
click button "Search" at bounding box center [409, 352] width 155 height 26
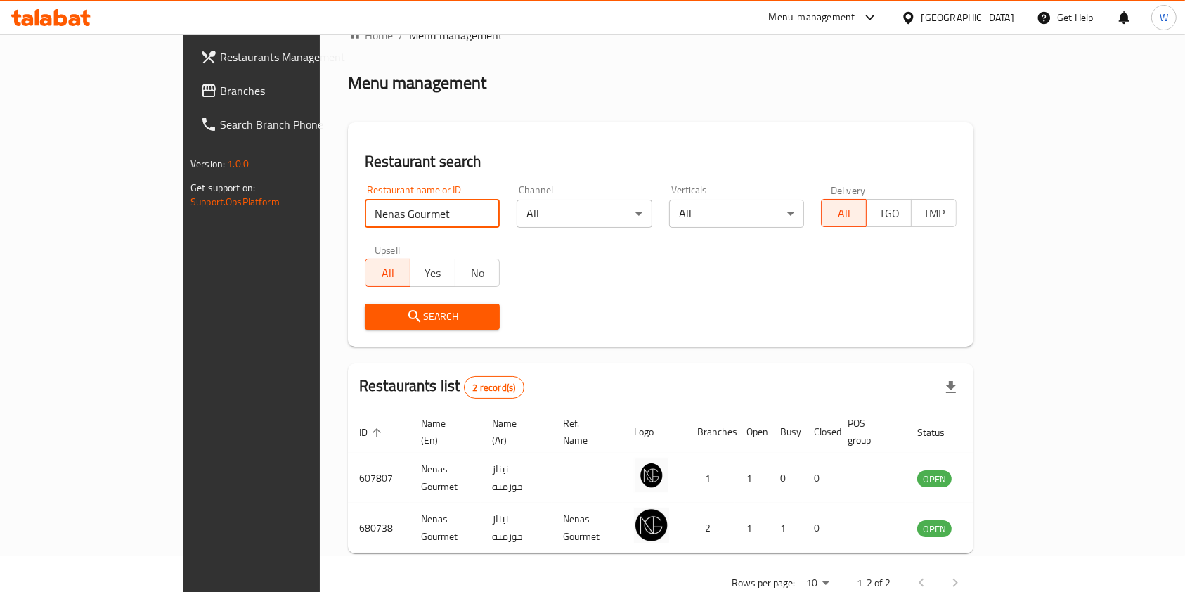
scroll to position [56, 0]
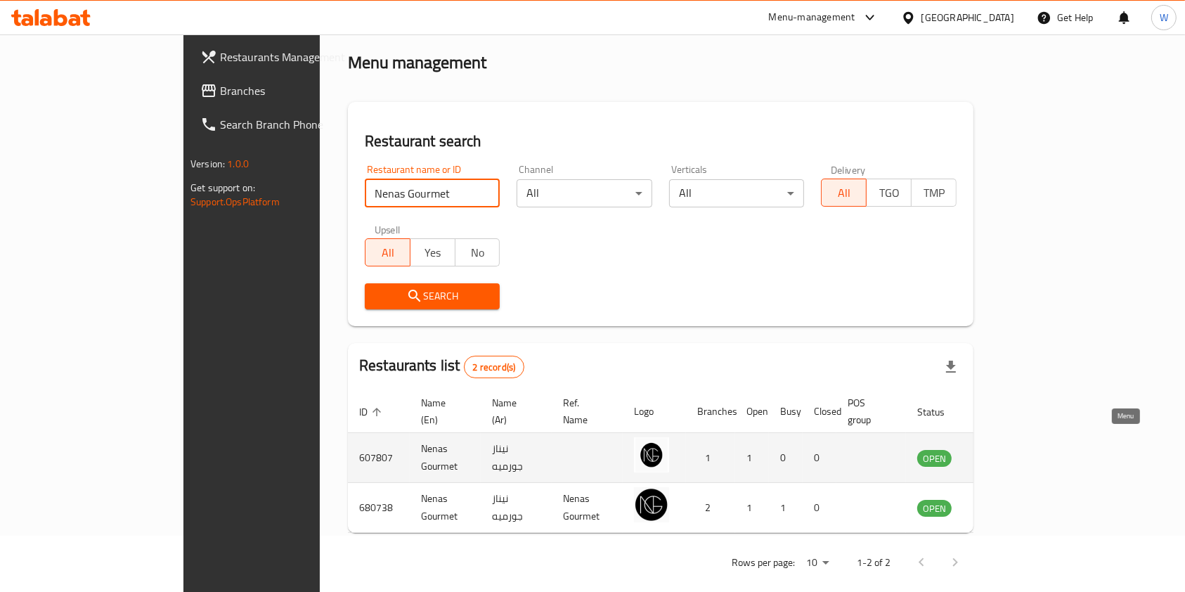
click at [1005, 455] on icon "enhanced table" at bounding box center [1002, 458] width 5 height 6
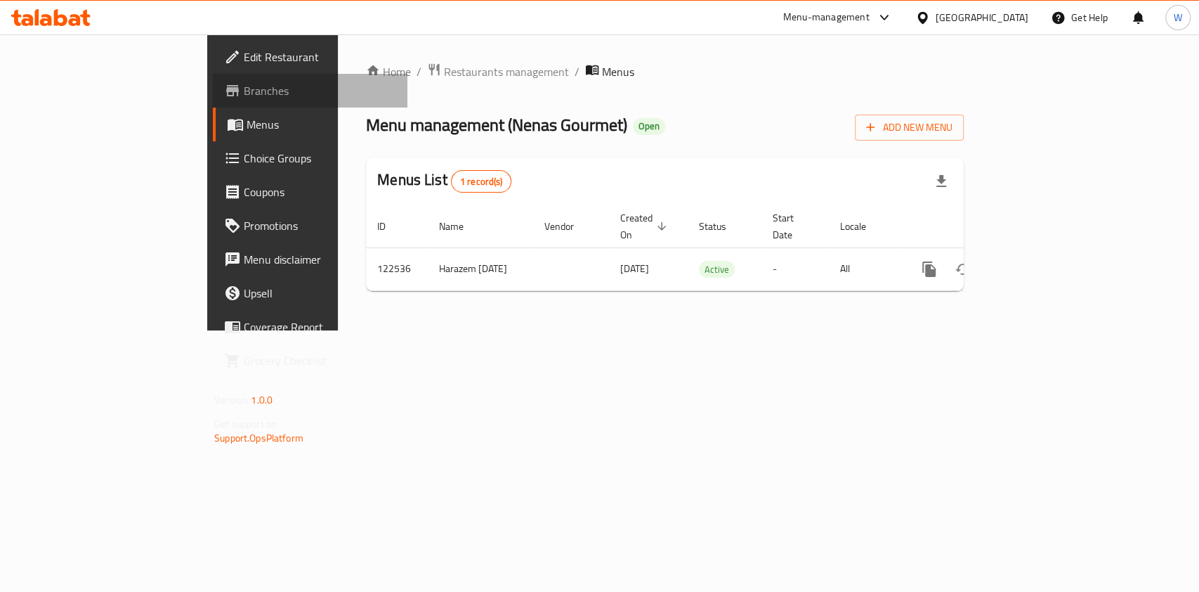
click at [213, 78] on link "Branches" at bounding box center [310, 91] width 195 height 34
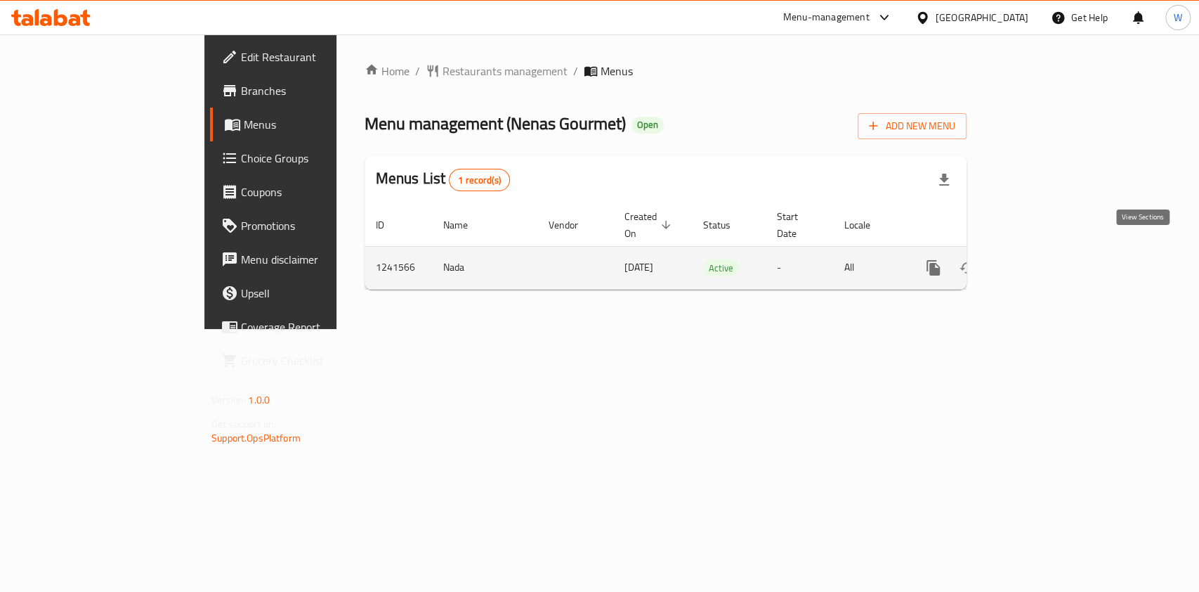
click at [1052, 263] on link "enhanced table" at bounding box center [1035, 268] width 34 height 34
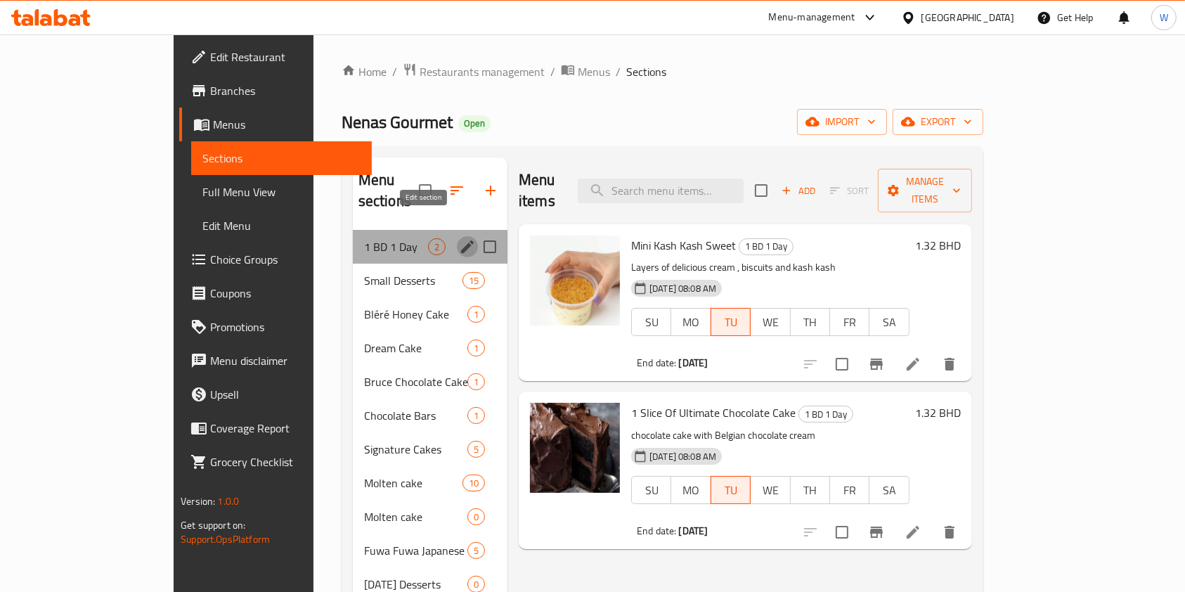
click at [457, 236] on button "edit" at bounding box center [467, 246] width 21 height 21
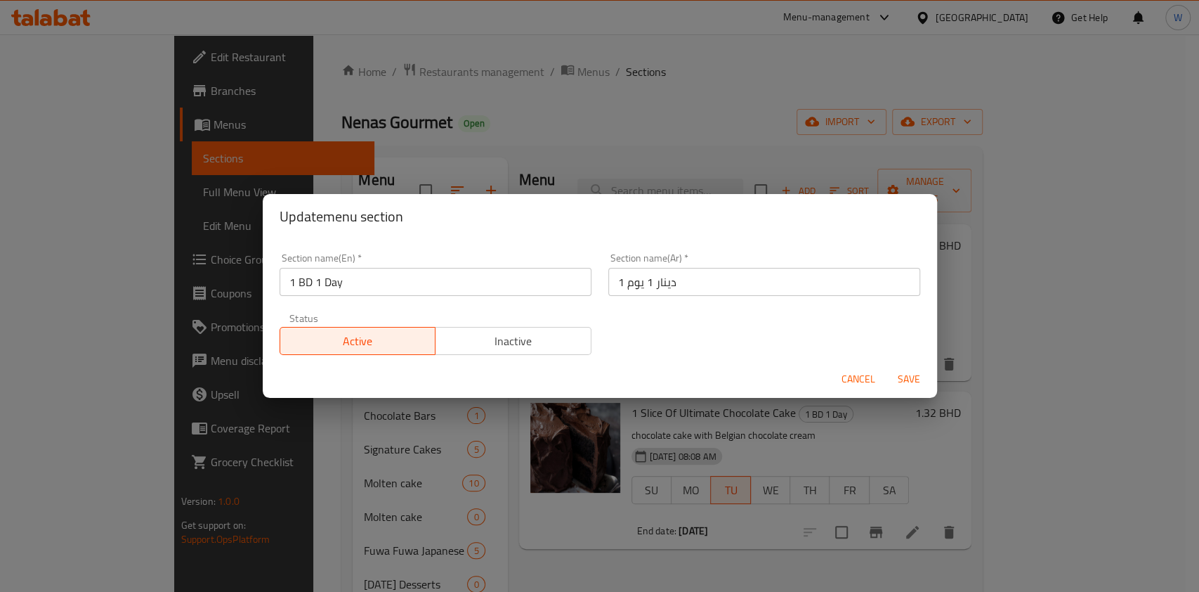
click at [860, 386] on span "Cancel" at bounding box center [859, 379] width 34 height 18
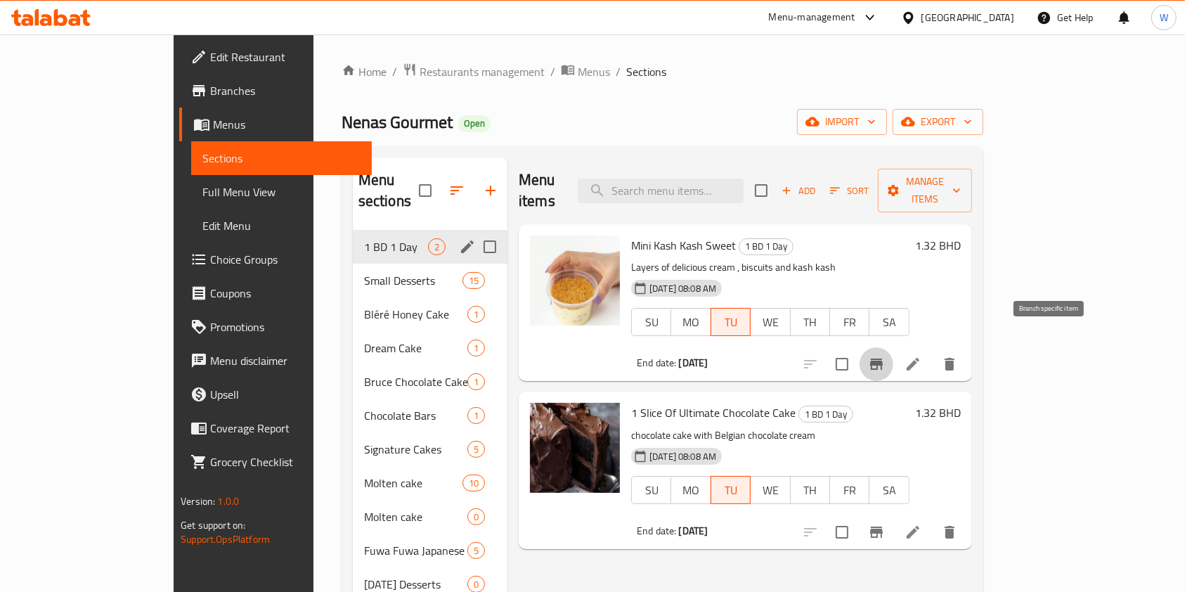
click at [882, 358] on icon "Branch-specific-item" at bounding box center [876, 363] width 13 height 11
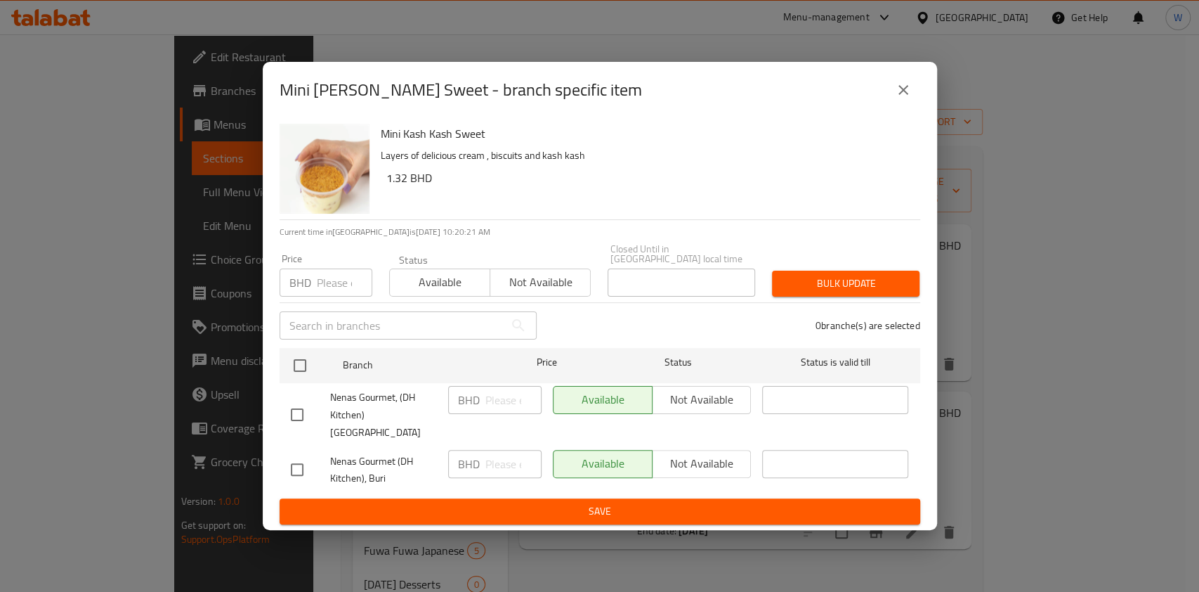
click at [889, 105] on button "close" at bounding box center [904, 90] width 34 height 34
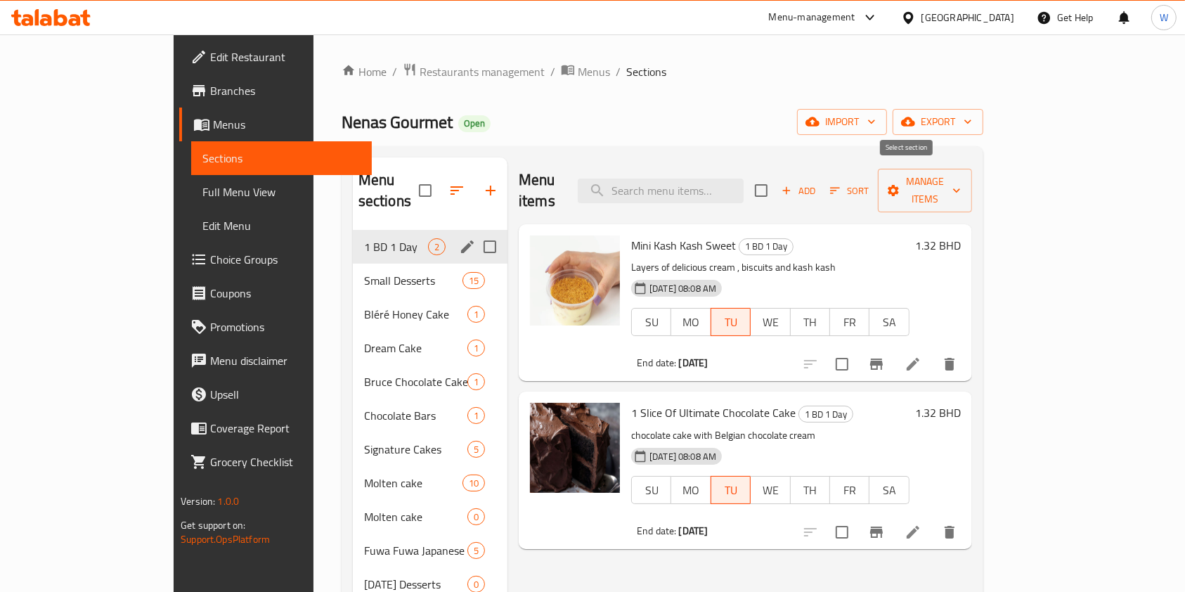
click at [776, 183] on input "checkbox" at bounding box center [761, 191] width 30 height 30
checkbox input "true"
click at [960, 183] on span "Manage items" at bounding box center [925, 190] width 72 height 35
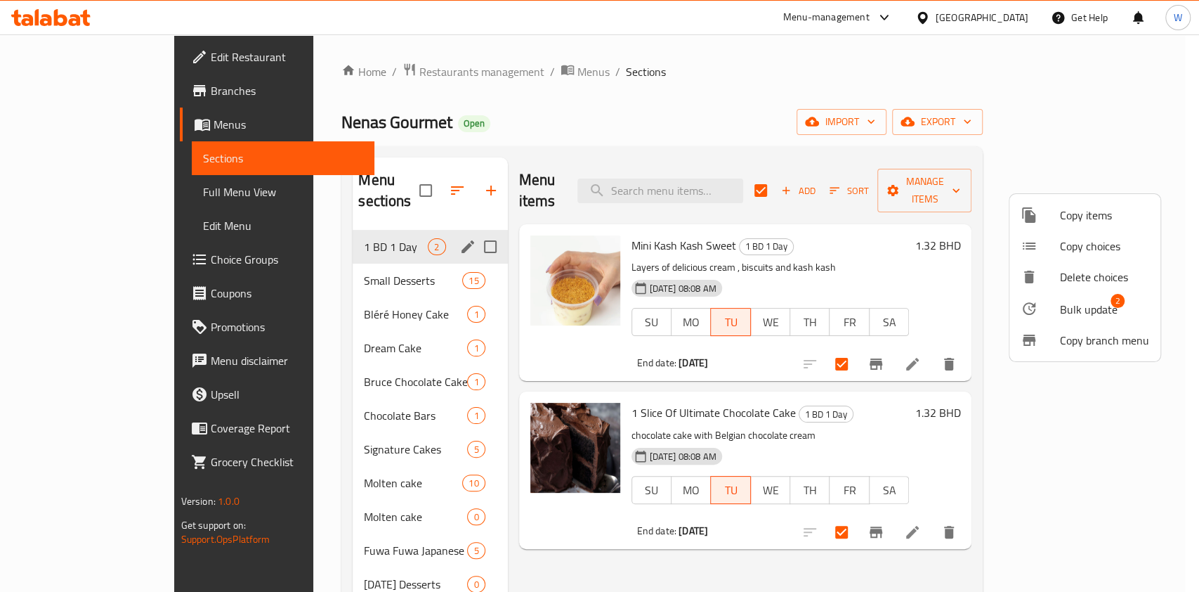
click at [1083, 310] on span "Bulk update" at bounding box center [1089, 309] width 58 height 17
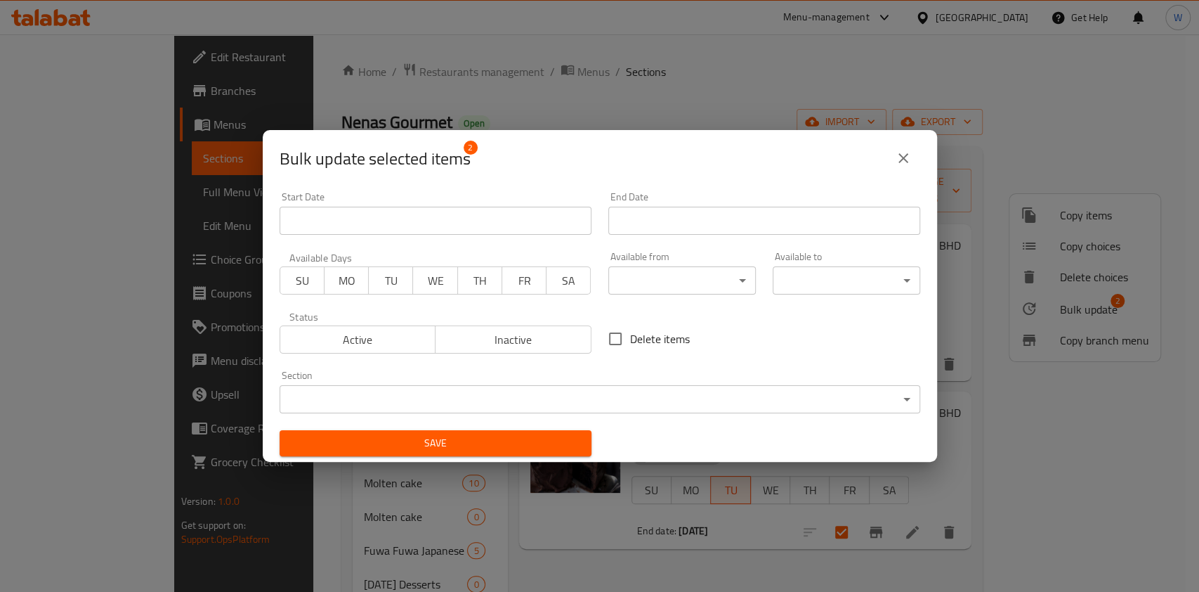
click at [433, 282] on span "WE" at bounding box center [435, 280] width 33 height 20
click at [489, 444] on span "Save" at bounding box center [435, 443] width 289 height 18
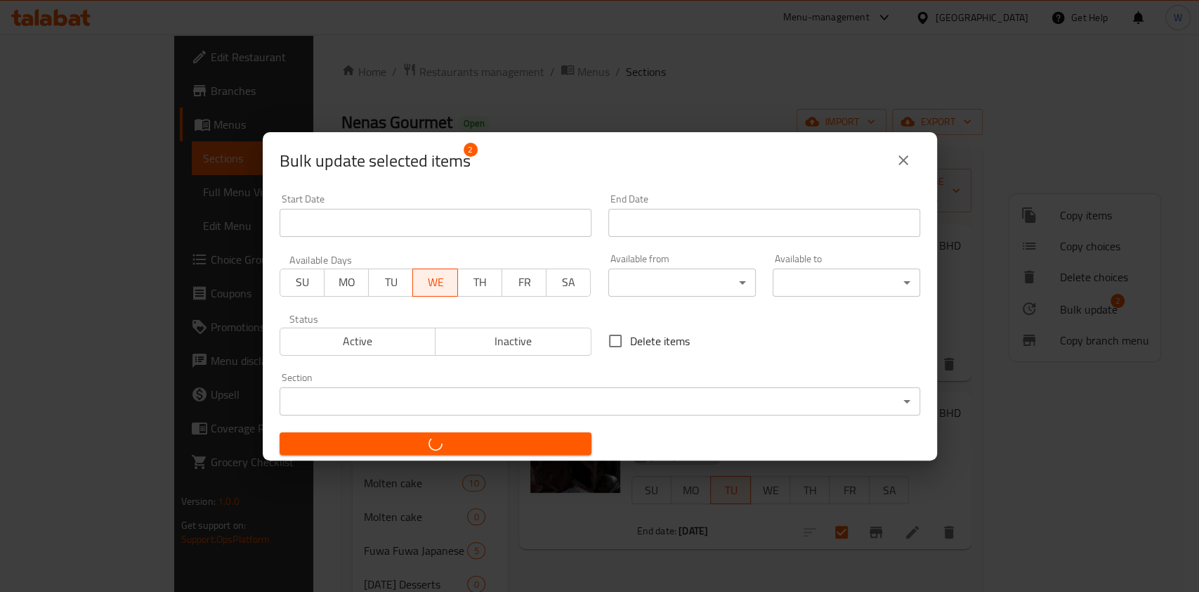
checkbox input "false"
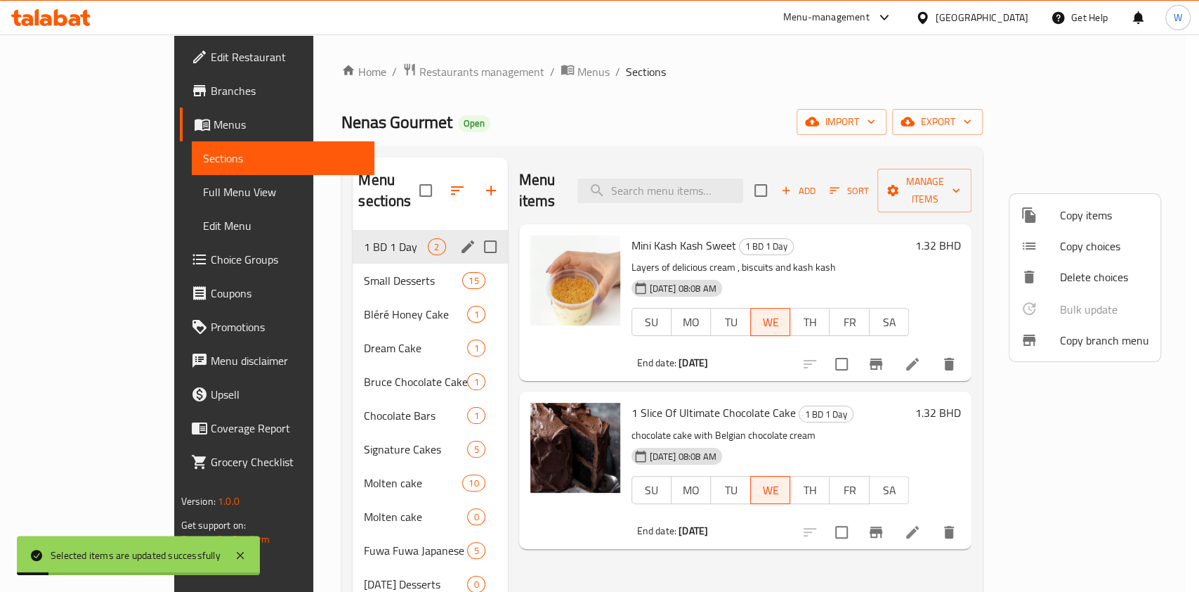
click at [820, 550] on div at bounding box center [599, 296] width 1199 height 592
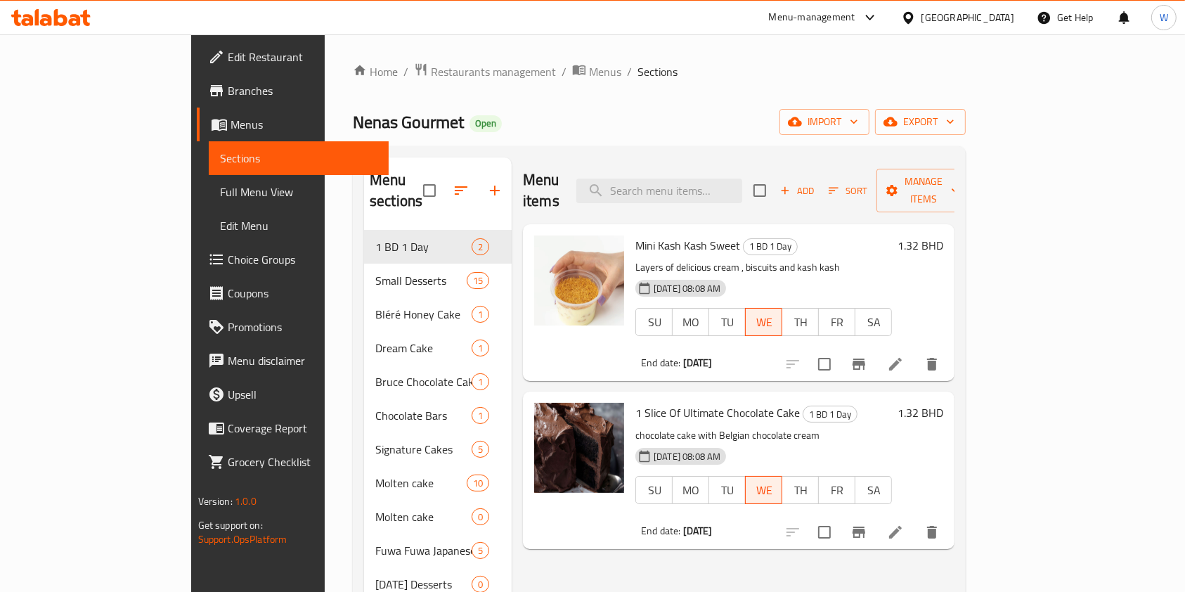
click at [353, 121] on span "Nenas Gourmet" at bounding box center [408, 122] width 111 height 32
click at [353, 122] on span "Nenas Gourmet" at bounding box center [408, 122] width 111 height 32
copy span "Nenas Gourmet"
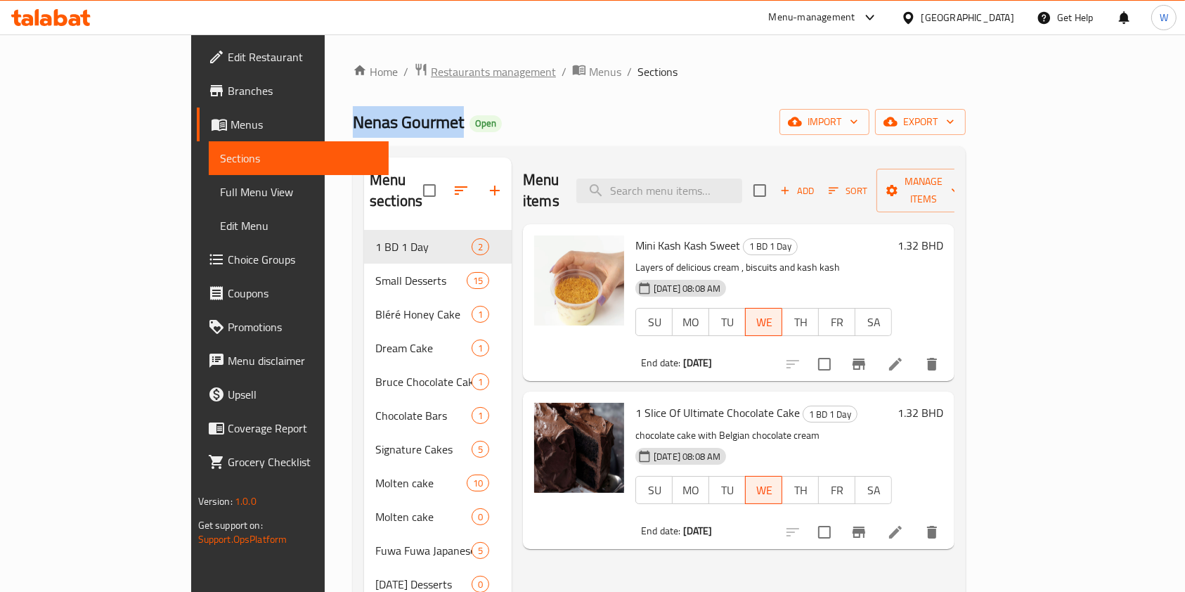
click at [431, 76] on span "Restaurants management" at bounding box center [493, 71] width 125 height 17
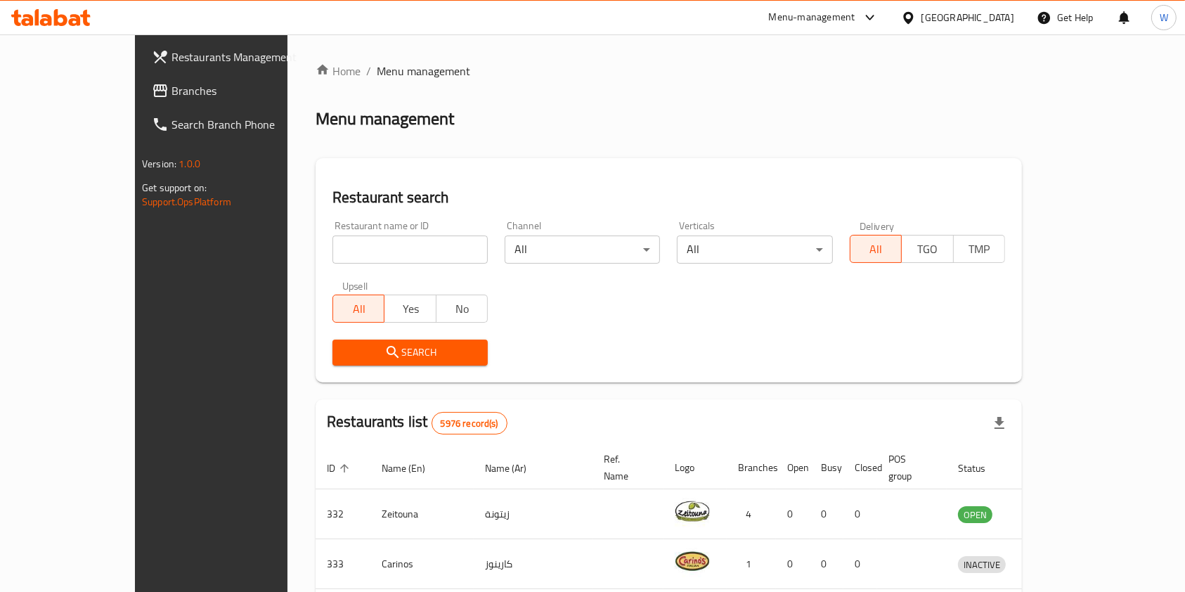
click at [336, 244] on div at bounding box center [592, 296] width 1185 height 592
click at [337, 245] on input "search" at bounding box center [409, 249] width 155 height 28
paste input "Nenas Gourmet"
type input "Nenas Gourmet"
click button "Search" at bounding box center [409, 352] width 155 height 26
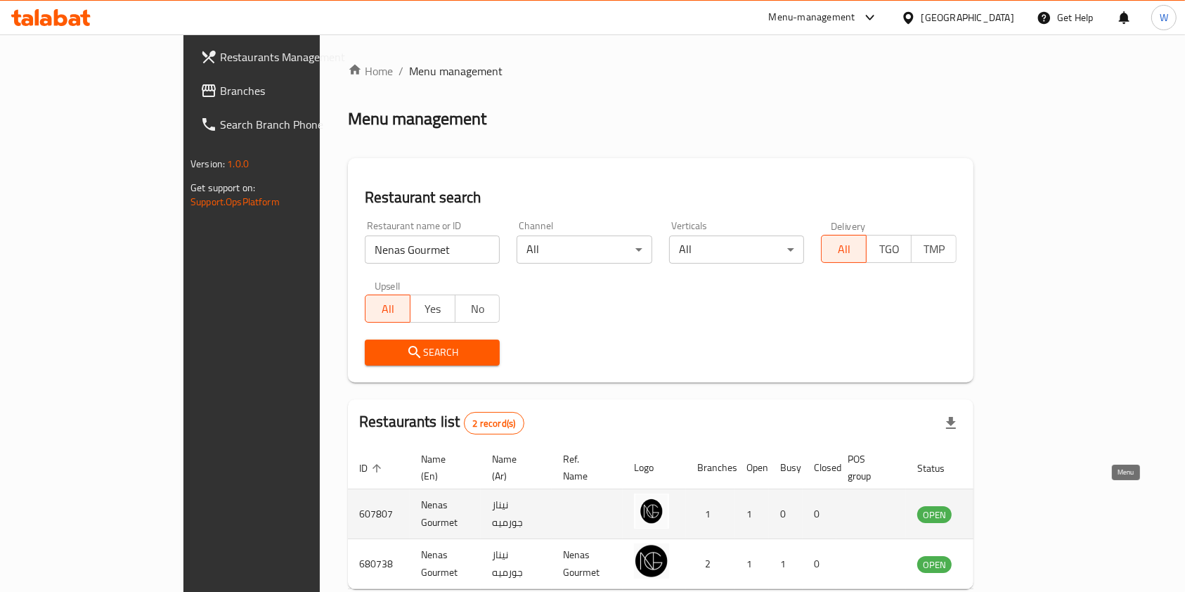
click at [1007, 505] on icon "enhanced table" at bounding box center [999, 513] width 17 height 17
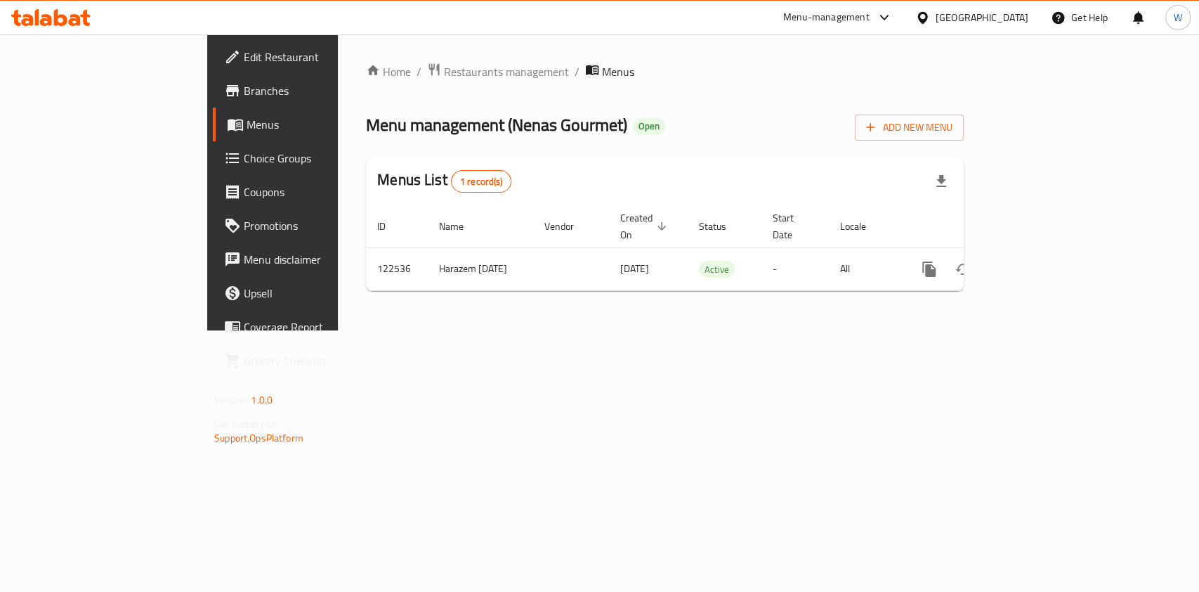
click at [244, 85] on span "Branches" at bounding box center [320, 90] width 152 height 17
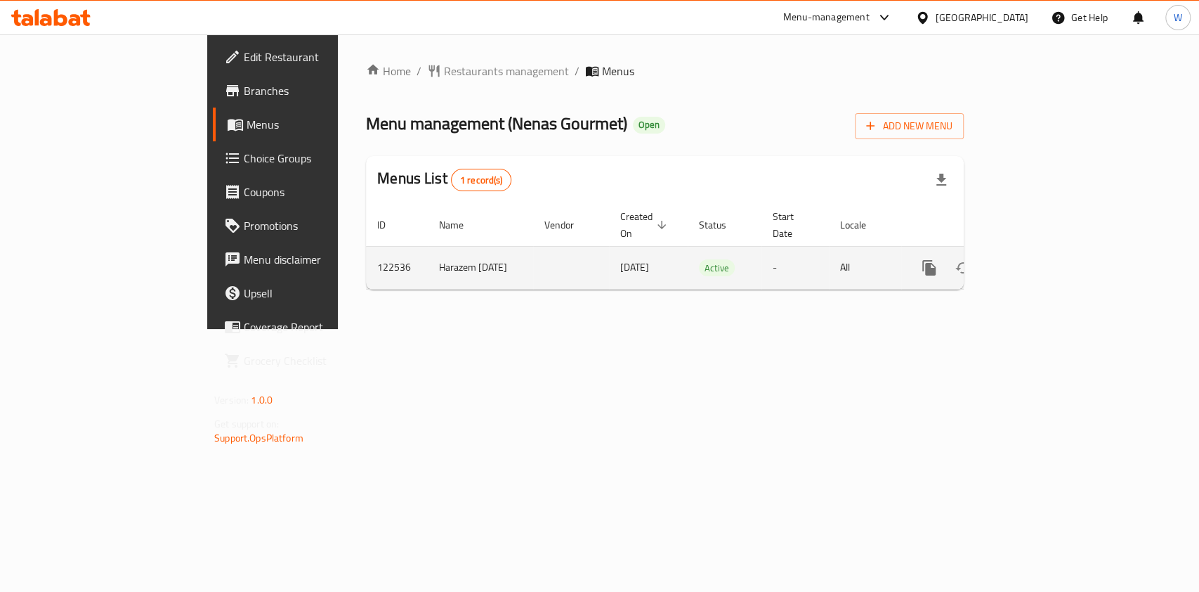
click at [1037, 261] on icon "enhanced table" at bounding box center [1030, 267] width 13 height 13
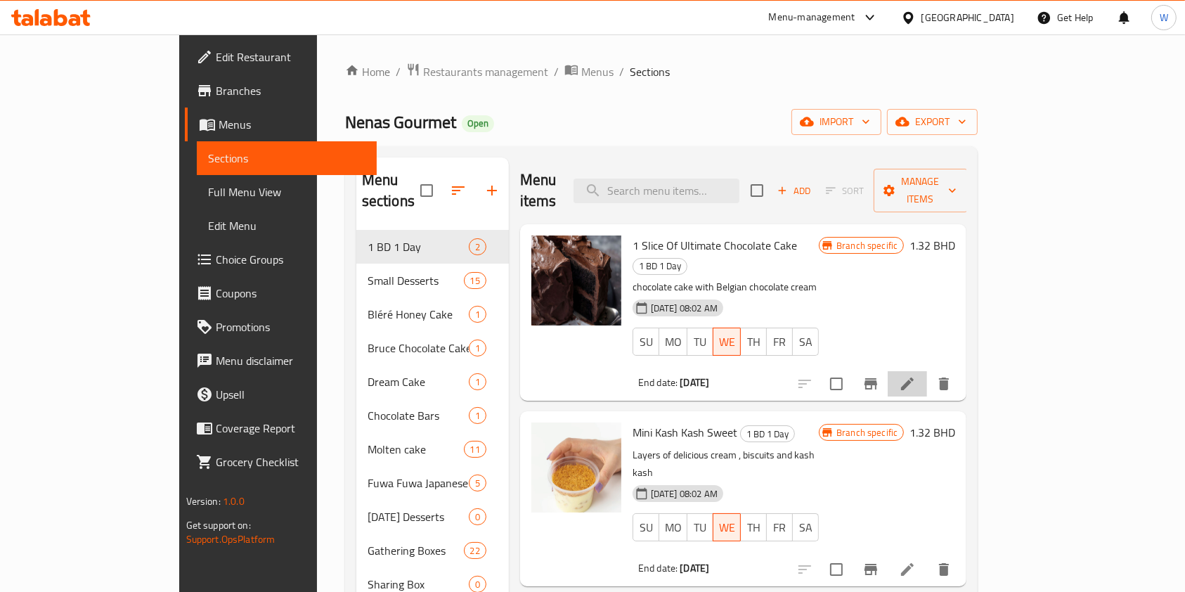
click at [927, 371] on li at bounding box center [906, 383] width 39 height 25
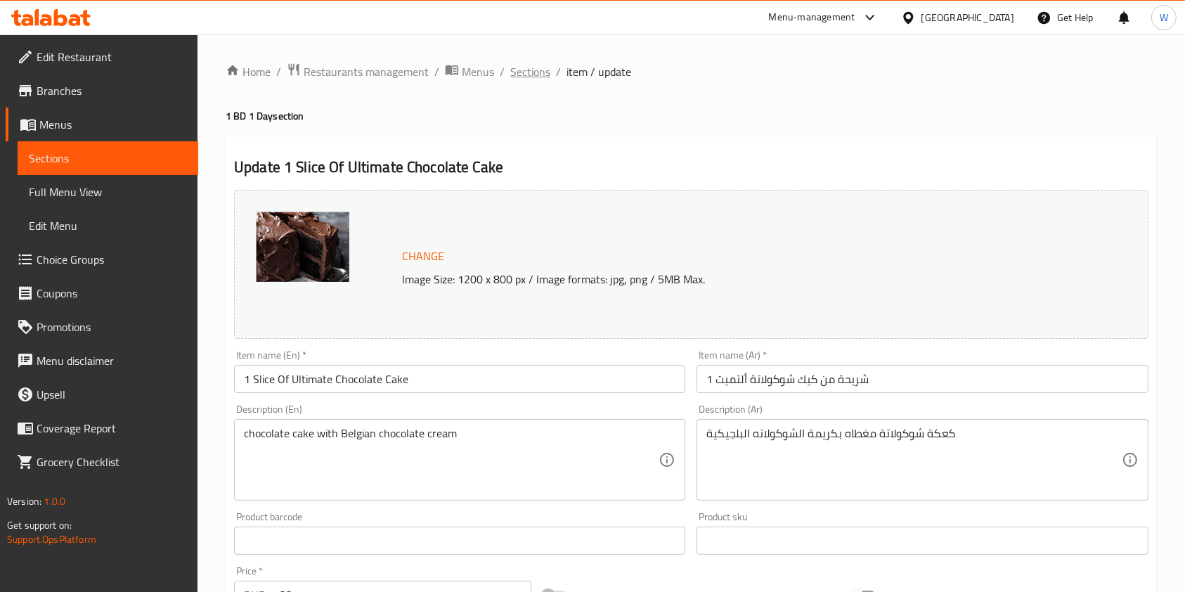
click at [523, 70] on span "Sections" at bounding box center [530, 71] width 40 height 17
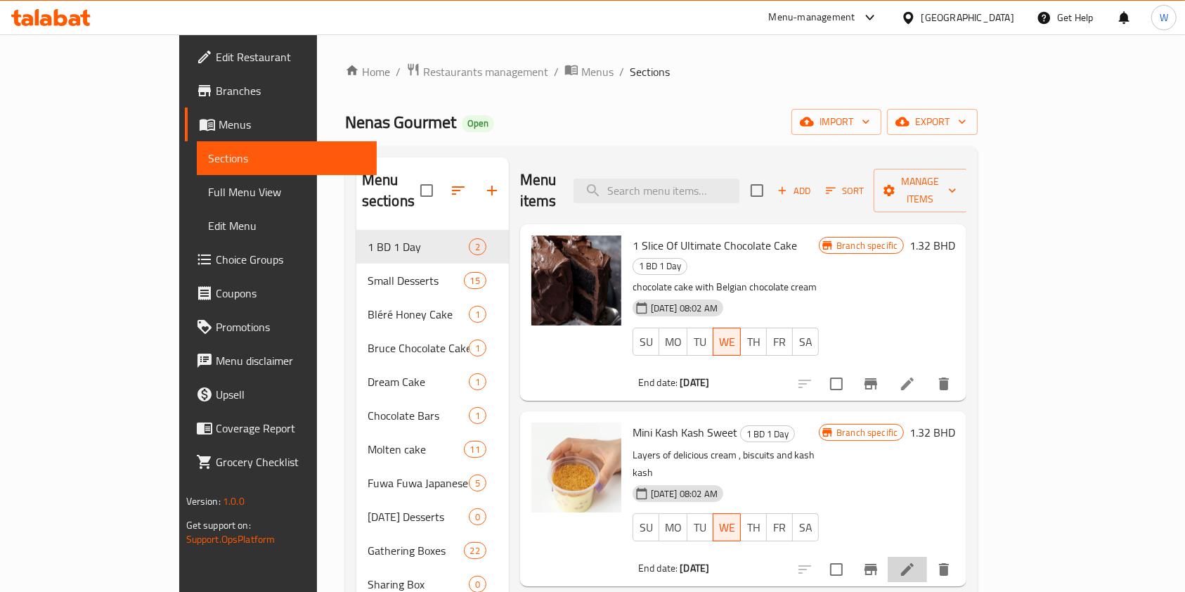
click at [927, 556] on li at bounding box center [906, 568] width 39 height 25
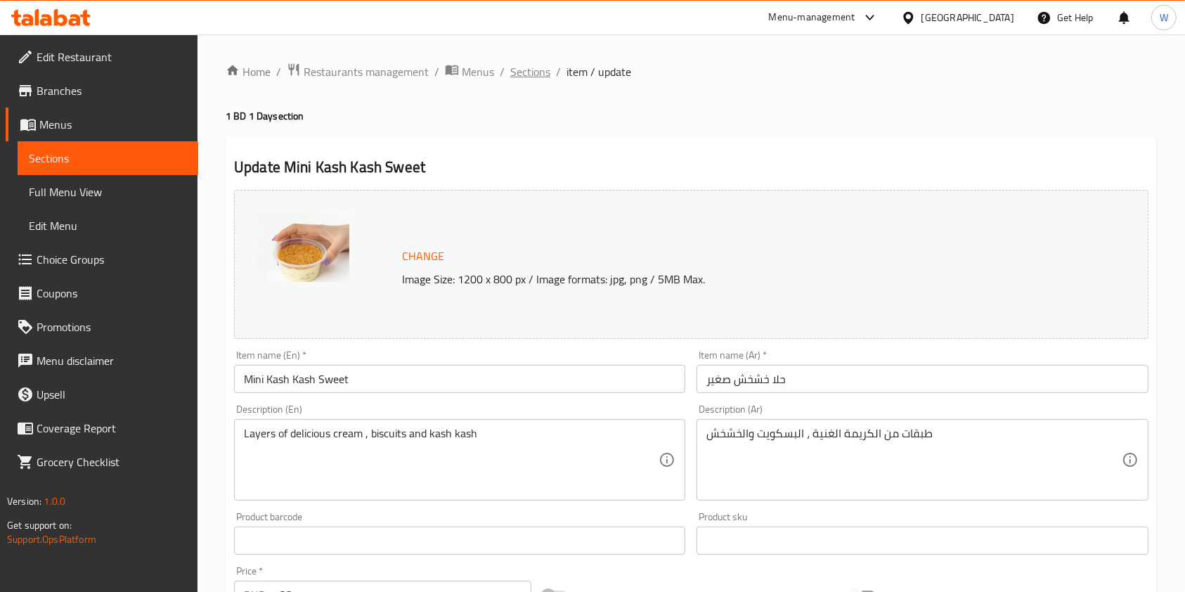
click at [518, 72] on span "Sections" at bounding box center [530, 71] width 40 height 17
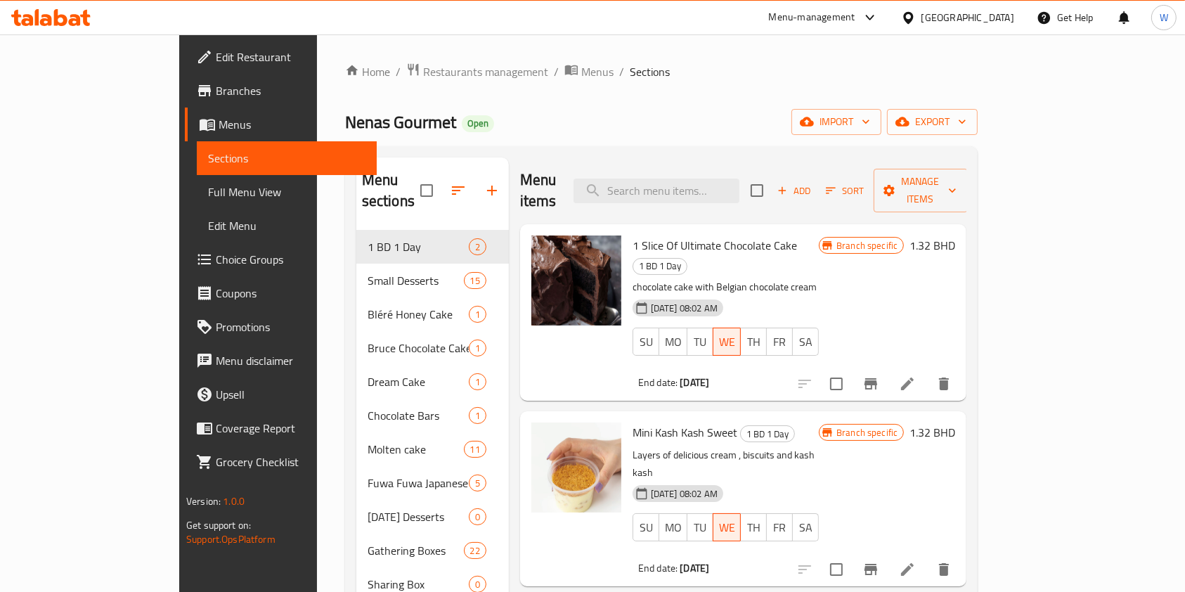
click at [345, 122] on span "Nenas Gourmet" at bounding box center [400, 122] width 111 height 32
copy span "Nenas Gourmet"
click at [345, 86] on div "Home / Restaurants management / Menus / Sections Nenas Gourmet Open import expo…" at bounding box center [661, 475] width 633 height 825
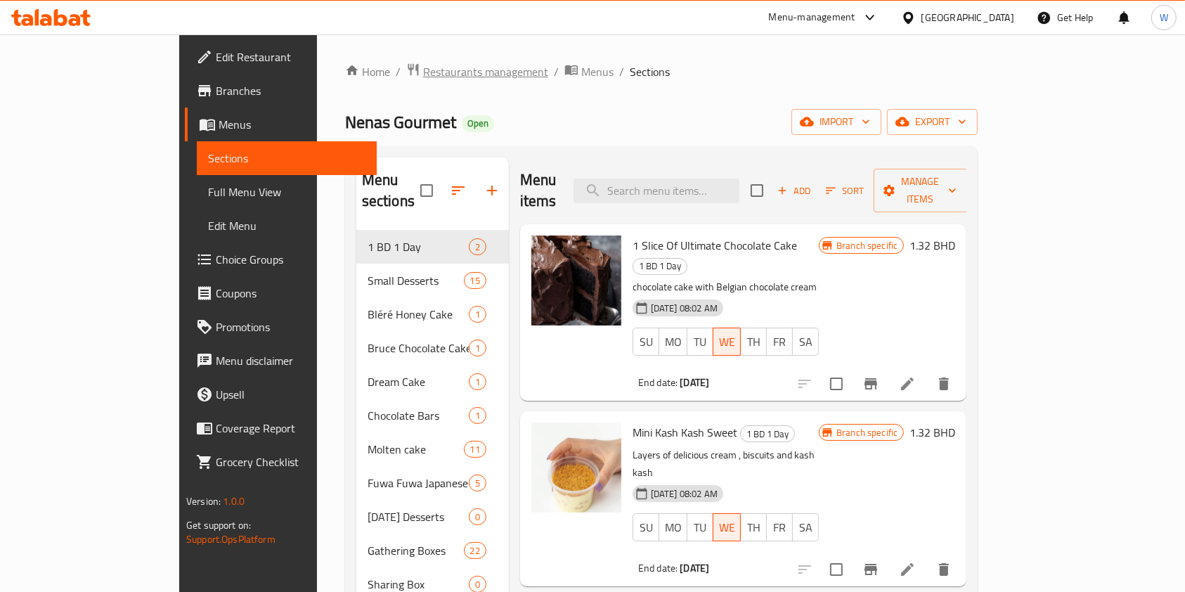
click at [423, 76] on span "Restaurants management" at bounding box center [485, 71] width 125 height 17
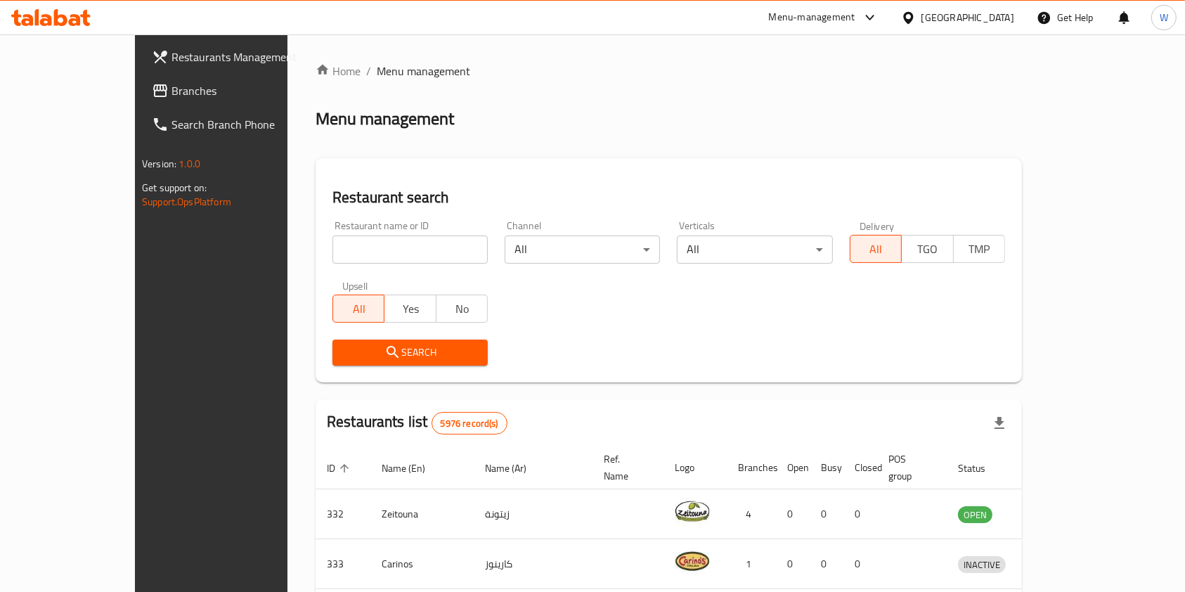
click at [332, 248] on input "search" at bounding box center [409, 249] width 155 height 28
paste input "Nenas Gourmet"
type input "Nenas Gourmet"
click button "Search" at bounding box center [409, 352] width 155 height 26
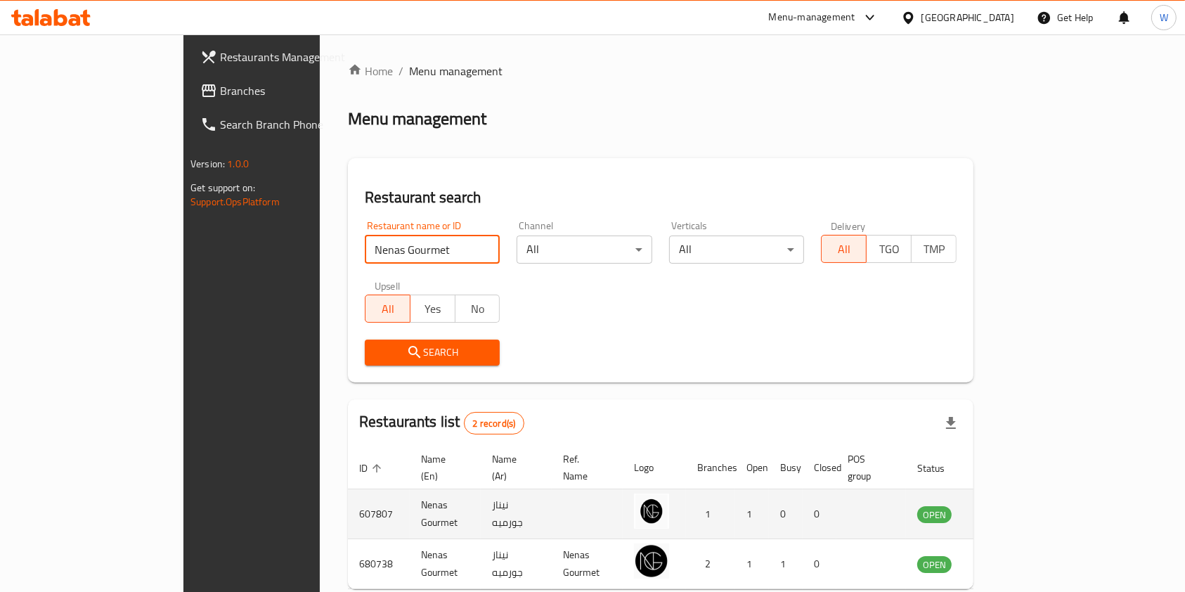
scroll to position [56, 0]
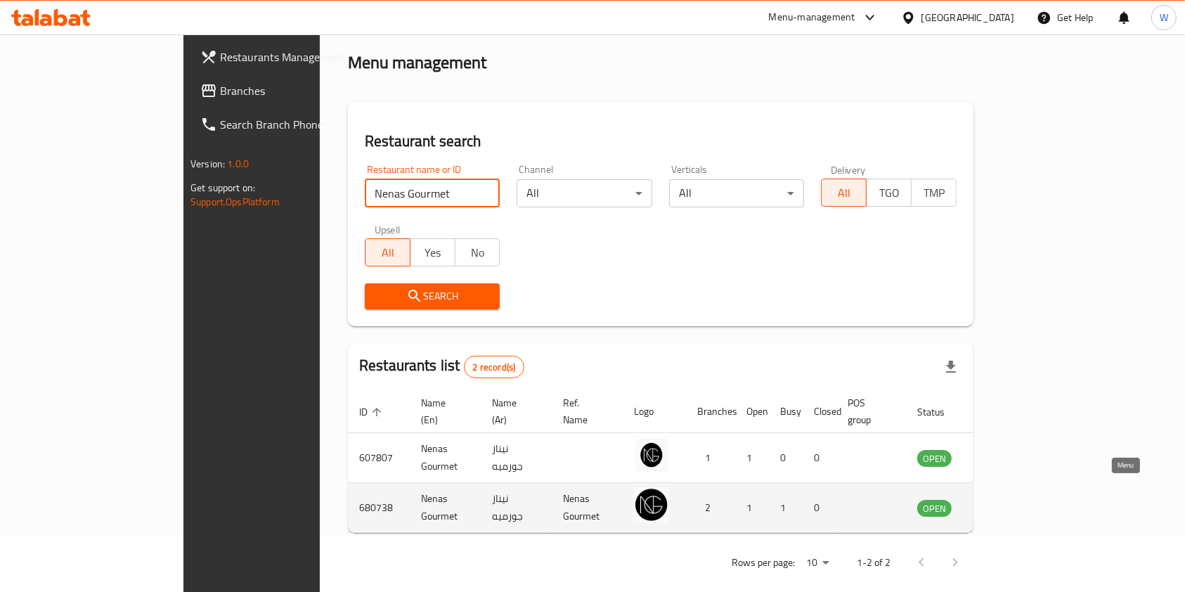
click at [1007, 502] on icon "enhanced table" at bounding box center [998, 508] width 15 height 12
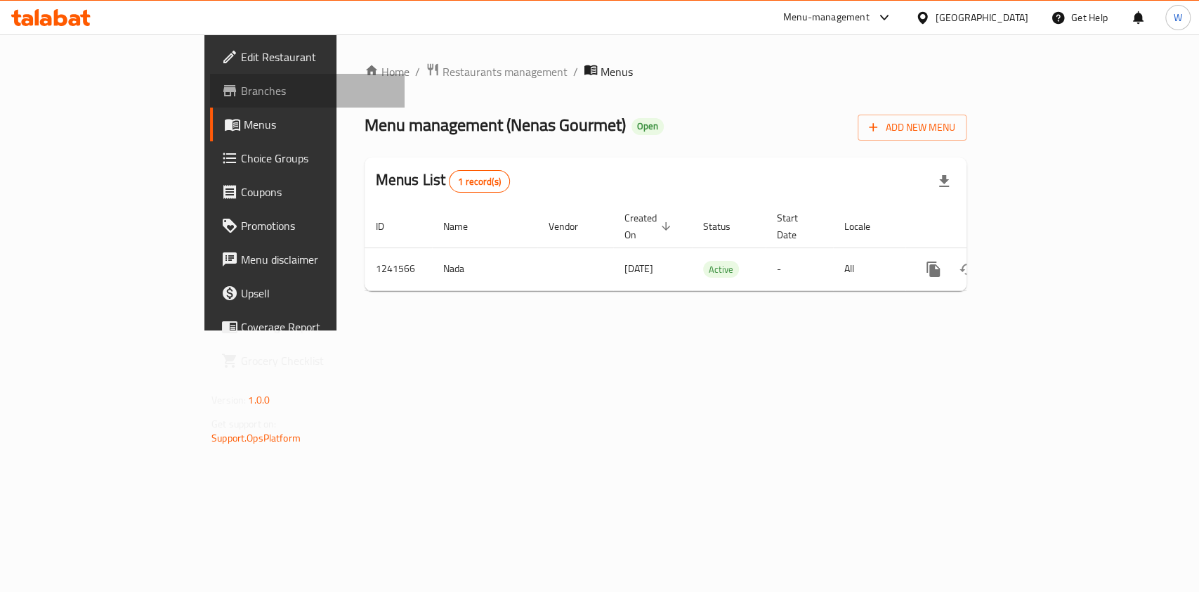
click at [241, 91] on span "Branches" at bounding box center [317, 90] width 152 height 17
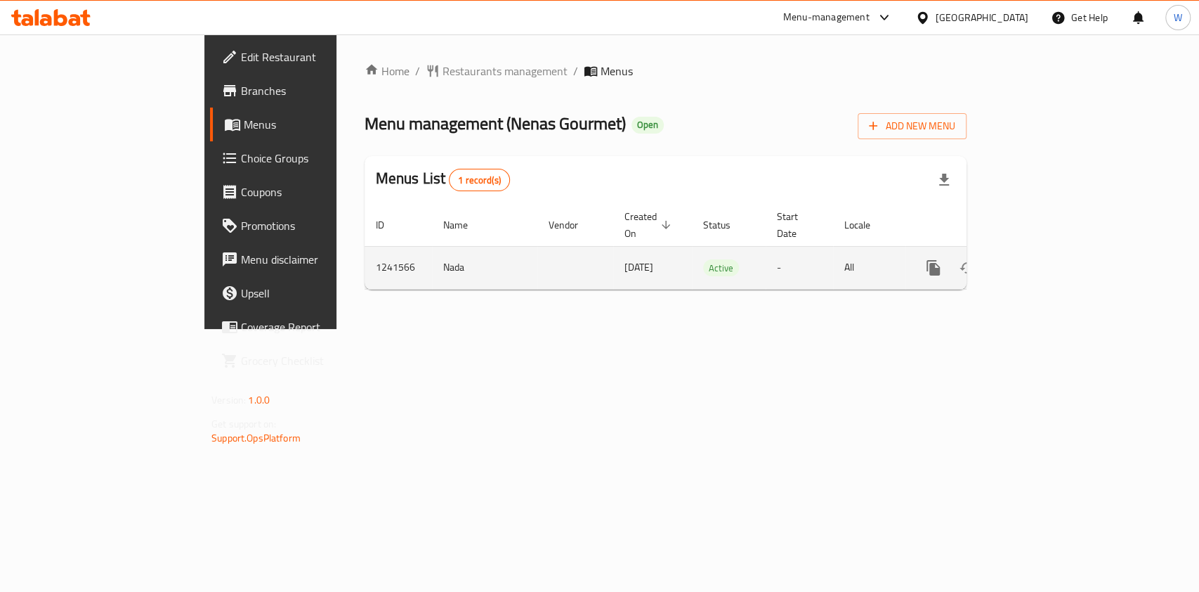
click at [1043, 259] on icon "enhanced table" at bounding box center [1034, 267] width 17 height 17
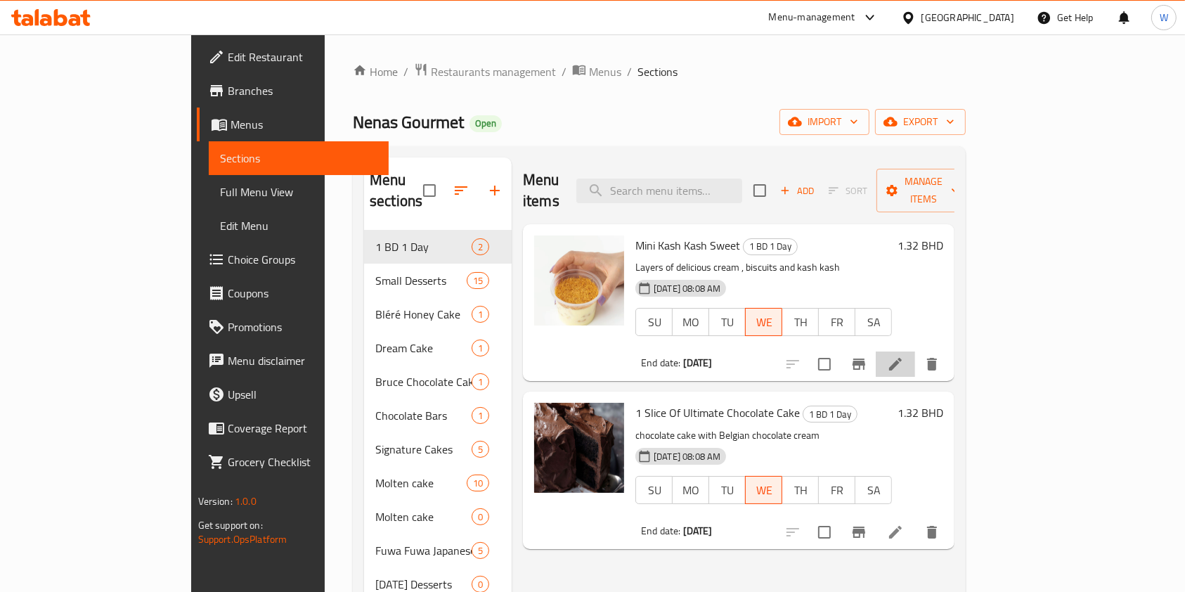
click at [915, 351] on li at bounding box center [894, 363] width 39 height 25
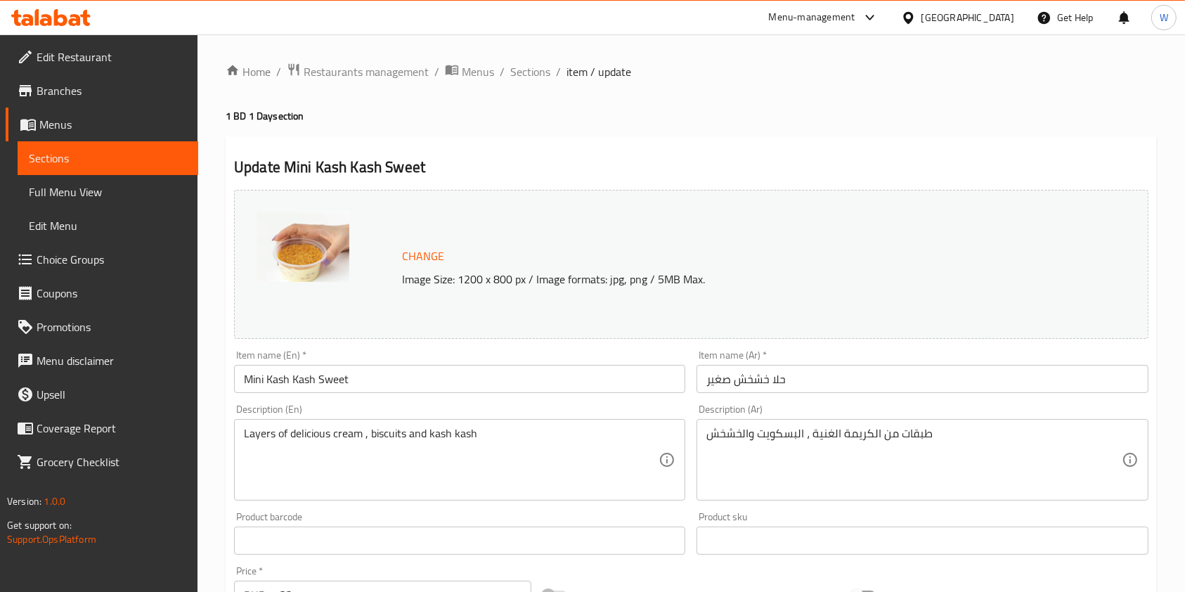
drag, startPoint x: 529, startPoint y: 71, endPoint x: 563, endPoint y: 90, distance: 38.7
click at [529, 71] on span "Sections" at bounding box center [530, 71] width 40 height 17
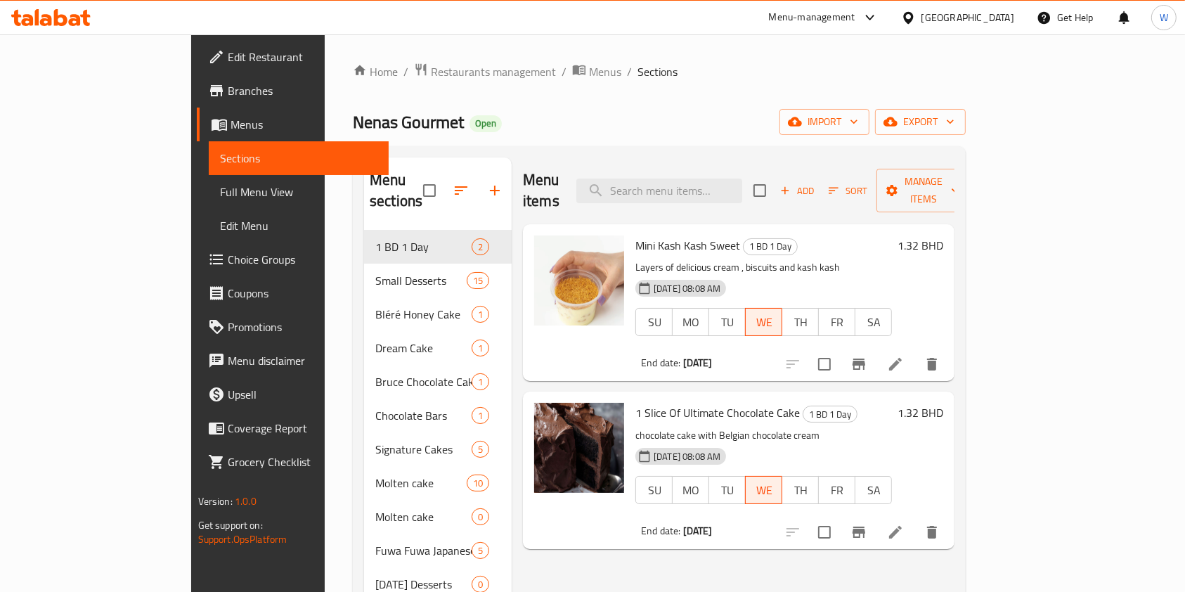
click at [915, 519] on li at bounding box center [894, 531] width 39 height 25
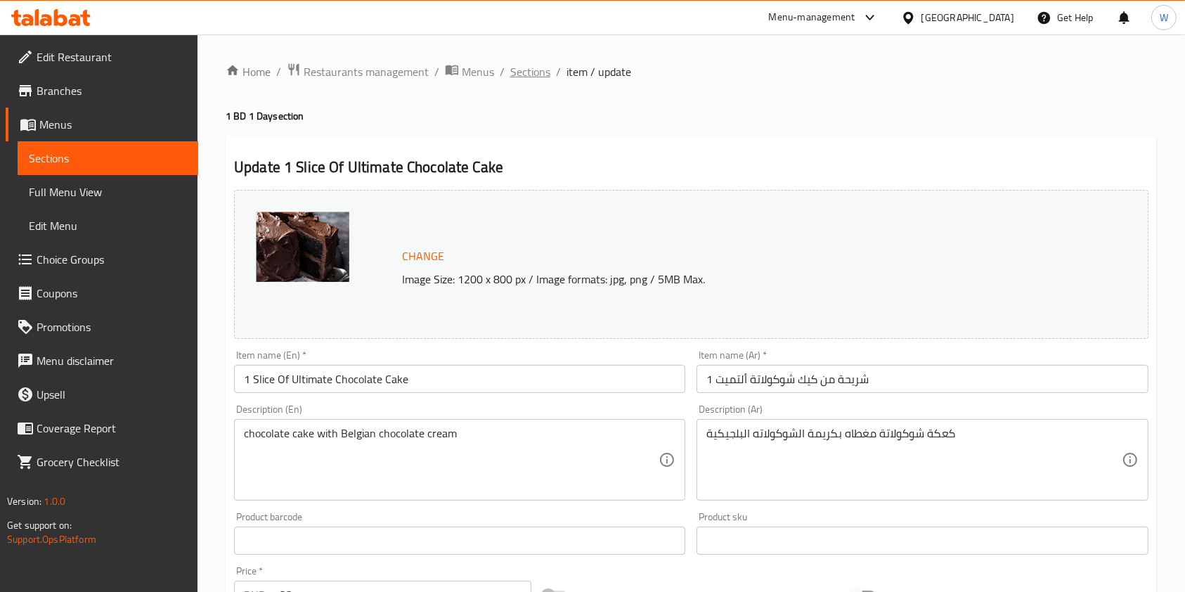
click at [540, 76] on span "Sections" at bounding box center [530, 71] width 40 height 17
